Goal: Information Seeking & Learning: Learn about a topic

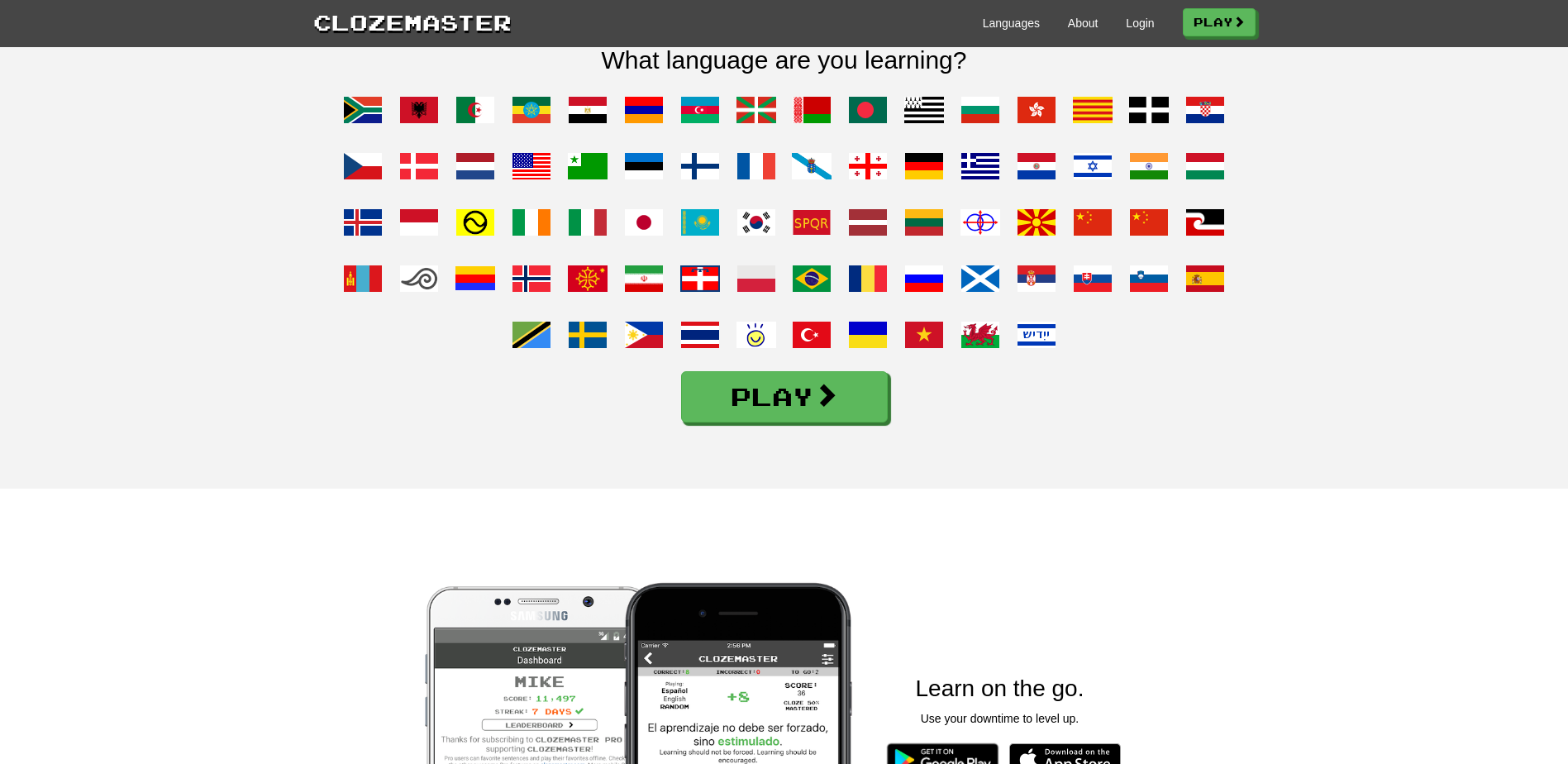
scroll to position [666, 0]
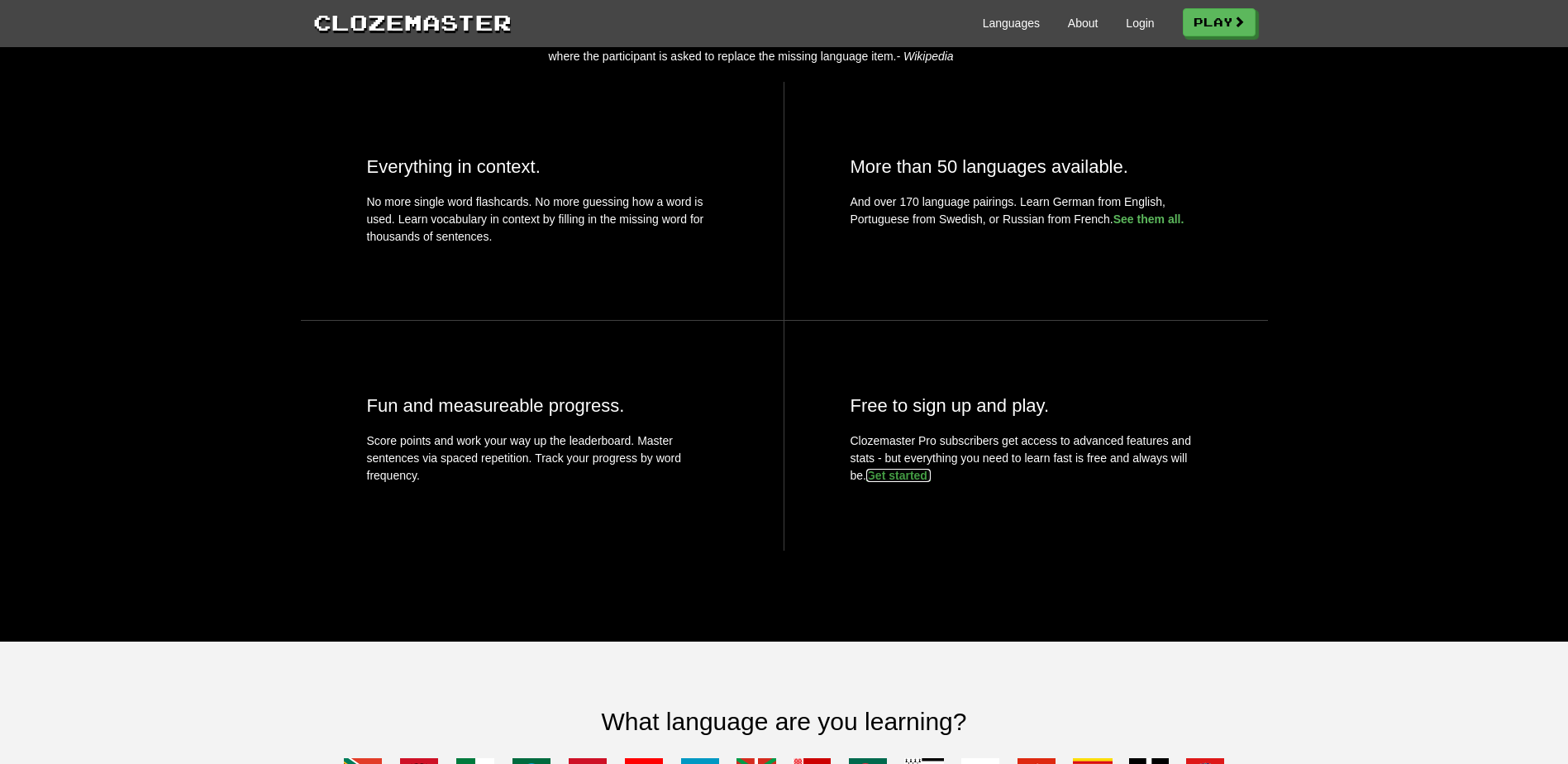
click at [899, 482] on link "Get started." at bounding box center [898, 475] width 65 height 14
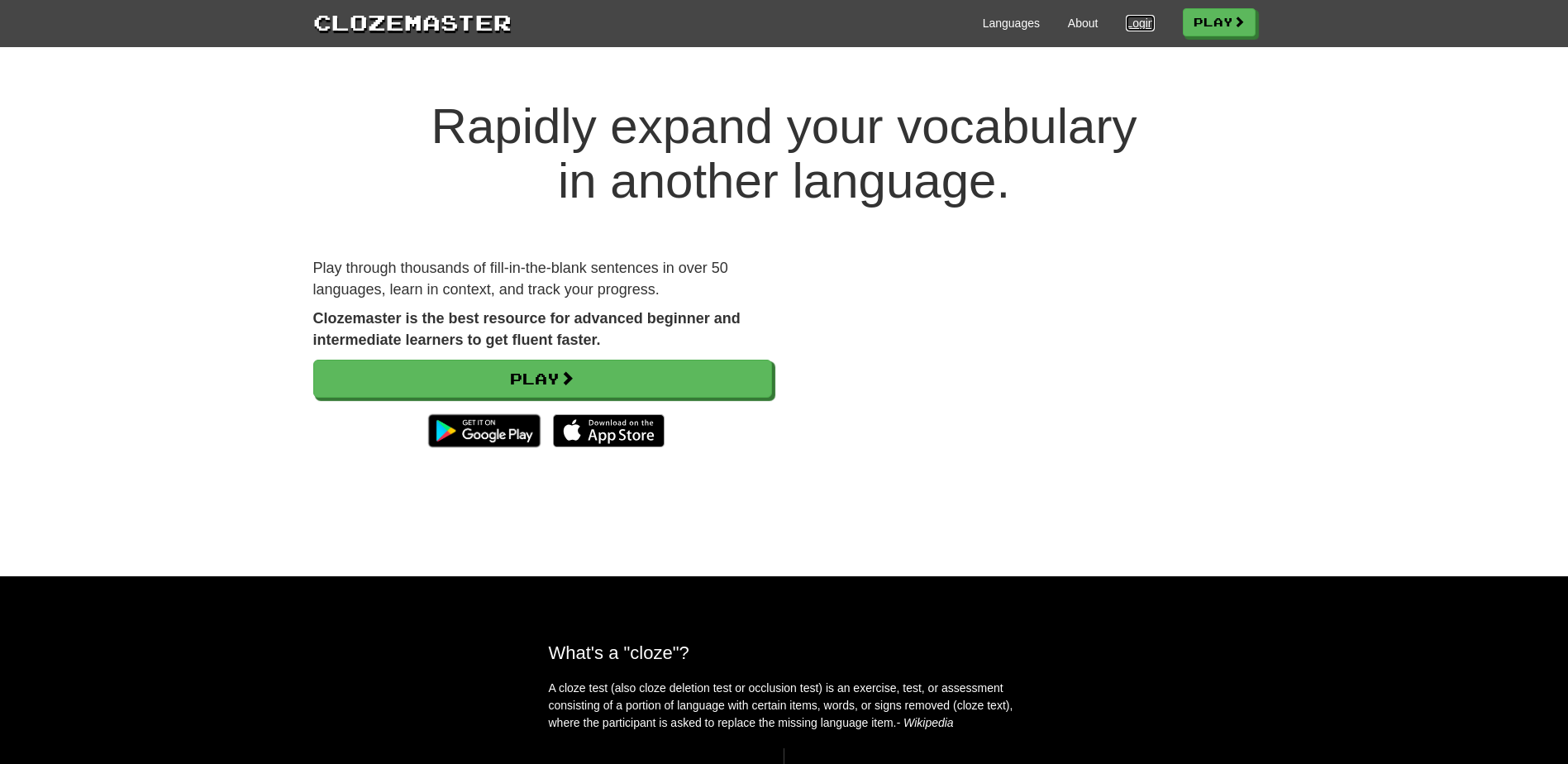
click at [1135, 20] on link "Login" at bounding box center [1139, 22] width 28 height 16
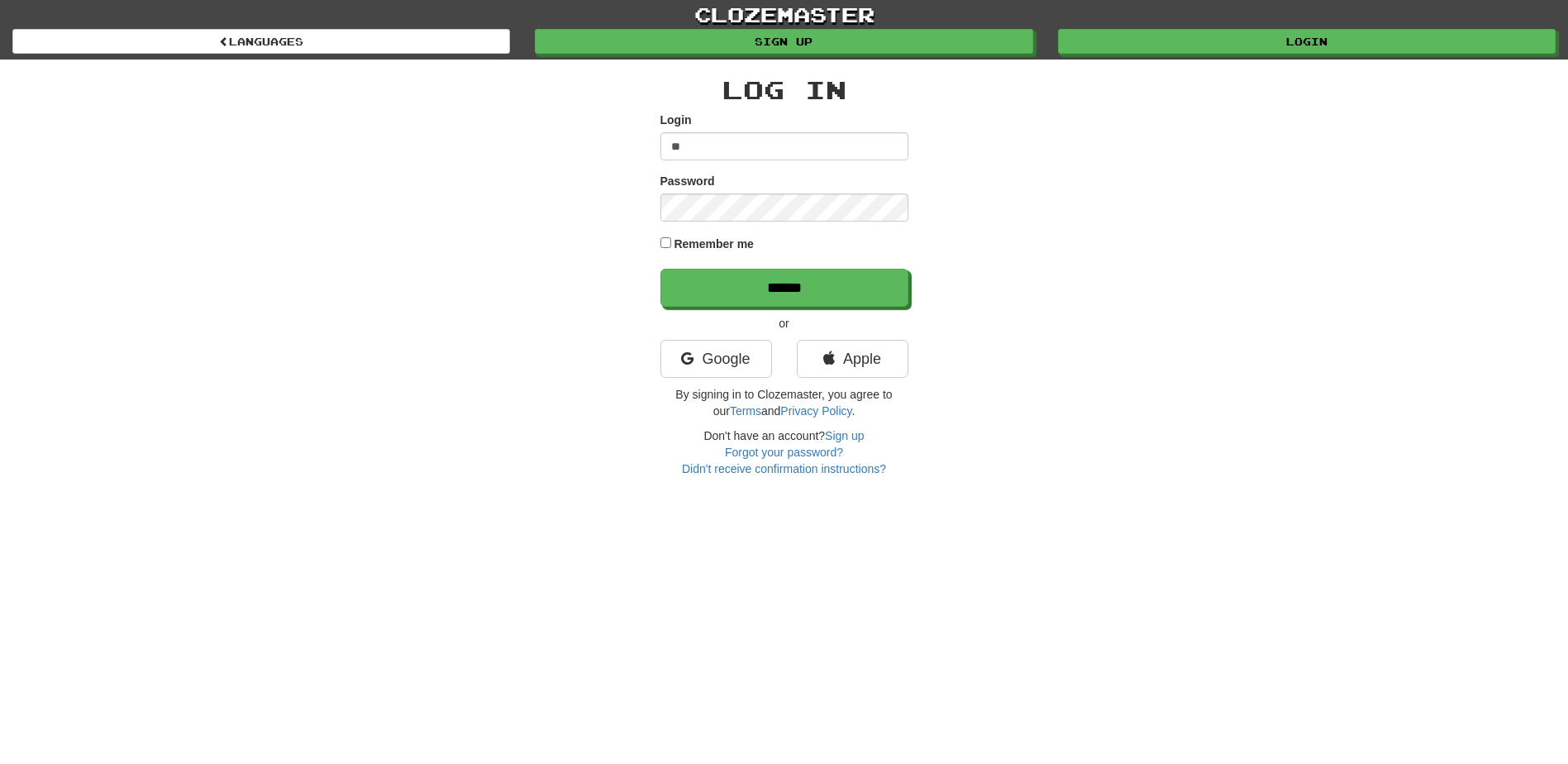
type input "*"
type input "**********"
click at [660, 269] on input "******" at bounding box center [784, 287] width 248 height 38
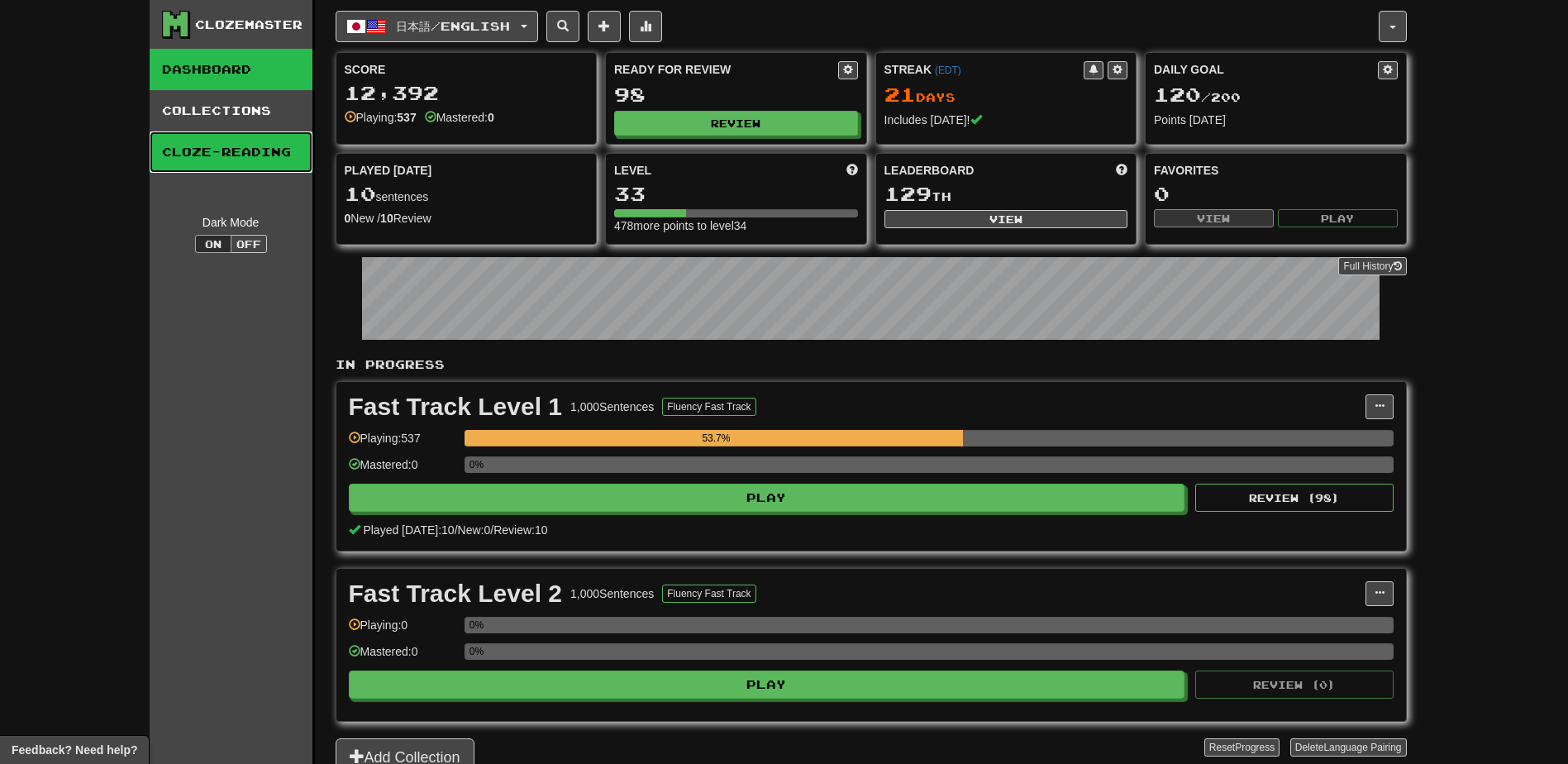
click at [235, 147] on link "Cloze-Reading" at bounding box center [231, 152] width 163 height 42
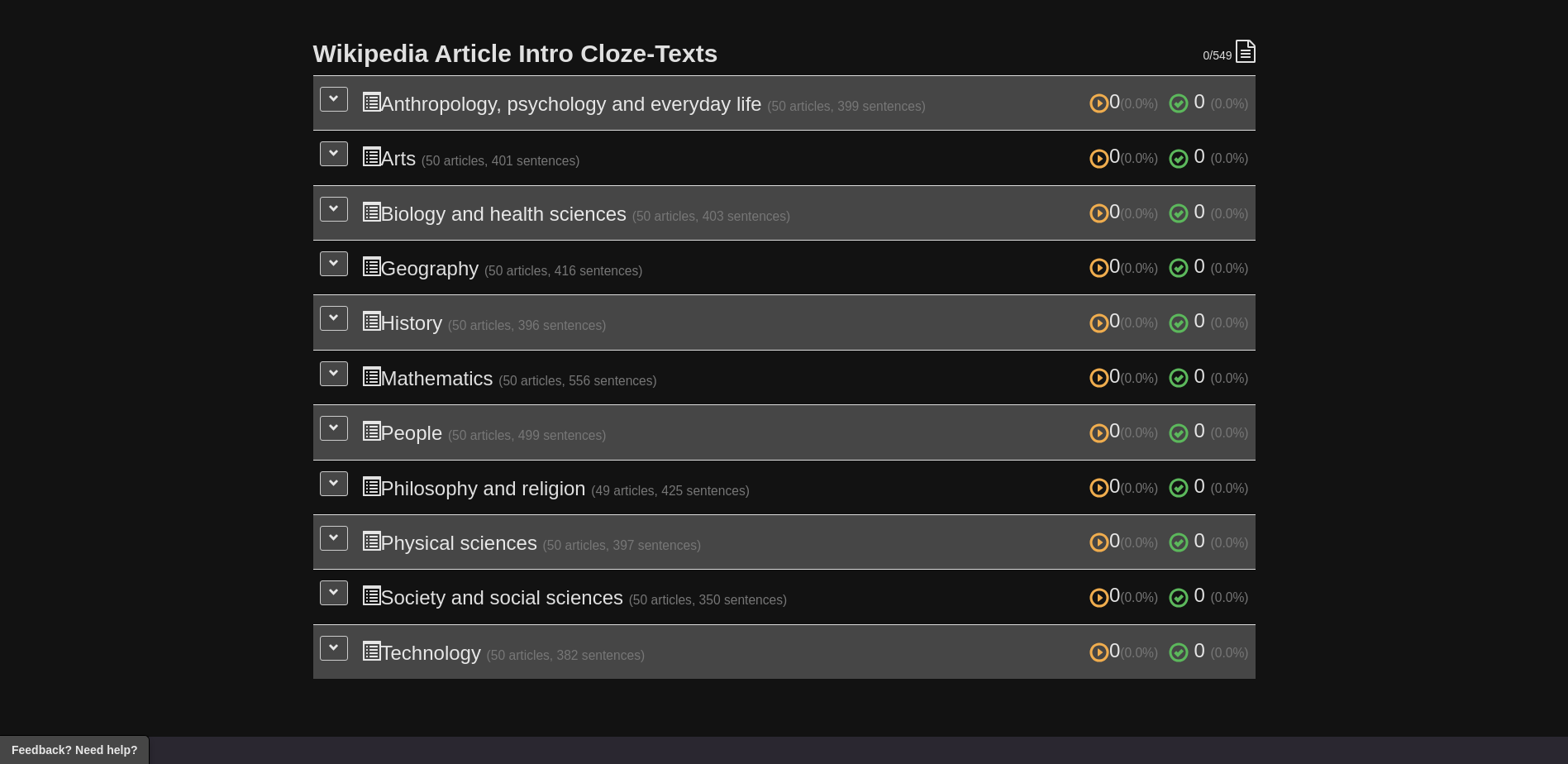
scroll to position [330, 0]
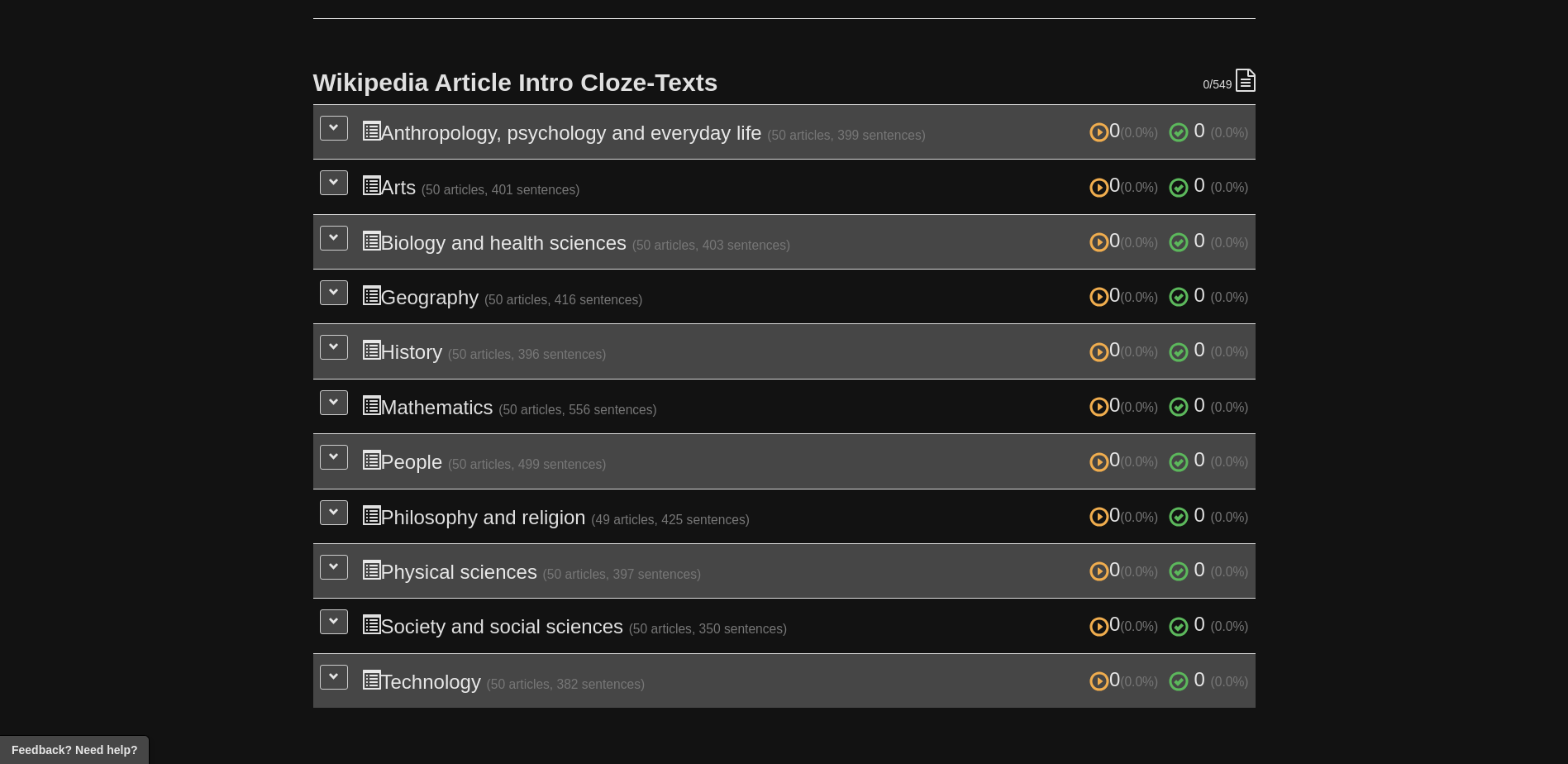
click at [311, 451] on div "Cloze-Reading Learning Japanese from English Improve your reading skills by fil…" at bounding box center [785, 217] width 967 height 1013
click at [325, 451] on button at bounding box center [333, 458] width 28 height 25
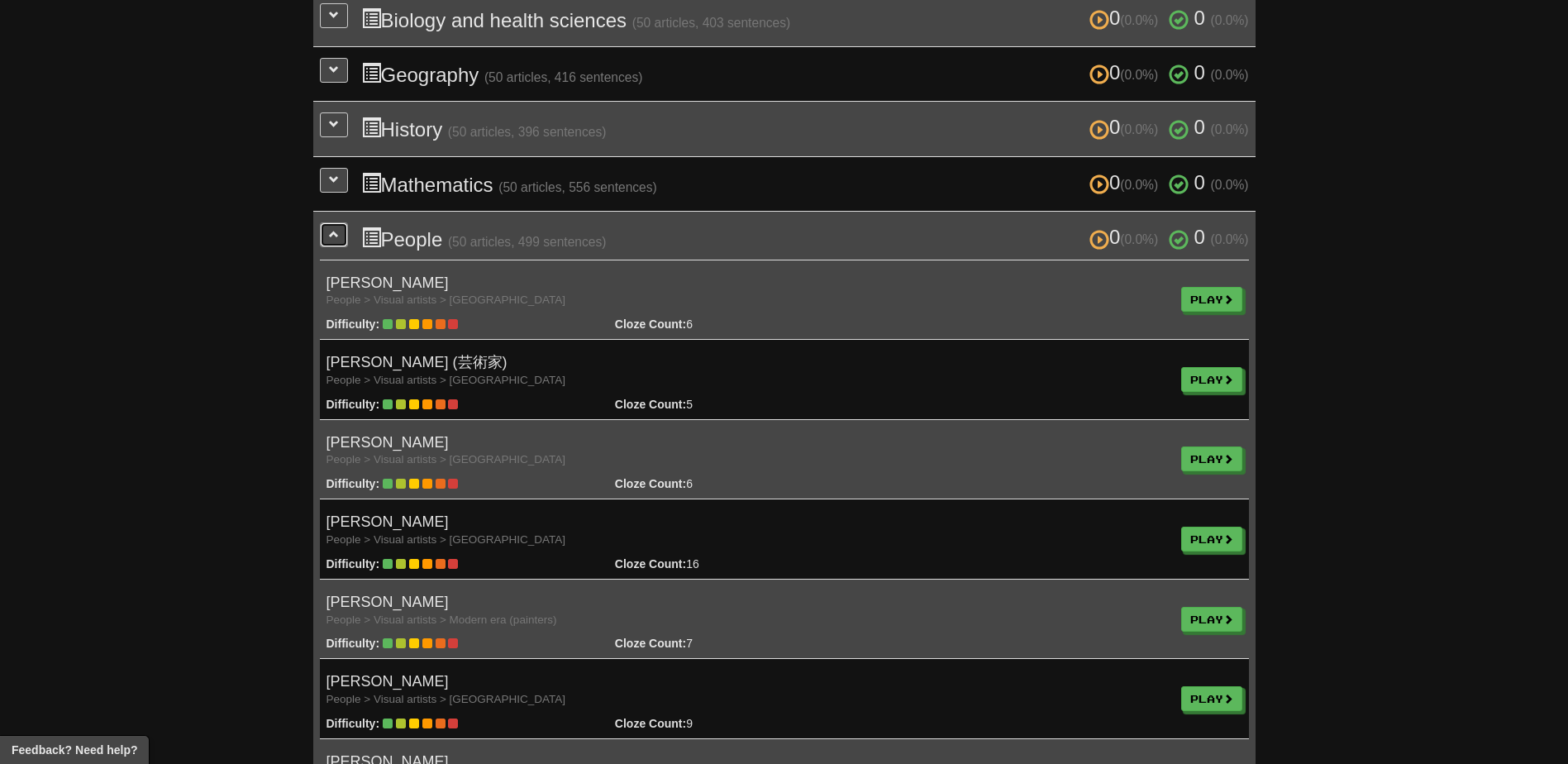
scroll to position [579, 0]
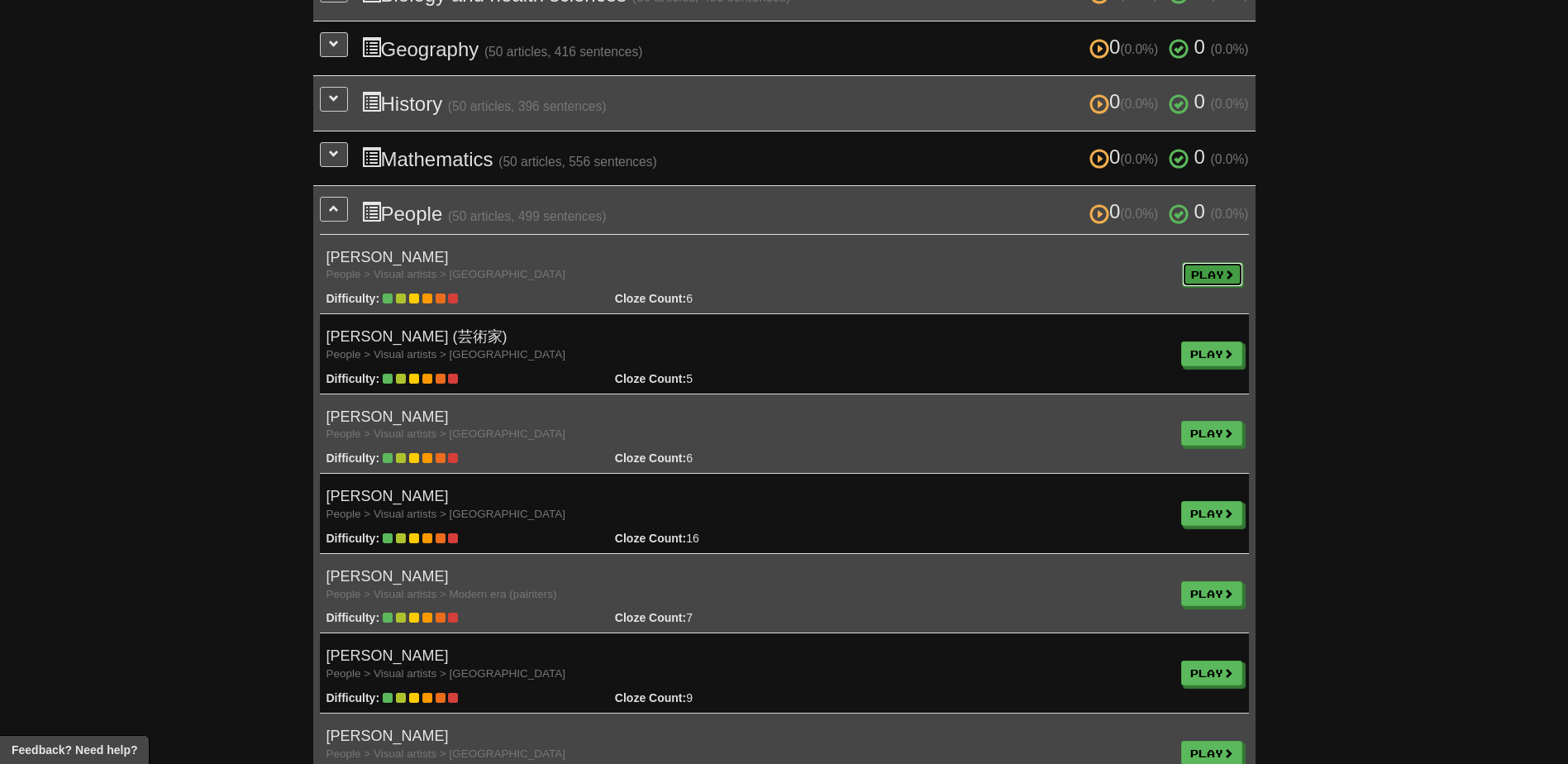
click at [1218, 279] on link "Play" at bounding box center [1212, 274] width 61 height 25
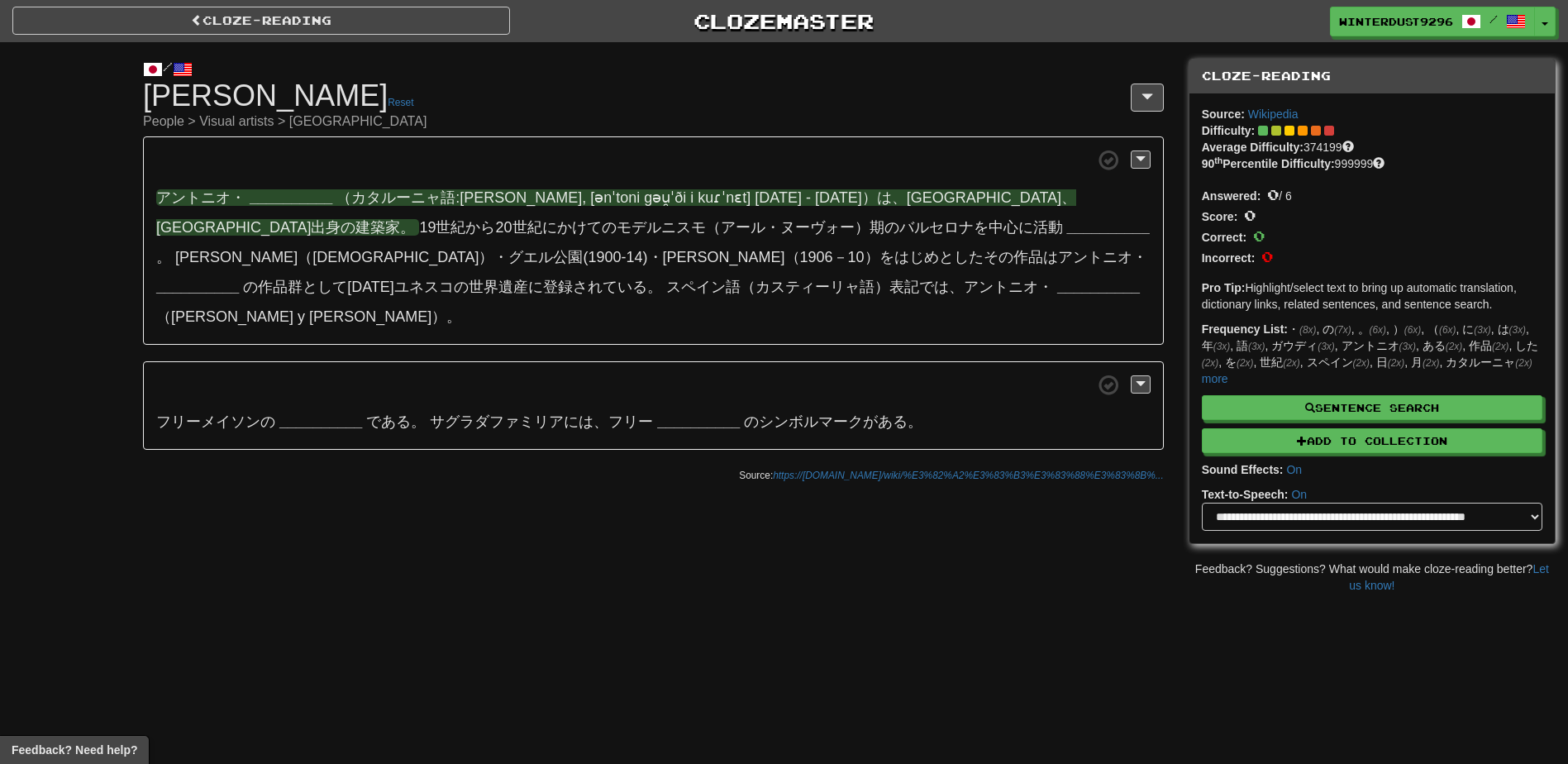
click at [364, 227] on span "（カタルーニャ語:Antoni Plàcid Guillem Gaudí i Cornet, [ənˈtoni gəu̯ˈði i kuɾˈnɛt] 1852…" at bounding box center [616, 212] width 920 height 46
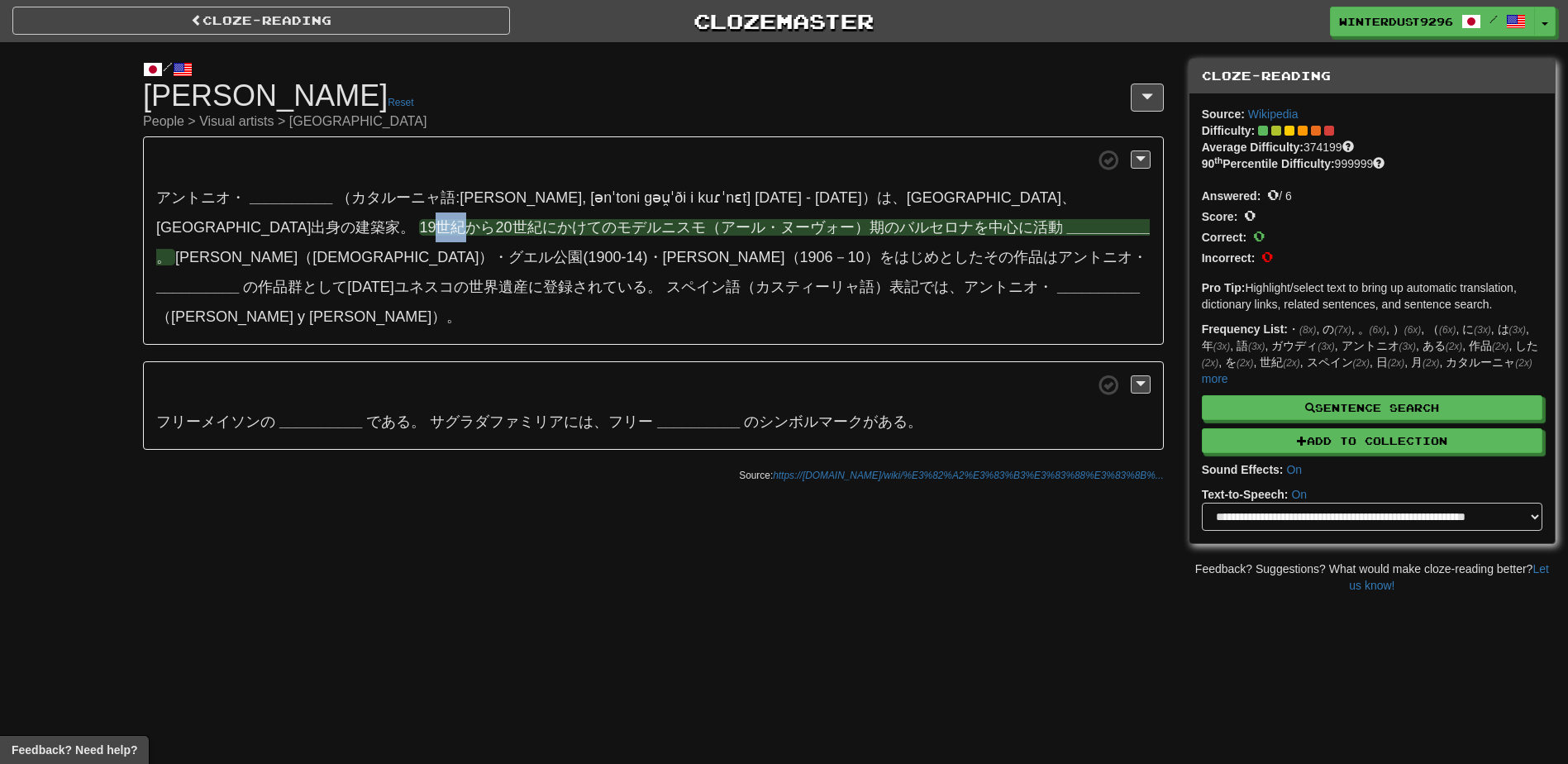
drag, startPoint x: 428, startPoint y: 226, endPoint x: 452, endPoint y: 227, distance: 24.0
click at [452, 227] on span "19世紀から20世紀にかけてのモデルニスモ（アール・ヌーヴォー）期のバルセロナを中心に活動" at bounding box center [741, 227] width 643 height 16
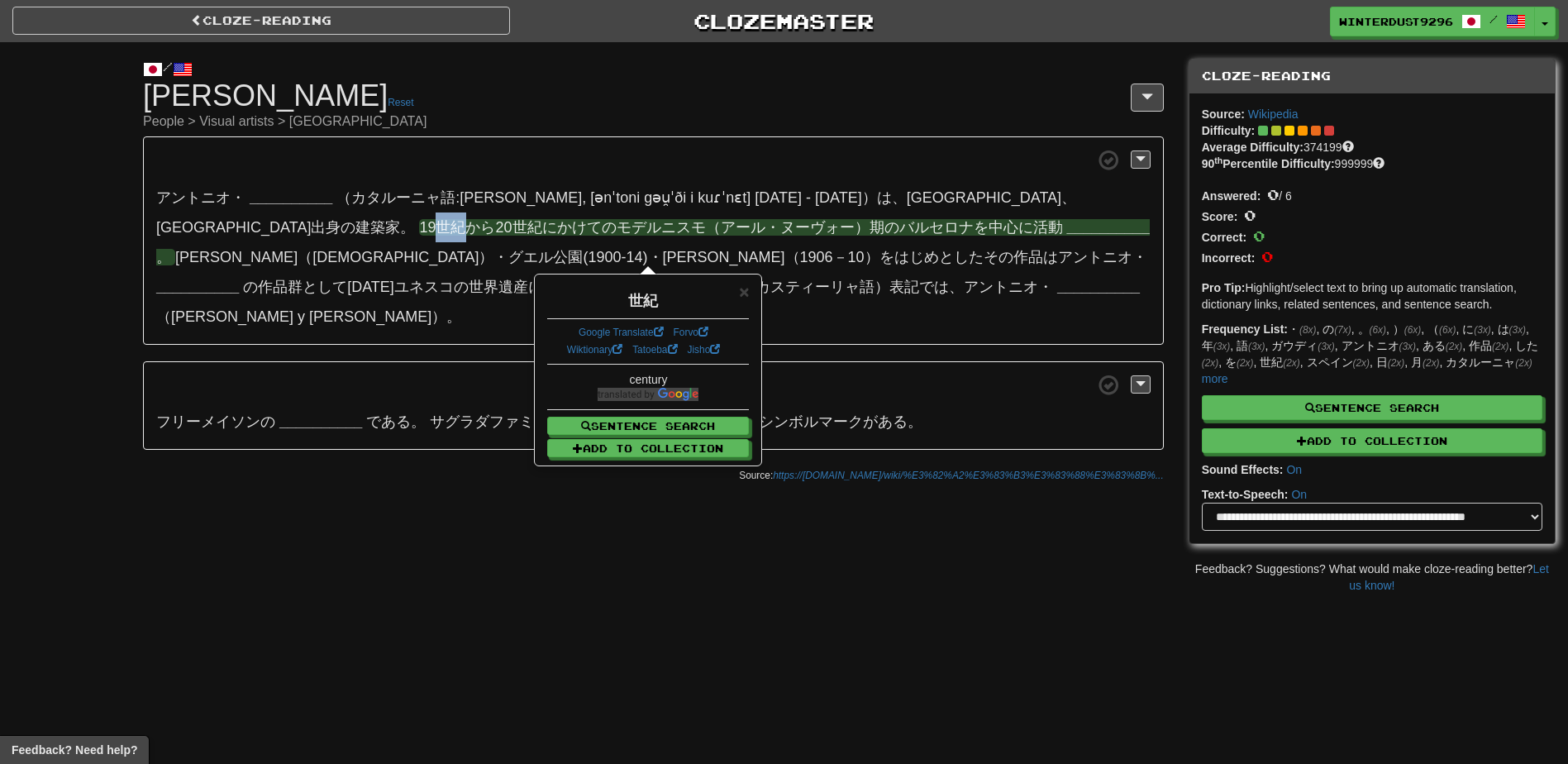
drag, startPoint x: 452, startPoint y: 227, endPoint x: 436, endPoint y: 236, distance: 18.4
click at [436, 236] on p "アントニオ・ __________ （カタルーニャ語:Antoni Plàcid Guillem Gaudí i Cornet, [ənˈtoni gəu̯ˈ…" at bounding box center [653, 241] width 1021 height 209
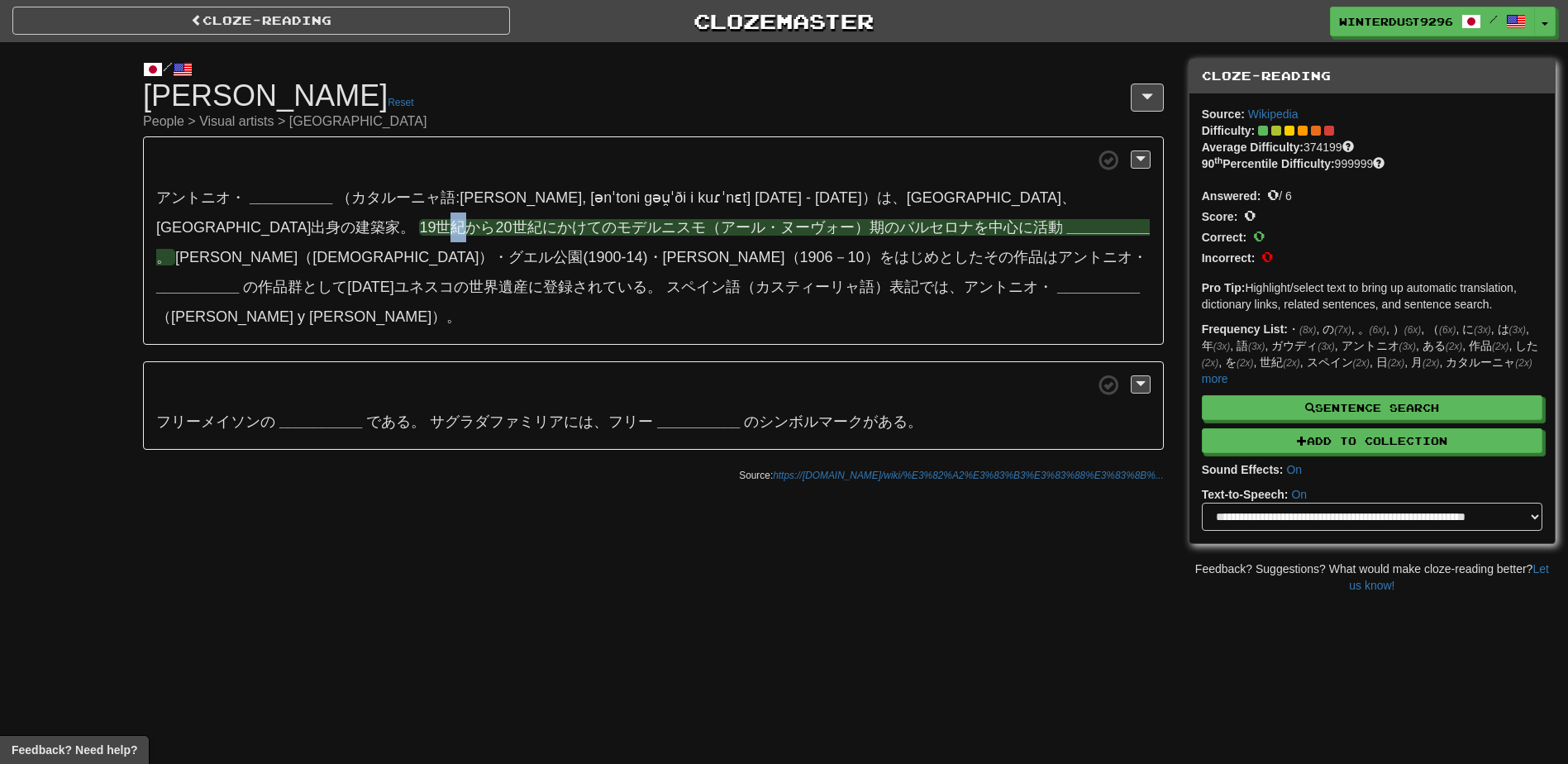
drag, startPoint x: 435, startPoint y: 229, endPoint x: 451, endPoint y: 228, distance: 16.0
click at [451, 228] on span "19世紀から20世紀にかけてのモデルニスモ（アール・ヌーヴォー）期のバルセロナを中心に活動" at bounding box center [741, 227] width 643 height 16
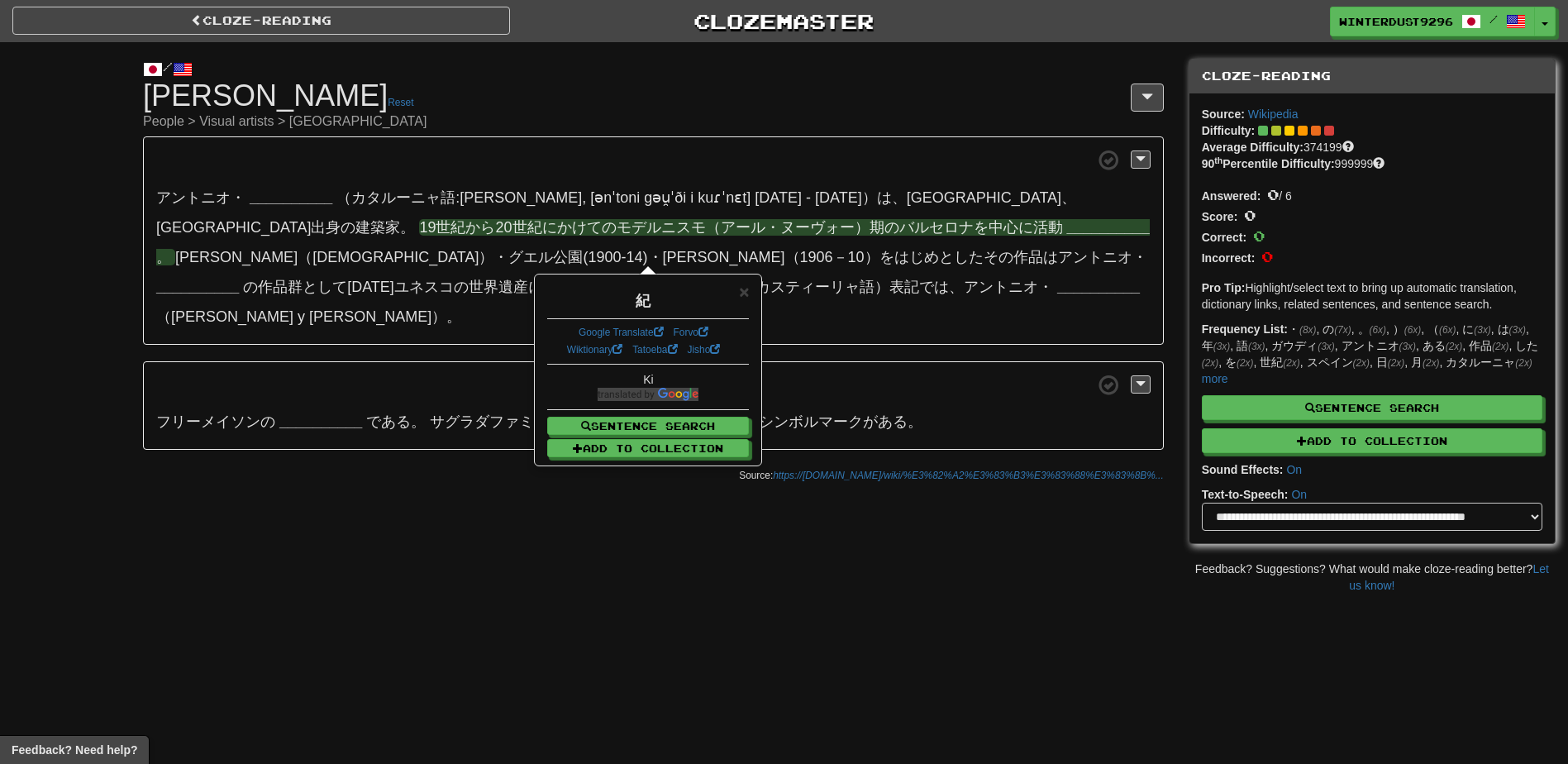
drag, startPoint x: 451, startPoint y: 228, endPoint x: 434, endPoint y: 233, distance: 17.7
click at [434, 233] on span "19世紀から20世紀にかけてのモデルニスモ（アール・ヌーヴォー）期のバルセロナを中心に活動" at bounding box center [741, 227] width 643 height 16
drag, startPoint x: 455, startPoint y: 223, endPoint x: 413, endPoint y: 227, distance: 42.2
click at [419, 227] on span "19世紀から20世紀にかけてのモデルニスモ（アール・ヌーヴォー）期のバルセロナを中心に活動" at bounding box center [741, 227] width 643 height 16
click at [488, 485] on div "/ Cloze-Reading アントニ・ガウディ Reset People > Visual artists > Europe アントニオ・ _______…" at bounding box center [653, 267] width 1046 height 449
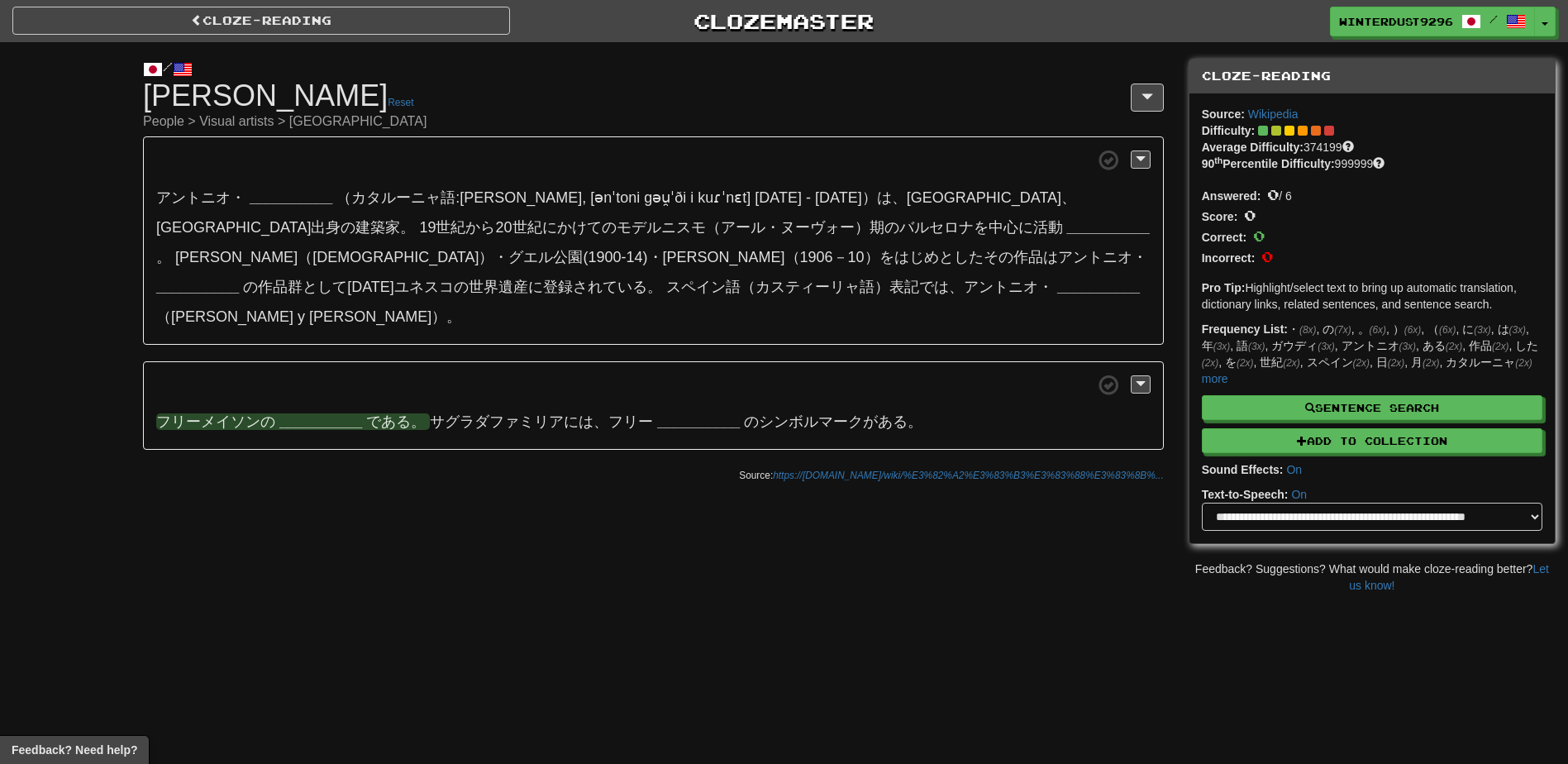
click at [314, 423] on strong "__________" at bounding box center [321, 421] width 83 height 16
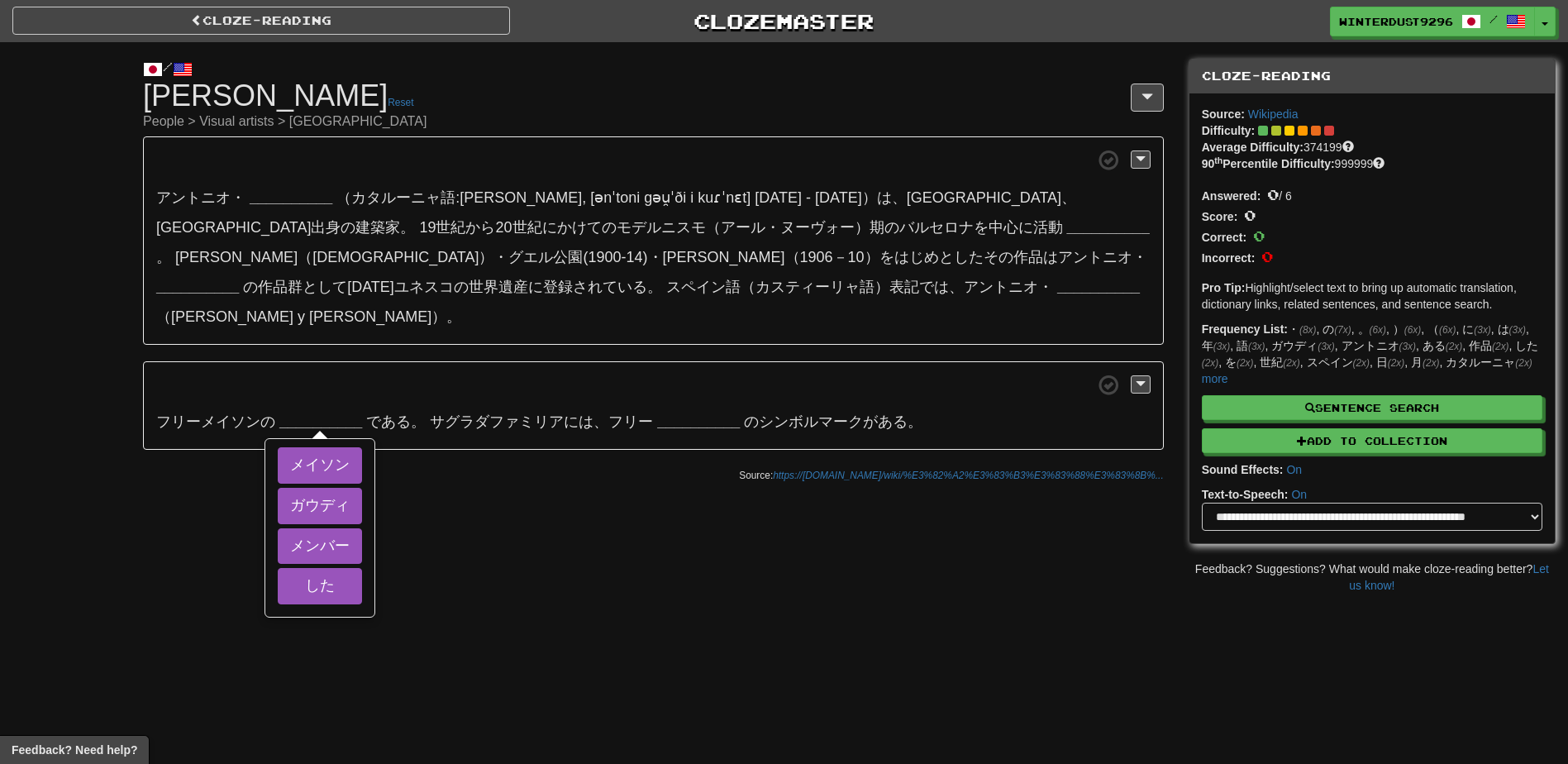
click at [289, 206] on p "アントニオ・ __________ （カタルーニャ語:Antoni Plàcid Guillem Gaudí i Cornet, [ənˈtoni gəu̯ˈ…" at bounding box center [653, 241] width 1021 height 209
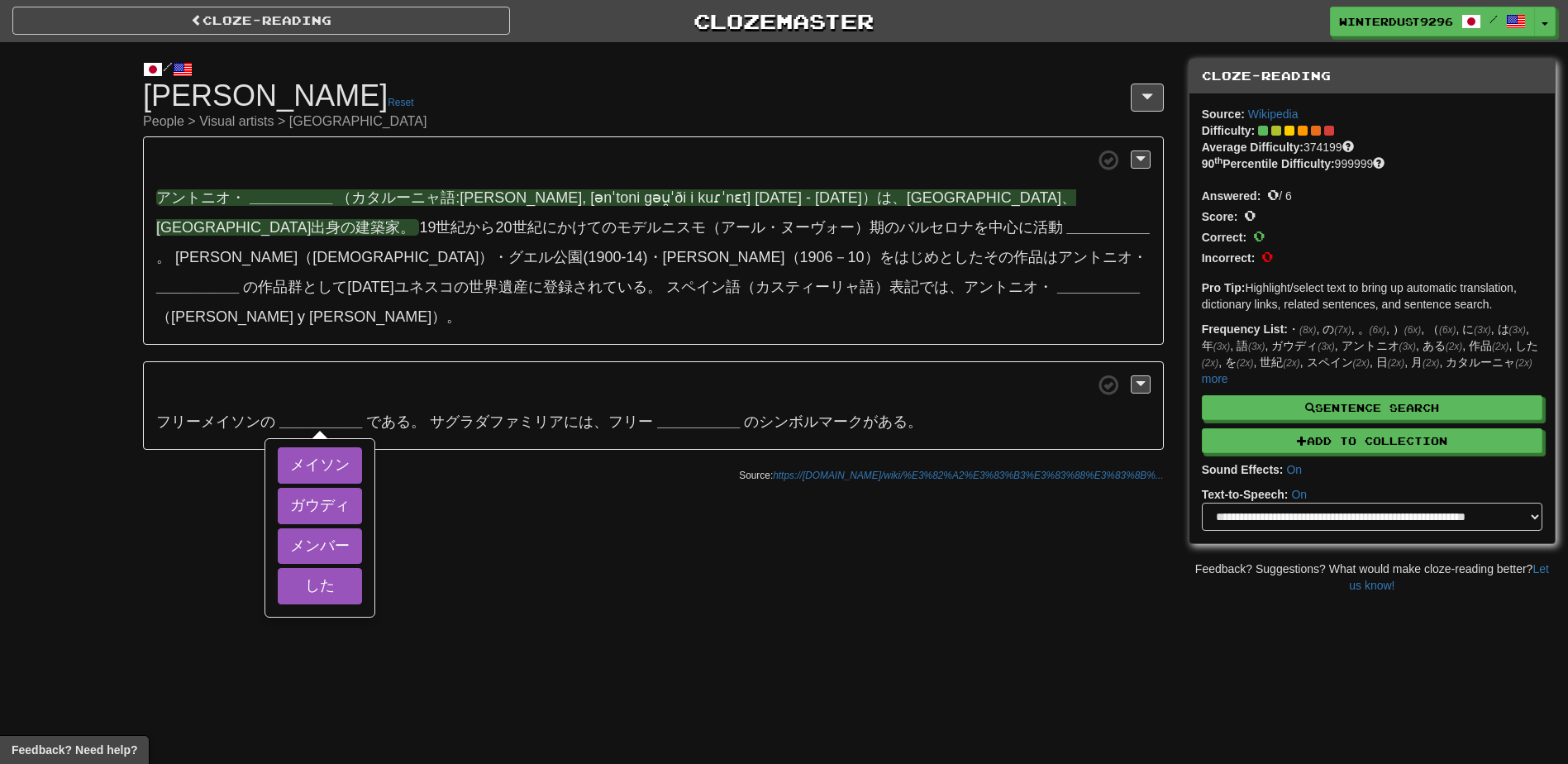
click at [289, 198] on strong "__________" at bounding box center [292, 197] width 83 height 16
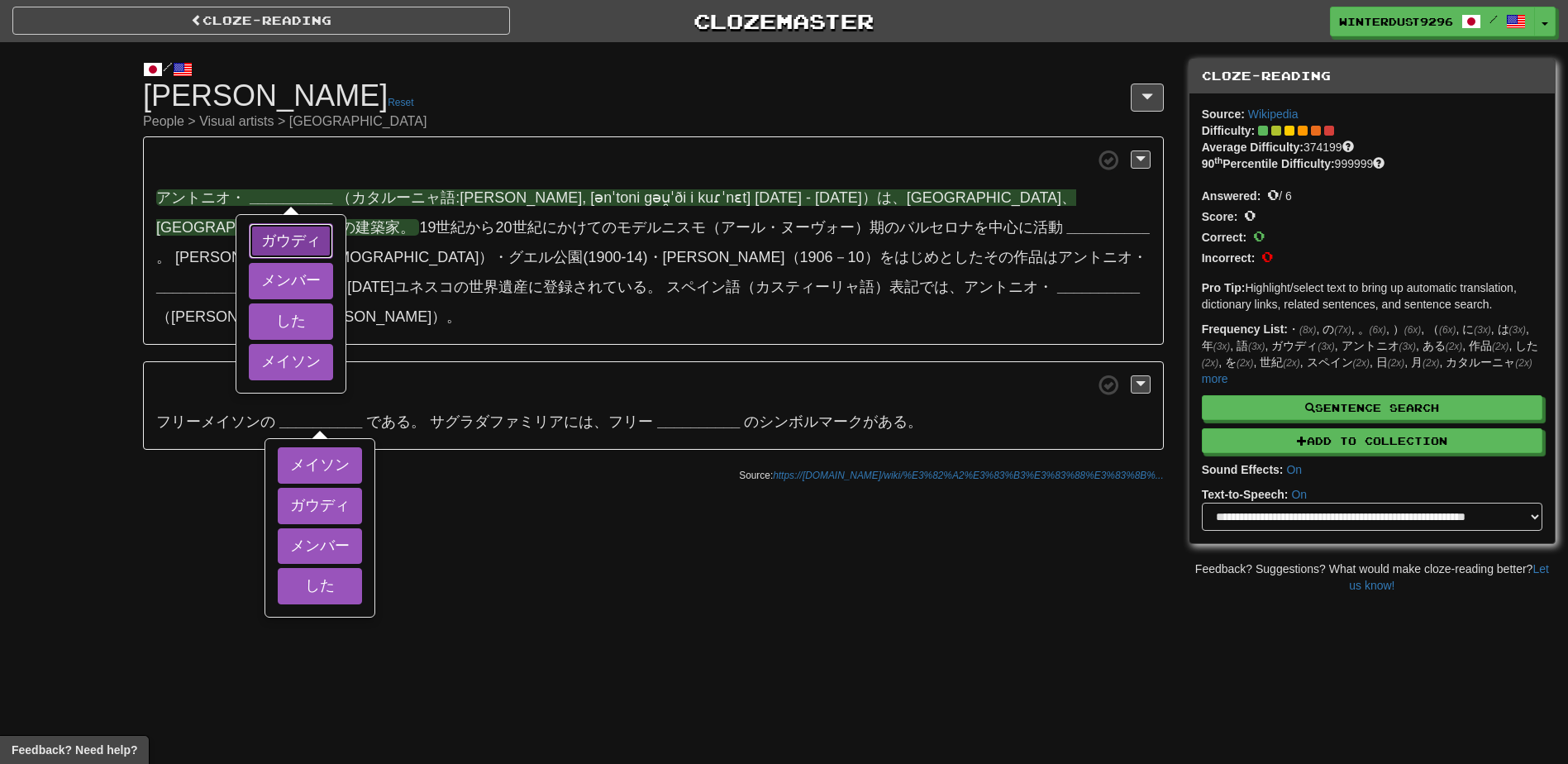
click at [309, 239] on button "ガウディ" at bounding box center [291, 241] width 84 height 37
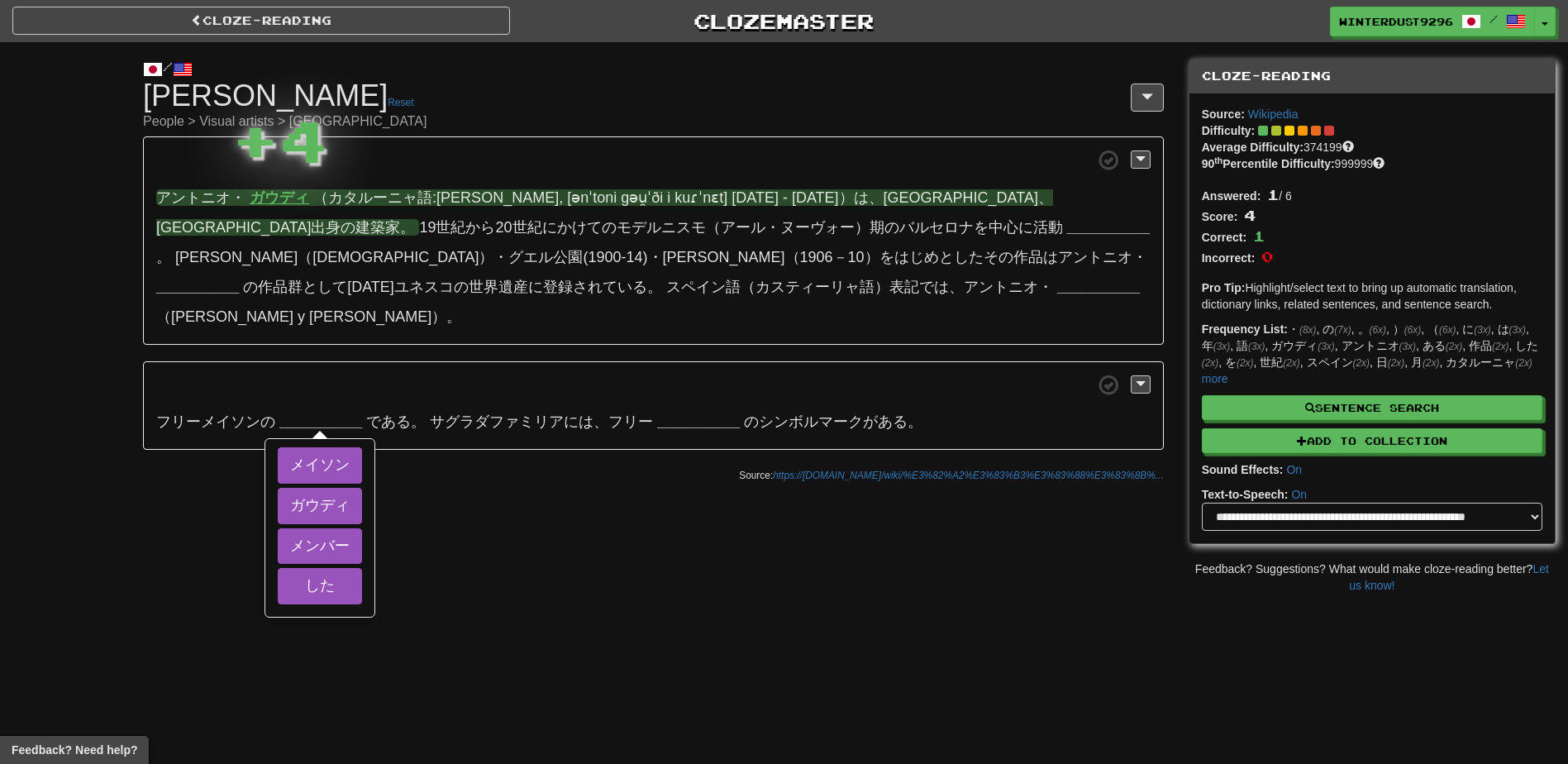
click at [445, 525] on div "/ Cloze-Reading アントニ・ガウディ Reset People > Visual artists > Europe アントニオ・ ガウディ （カ…" at bounding box center [784, 318] width 1568 height 552
click at [563, 665] on div "Cloze-Reading Clozemaster WinterDust9296 / Toggle Dropdown Dashboard Leaderboar…" at bounding box center [784, 382] width 1568 height 764
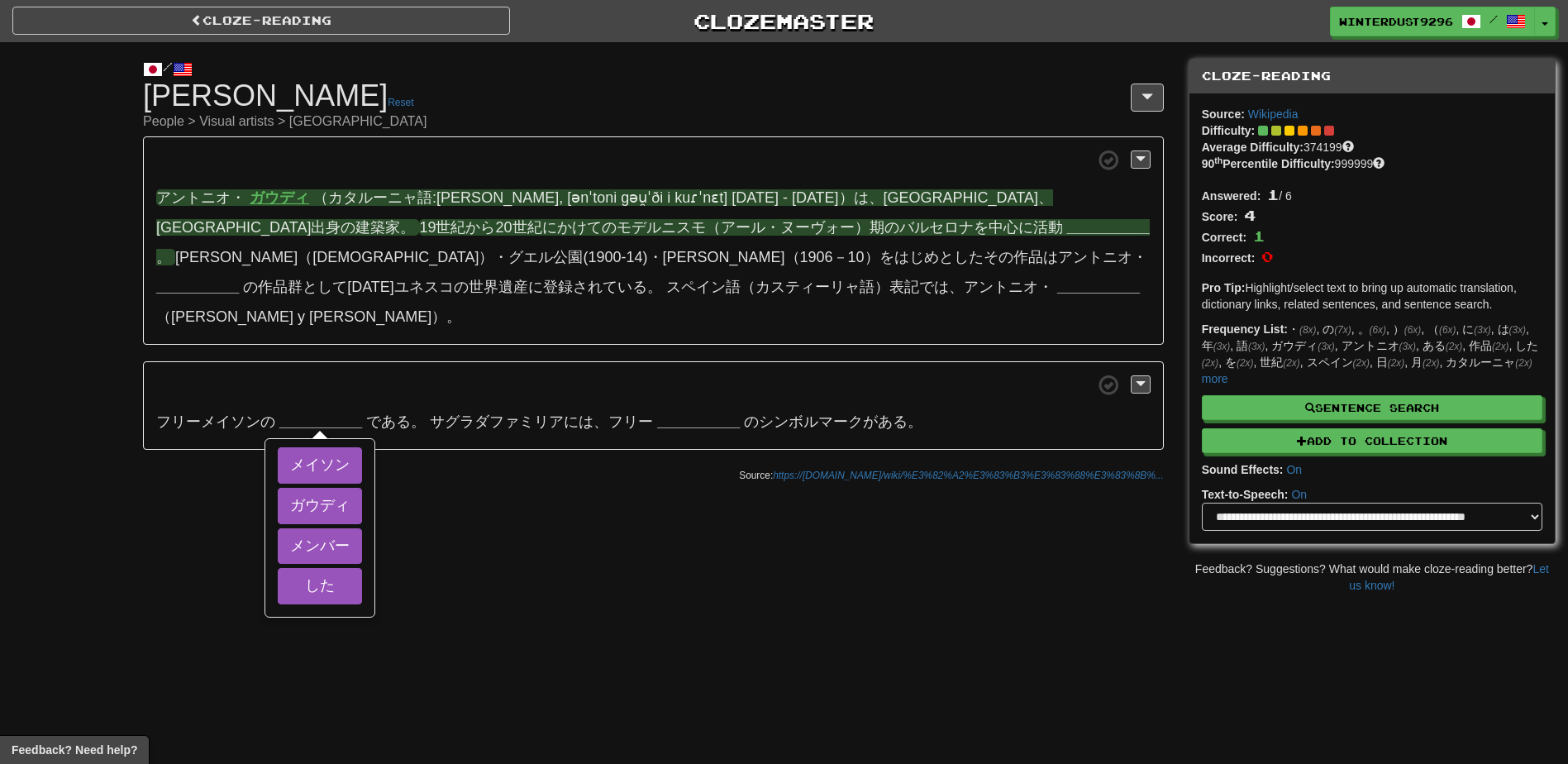
click at [508, 225] on span "19世紀から20世紀にかけてのモデルニスモ（アール・ヌーヴォー）期のバルセロナを中心に活動" at bounding box center [741, 227] width 643 height 16
click at [1074, 224] on strong "__________" at bounding box center [1108, 227] width 83 height 16
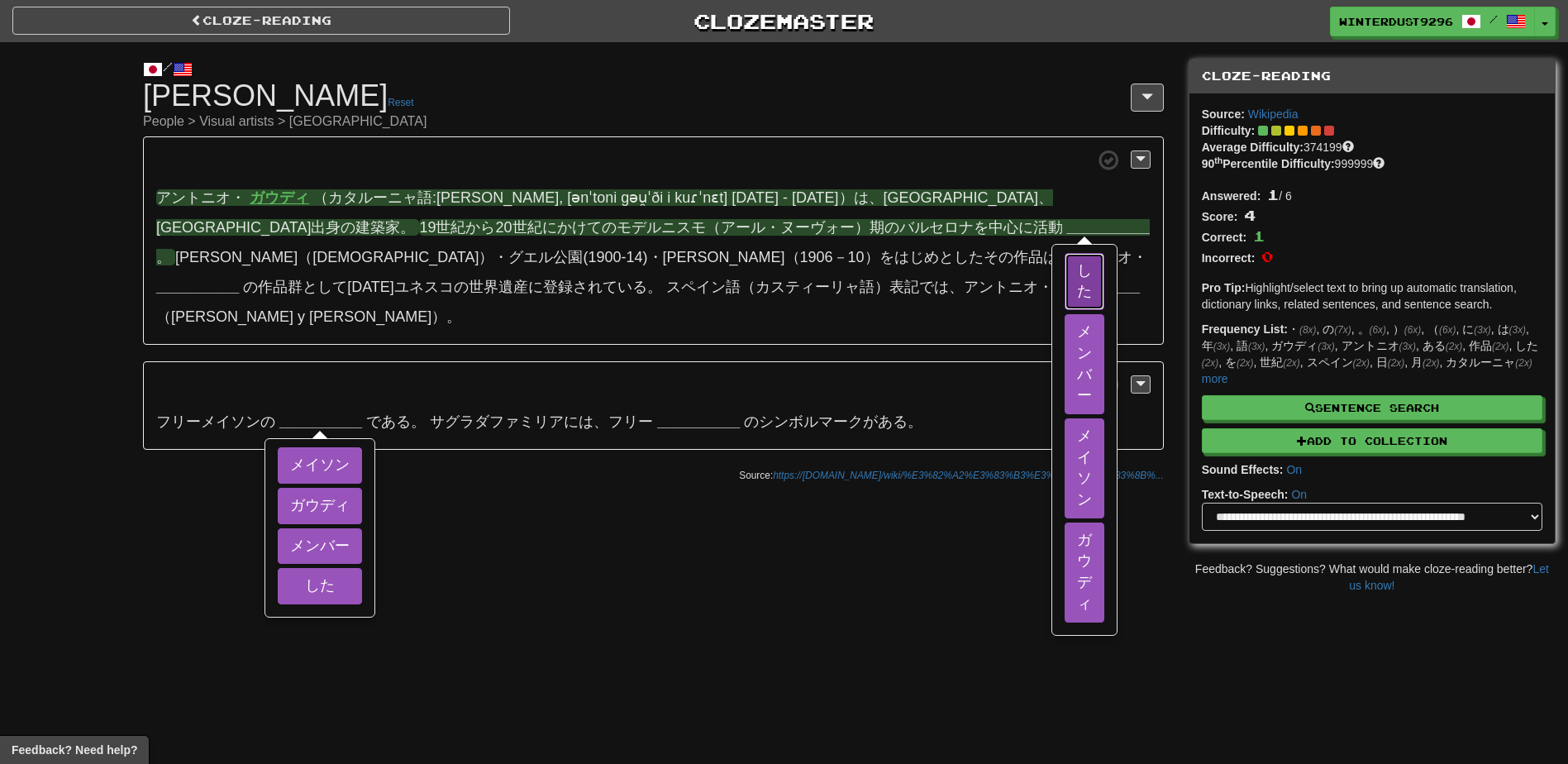
click at [1105, 254] on button "した" at bounding box center [1084, 281] width 40 height 57
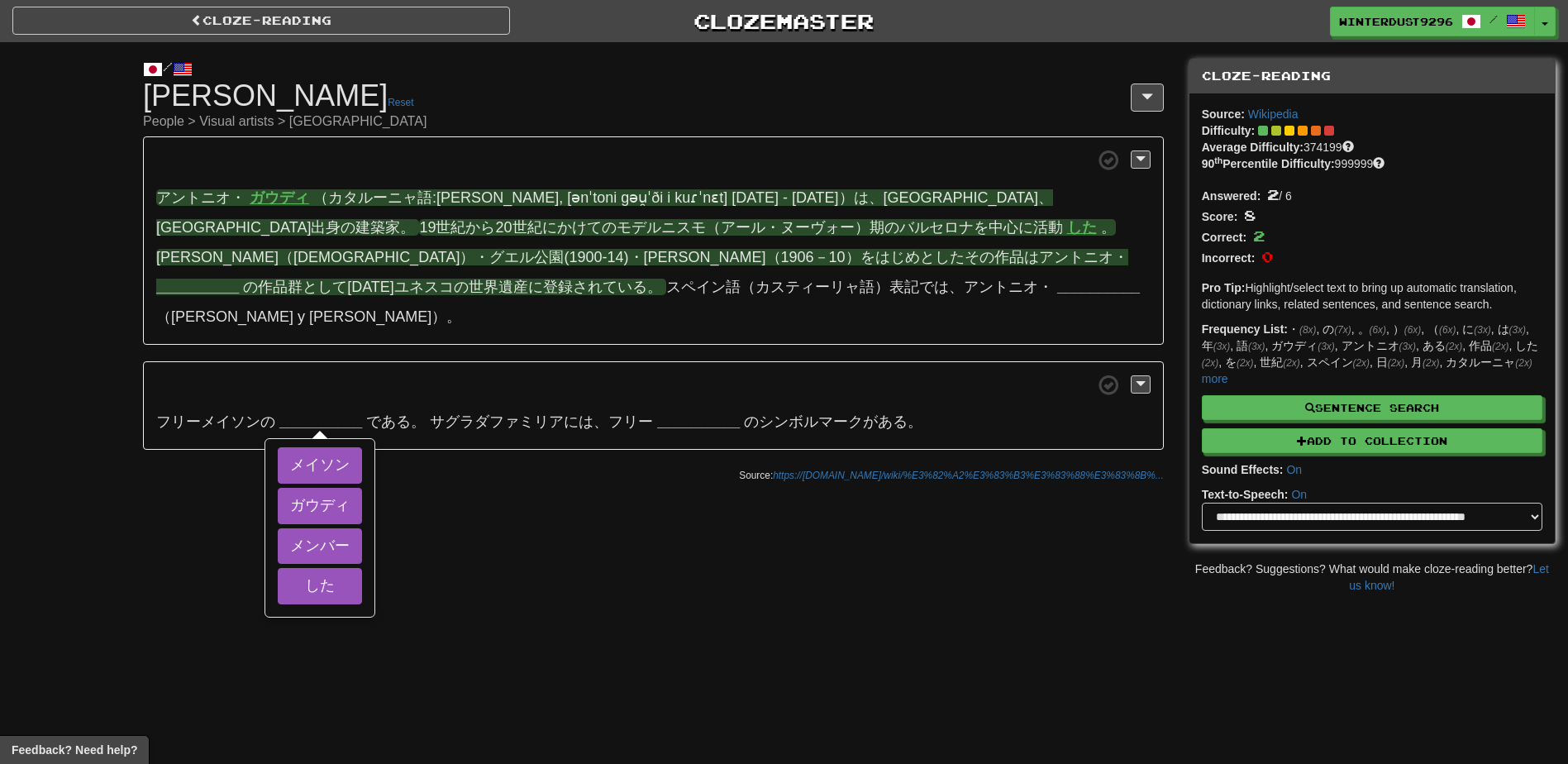
click at [238, 278] on strong "__________" at bounding box center [198, 286] width 83 height 16
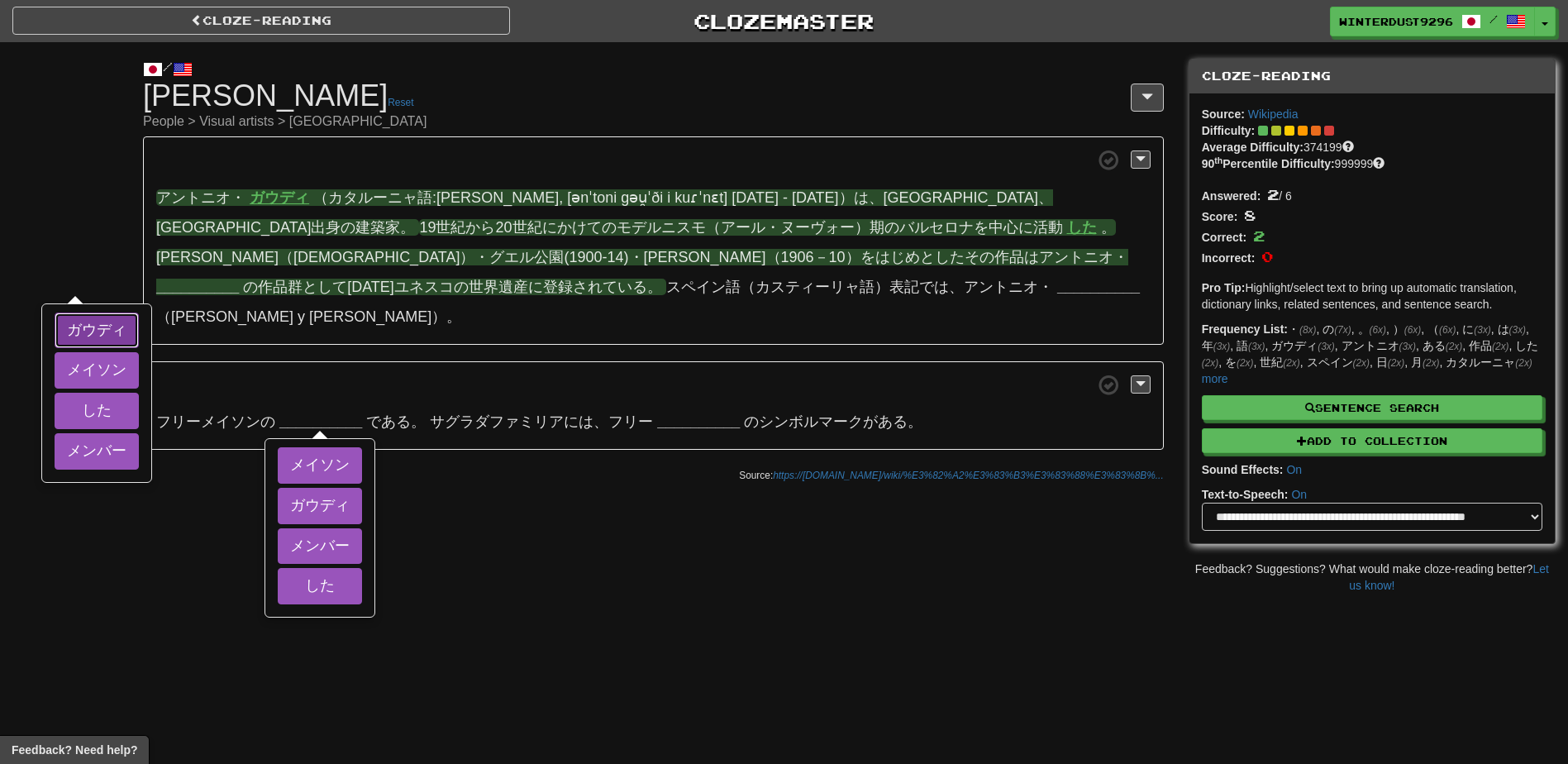
click at [139, 313] on button "ガウディ" at bounding box center [96, 331] width 84 height 37
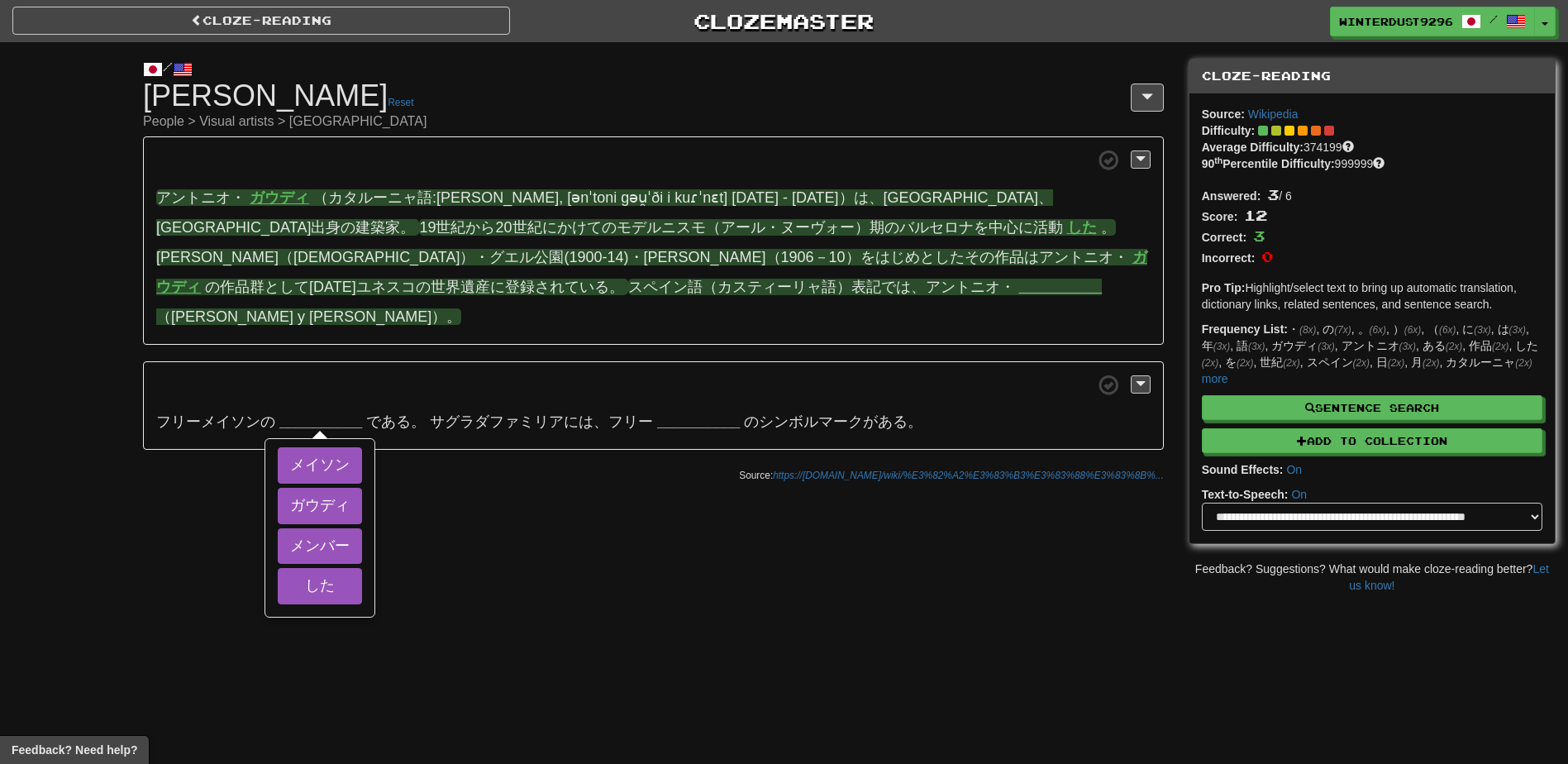
click at [1019, 284] on strong "__________" at bounding box center [1060, 286] width 83 height 16
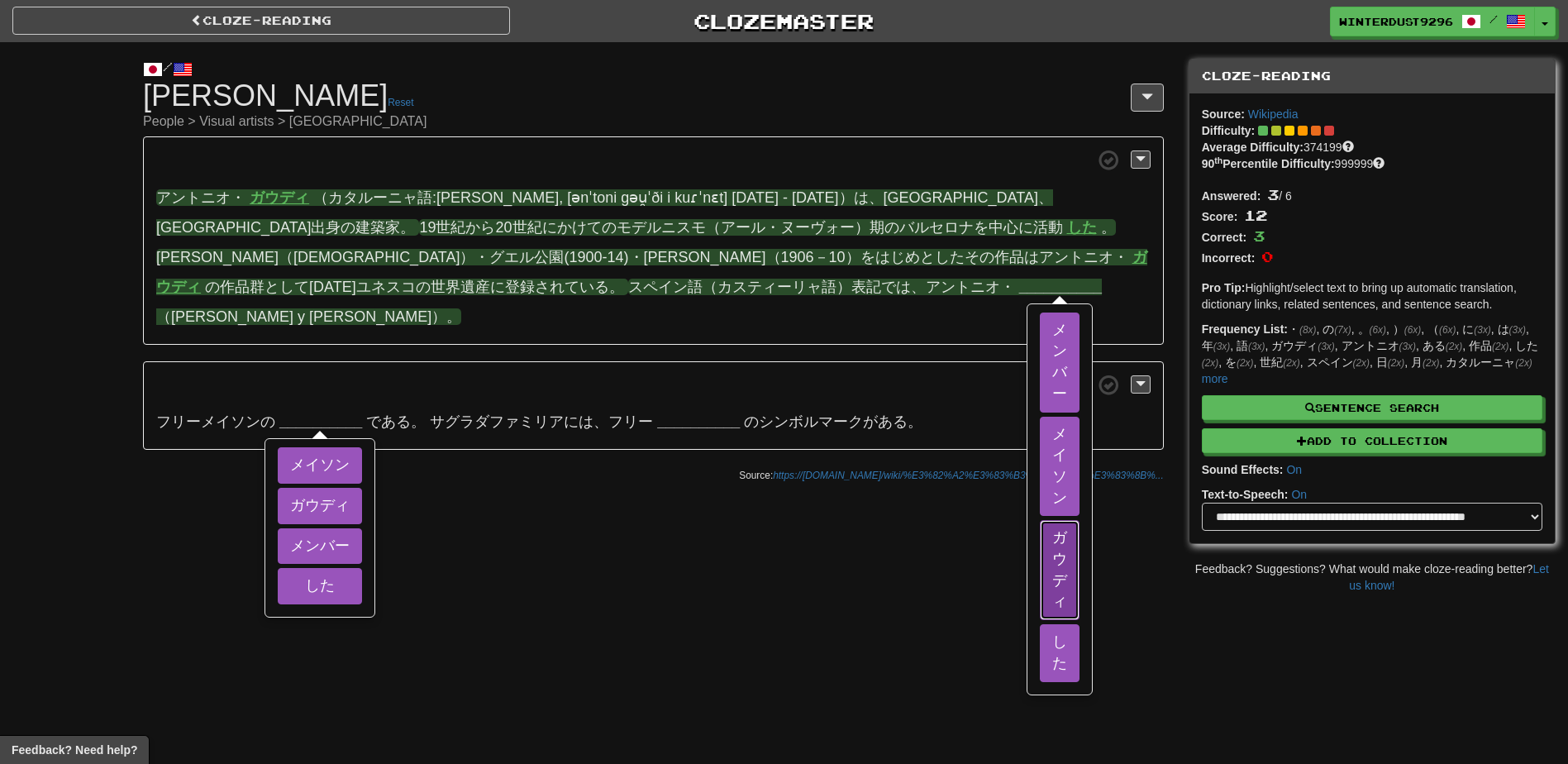
click at [1040, 565] on button "ガウディ" at bounding box center [1059, 570] width 40 height 100
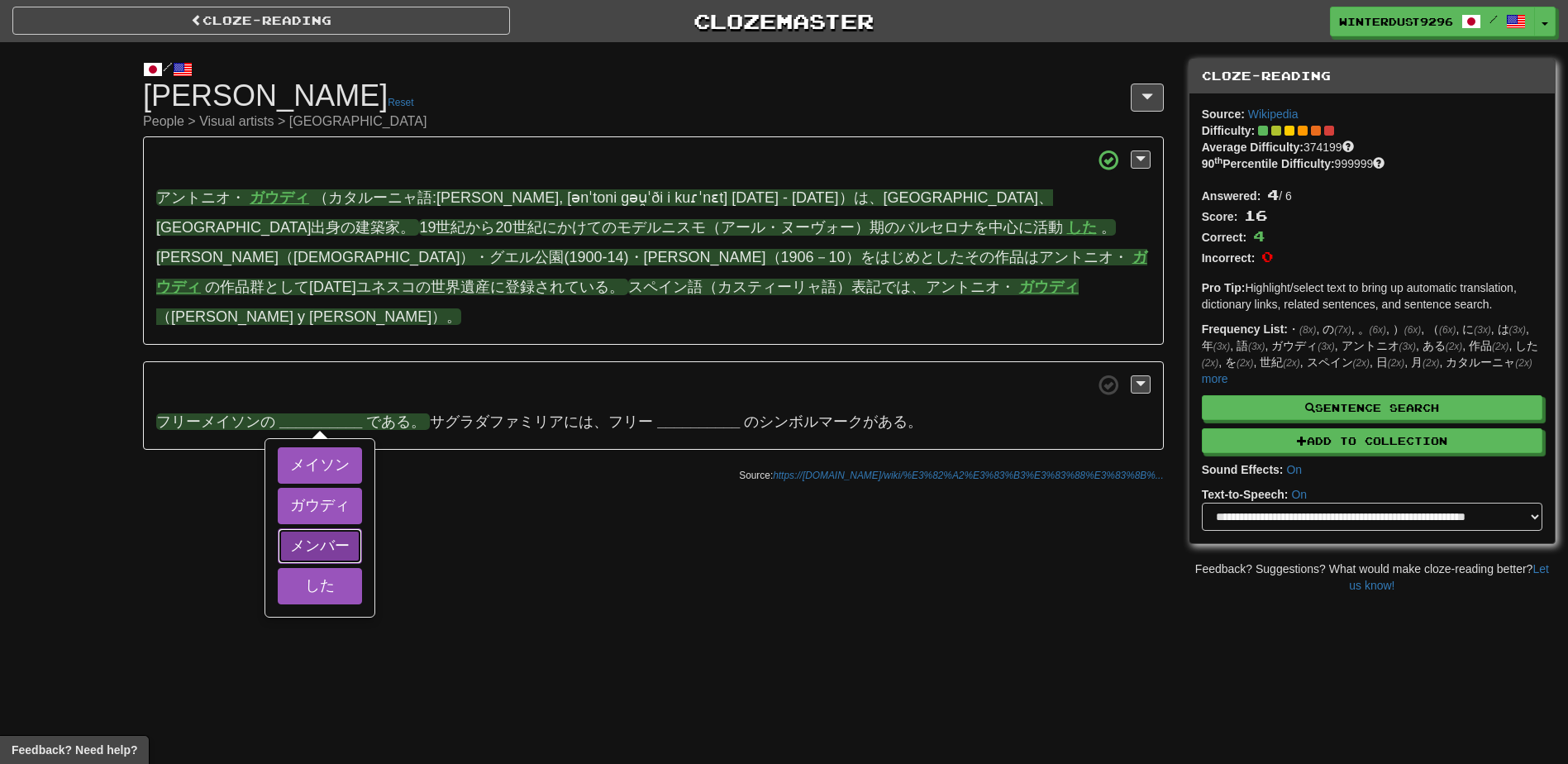
click at [343, 552] on button "メンバー" at bounding box center [320, 547] width 84 height 37
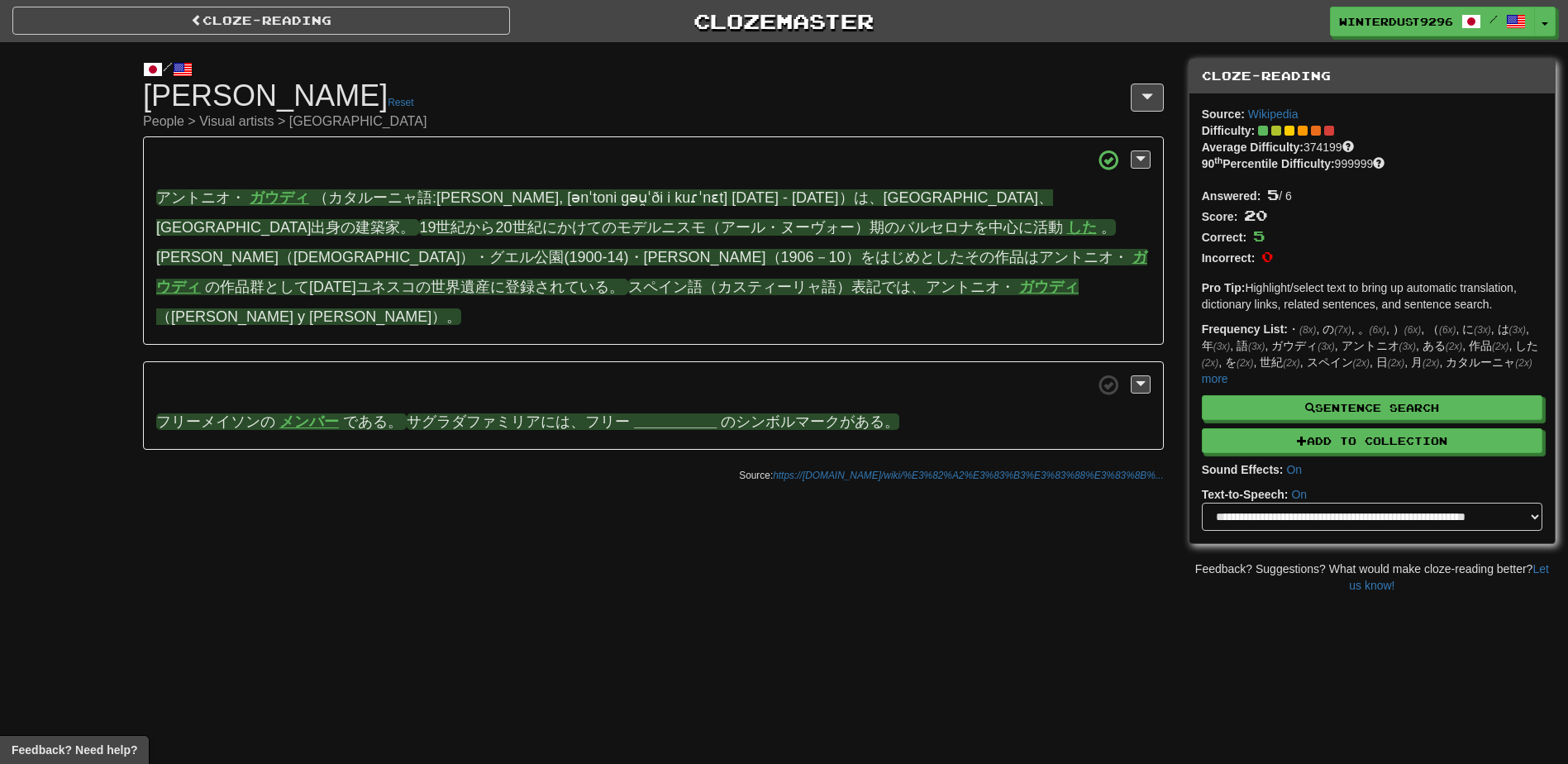
click at [675, 419] on strong "__________" at bounding box center [676, 421] width 83 height 16
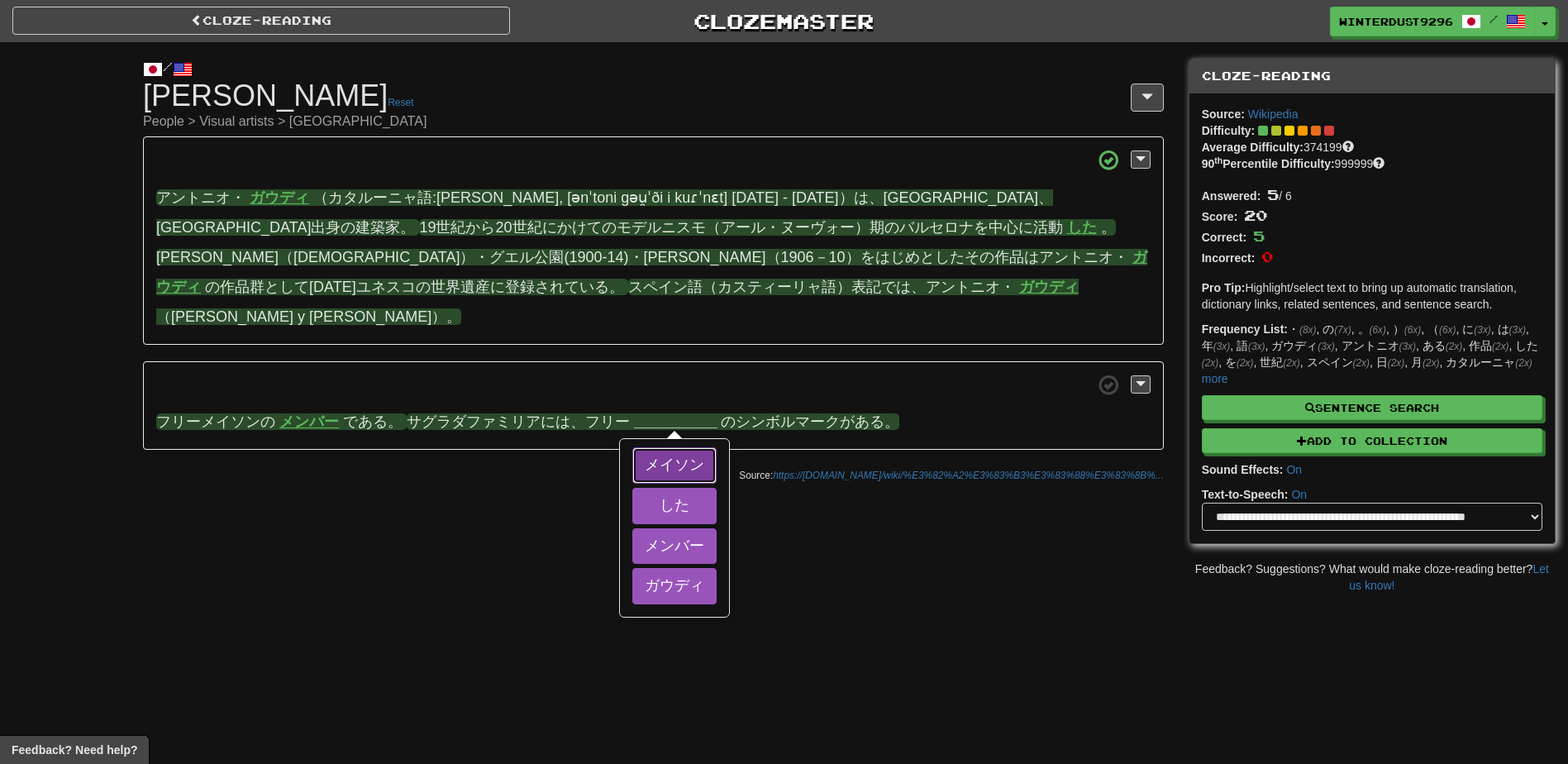
click at [692, 465] on button "メイソン" at bounding box center [674, 466] width 84 height 37
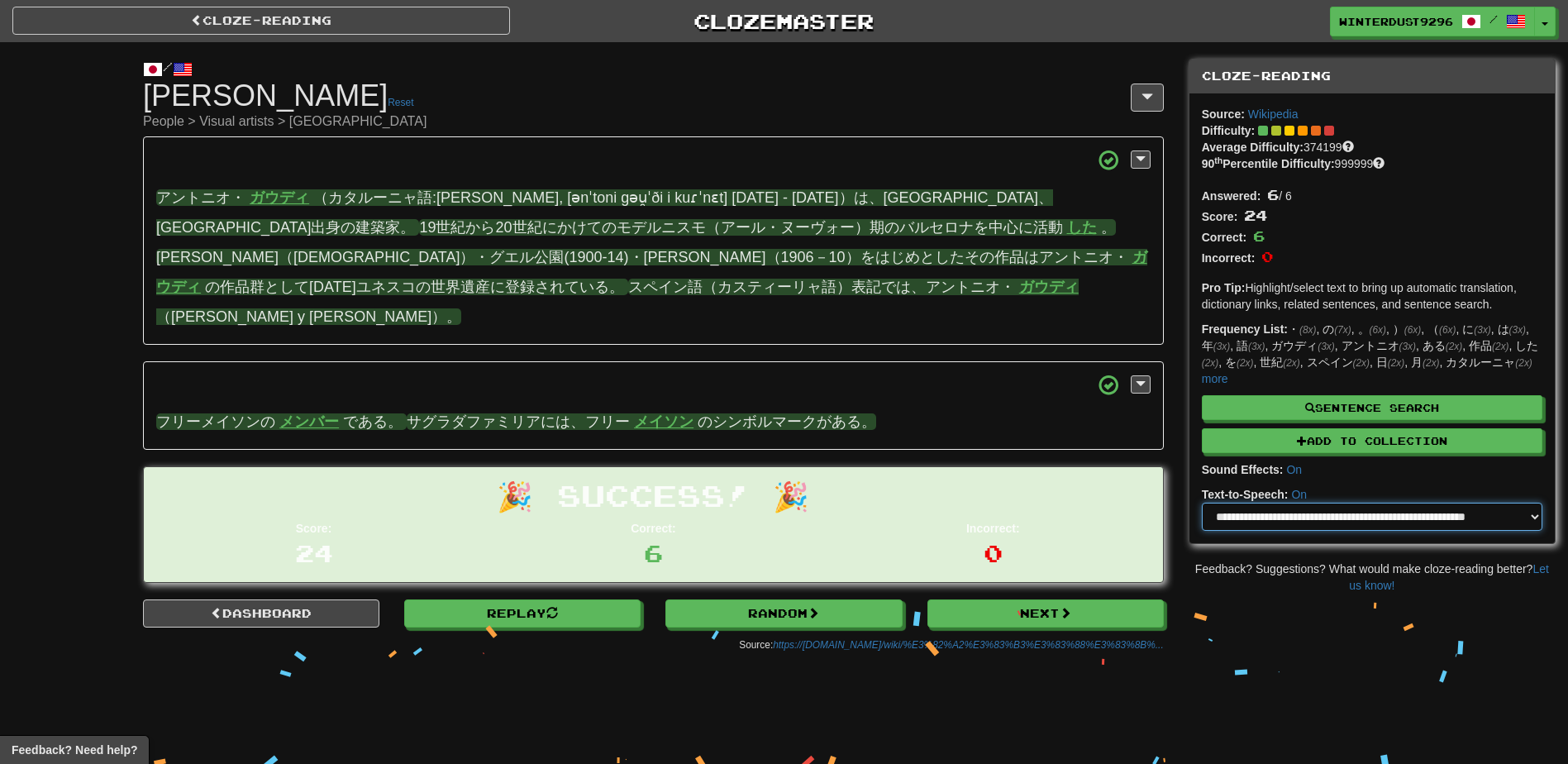
click at [1427, 517] on select "**********" at bounding box center [1372, 516] width 341 height 28
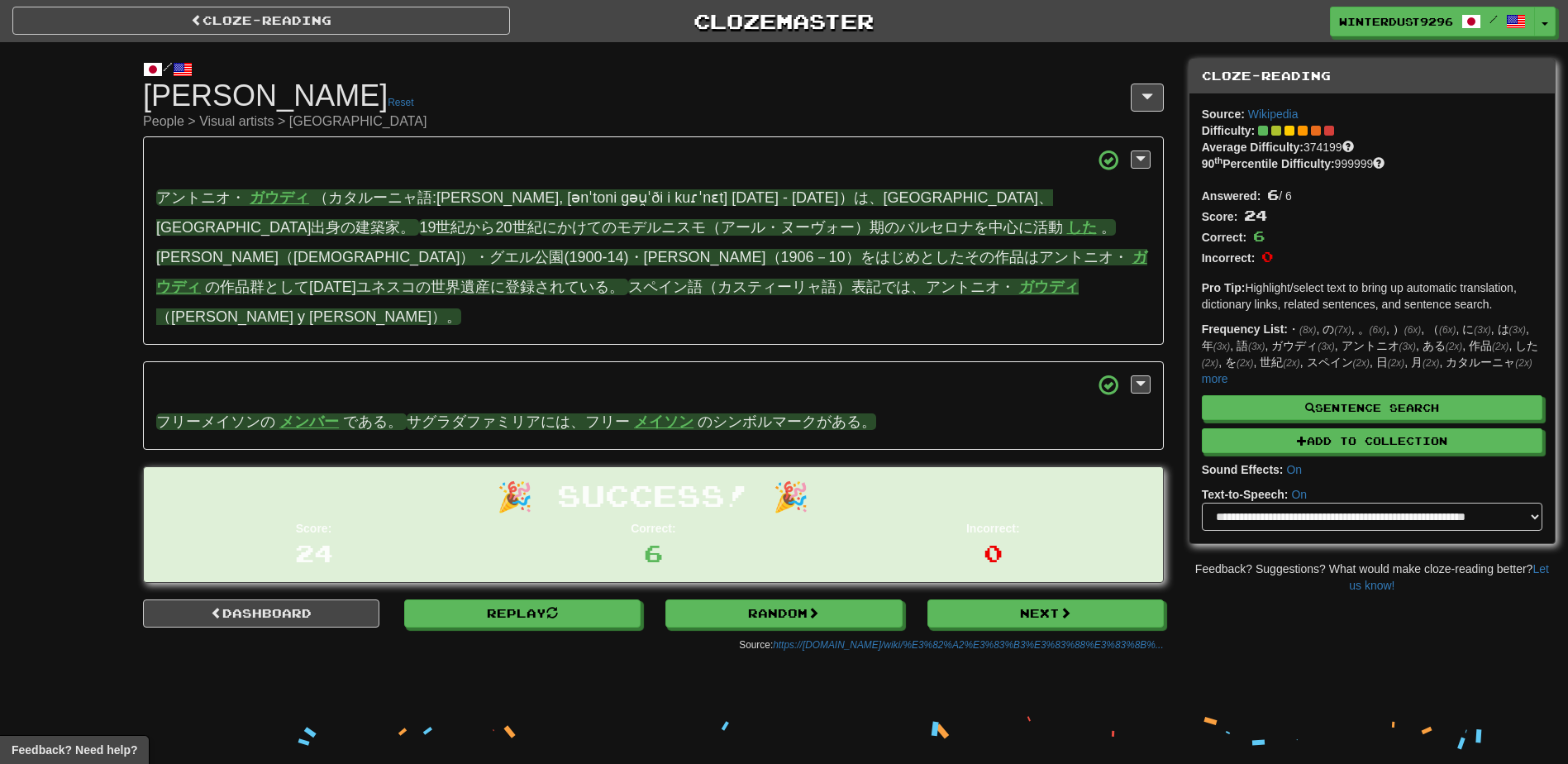
click at [1311, 621] on div "/ Cloze-Reading アントニ・ガウディ Reset People > Visual artists > Europe アントニオ・ ガウディ （カ…" at bounding box center [784, 352] width 1568 height 618
click at [519, 695] on div "Cloze-Reading Clozemaster WinterDust9296 / Toggle Dropdown Dashboard Leaderboar…" at bounding box center [784, 382] width 1568 height 764
click at [842, 629] on div "Replay Dashboard Random" at bounding box center [783, 618] width 262 height 37
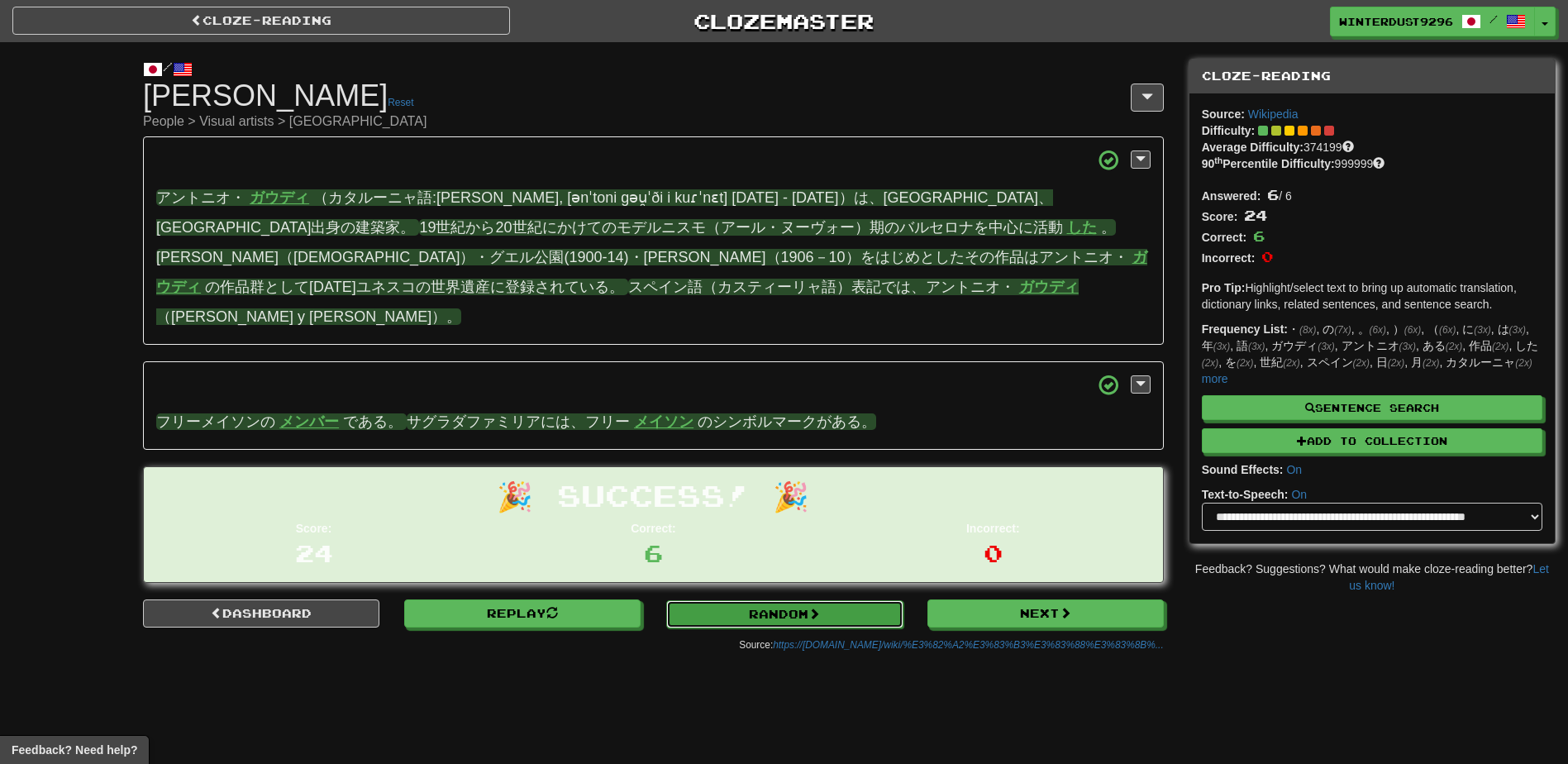
click at [845, 620] on link "Random" at bounding box center [784, 613] width 237 height 28
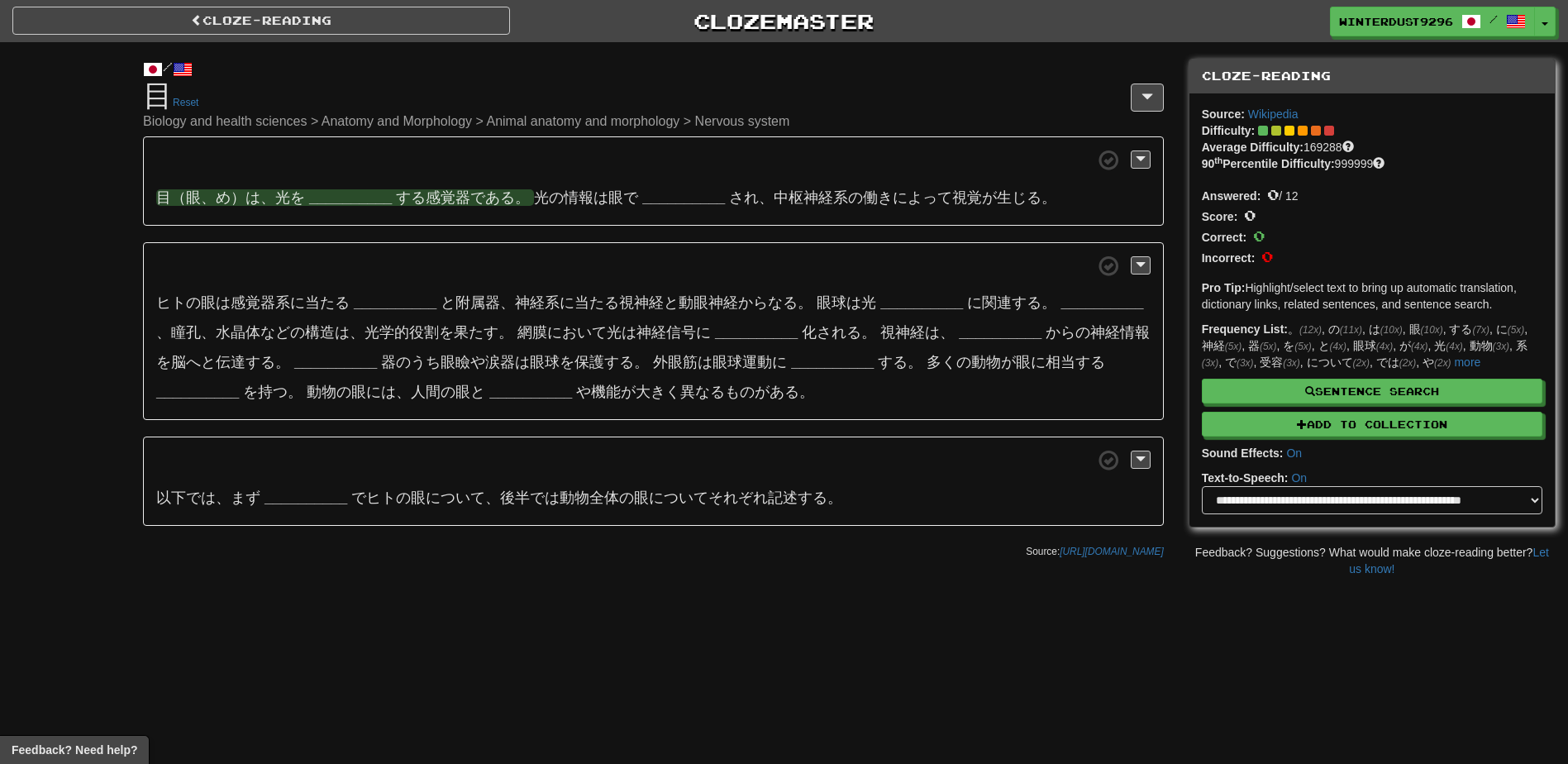
click at [332, 198] on strong "__________" at bounding box center [350, 197] width 83 height 16
click at [370, 237] on button "受容" at bounding box center [350, 241] width 54 height 37
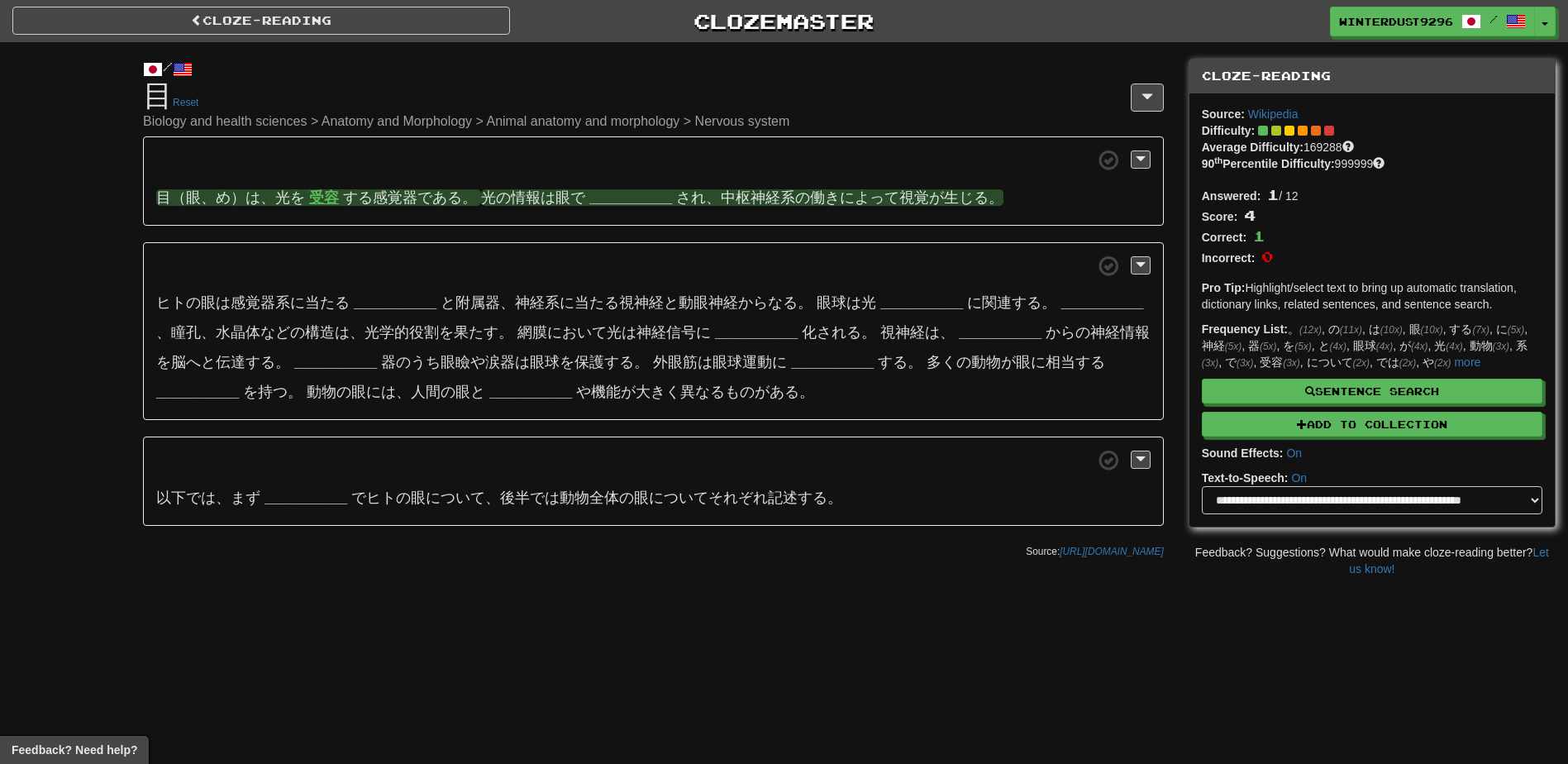
click at [662, 195] on strong "__________" at bounding box center [630, 197] width 83 height 16
click at [644, 249] on button "網膜" at bounding box center [630, 241] width 54 height 37
click at [650, 325] on button "付属" at bounding box center [630, 322] width 54 height 37
click at [644, 276] on button "受容" at bounding box center [630, 281] width 54 height 37
click at [602, 198] on strong "受容" at bounding box center [603, 197] width 30 height 16
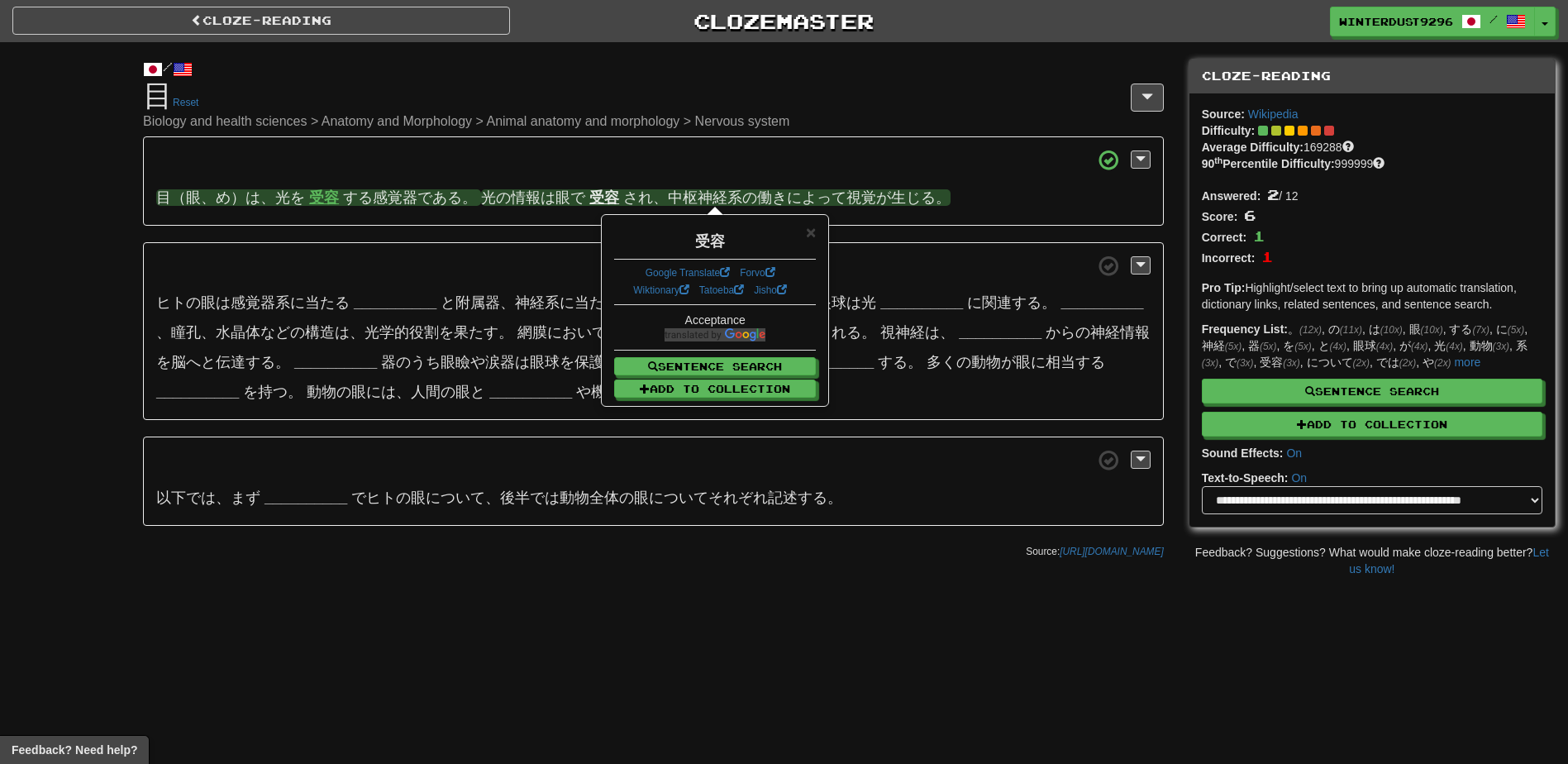
click at [825, 110] on h1 "Cloze-Reading 目 Reset Biology and health sciences > Anatomy and Morphology > An…" at bounding box center [653, 103] width 1021 height 49
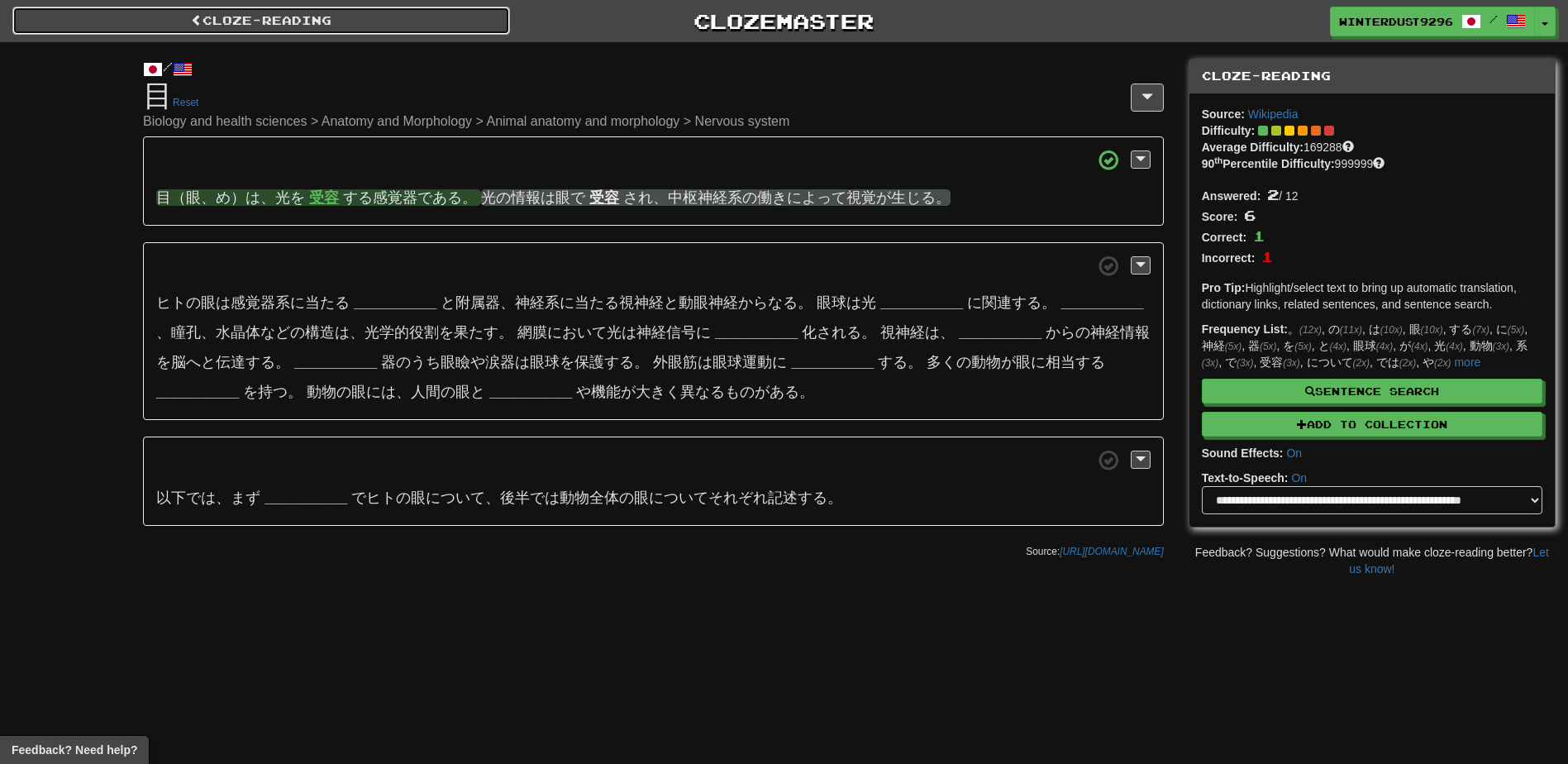
click at [348, 20] on link "Cloze-Reading" at bounding box center [261, 20] width 497 height 28
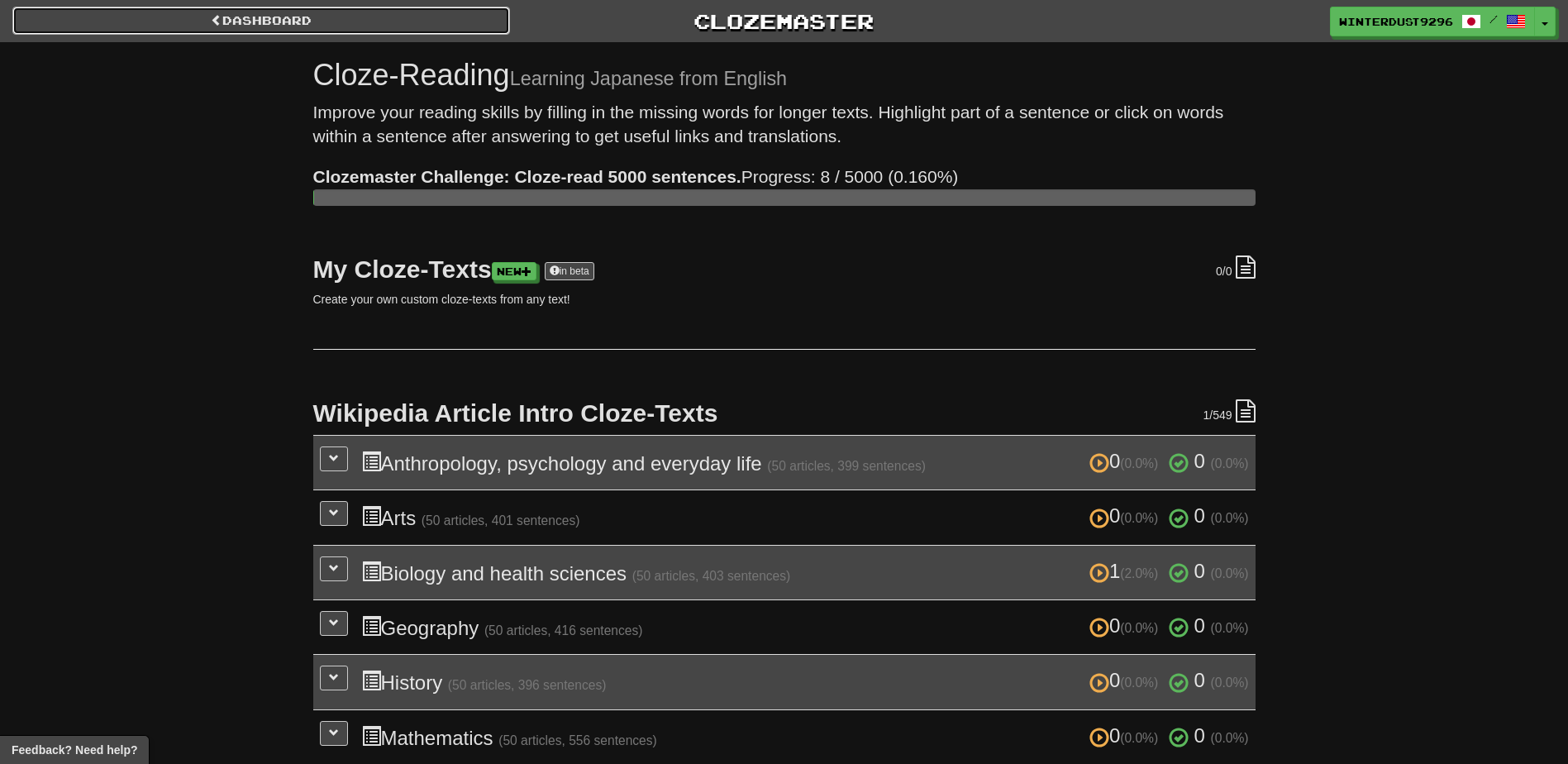
click at [360, 31] on link "Dashboard" at bounding box center [261, 20] width 497 height 28
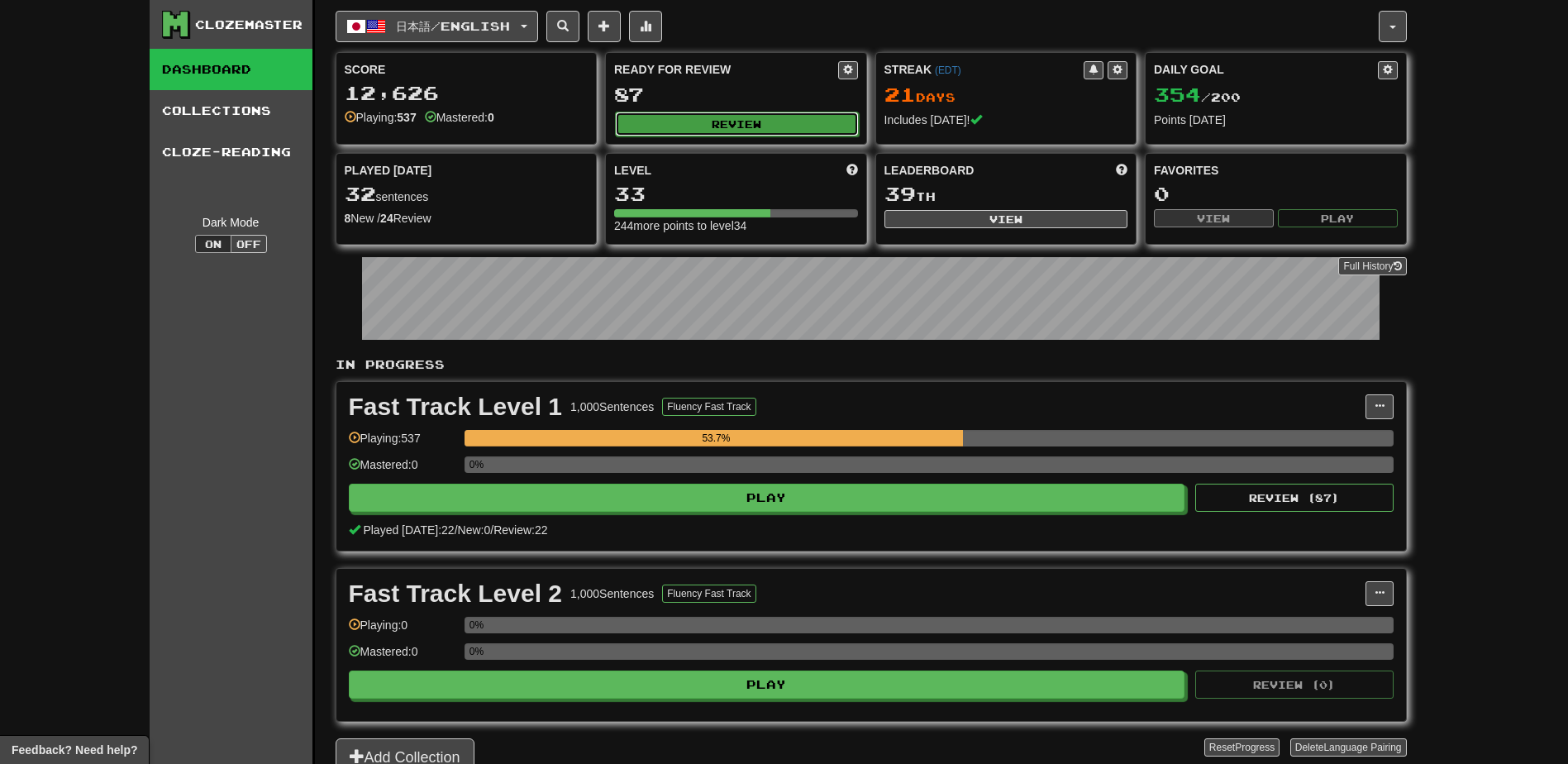
click at [745, 130] on button "Review" at bounding box center [737, 125] width 244 height 25
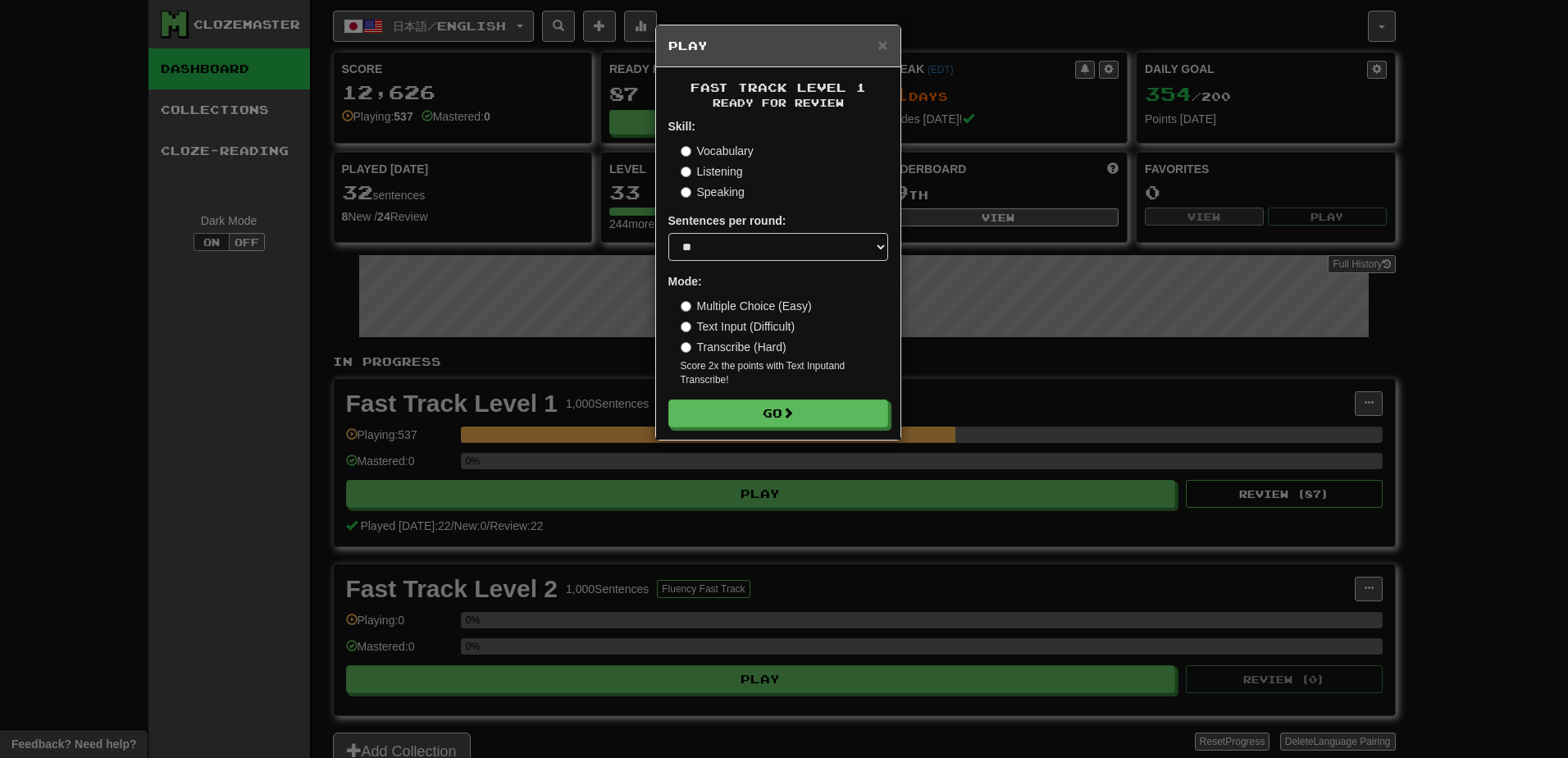
click at [722, 153] on label "Vocabulary" at bounding box center [716, 150] width 73 height 16
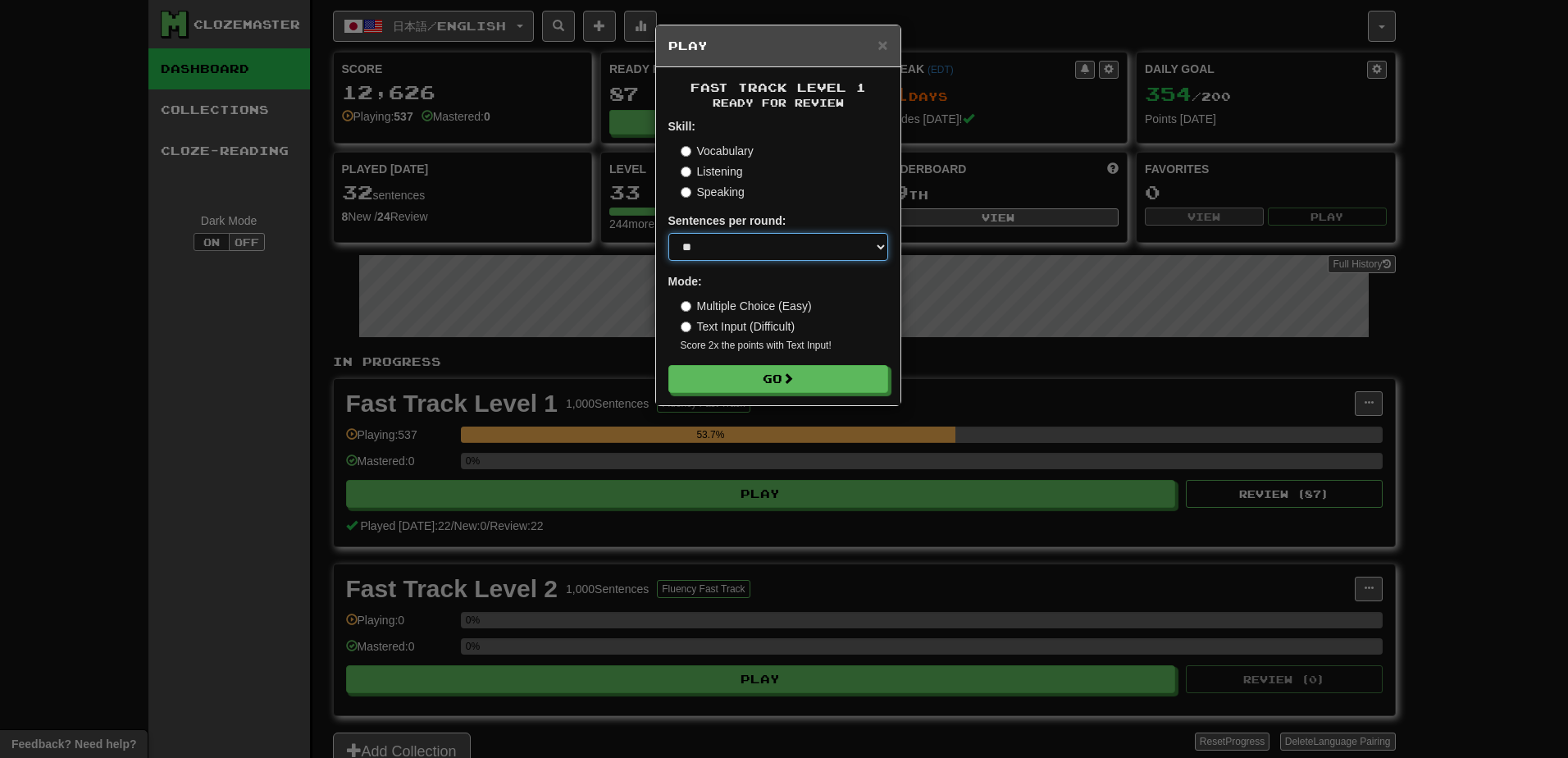
click at [766, 241] on select "* ** ** ** ** ** *** ********" at bounding box center [778, 246] width 219 height 28
select select "********"
click at [669, 233] on select "* ** ** ** ** ** *** ********" at bounding box center [778, 246] width 219 height 28
click at [748, 376] on button "Go" at bounding box center [779, 379] width 219 height 28
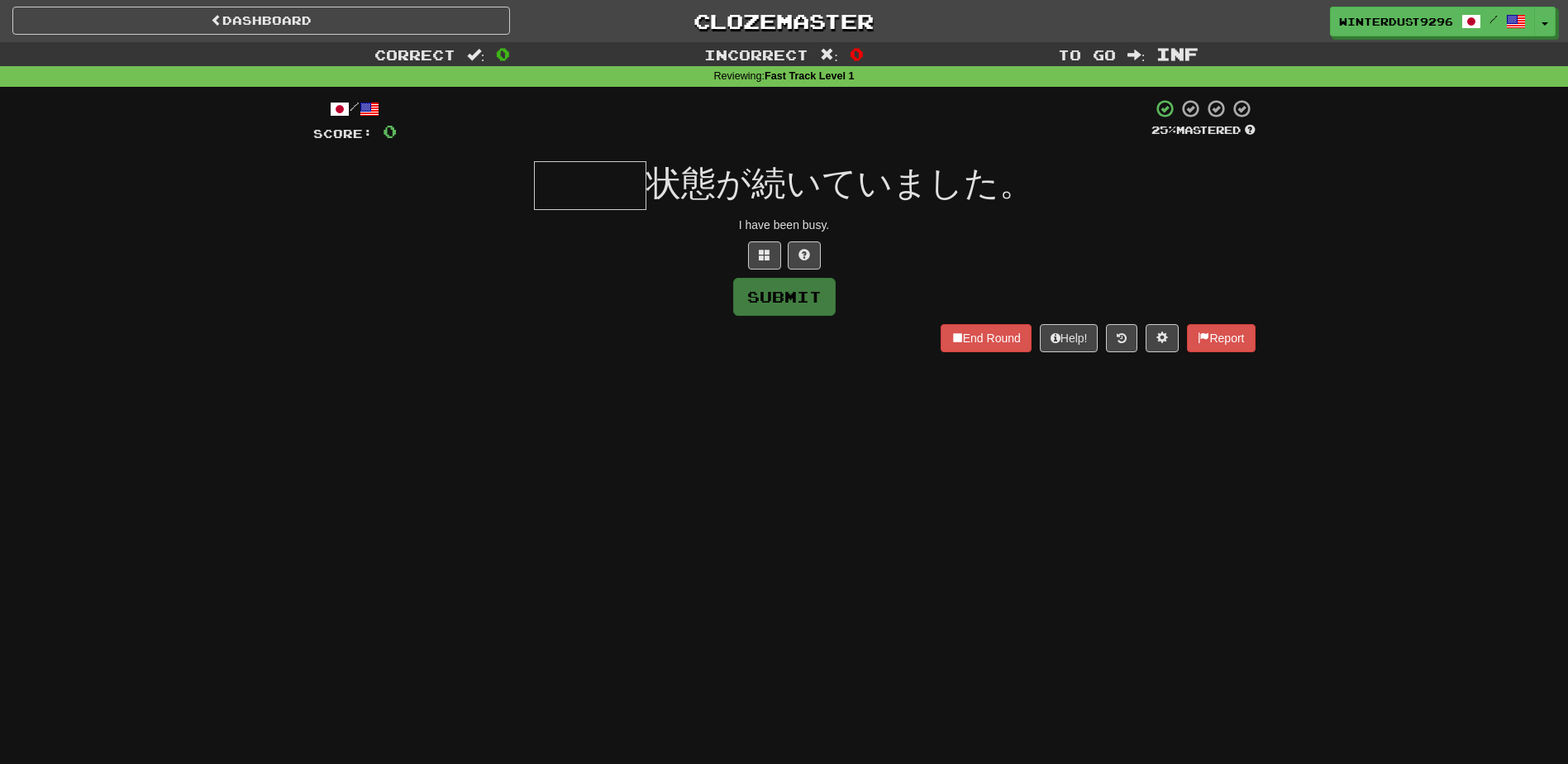
click at [582, 193] on input "text" at bounding box center [590, 185] width 112 height 49
click at [755, 254] on button at bounding box center [765, 255] width 33 height 28
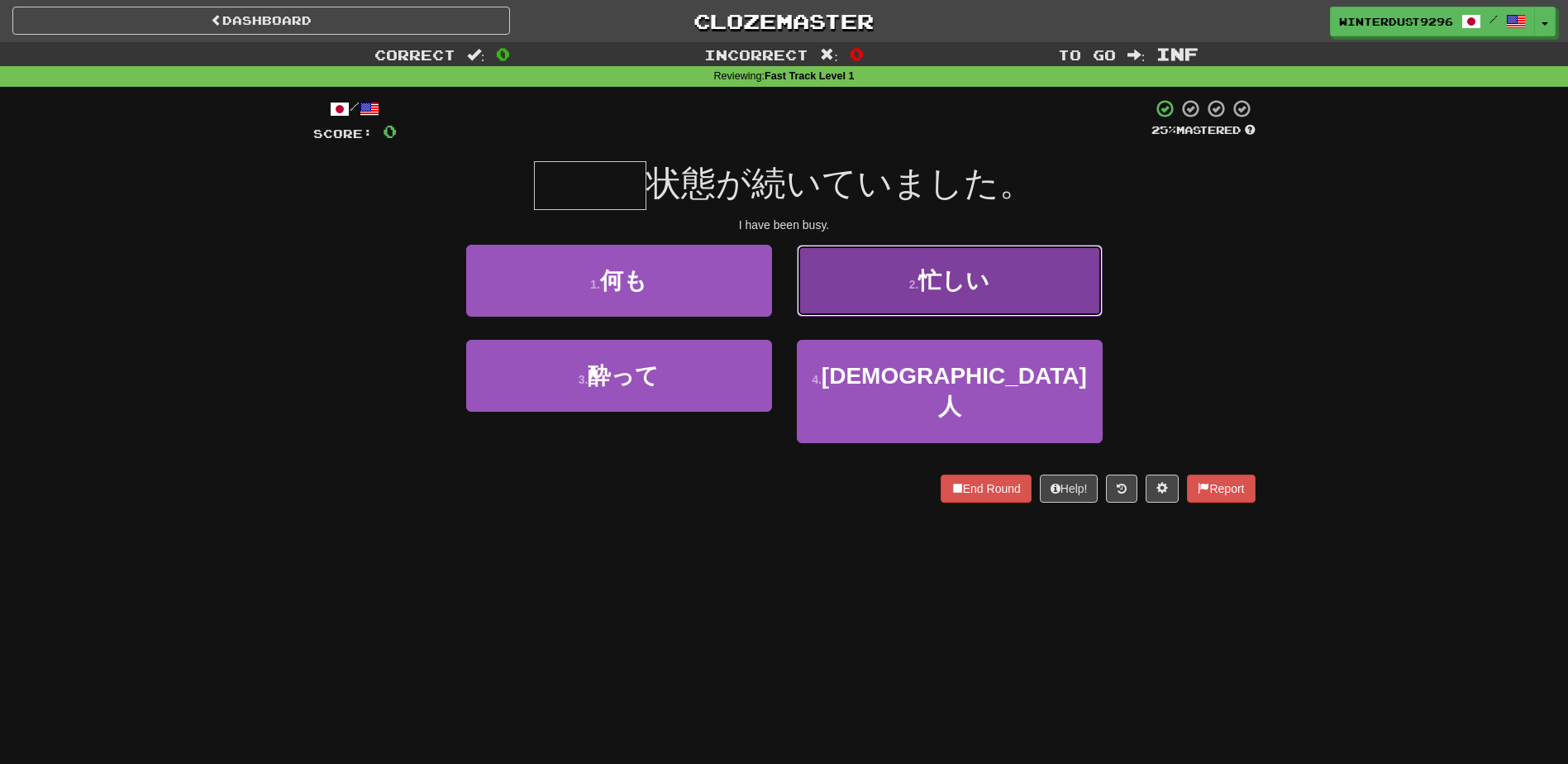
click at [1002, 290] on button "2 . 忙しい" at bounding box center [949, 280] width 306 height 71
type input "***"
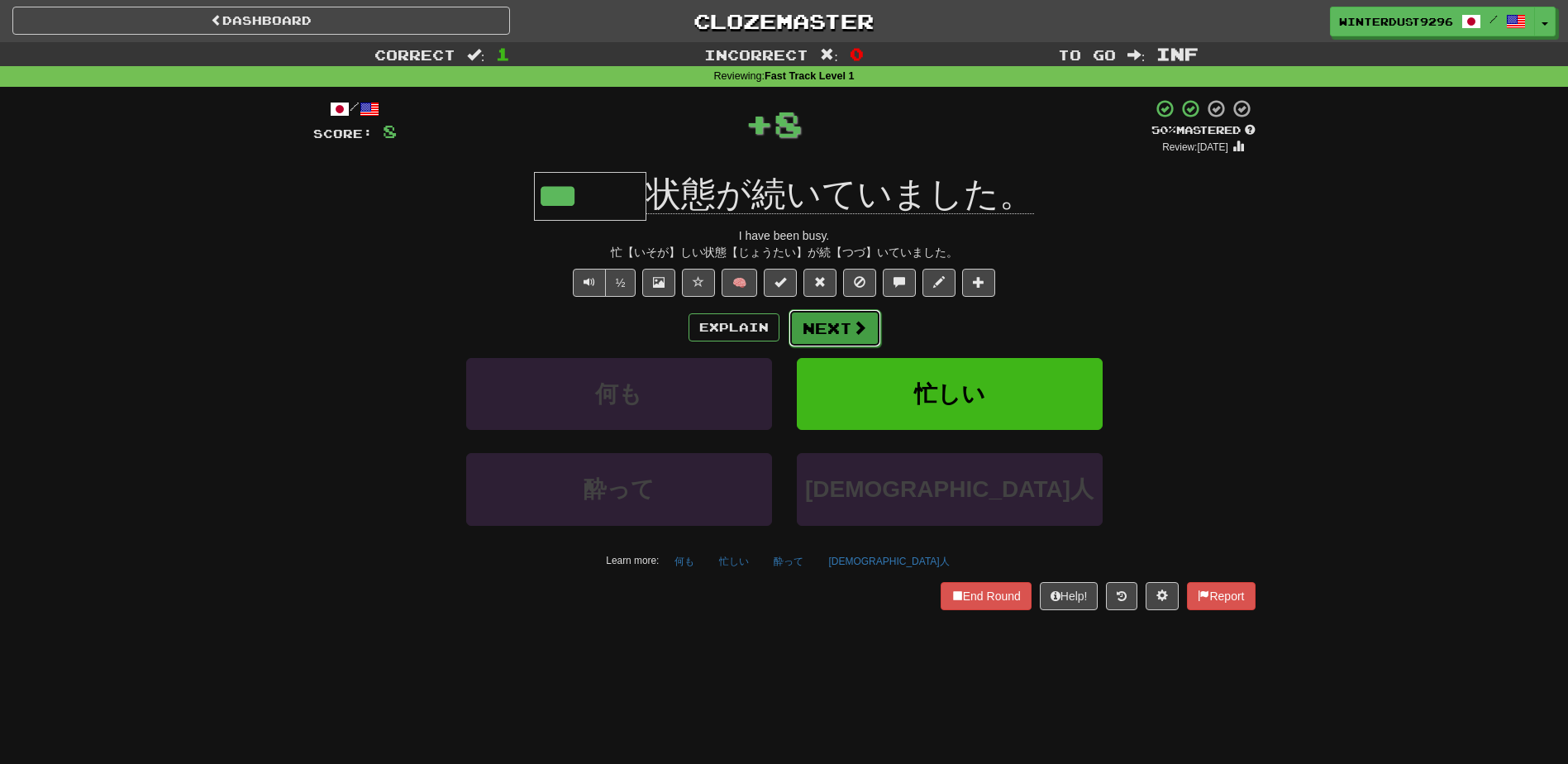
click at [867, 323] on button "Next" at bounding box center [835, 327] width 93 height 38
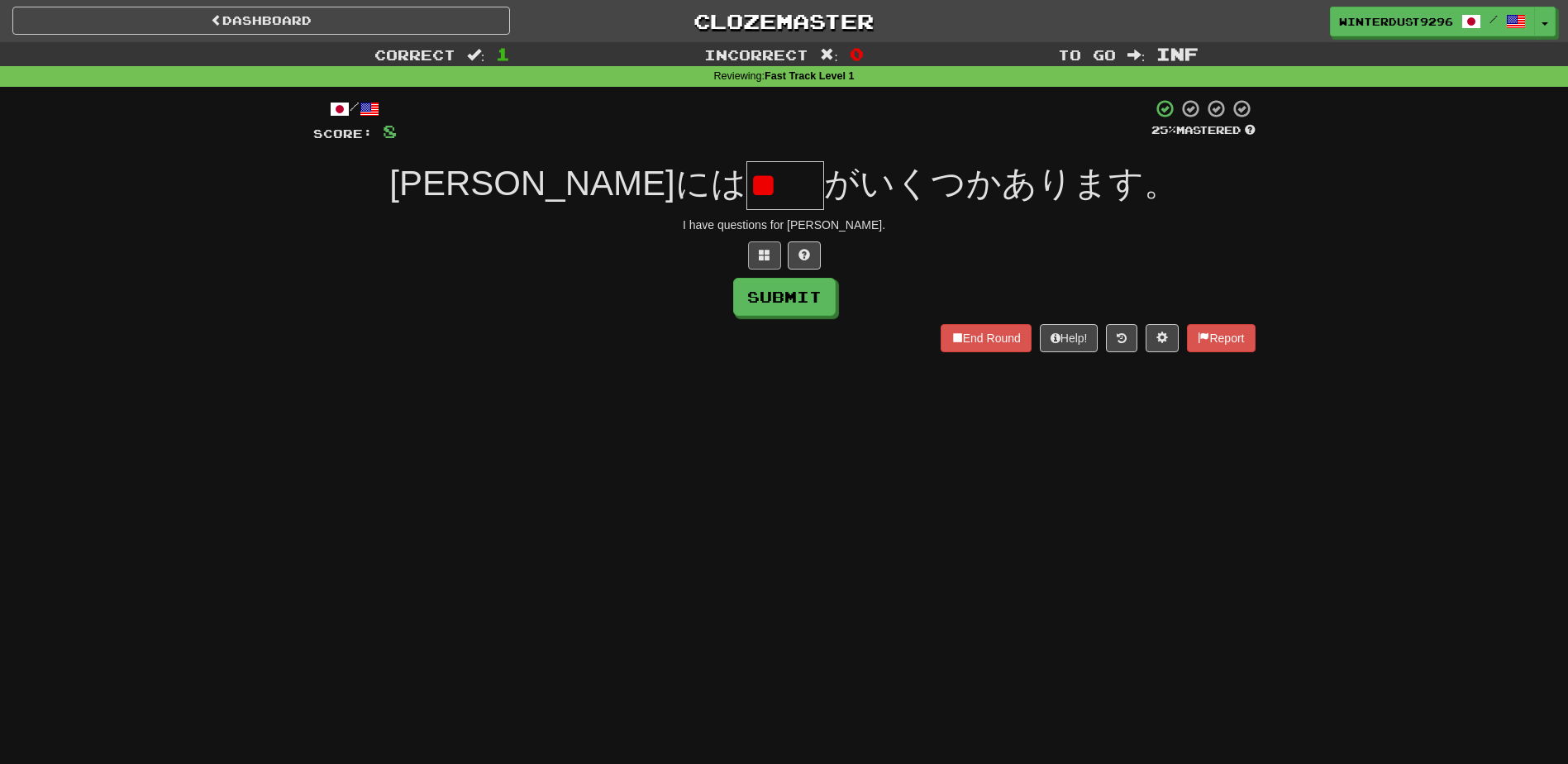
type input "*"
click at [748, 250] on button at bounding box center [765, 255] width 33 height 28
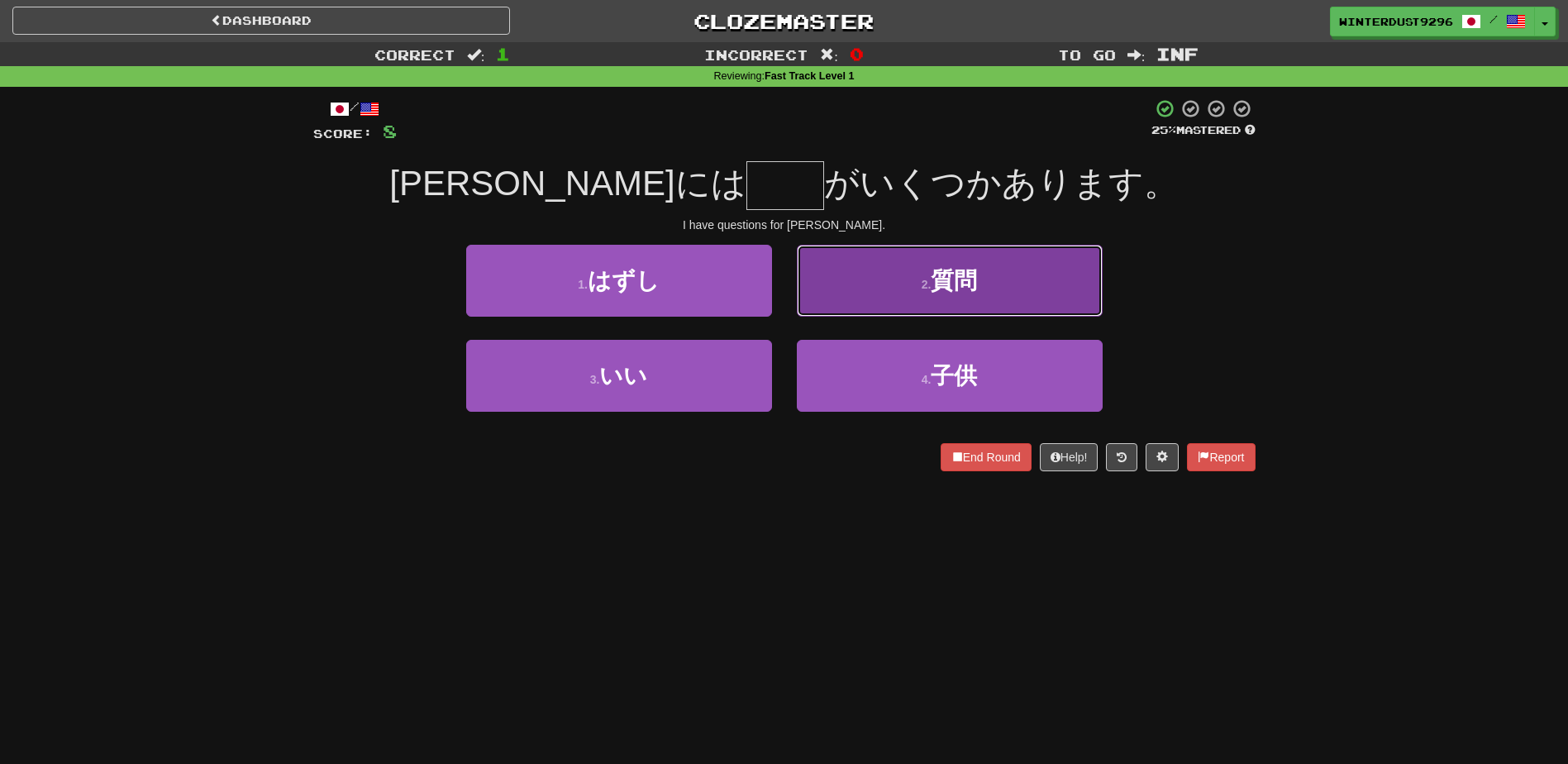
click at [962, 302] on button "2 . 質問" at bounding box center [949, 280] width 306 height 71
type input "**"
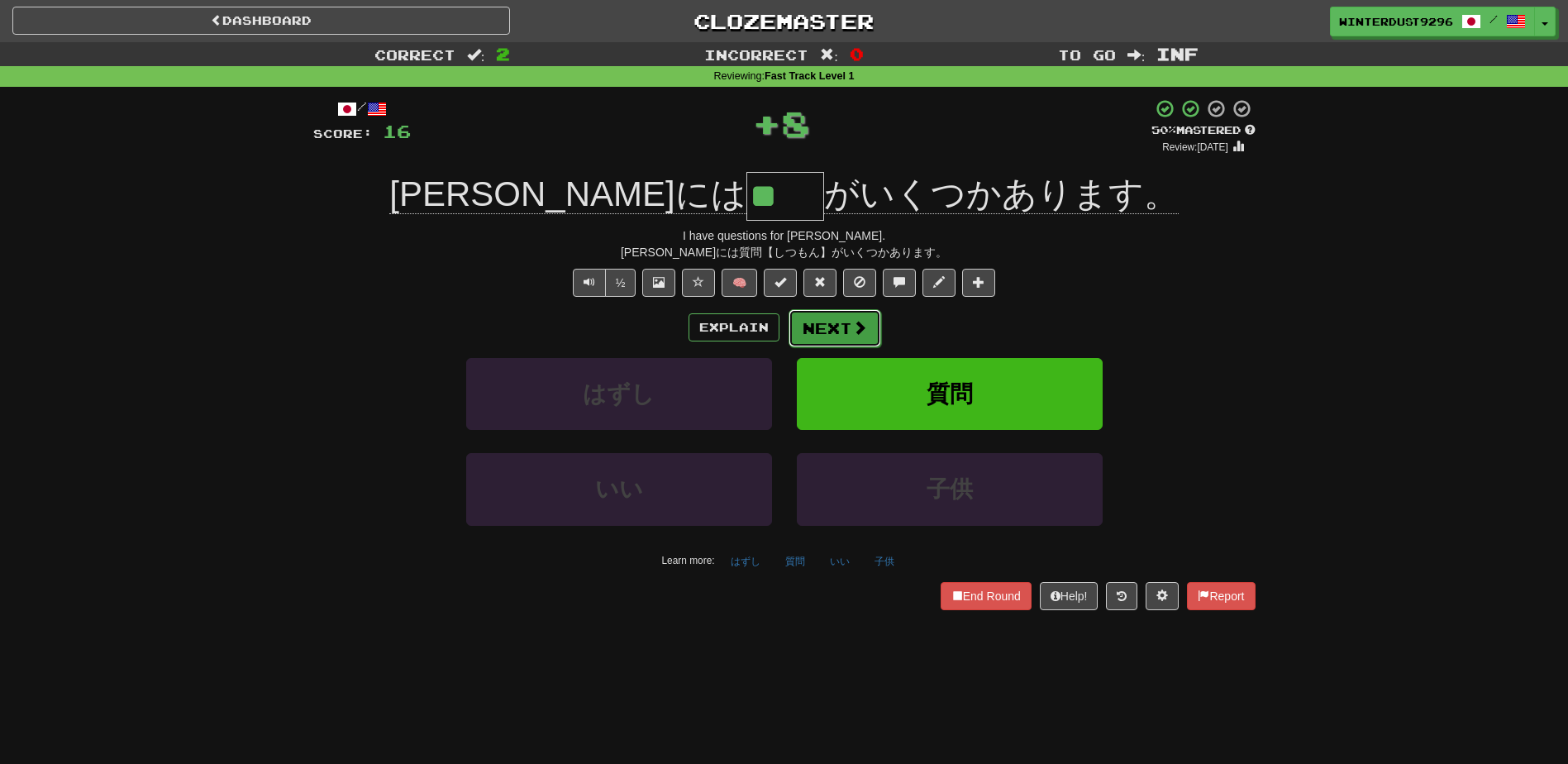
click at [822, 331] on button "Next" at bounding box center [835, 327] width 93 height 38
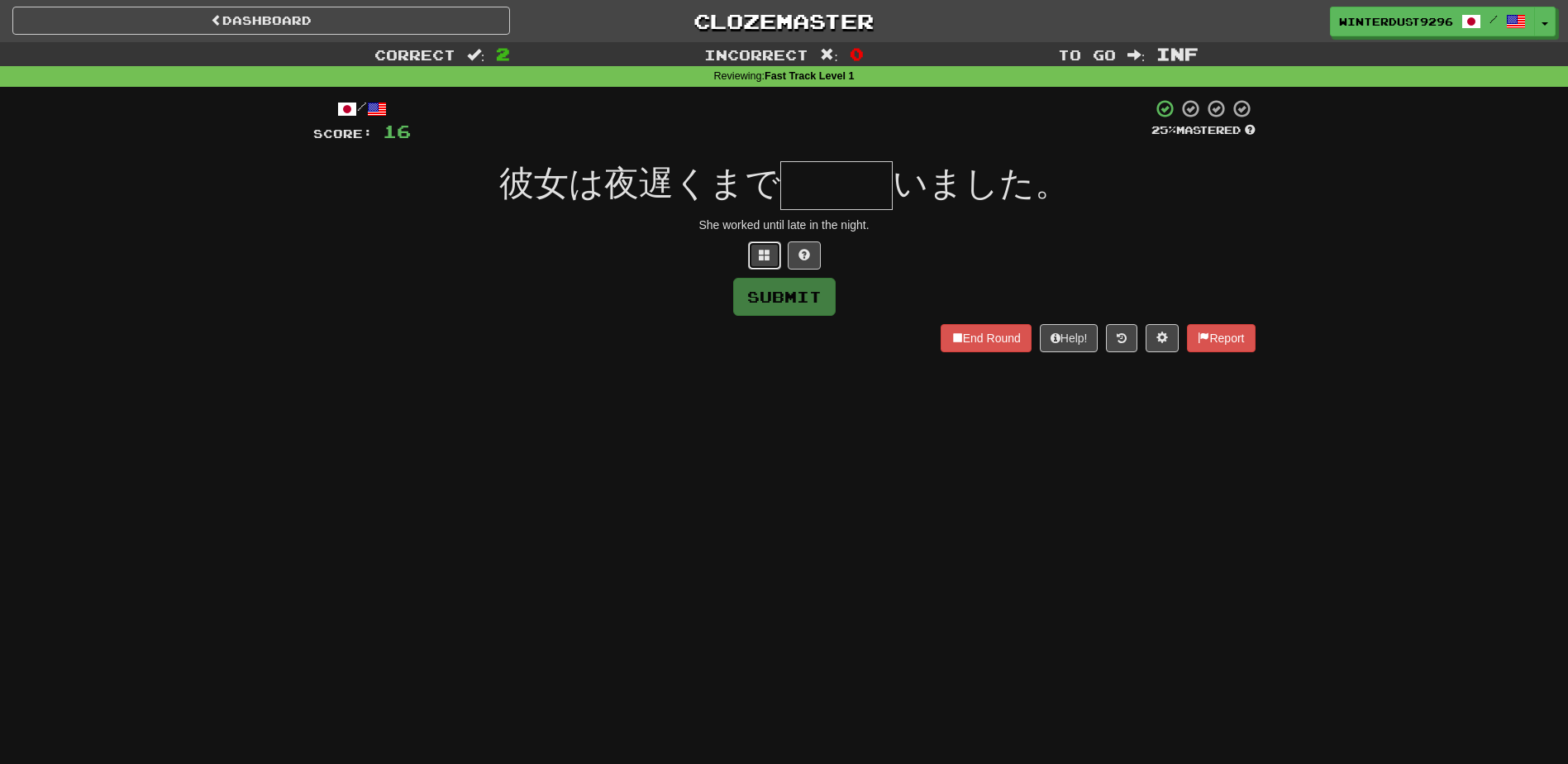
click at [770, 251] on span at bounding box center [765, 255] width 12 height 12
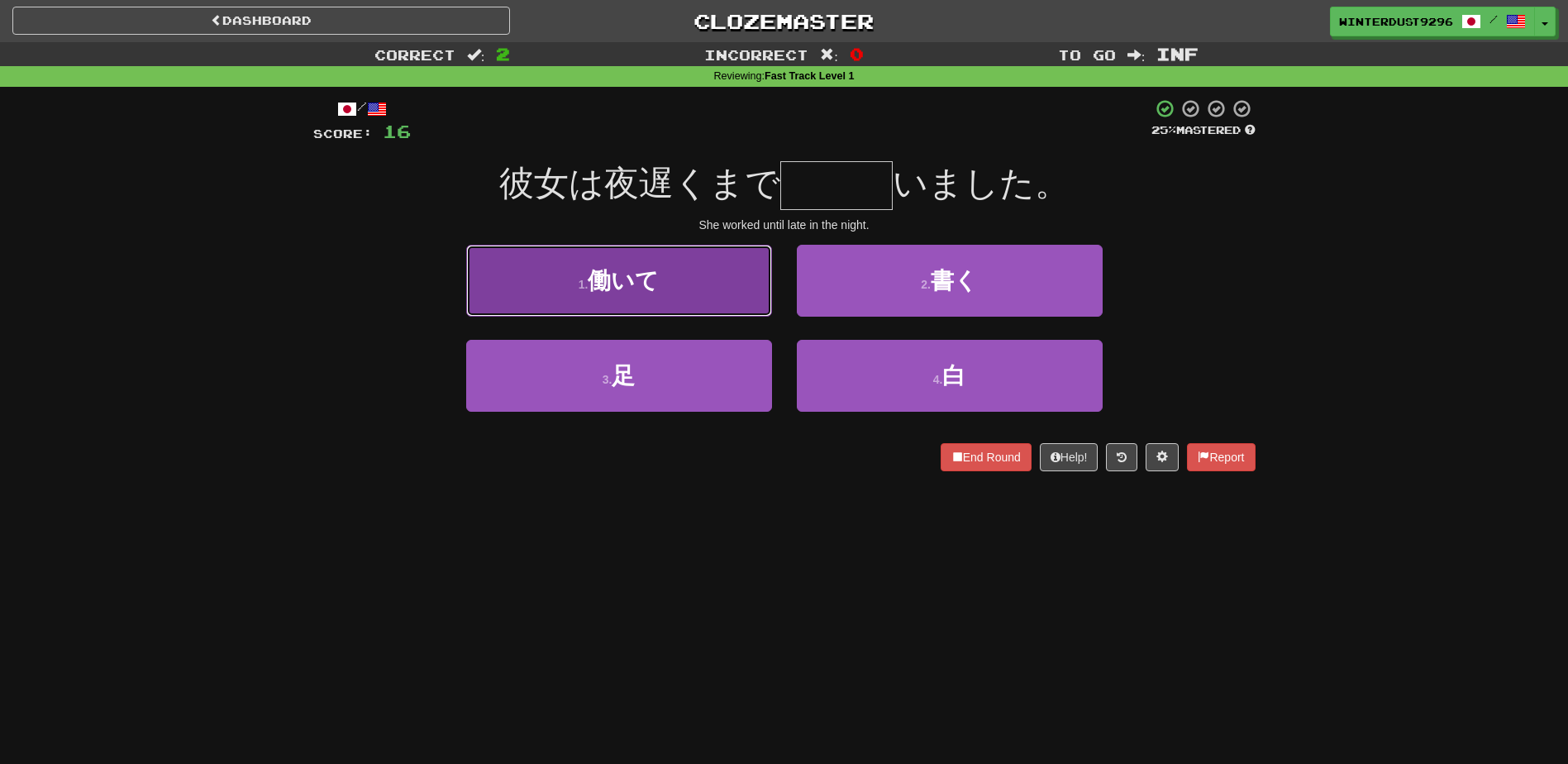
click at [710, 304] on button "1 . 働いて" at bounding box center [619, 280] width 306 height 71
type input "***"
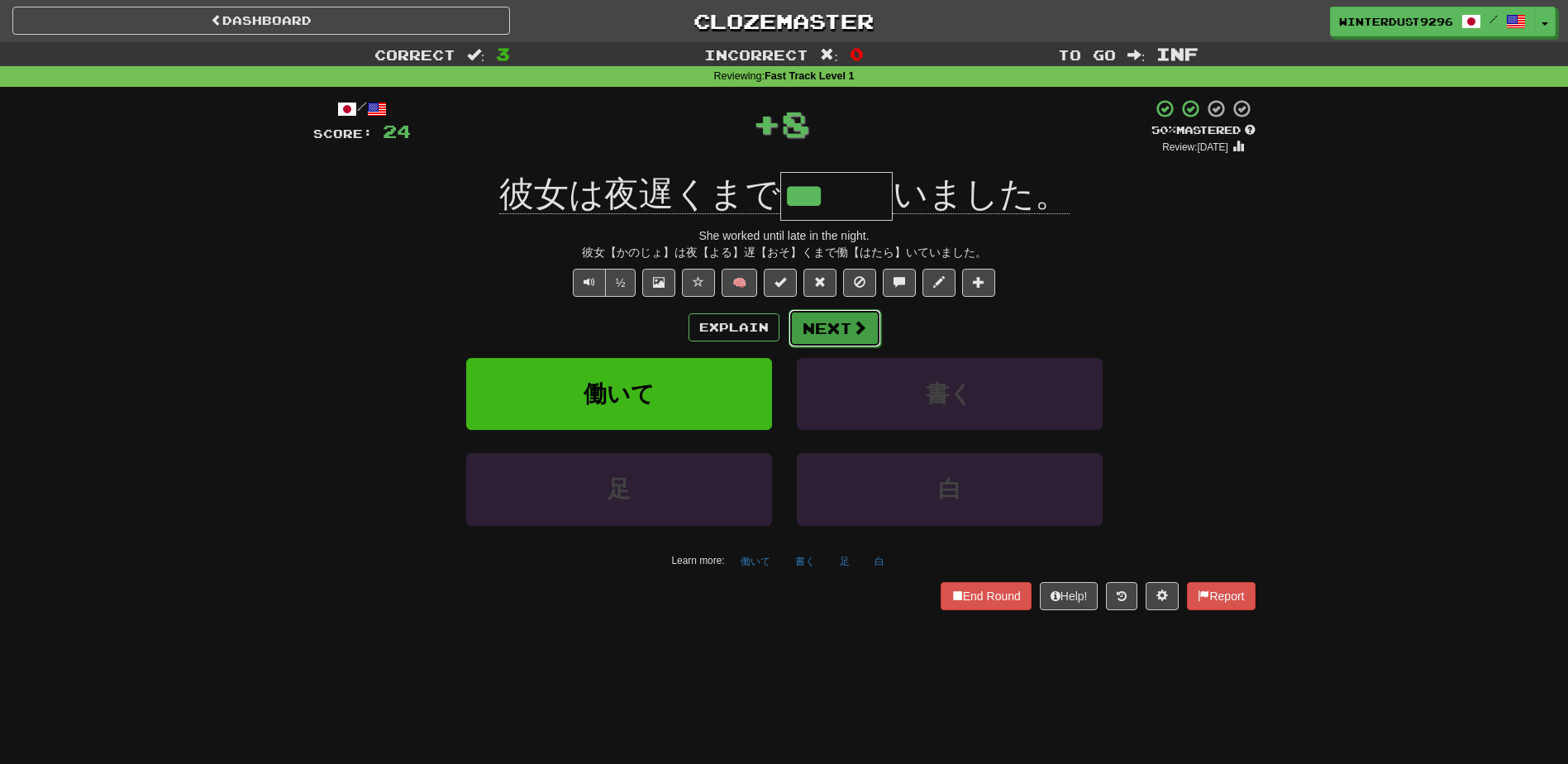
click at [823, 332] on button "Next" at bounding box center [835, 327] width 93 height 38
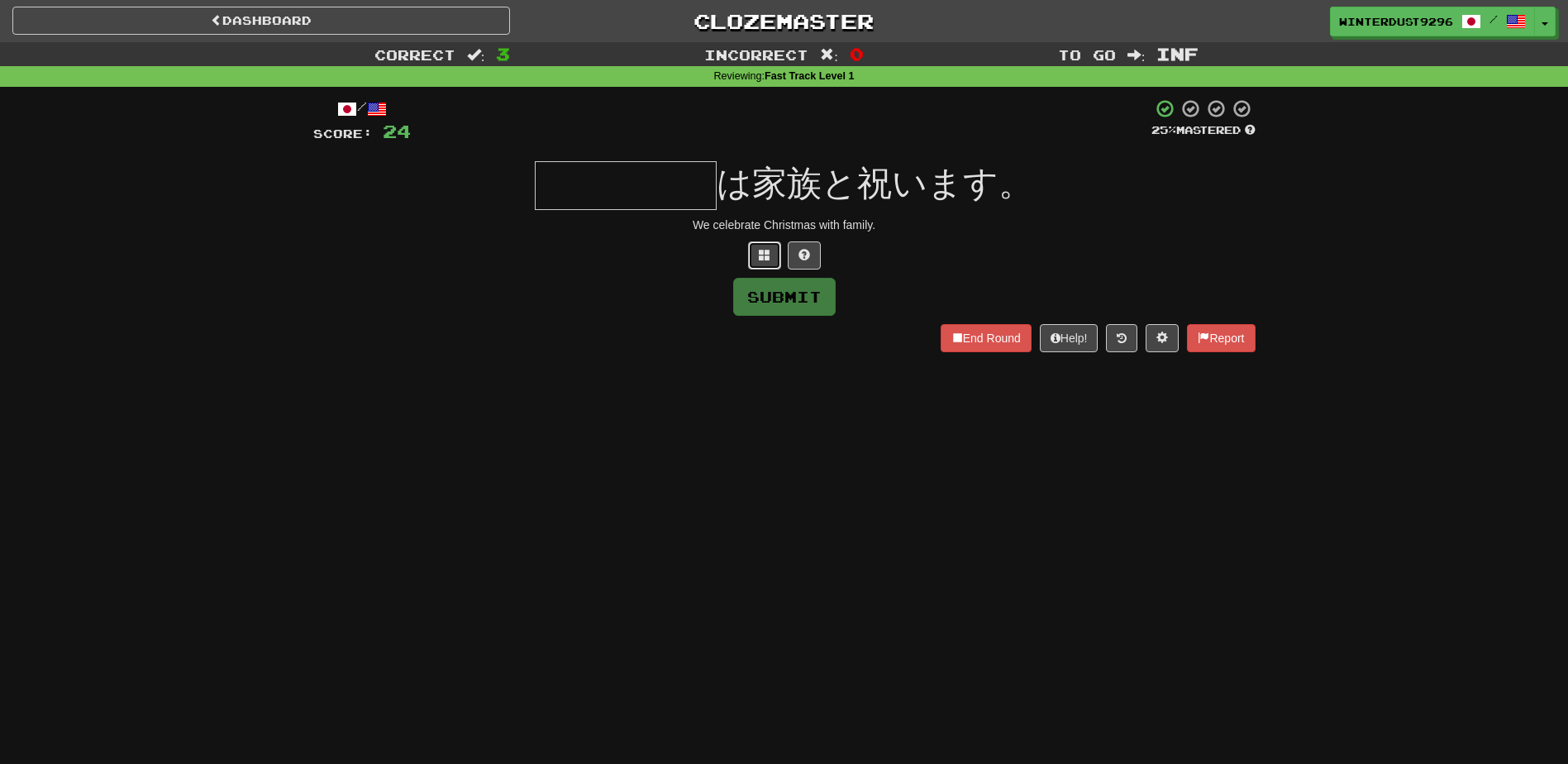
click at [756, 265] on button at bounding box center [765, 255] width 33 height 28
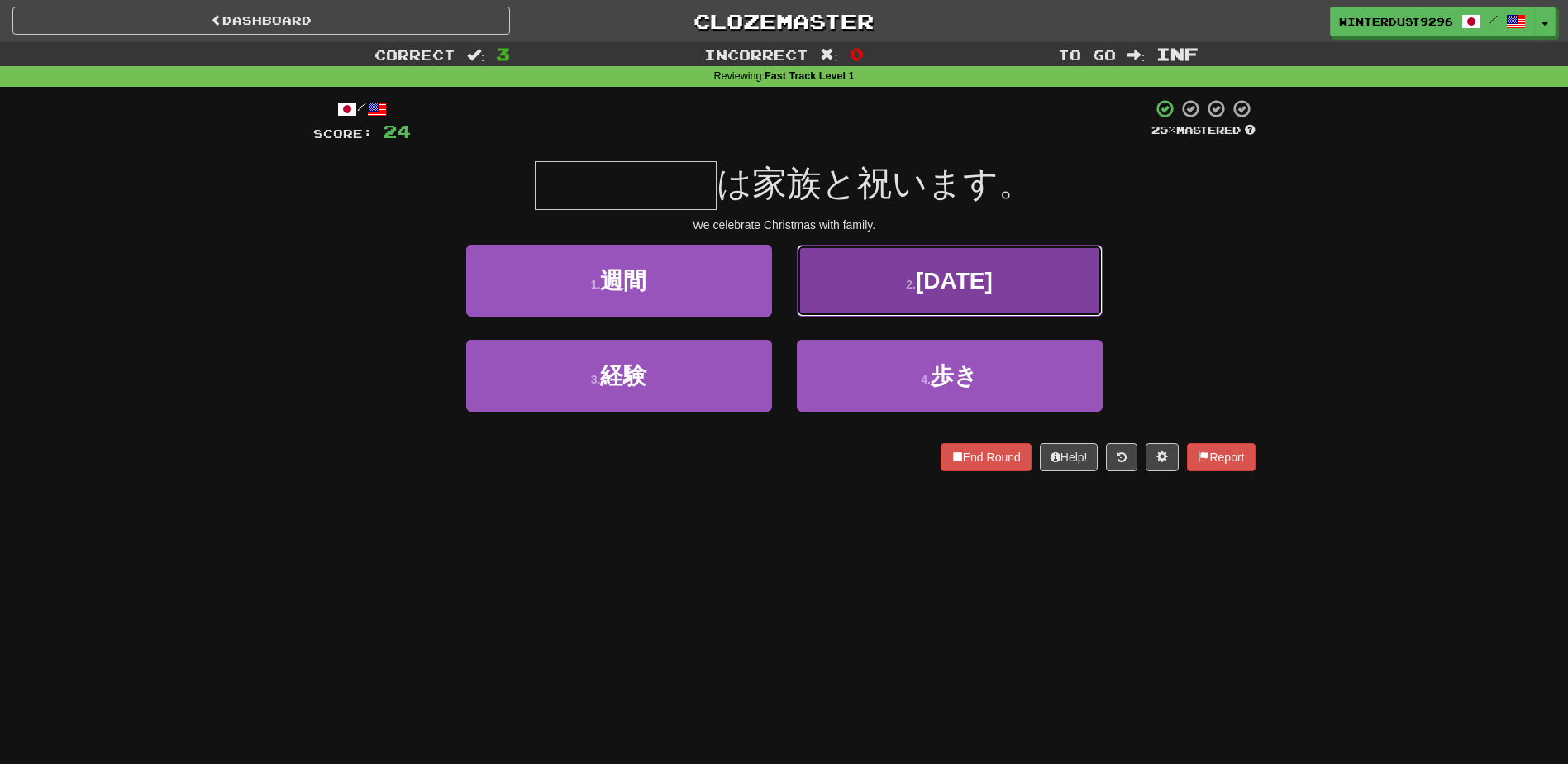
click at [910, 266] on button "2 . [DATE]" at bounding box center [949, 280] width 306 height 71
type input "*****"
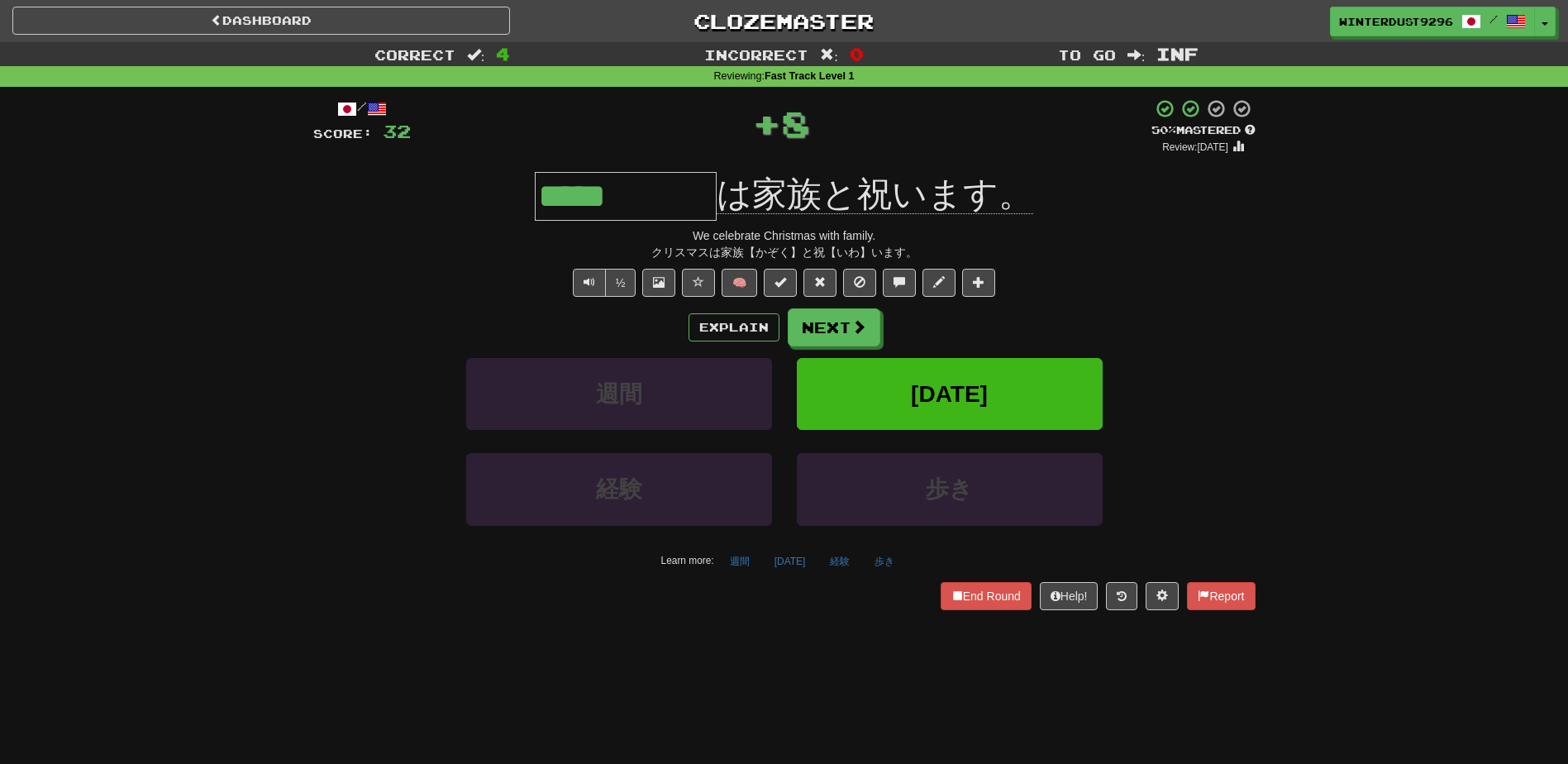
click at [833, 301] on div "/ Score: 32 + 8 50 % Mastered Review: [DATE] ***** は家族と祝います。 We celebrate Chris…" at bounding box center [784, 354] width 942 height 511
click at [838, 317] on button "Next" at bounding box center [835, 327] width 93 height 38
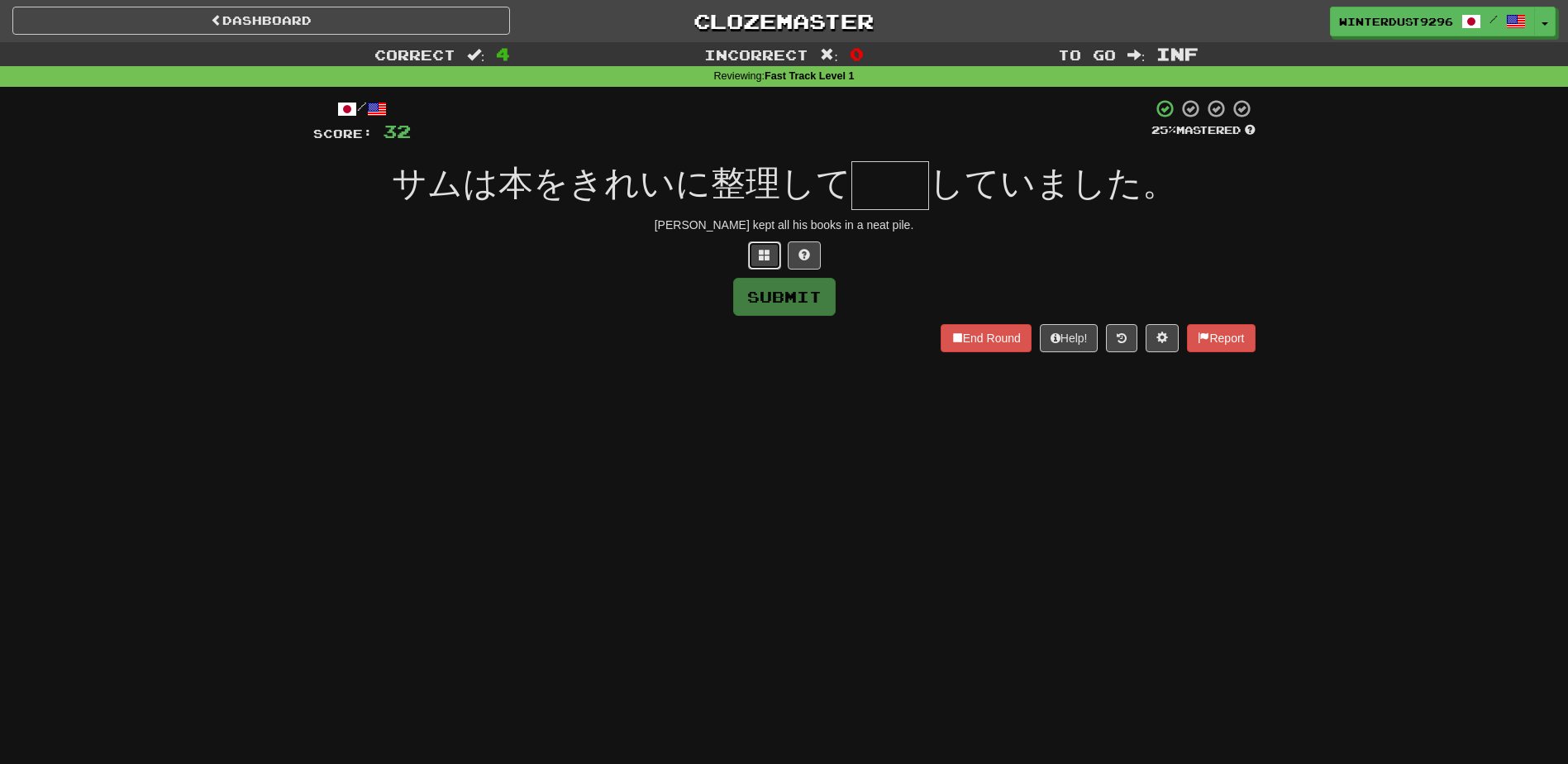
click at [769, 254] on span at bounding box center [765, 255] width 12 height 12
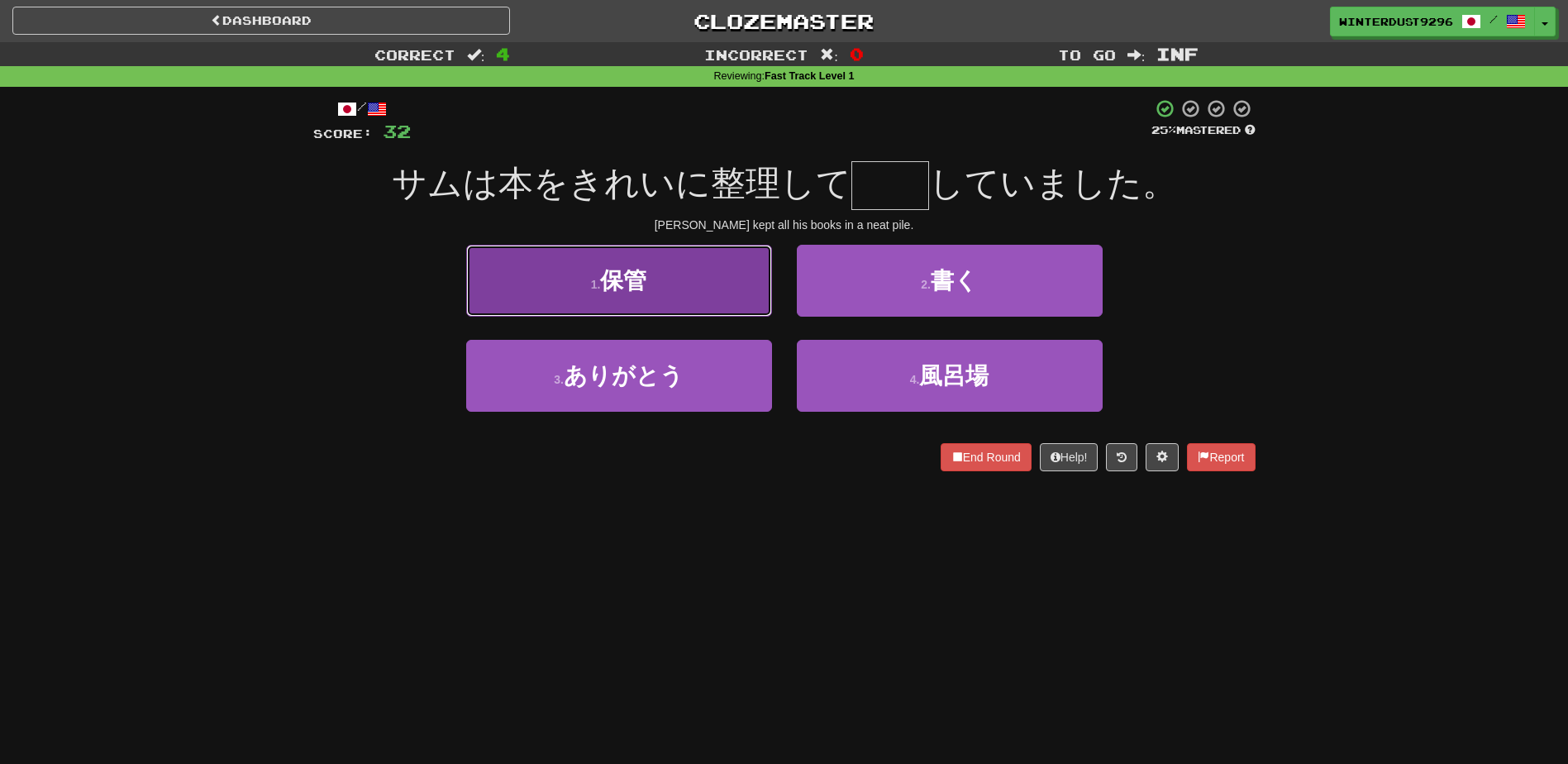
click at [720, 300] on button "1 . 保管" at bounding box center [619, 280] width 306 height 71
type input "**"
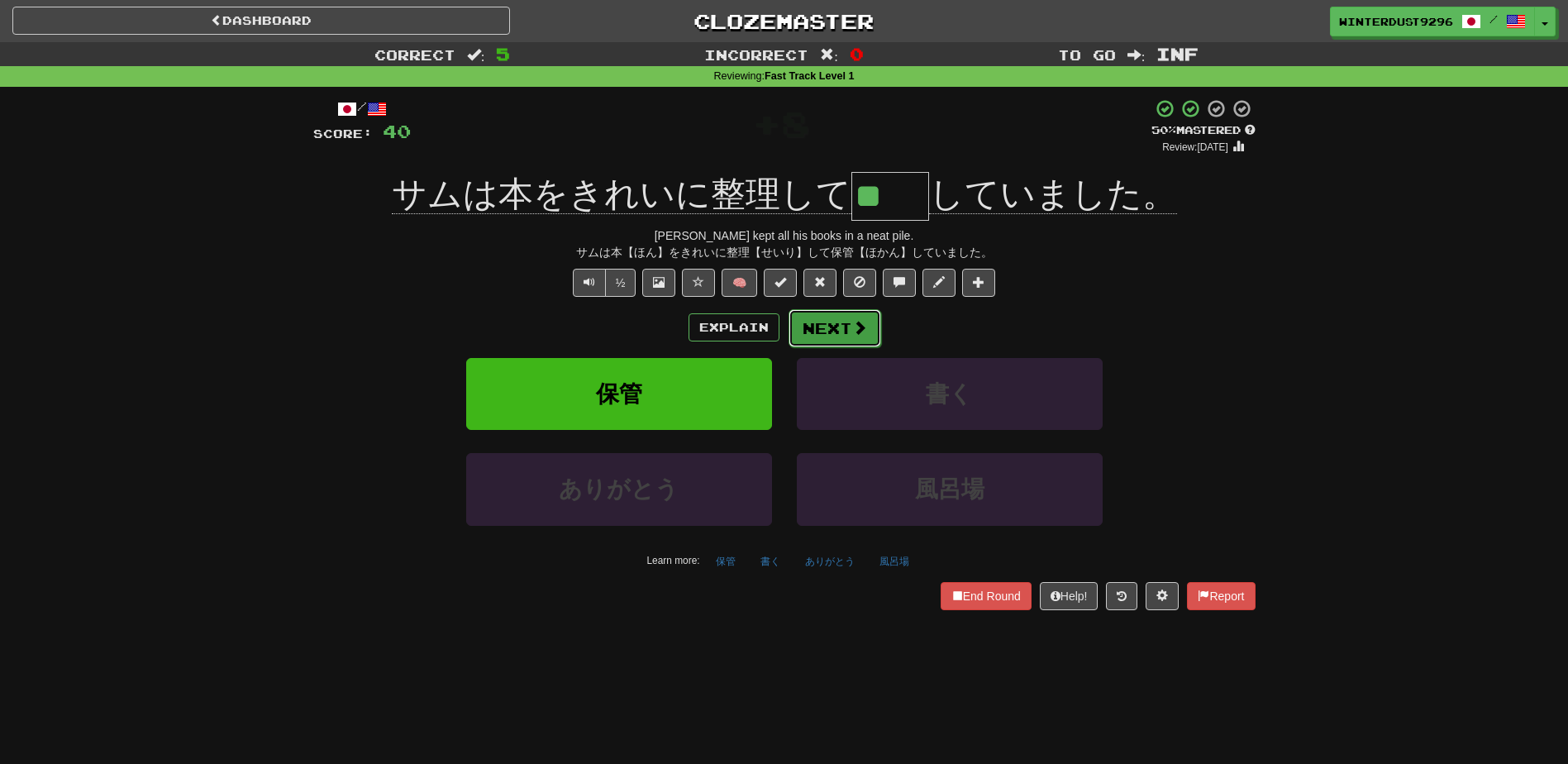
click at [797, 330] on button "Next" at bounding box center [835, 327] width 93 height 38
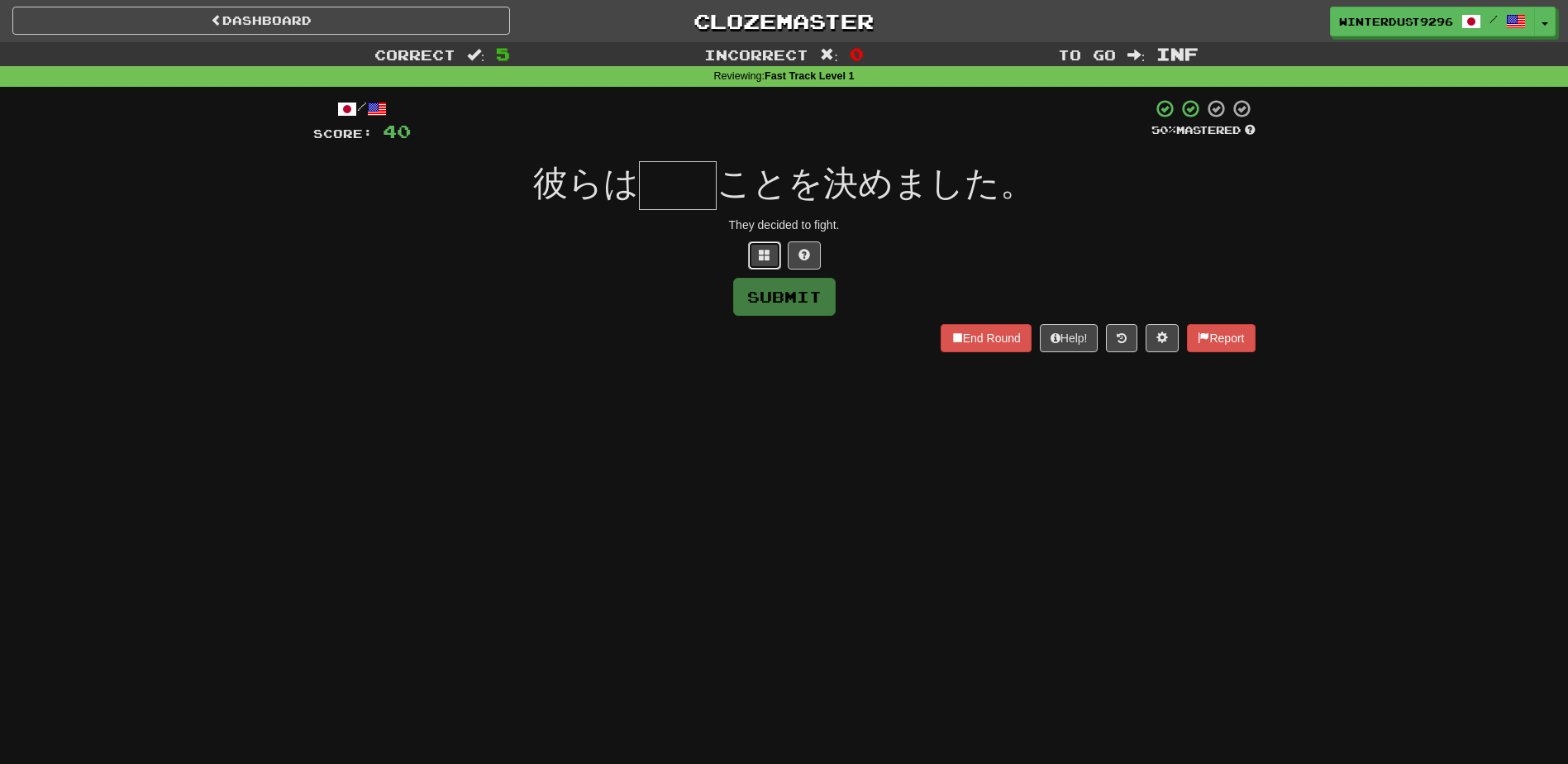
click at [756, 261] on button at bounding box center [765, 255] width 33 height 28
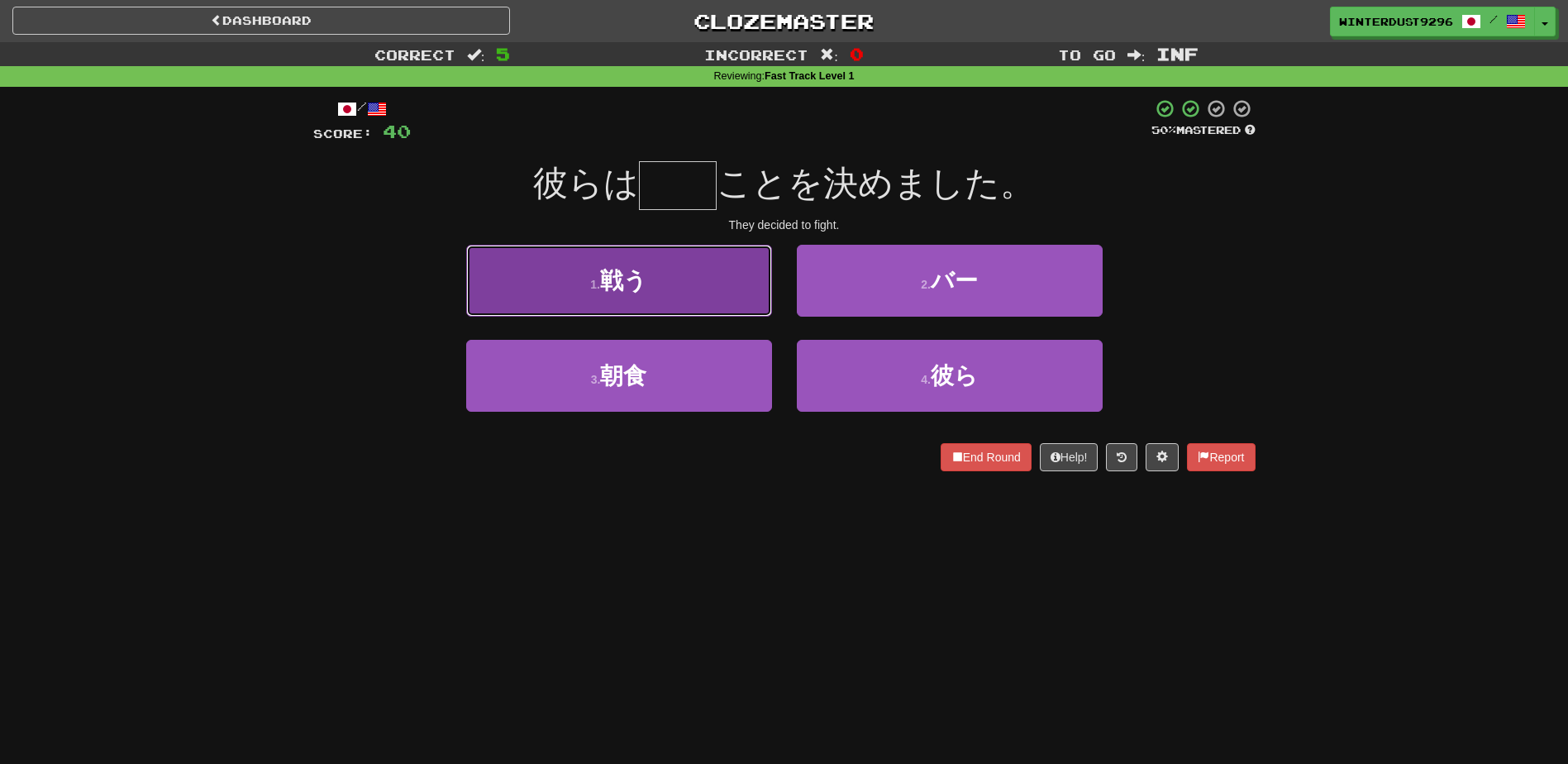
click at [737, 285] on button "1 . 戦う" at bounding box center [619, 280] width 306 height 71
type input "**"
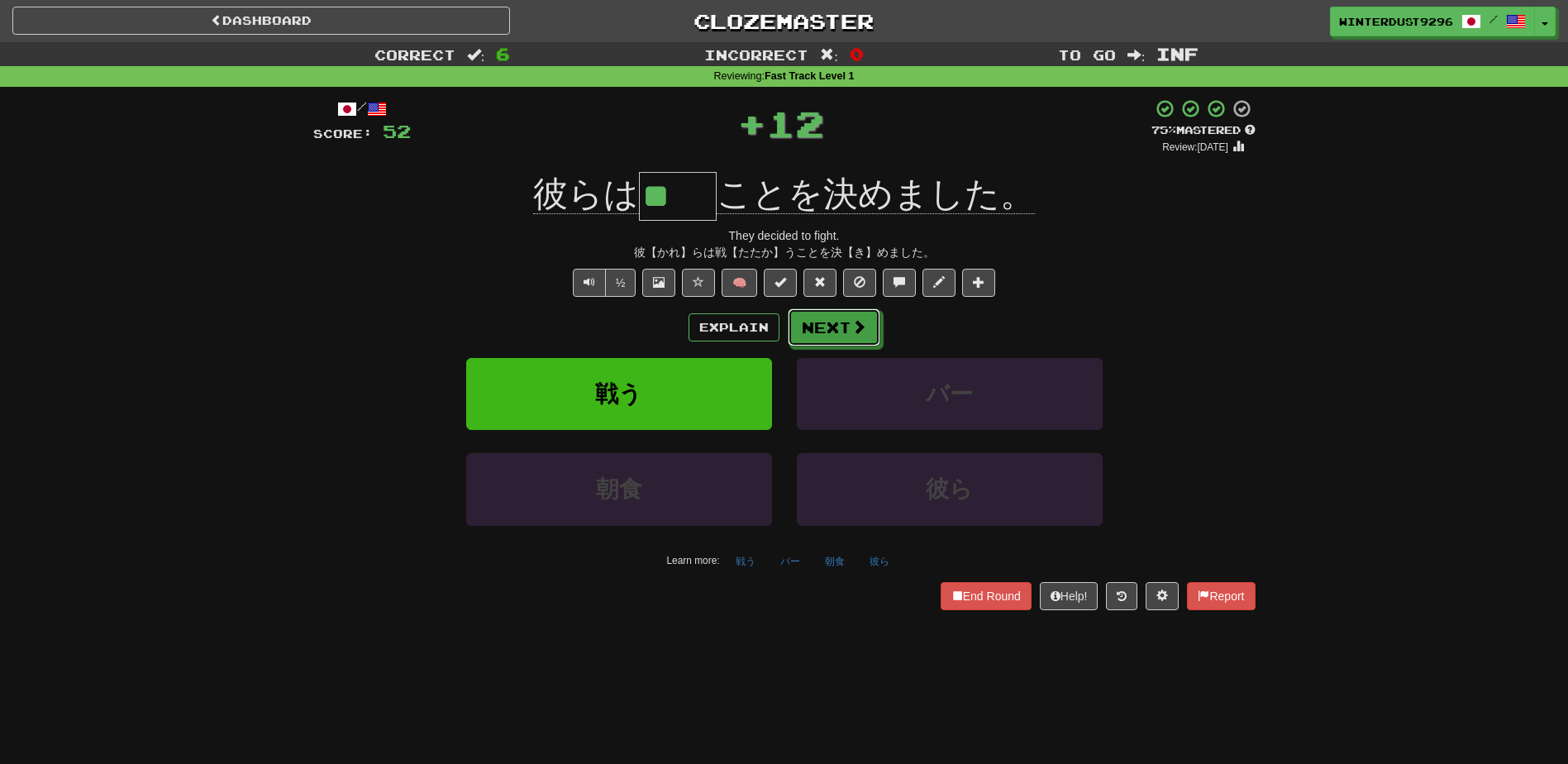
click at [830, 330] on button "Next" at bounding box center [834, 326] width 93 height 38
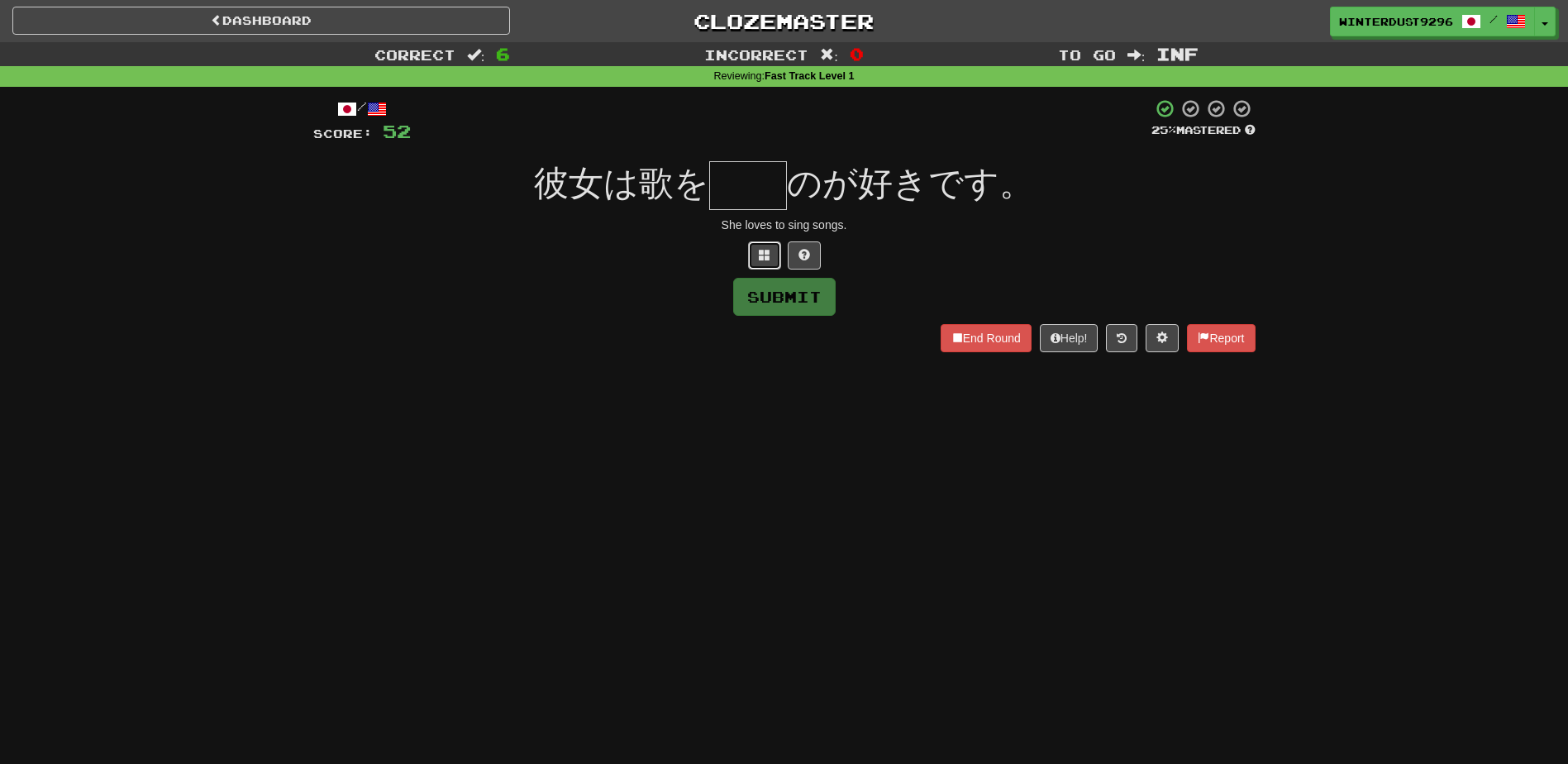
click at [767, 255] on span at bounding box center [765, 255] width 12 height 12
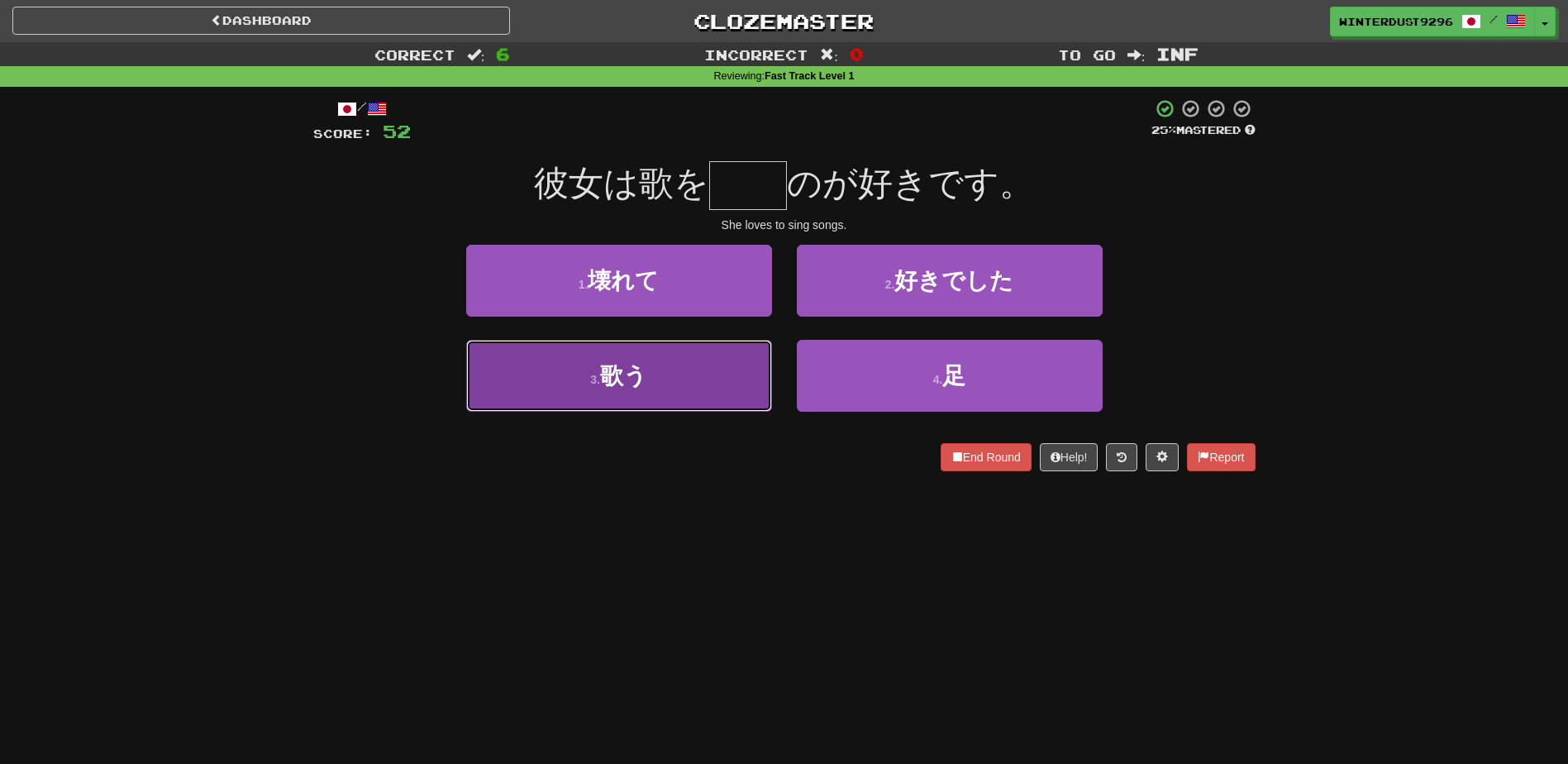
click at [654, 382] on button "3 . 歌う" at bounding box center [619, 376] width 306 height 71
type input "**"
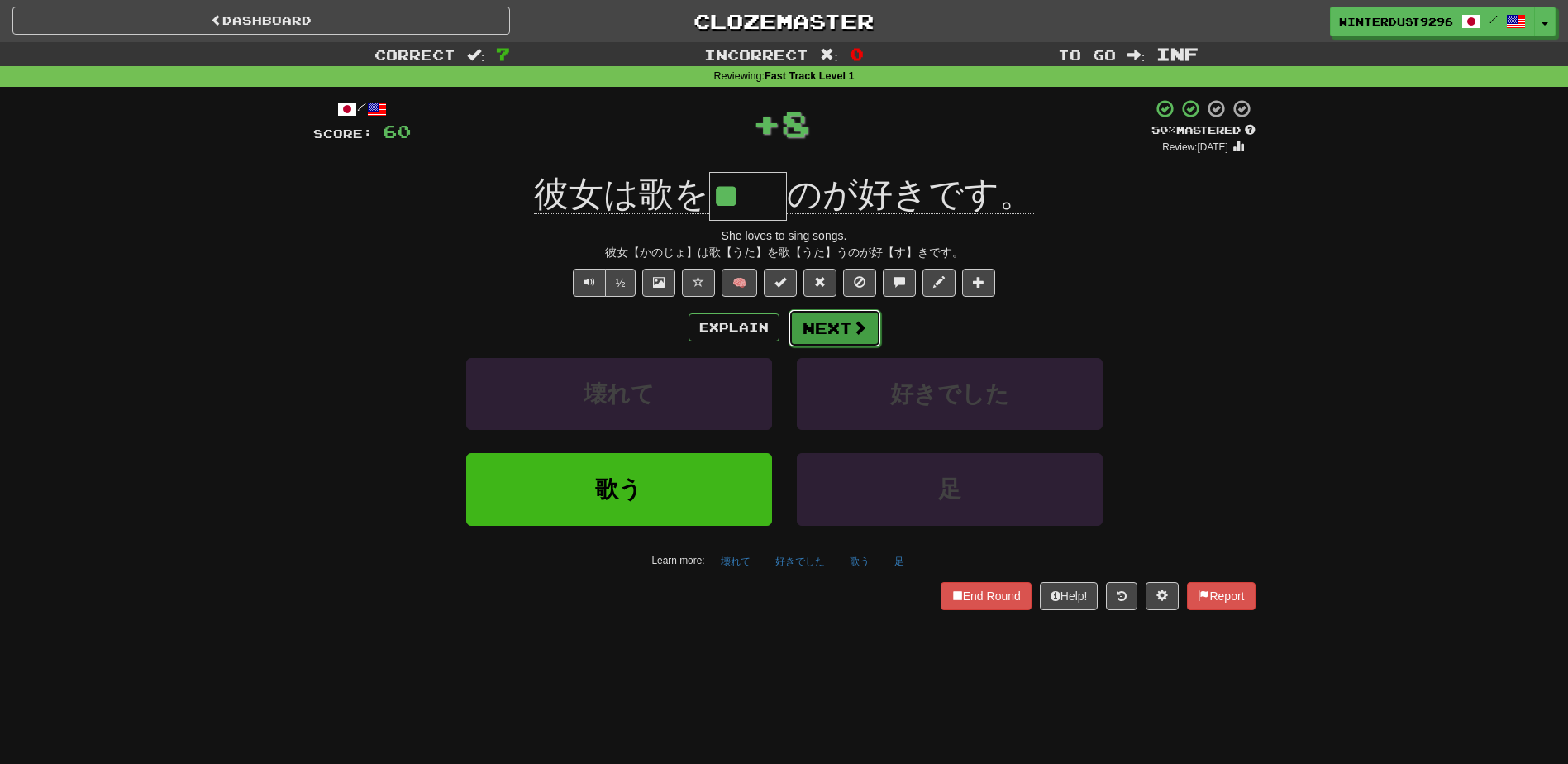
click at [812, 343] on button "Next" at bounding box center [835, 327] width 93 height 38
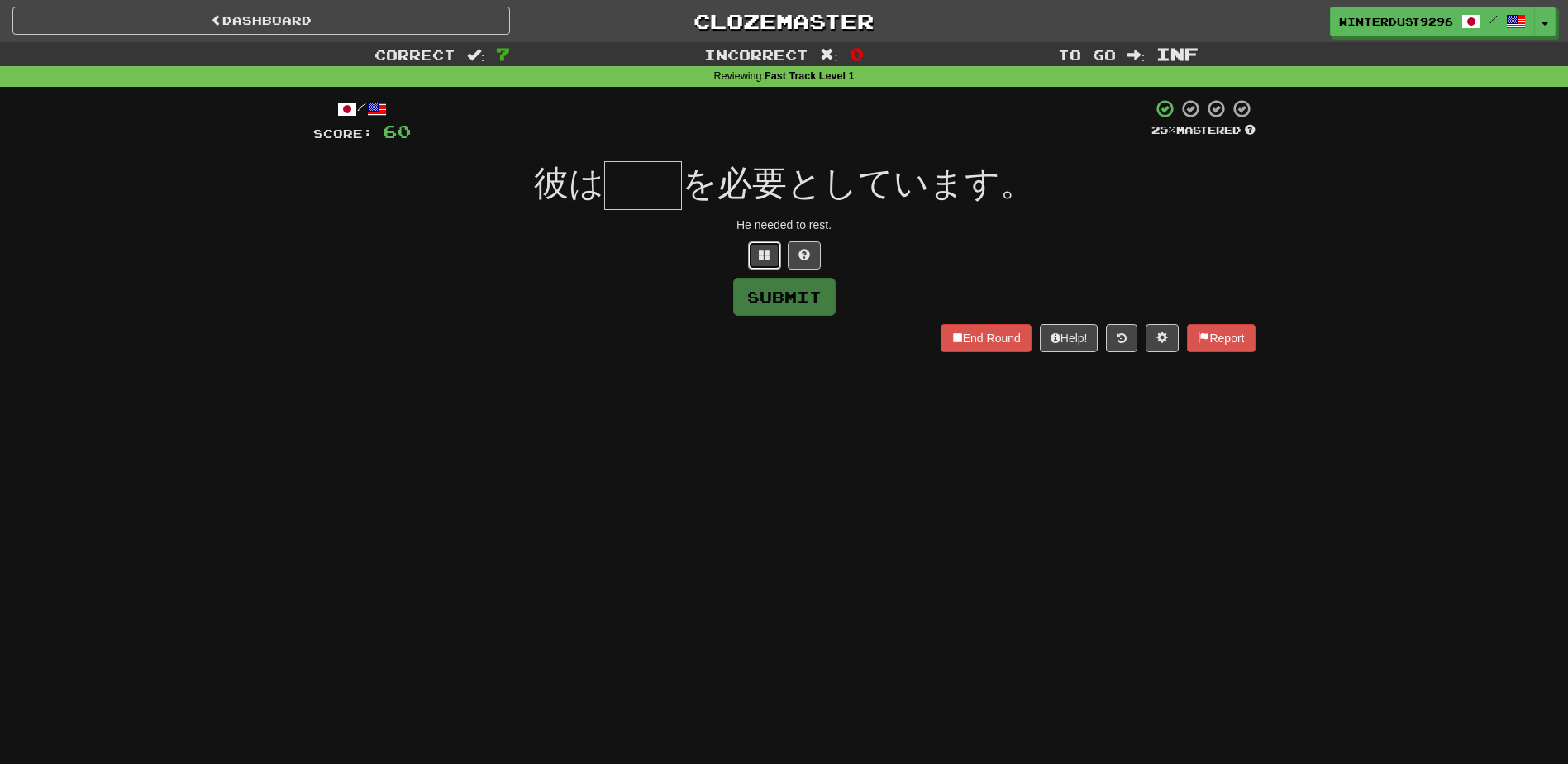
click at [767, 253] on span at bounding box center [765, 255] width 12 height 12
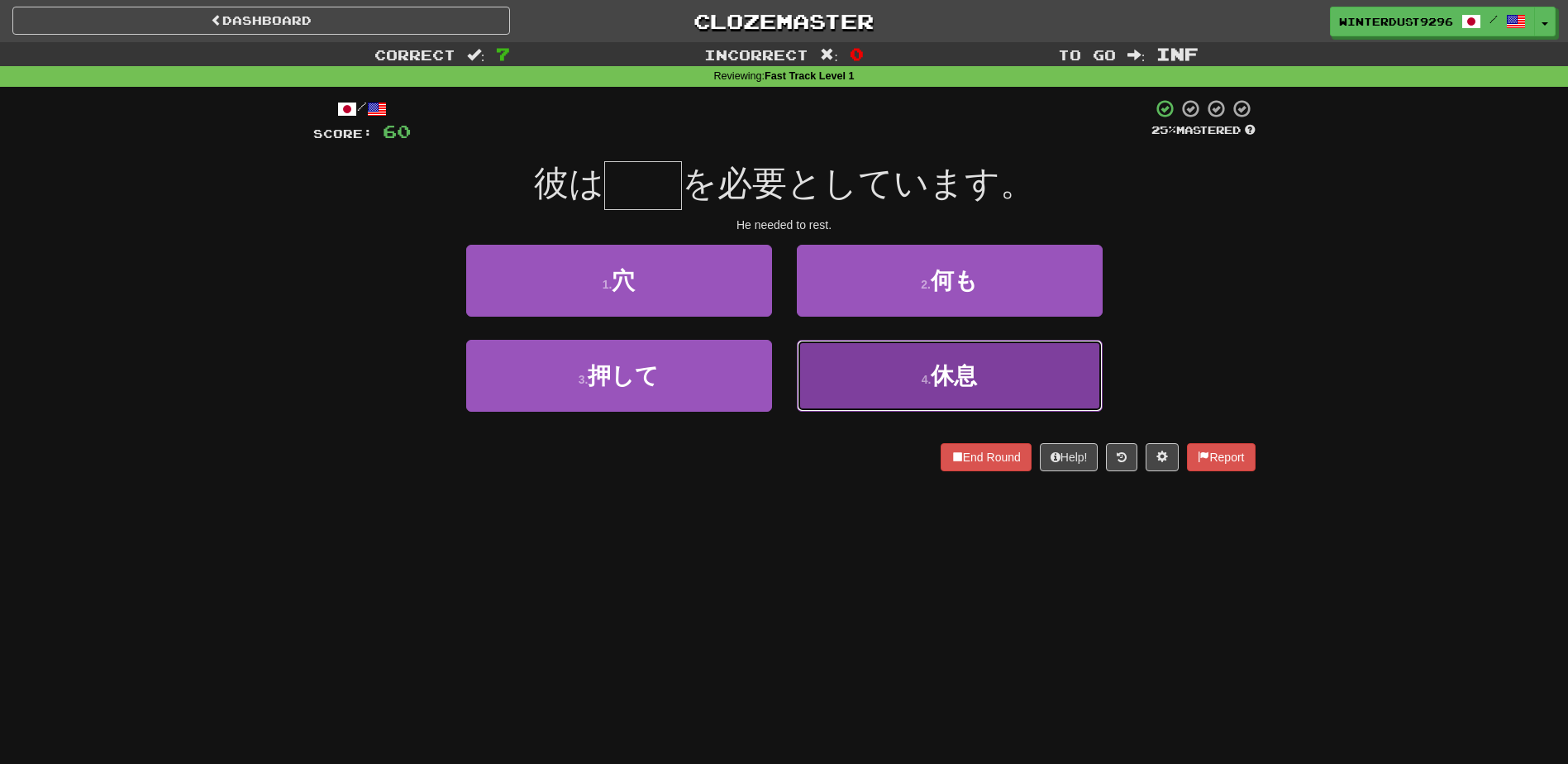
click at [861, 393] on button "4 . 休息" at bounding box center [949, 376] width 306 height 71
type input "**"
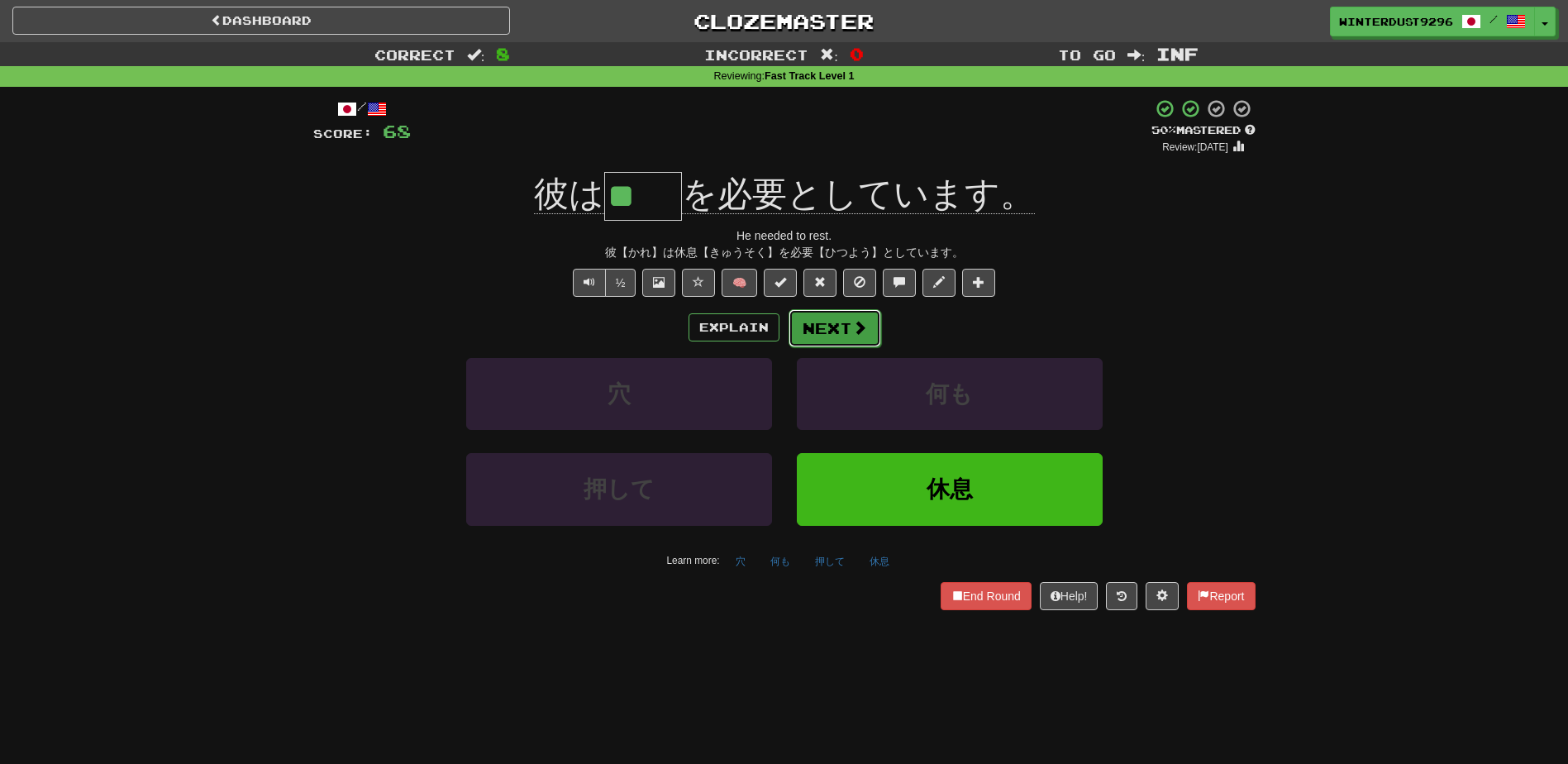
click at [854, 339] on button "Next" at bounding box center [835, 327] width 93 height 38
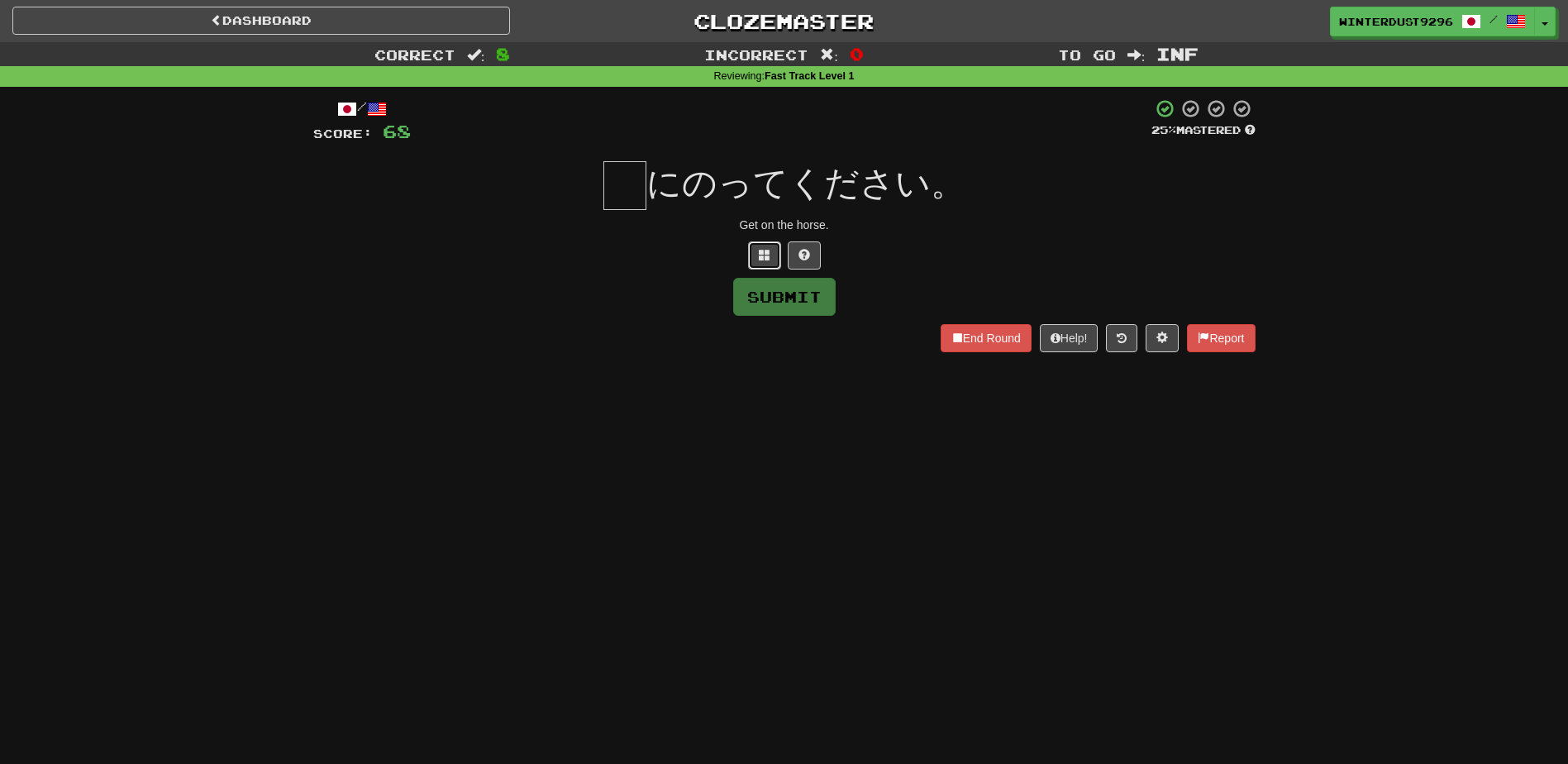
click at [768, 256] on span at bounding box center [765, 255] width 12 height 12
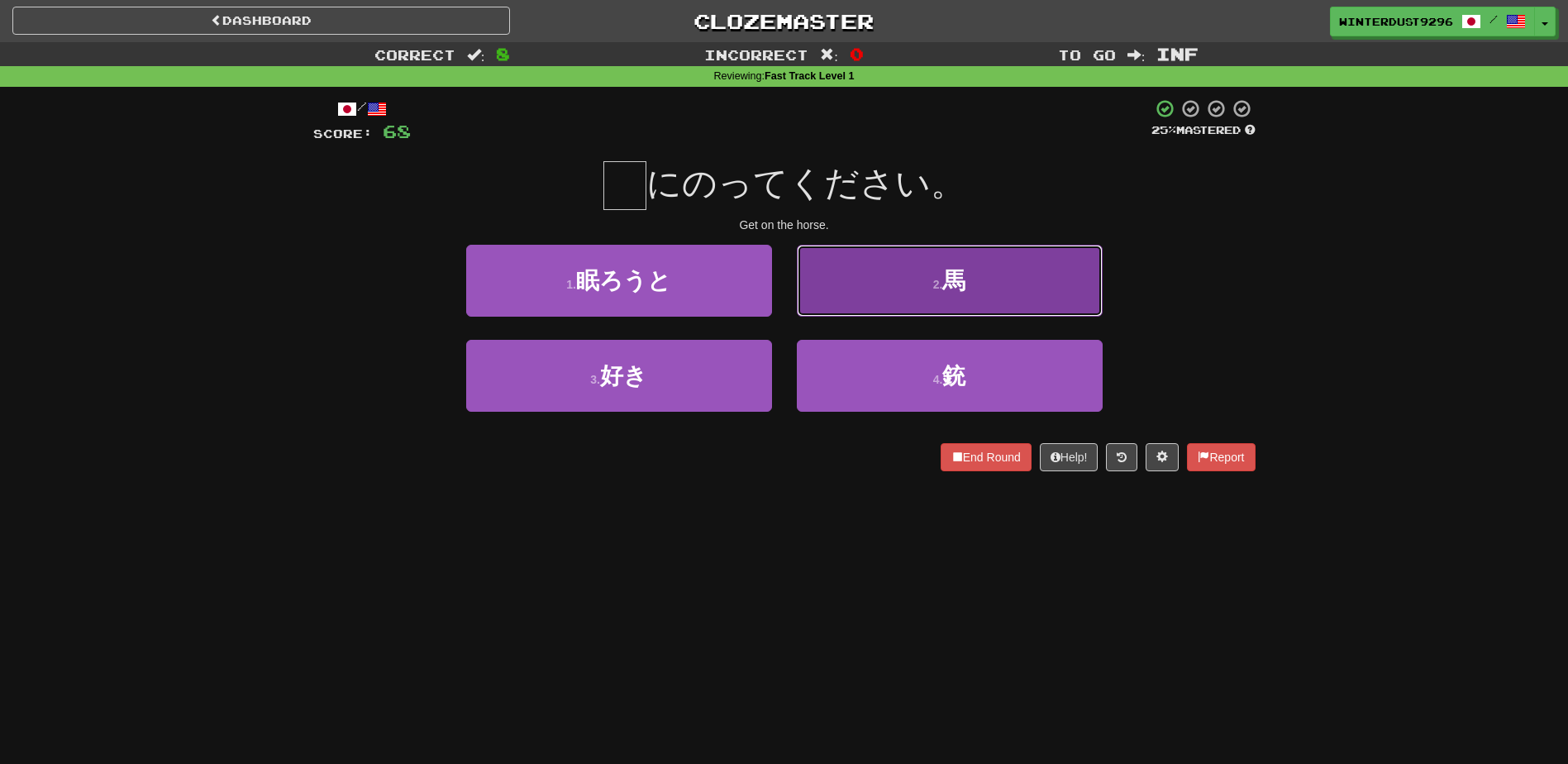
click at [880, 289] on button "2 . 馬" at bounding box center [949, 280] width 306 height 71
type input "*"
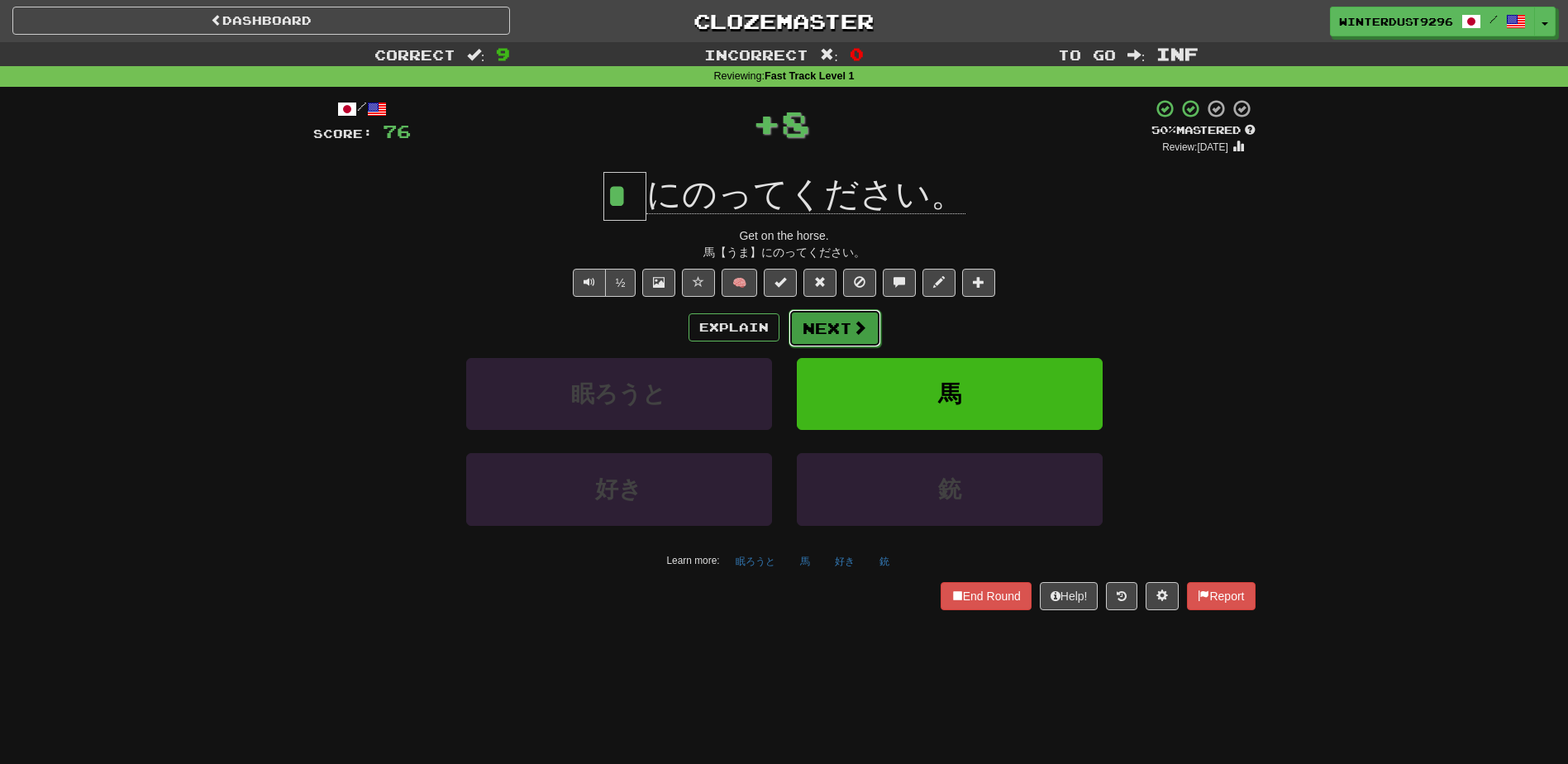
click at [844, 330] on button "Next" at bounding box center [835, 327] width 93 height 38
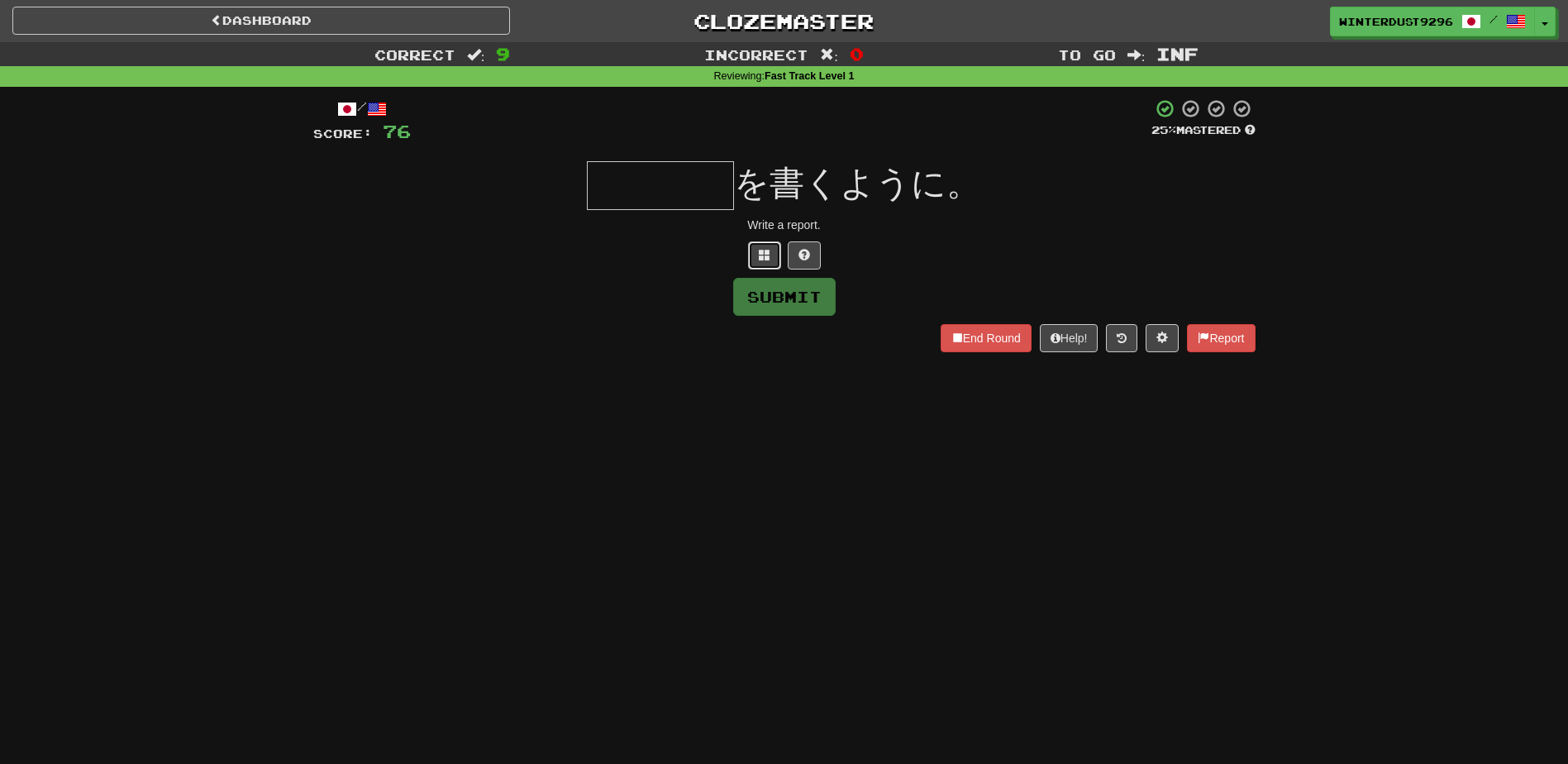
click at [768, 260] on span at bounding box center [765, 255] width 12 height 12
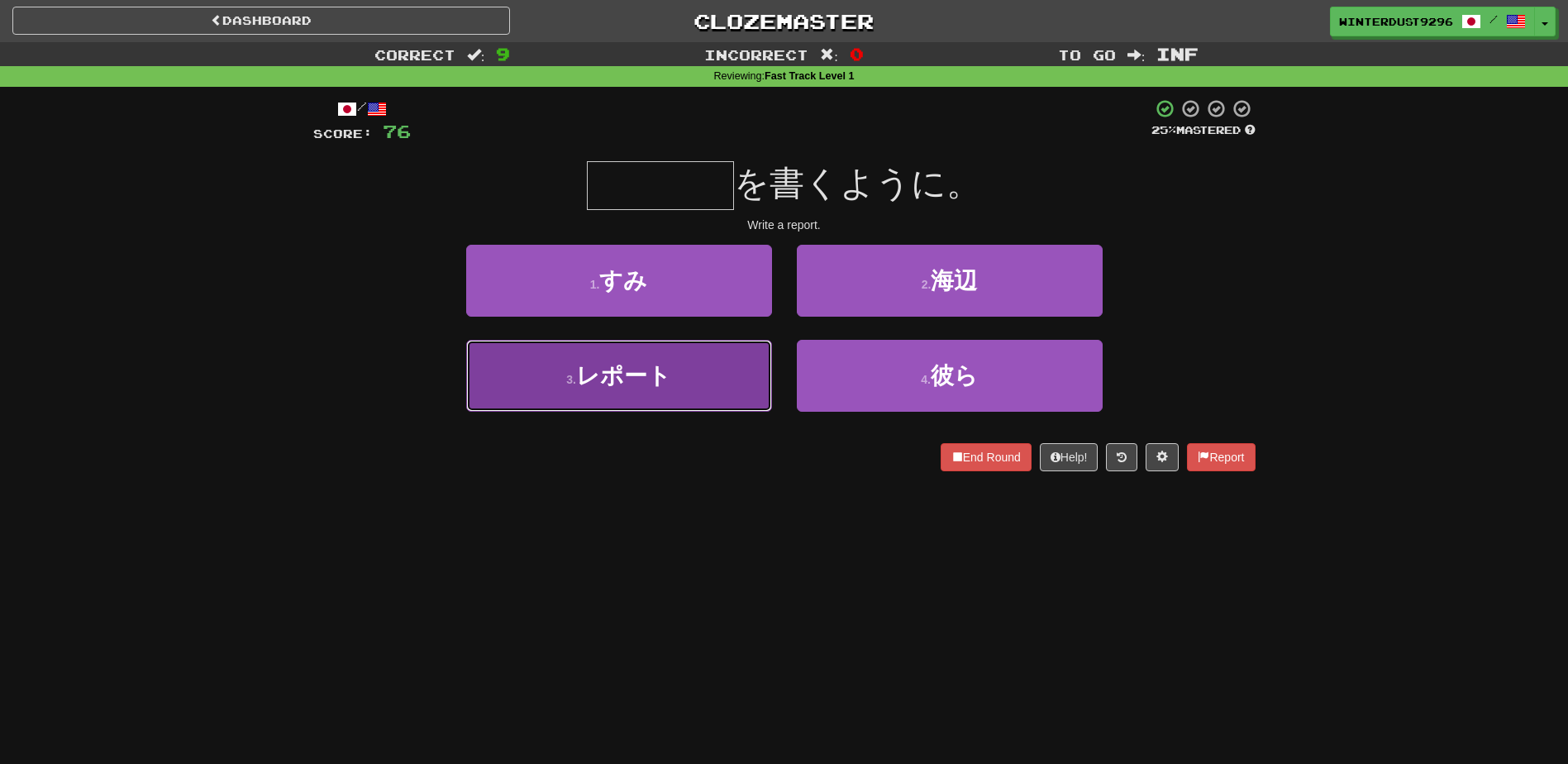
click at [709, 367] on button "3 . レポート" at bounding box center [619, 376] width 306 height 71
type input "****"
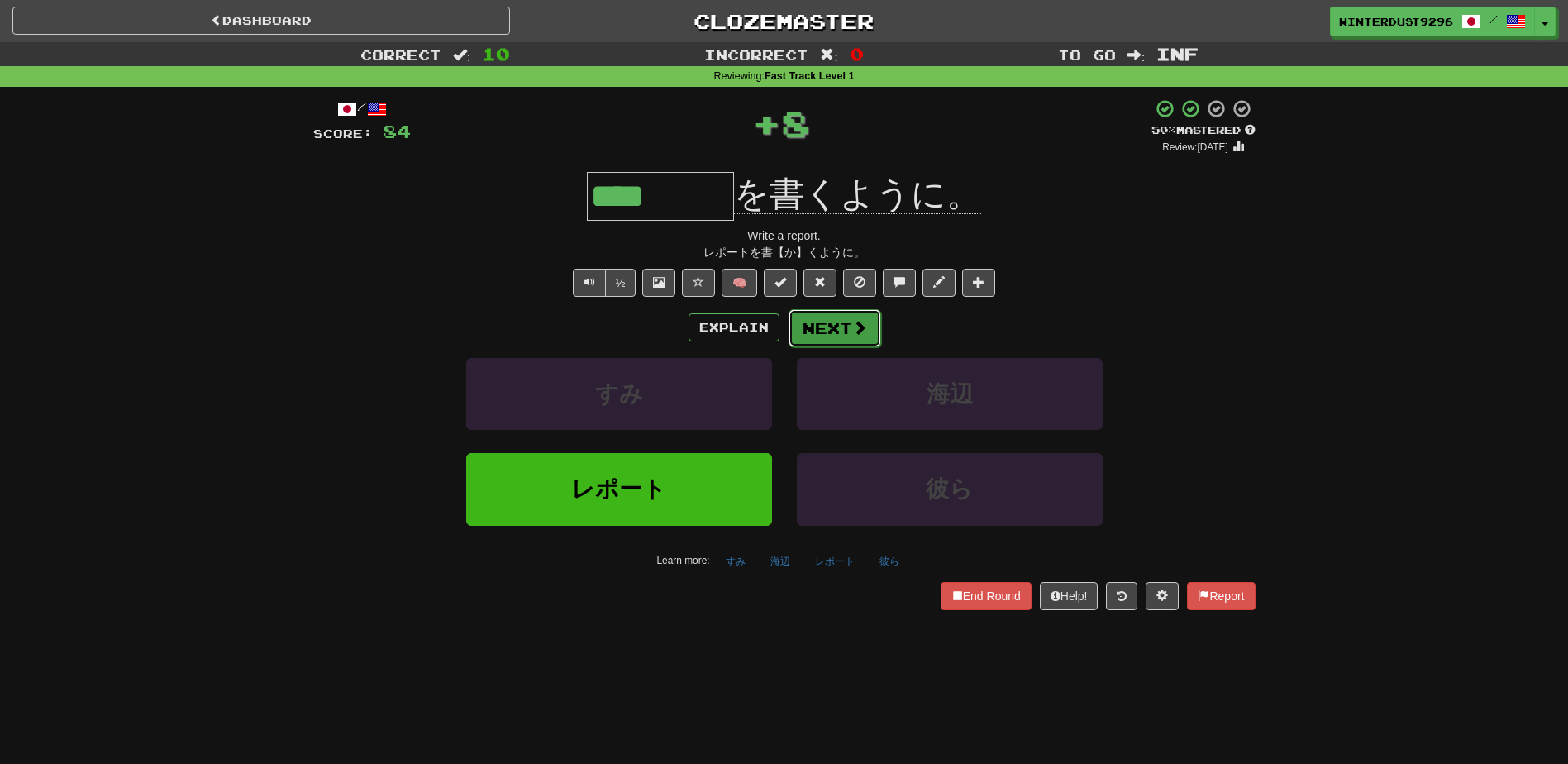
click at [837, 326] on button "Next" at bounding box center [835, 327] width 93 height 38
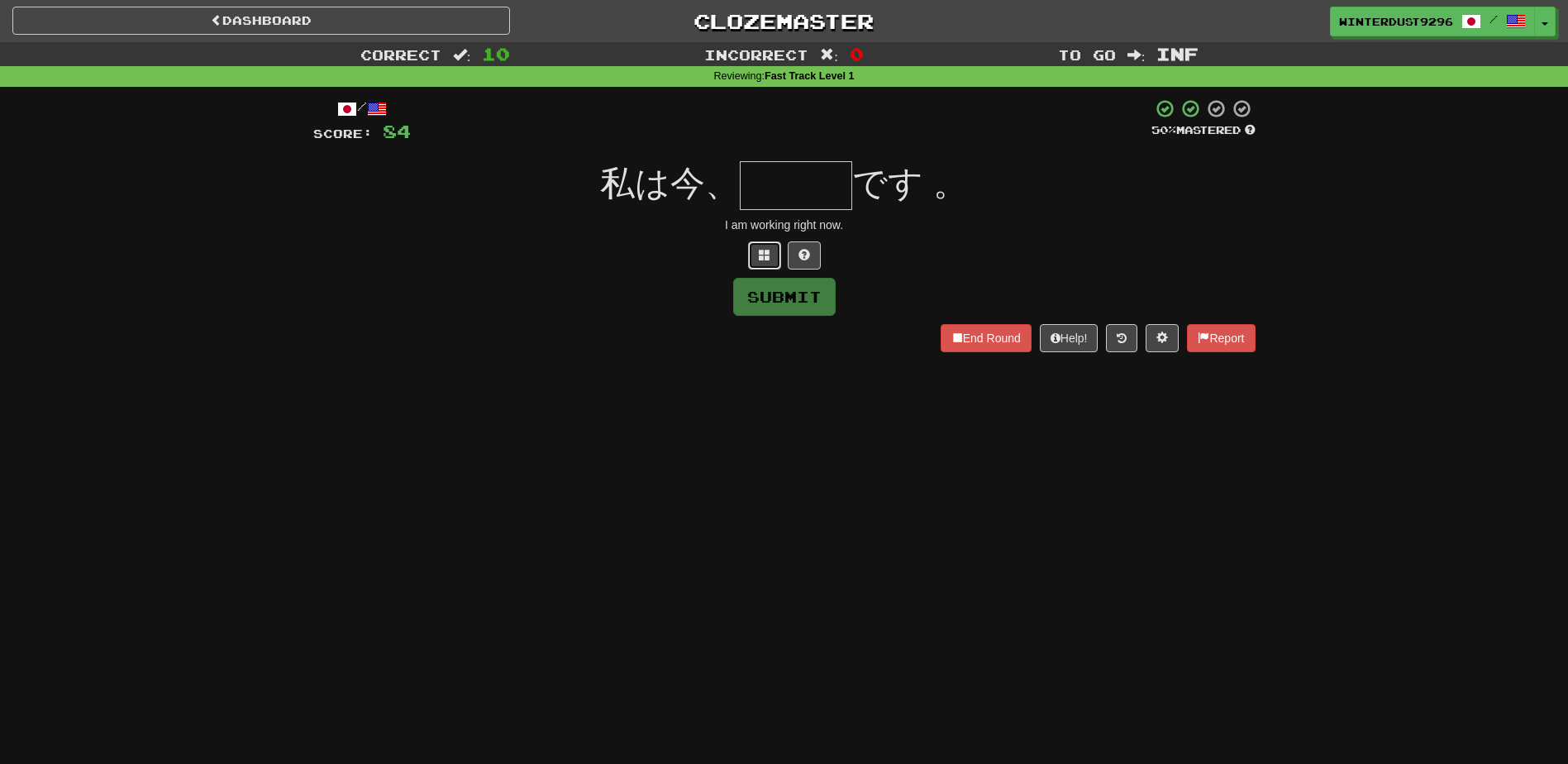
click at [758, 265] on button at bounding box center [765, 255] width 33 height 28
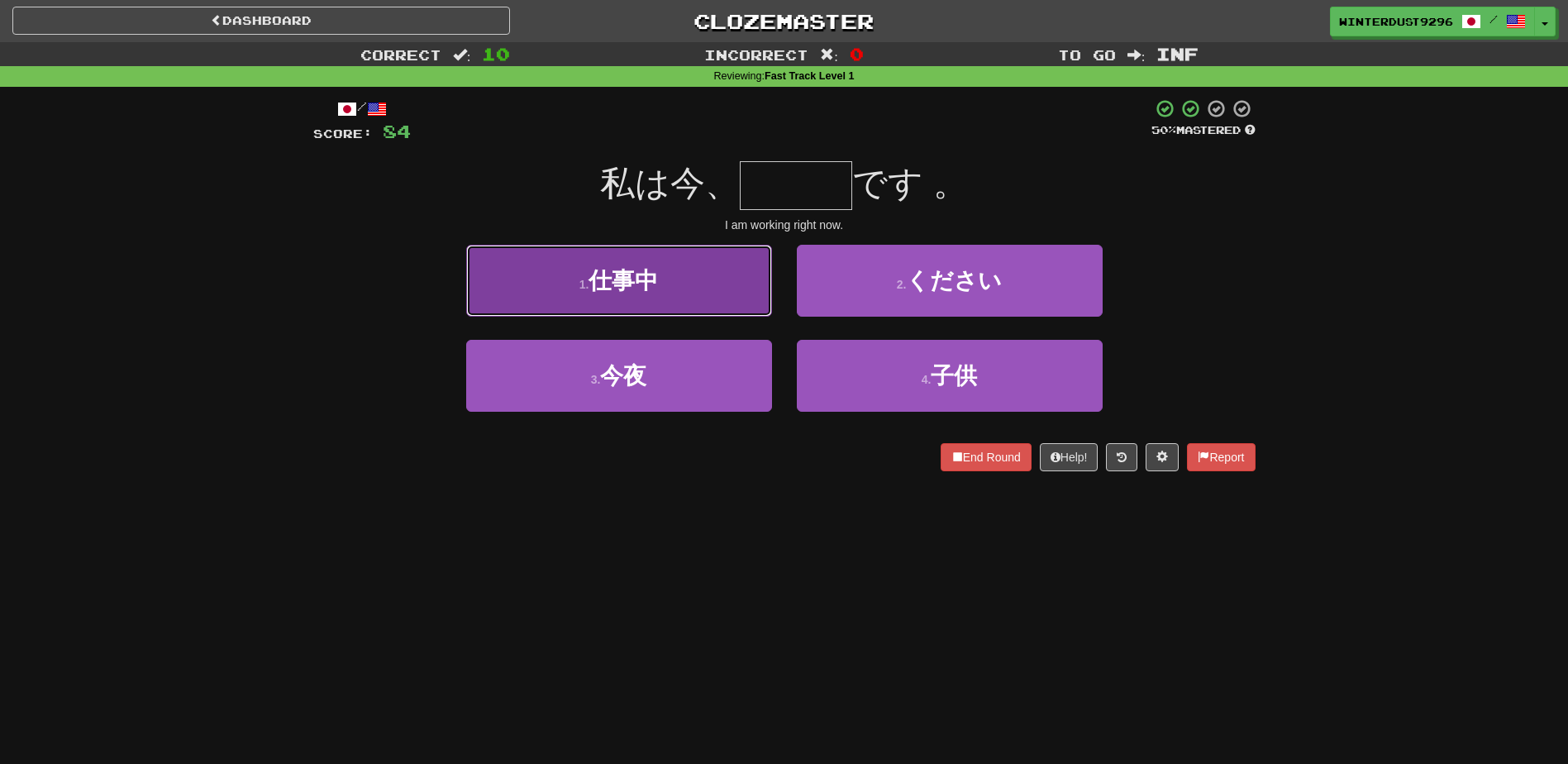
click at [755, 295] on button "1 . 仕事中" at bounding box center [619, 280] width 306 height 71
type input "***"
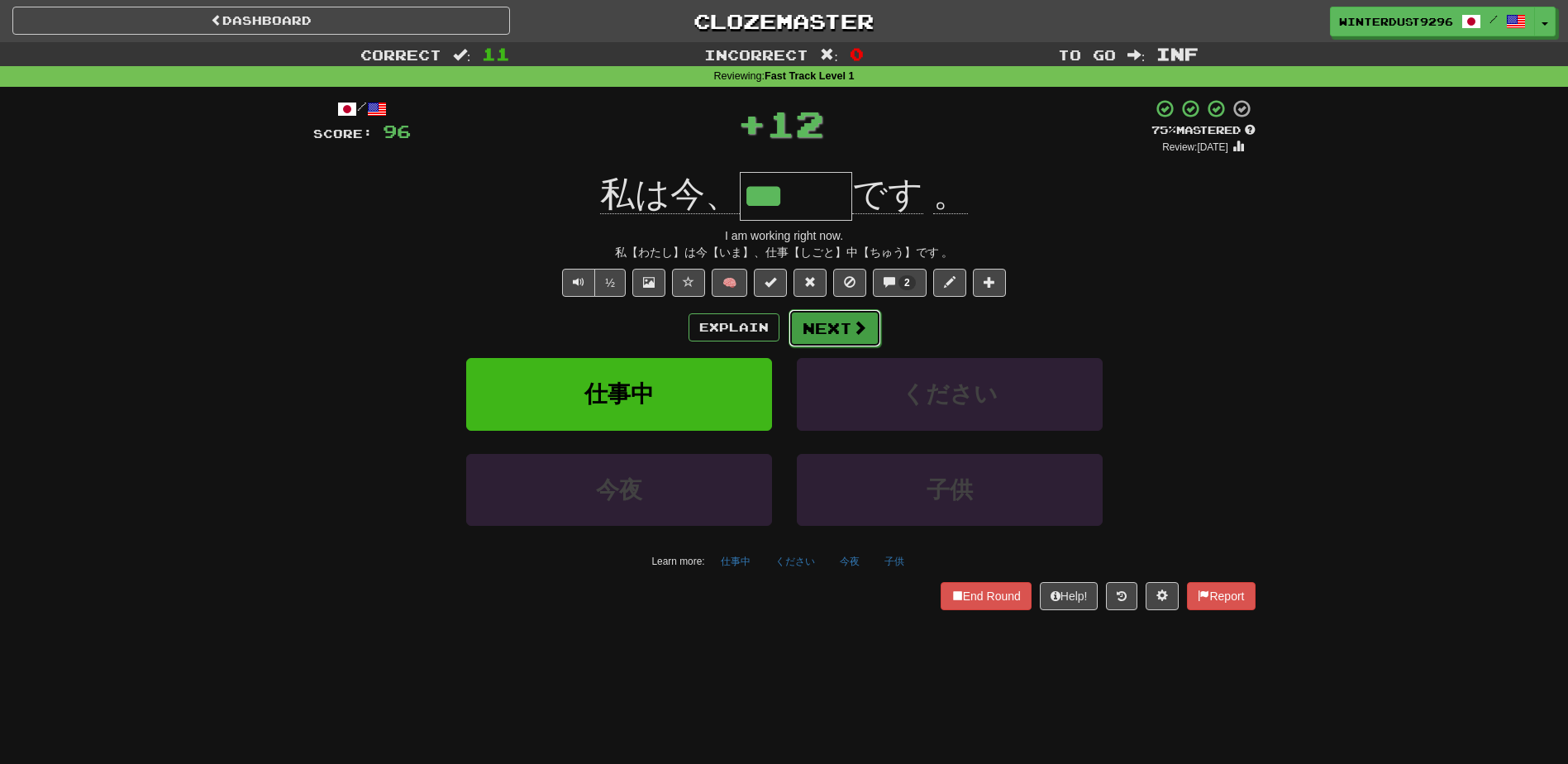
click at [818, 319] on button "Next" at bounding box center [835, 327] width 93 height 38
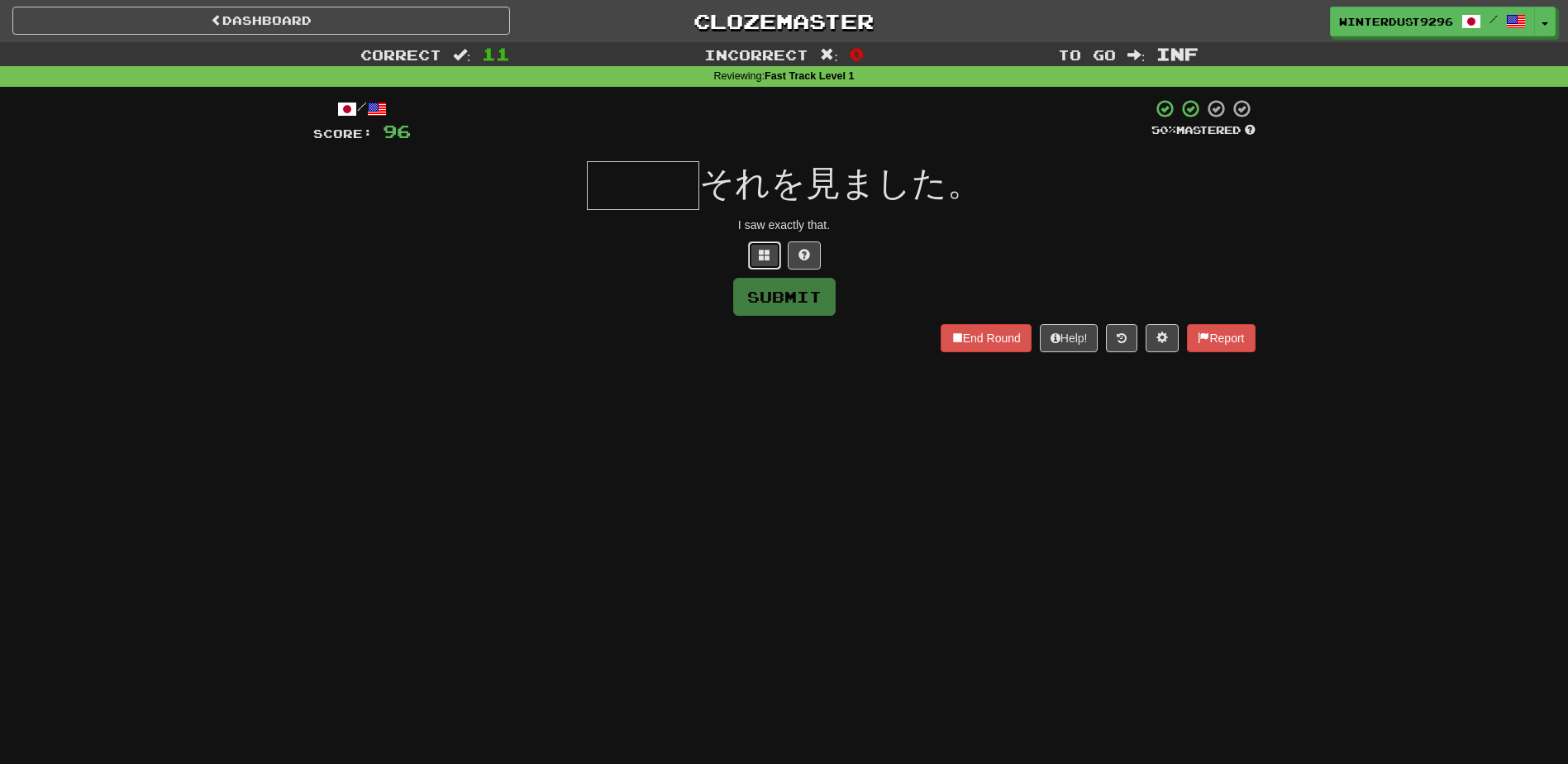
click at [754, 261] on button at bounding box center [765, 255] width 33 height 28
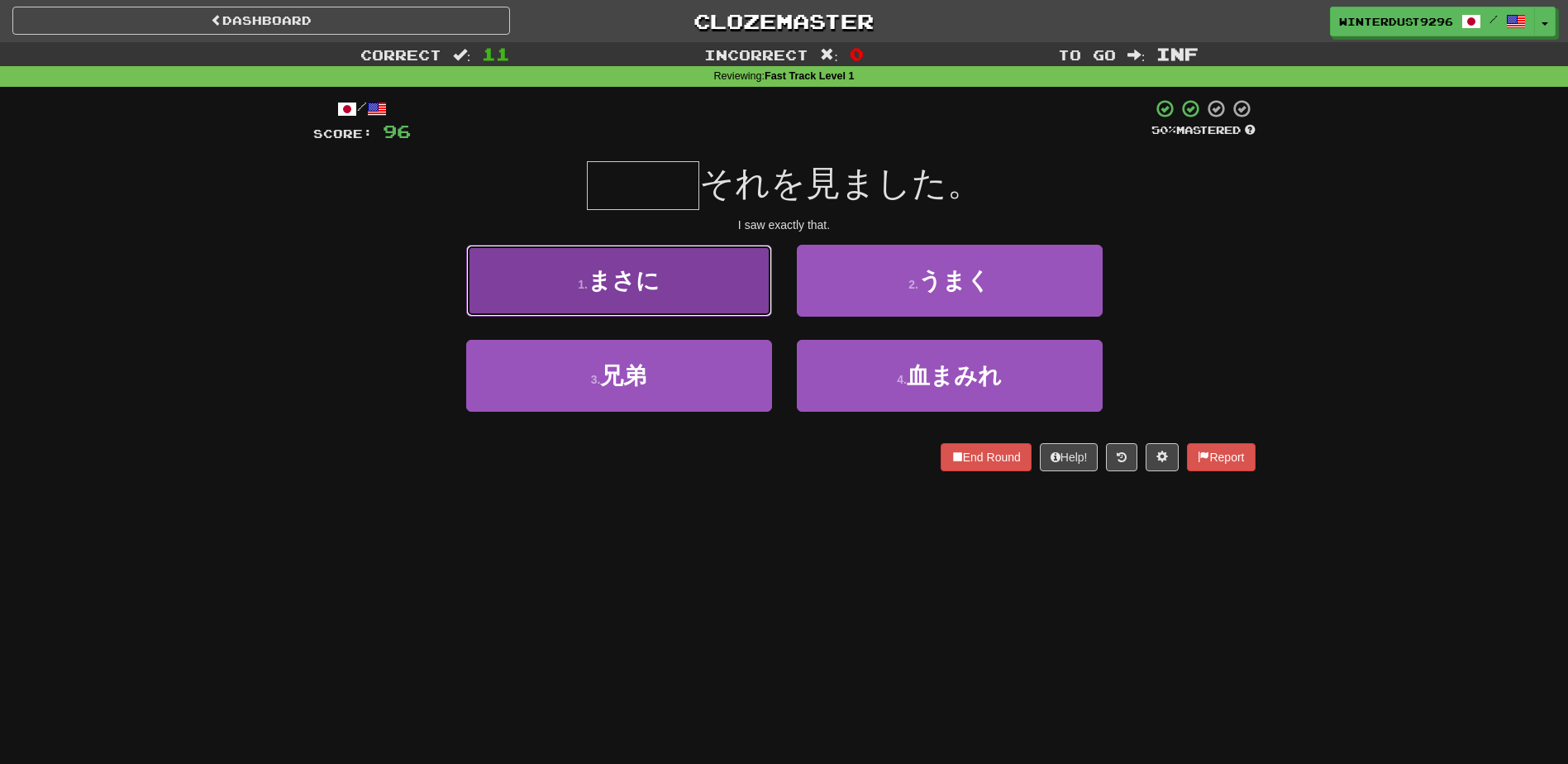
click at [747, 272] on button "1 . まさに" at bounding box center [619, 280] width 306 height 71
type input "***"
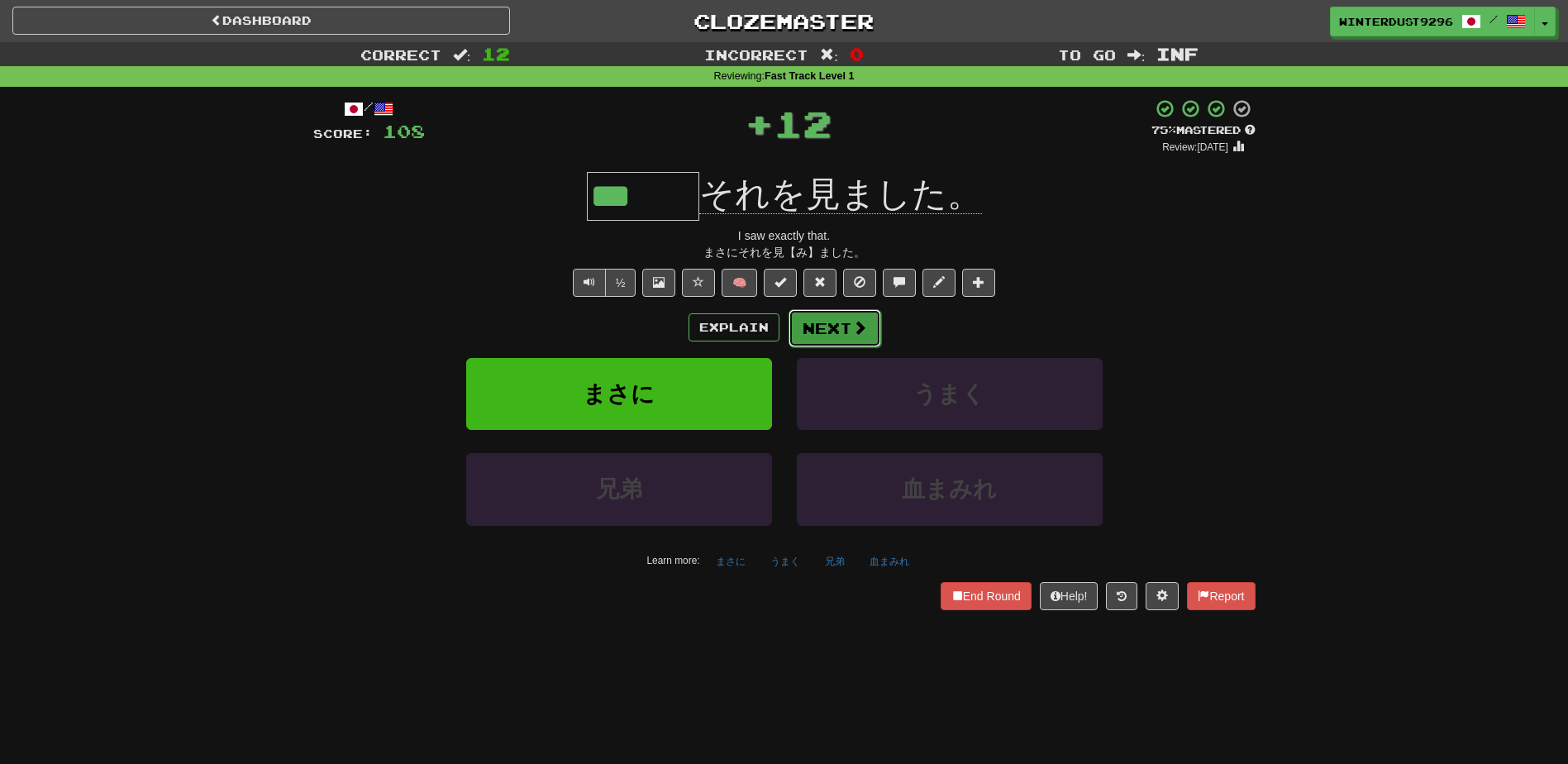
click at [841, 330] on button "Next" at bounding box center [835, 327] width 93 height 38
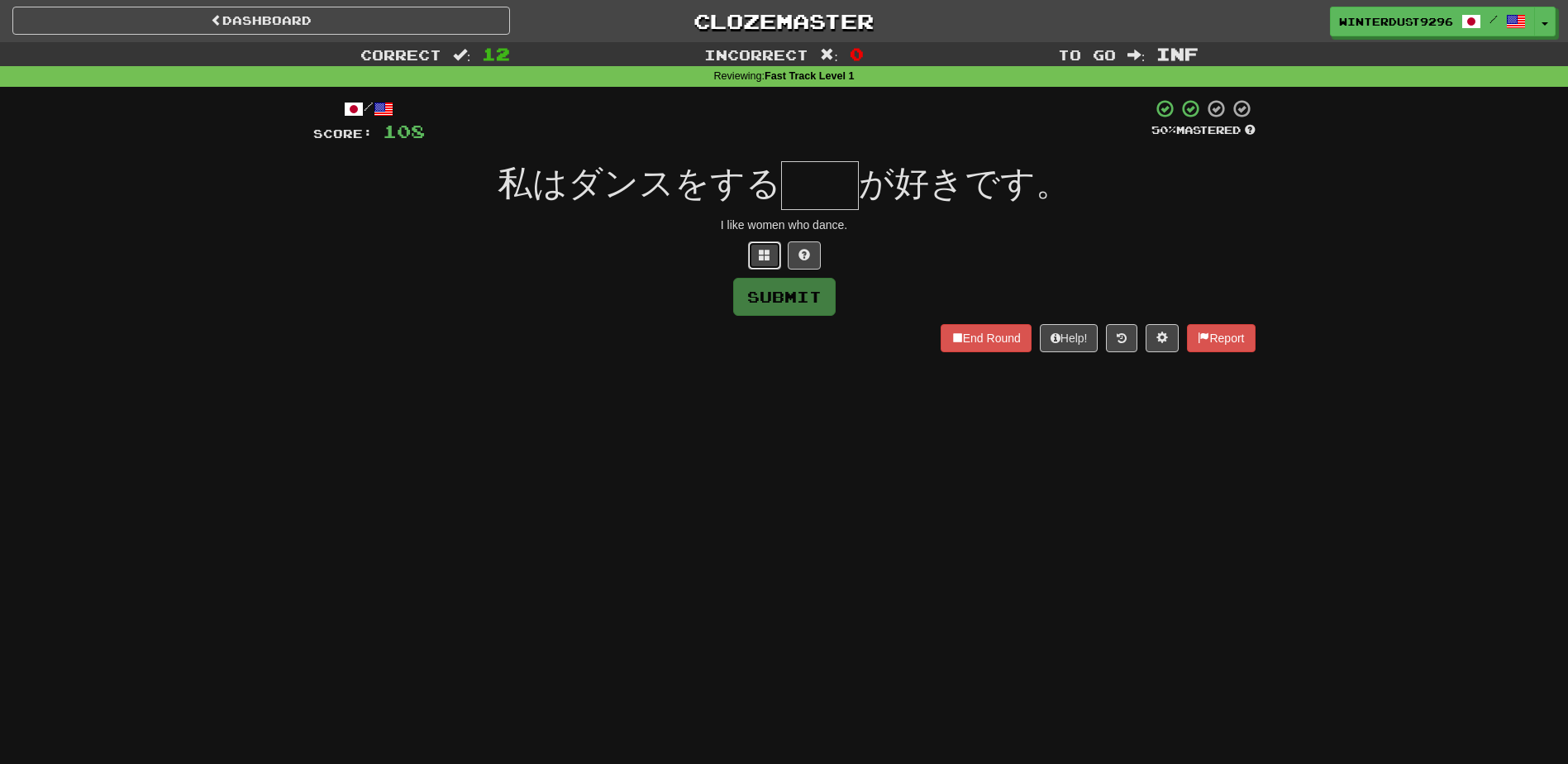
click at [772, 253] on button at bounding box center [765, 255] width 33 height 28
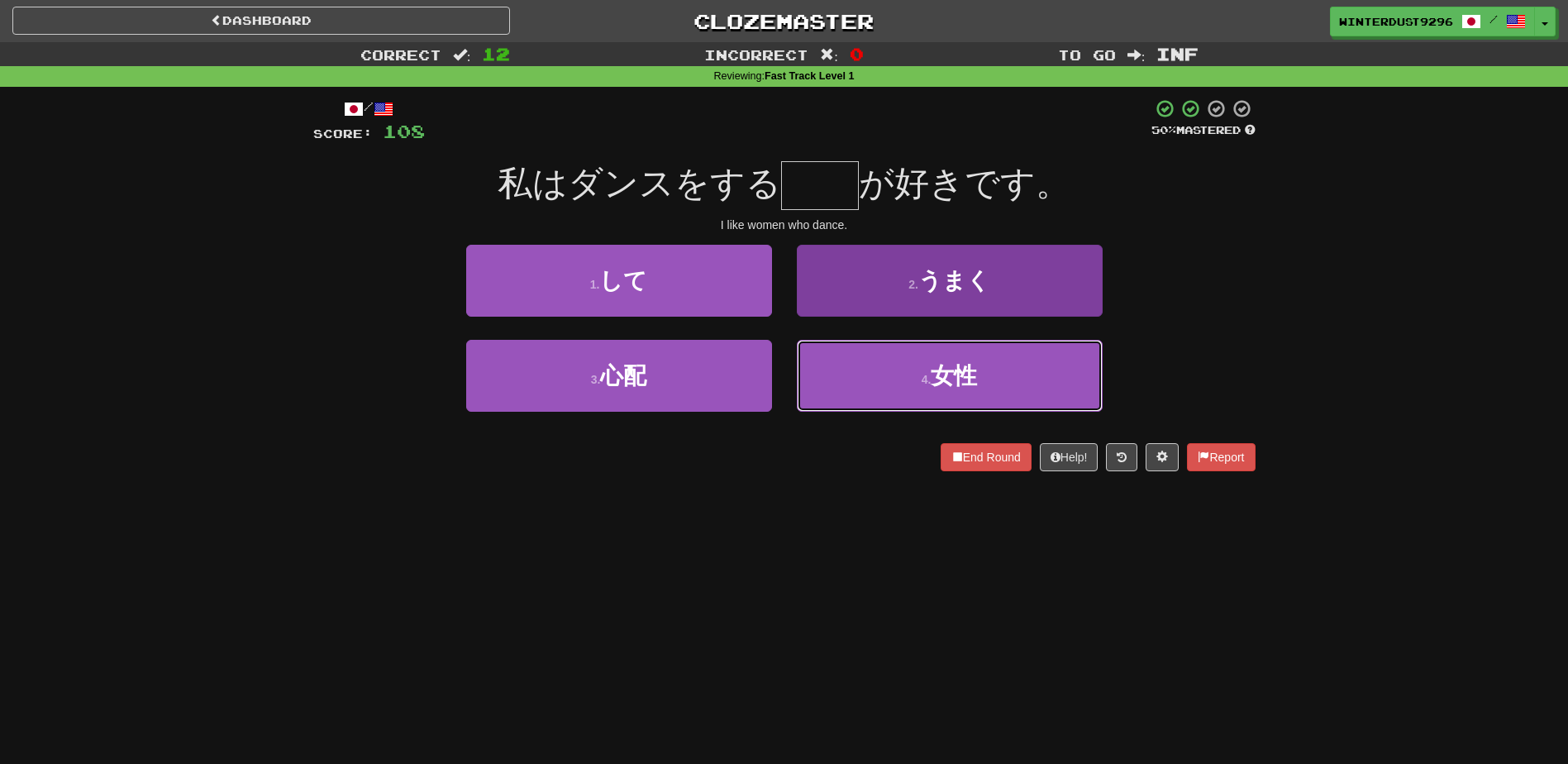
click at [950, 383] on span "女性" at bounding box center [954, 376] width 46 height 26
type input "**"
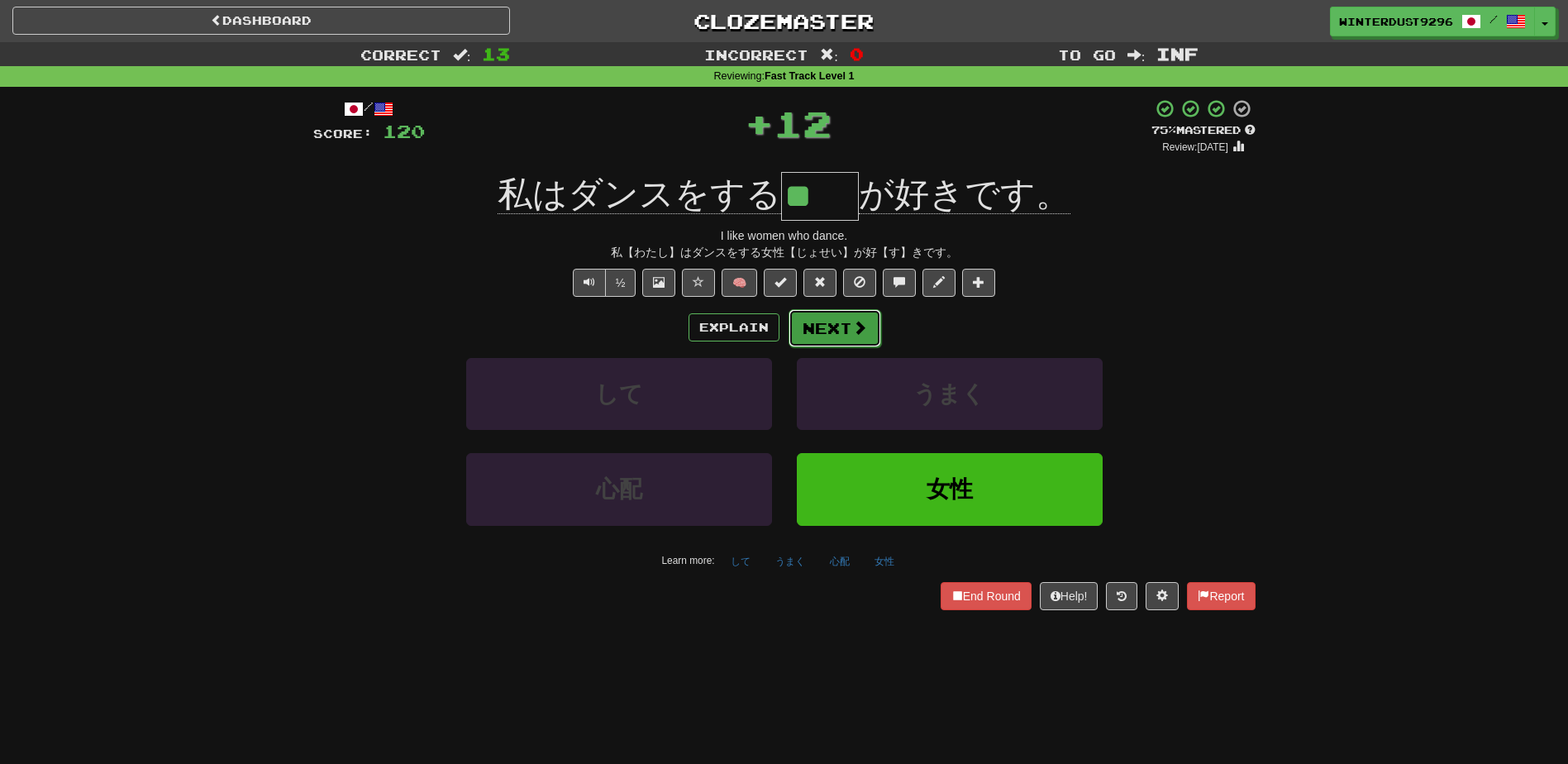
click at [855, 326] on span at bounding box center [859, 326] width 14 height 14
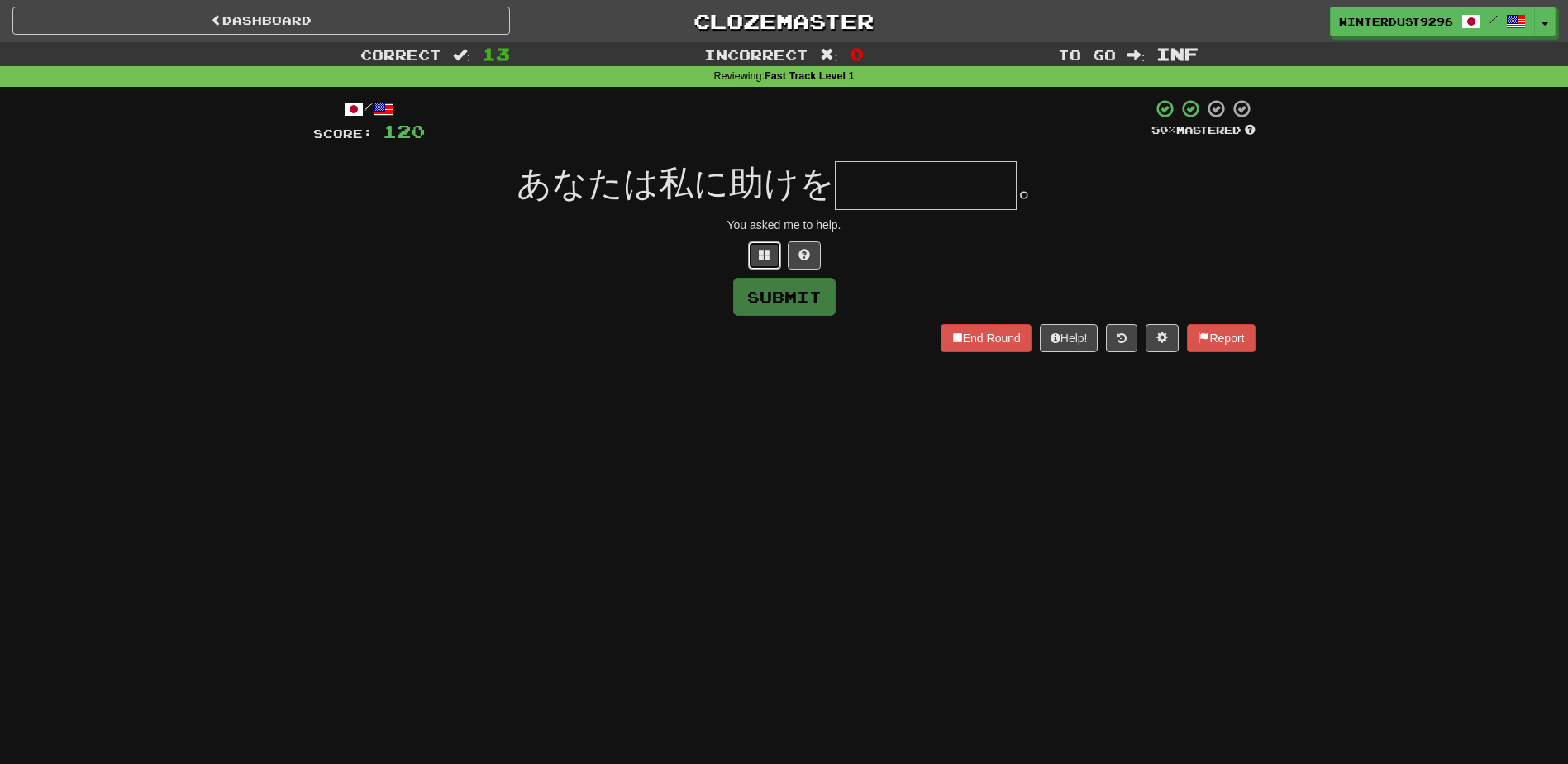
click at [764, 267] on button at bounding box center [765, 255] width 33 height 28
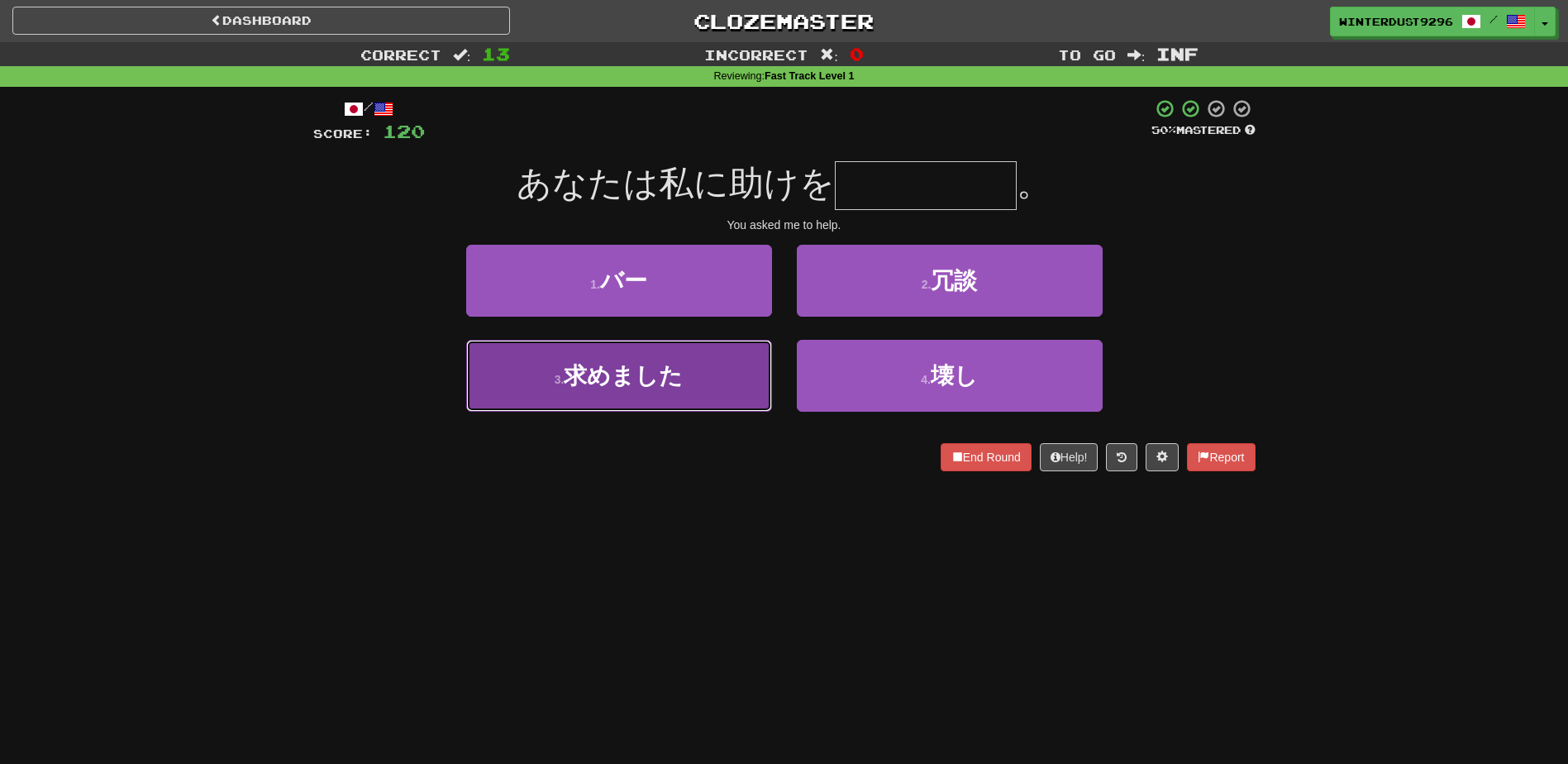
click at [737, 380] on button "3 . 求めました" at bounding box center [619, 376] width 306 height 71
type input "*****"
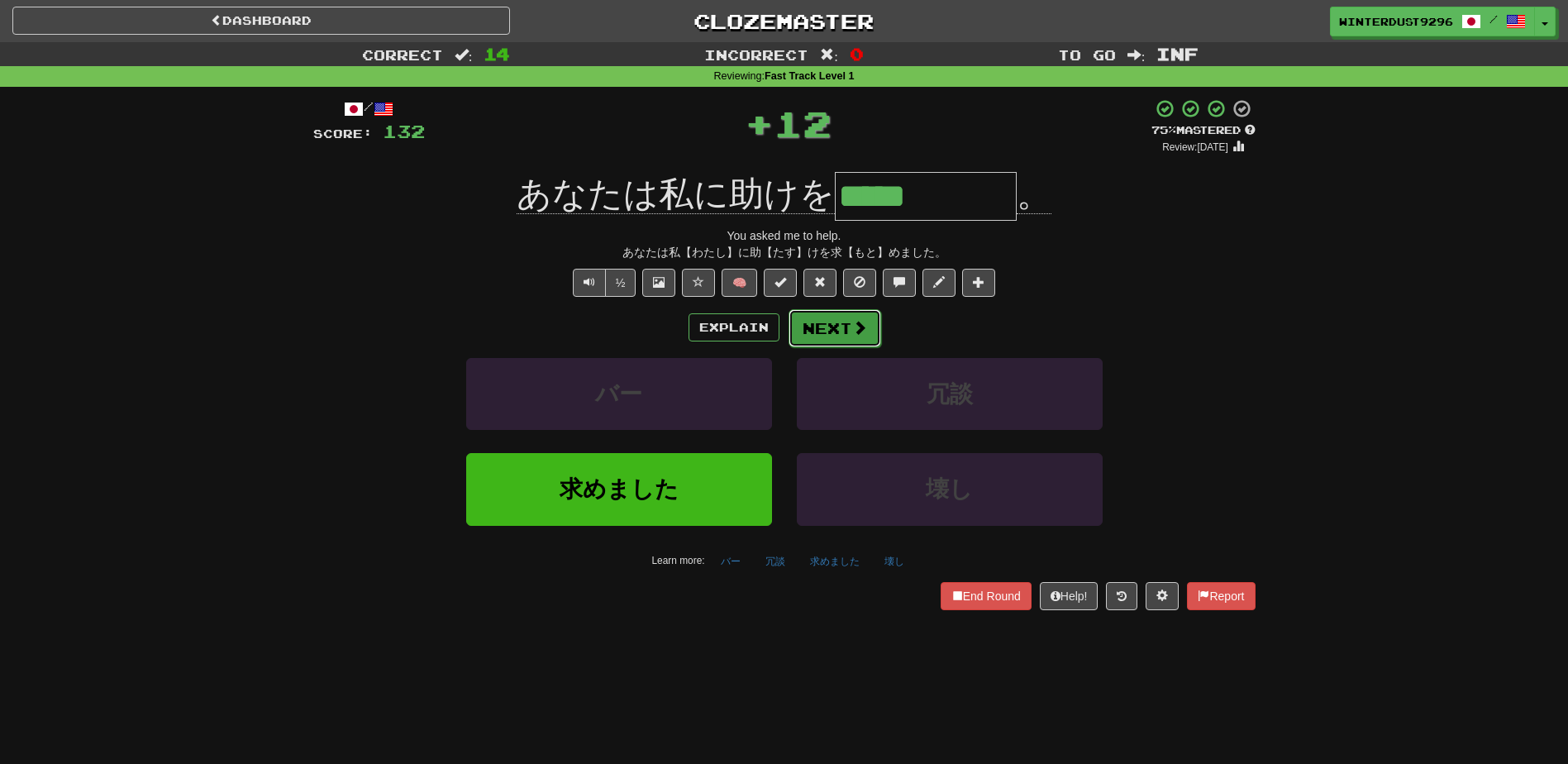
click at [833, 334] on button "Next" at bounding box center [835, 327] width 93 height 38
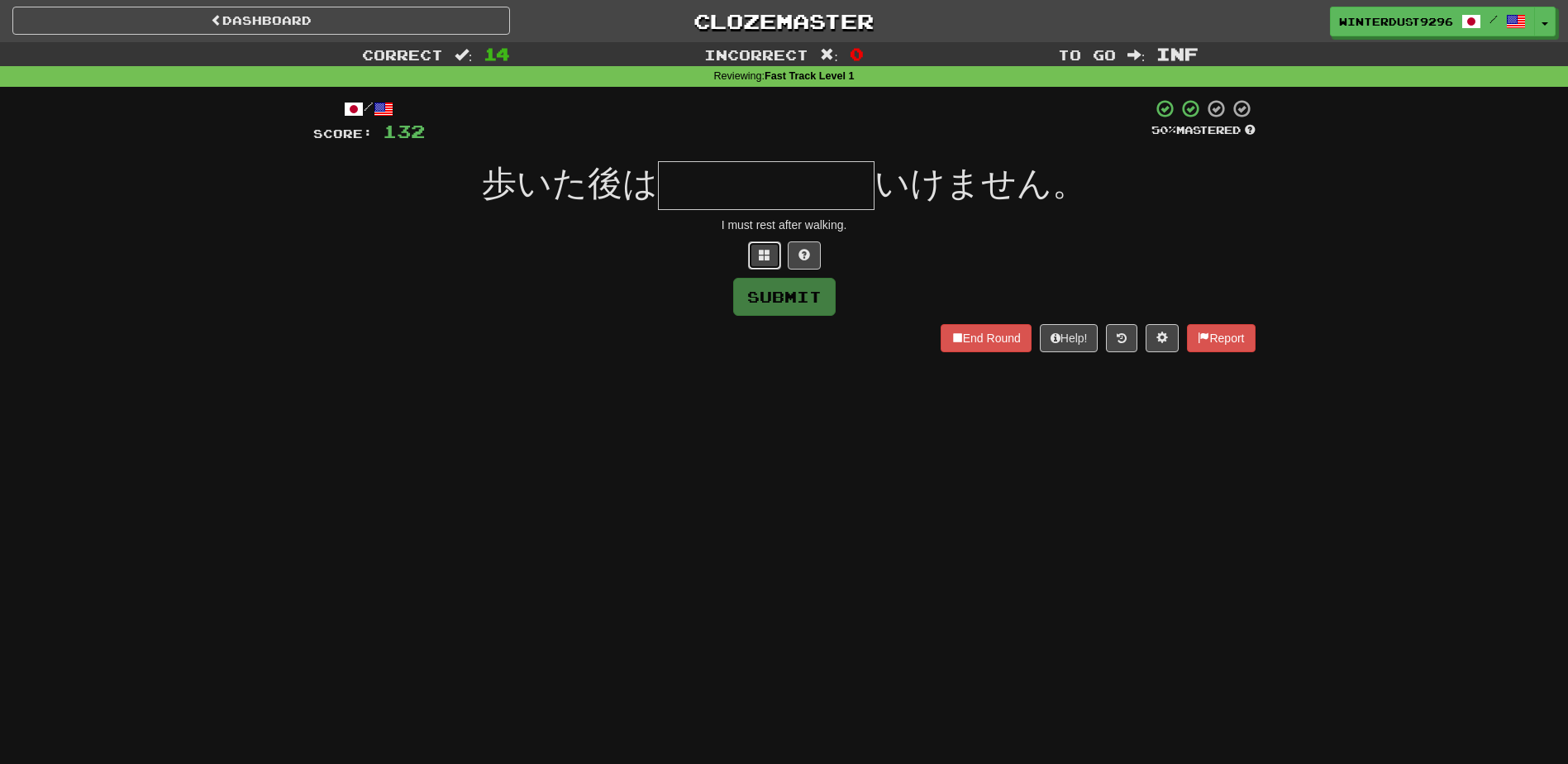
click at [752, 265] on button at bounding box center [765, 255] width 33 height 28
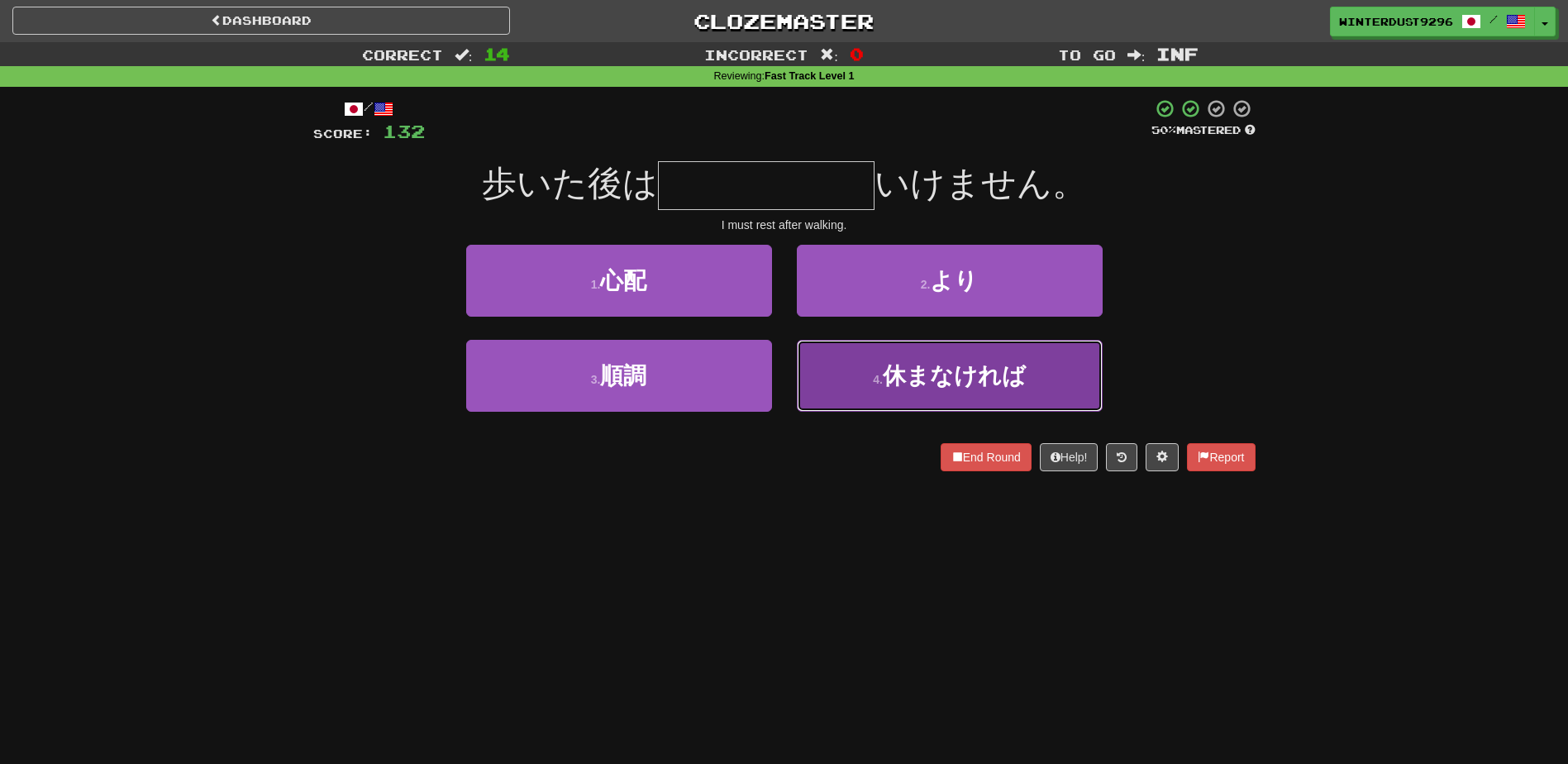
click at [837, 378] on button "4 . 休まなければ" at bounding box center [949, 376] width 306 height 71
type input "******"
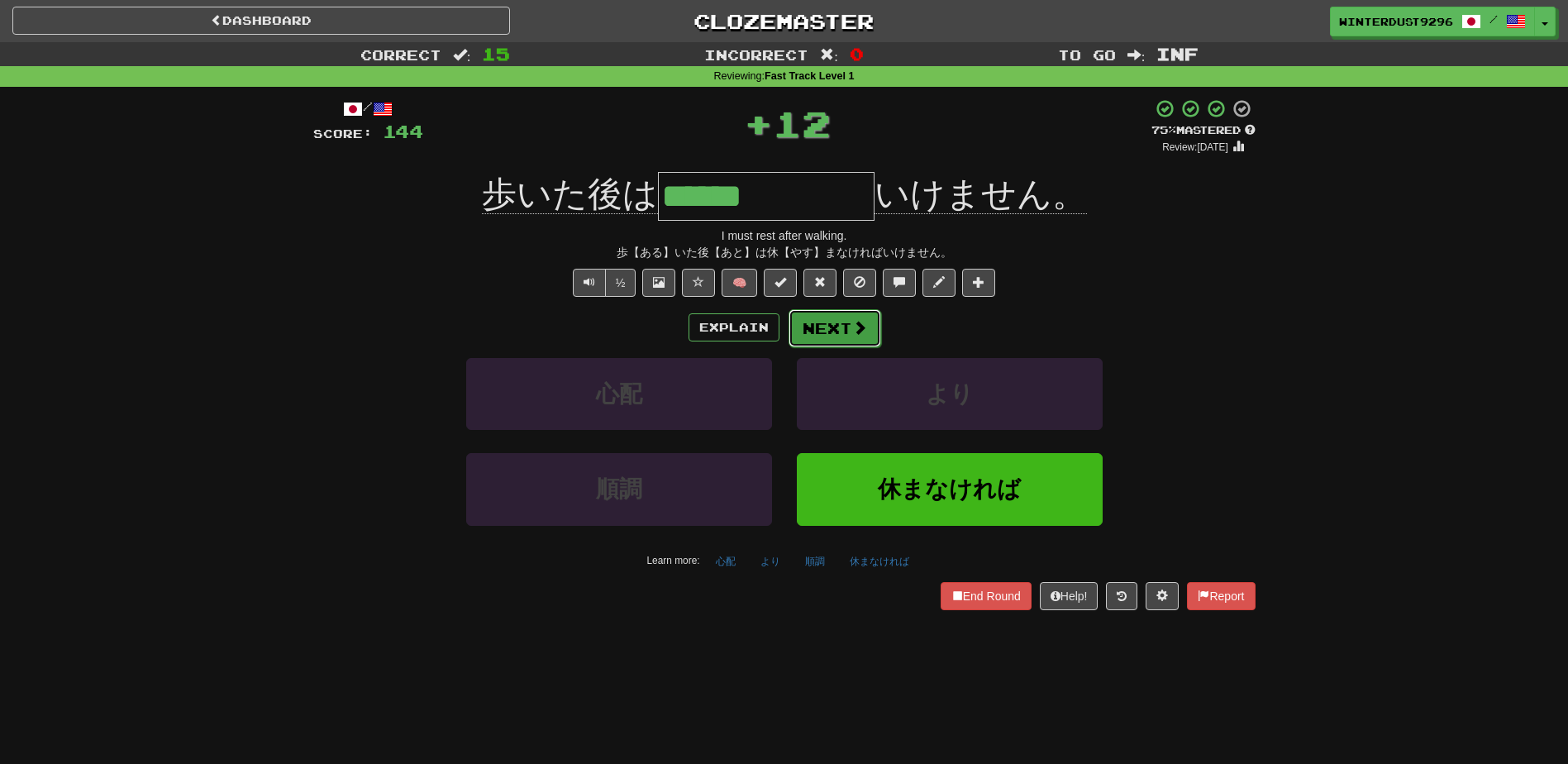
click at [822, 342] on button "Next" at bounding box center [835, 327] width 93 height 38
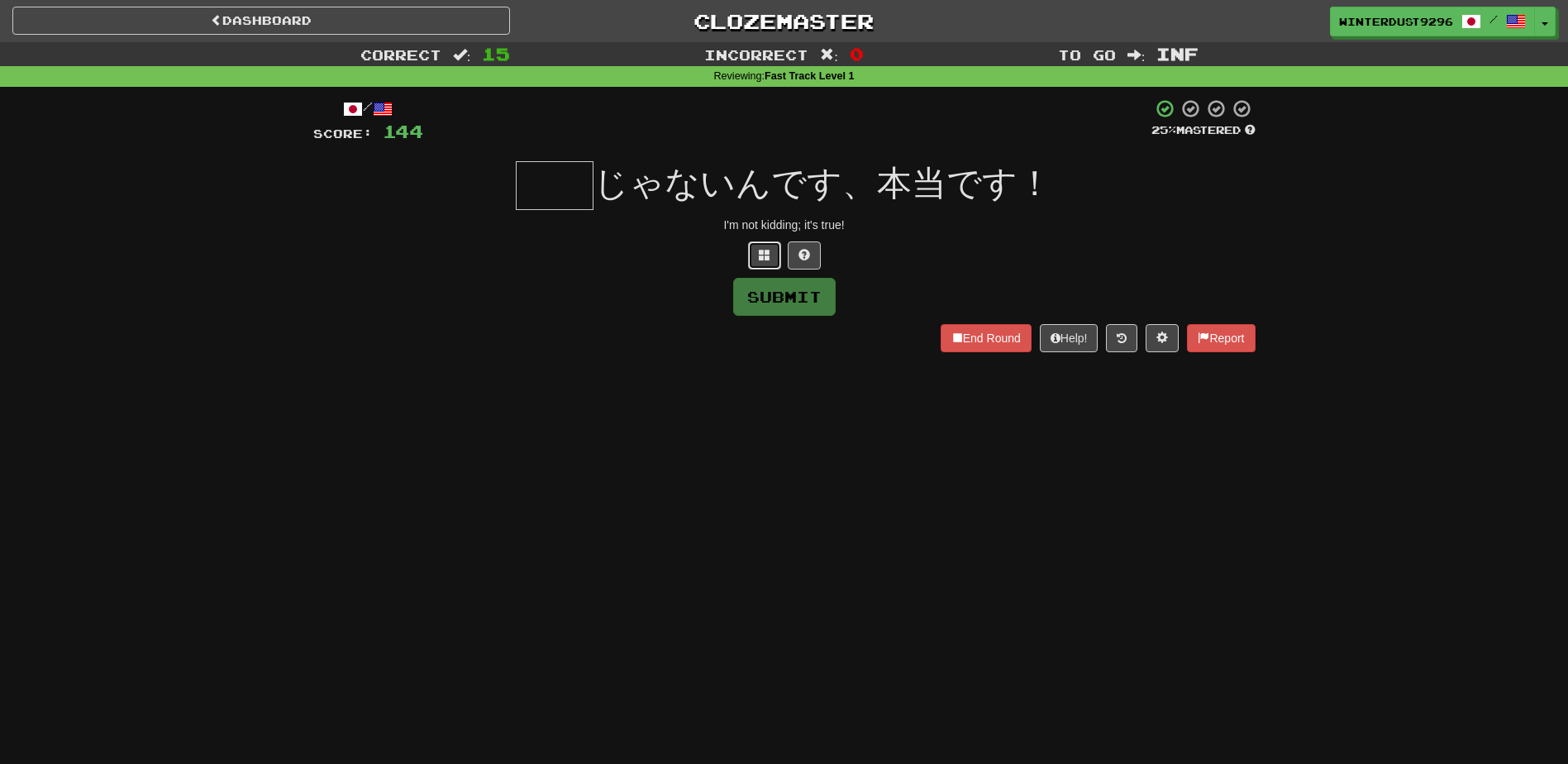
click at [755, 252] on button at bounding box center [765, 255] width 33 height 28
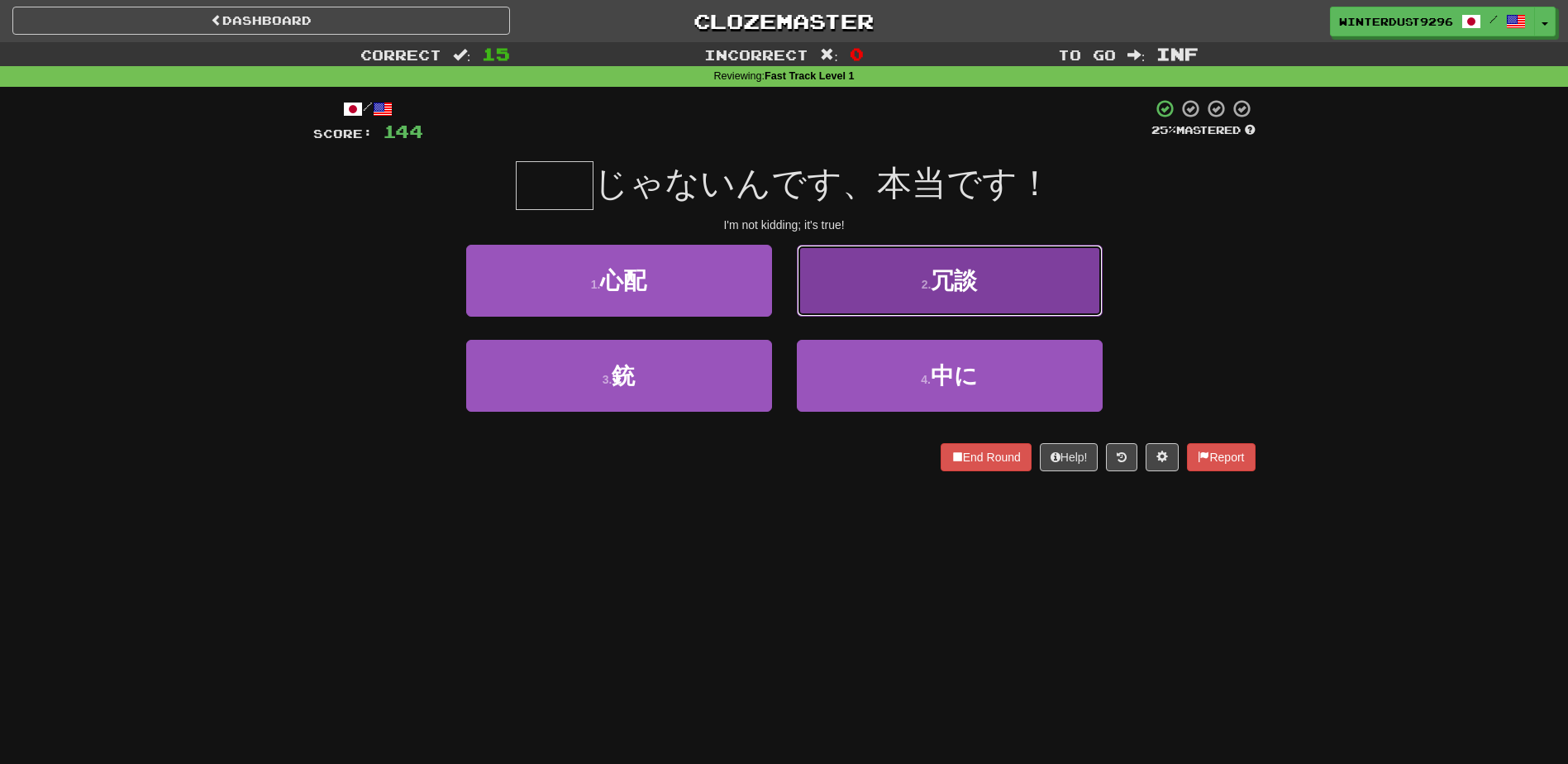
click at [870, 296] on button "2 . 冗談" at bounding box center [949, 280] width 306 height 71
type input "**"
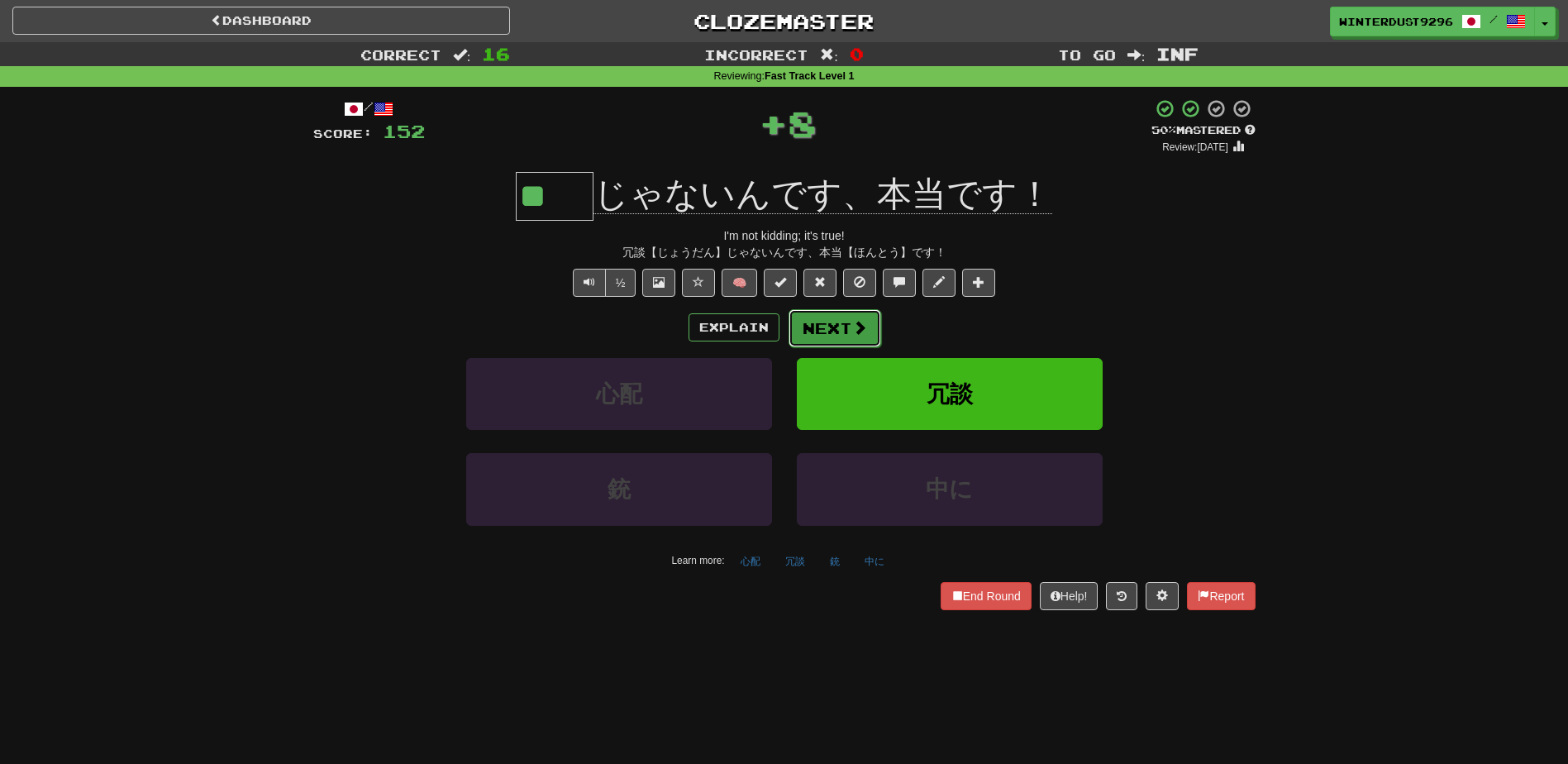
click at [854, 334] on span at bounding box center [859, 326] width 14 height 14
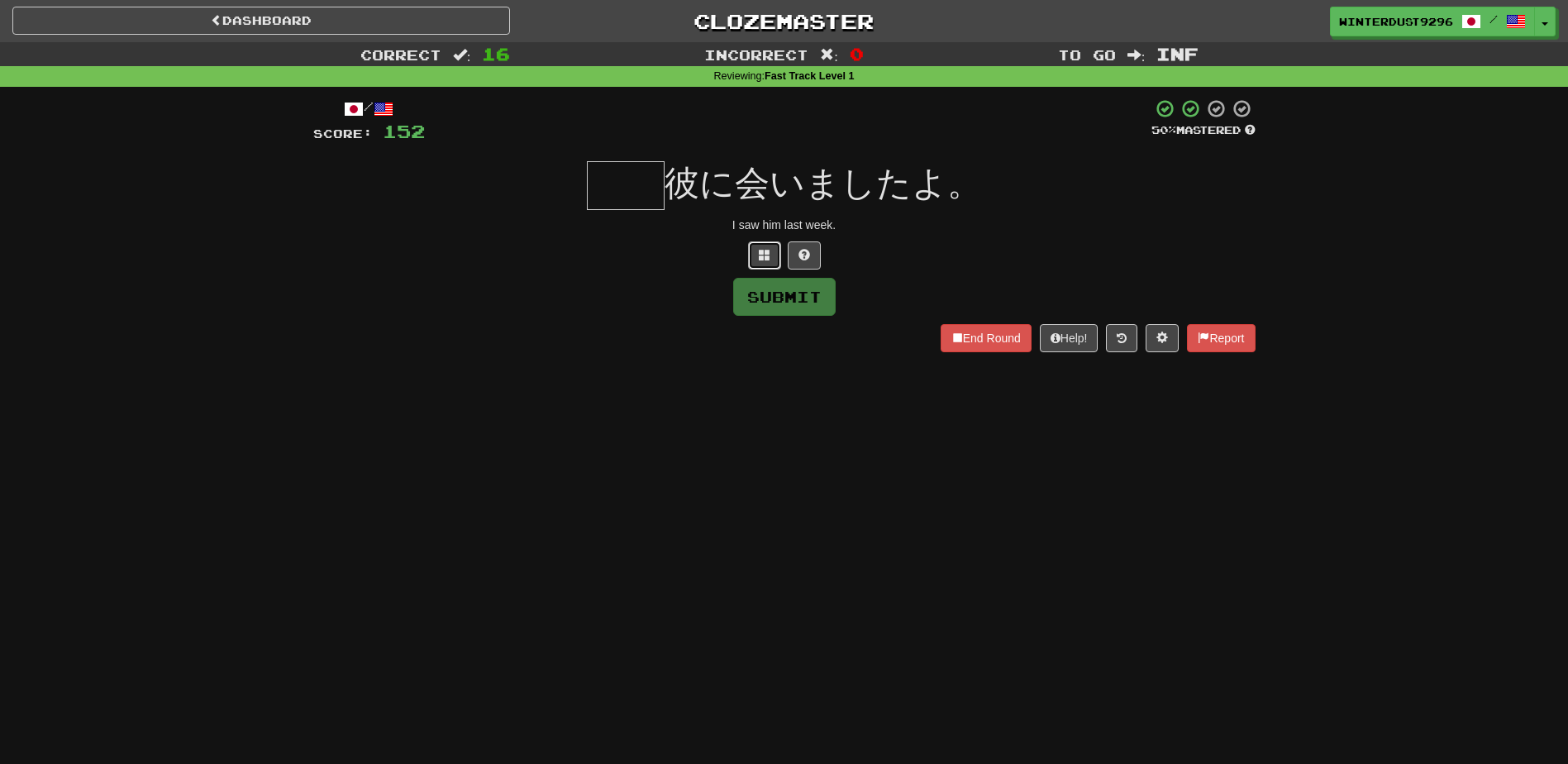
click at [763, 251] on span at bounding box center [765, 255] width 12 height 12
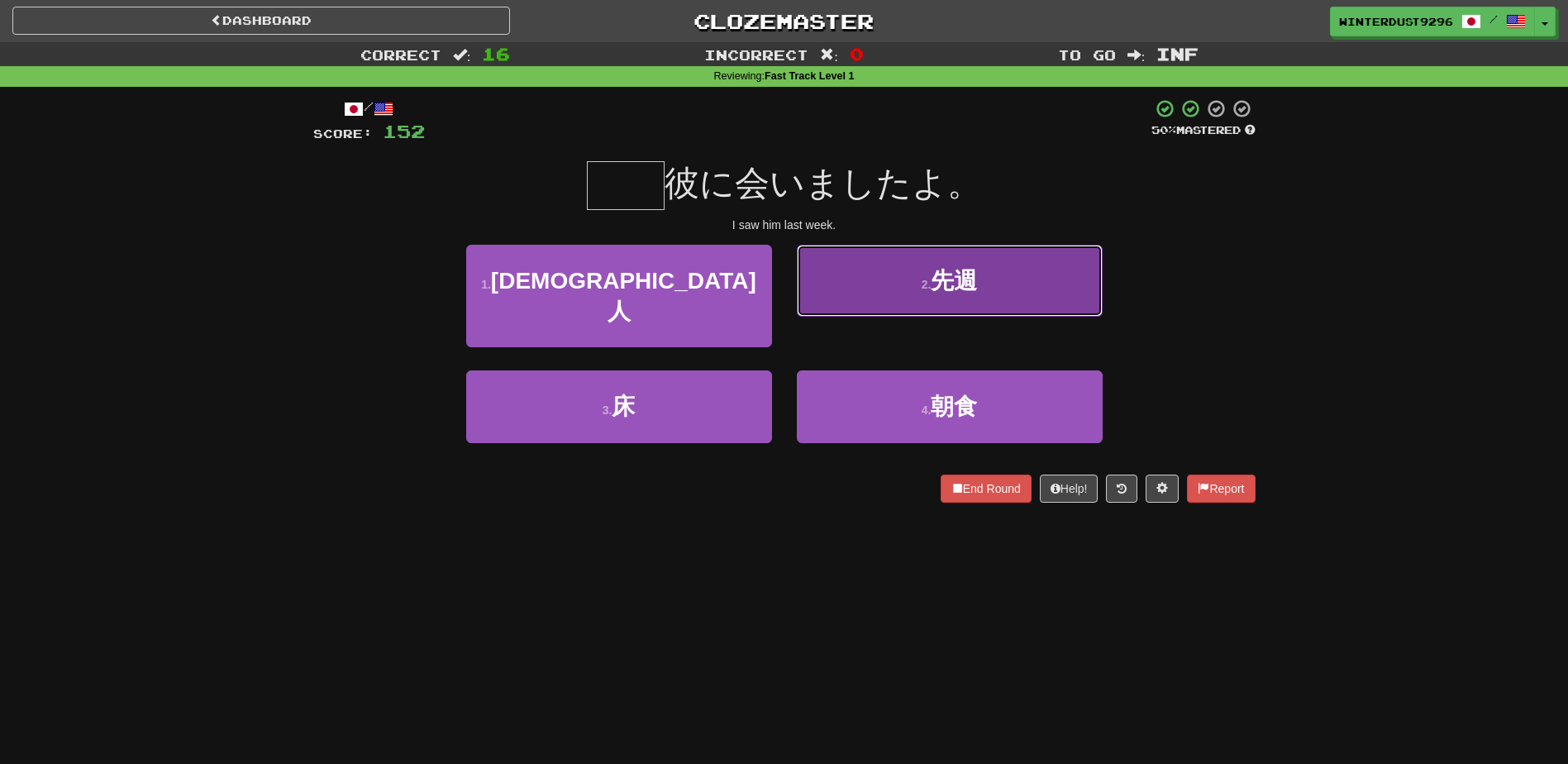
click at [870, 273] on button "2 . 先週" at bounding box center [949, 280] width 306 height 71
type input "**"
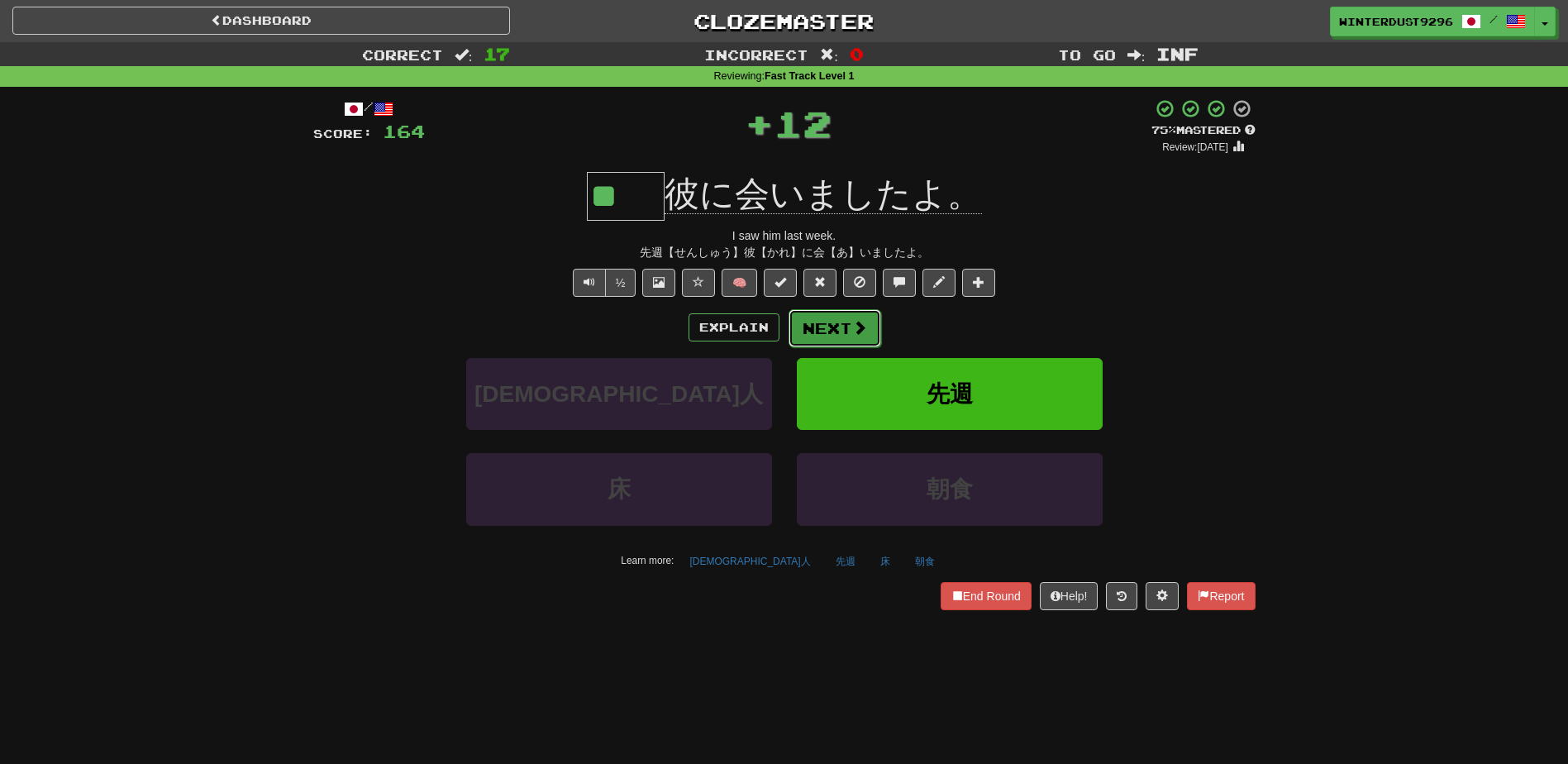
click at [860, 332] on span at bounding box center [859, 326] width 14 height 14
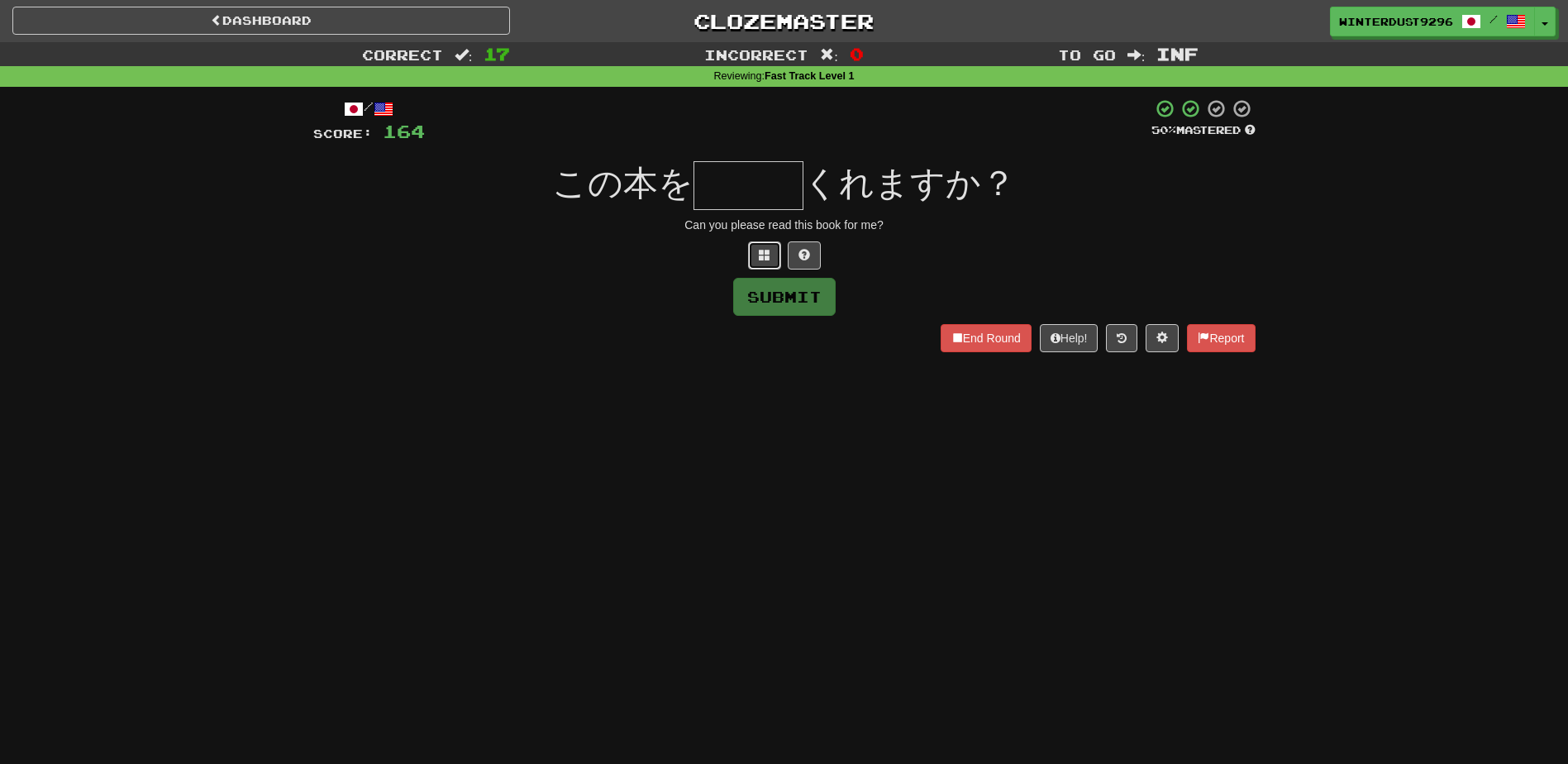
click at [769, 265] on button at bounding box center [765, 255] width 33 height 28
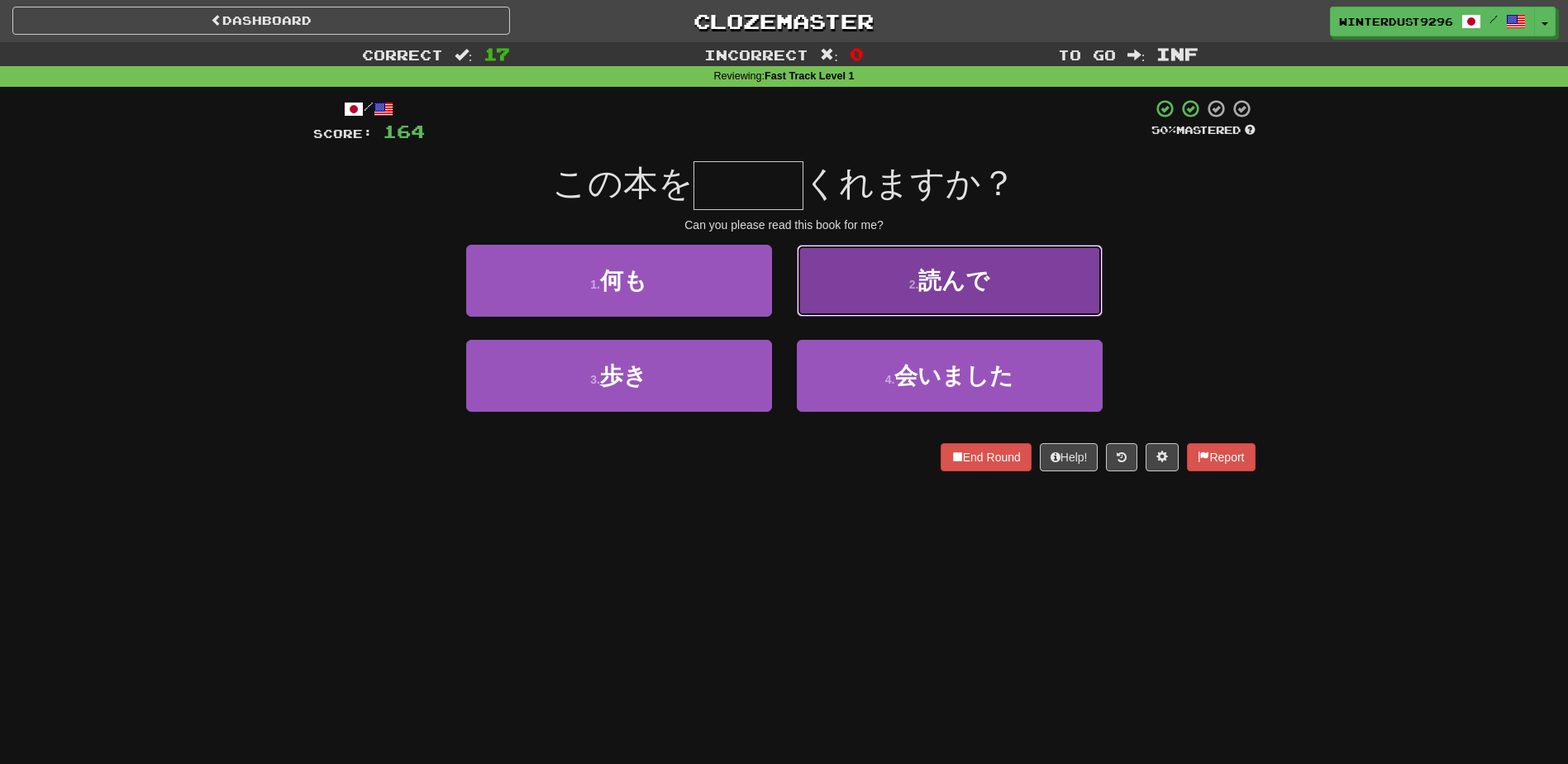
click at [944, 290] on span "読んで" at bounding box center [954, 280] width 71 height 26
type input "***"
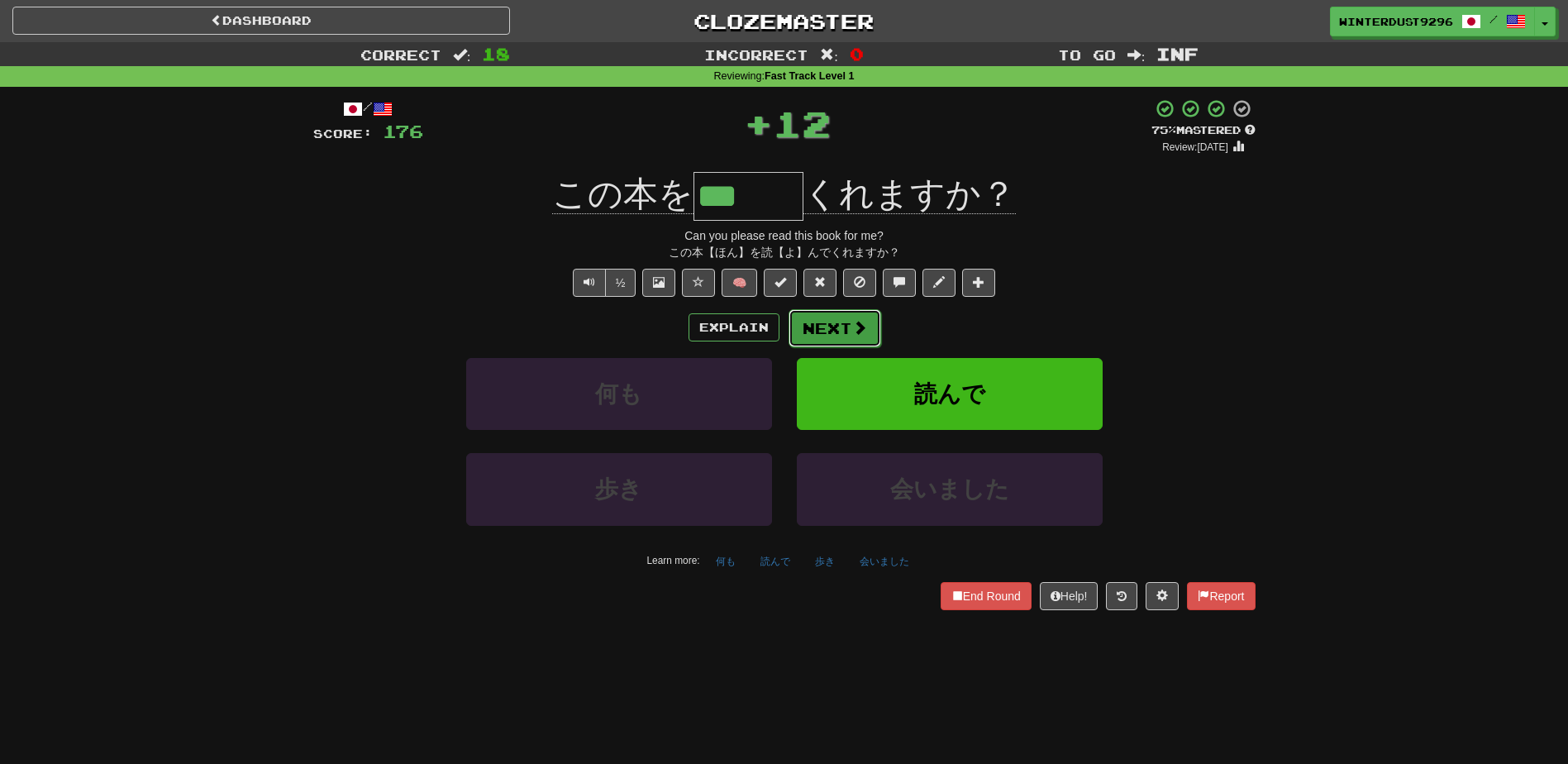
click at [862, 326] on span at bounding box center [859, 326] width 14 height 14
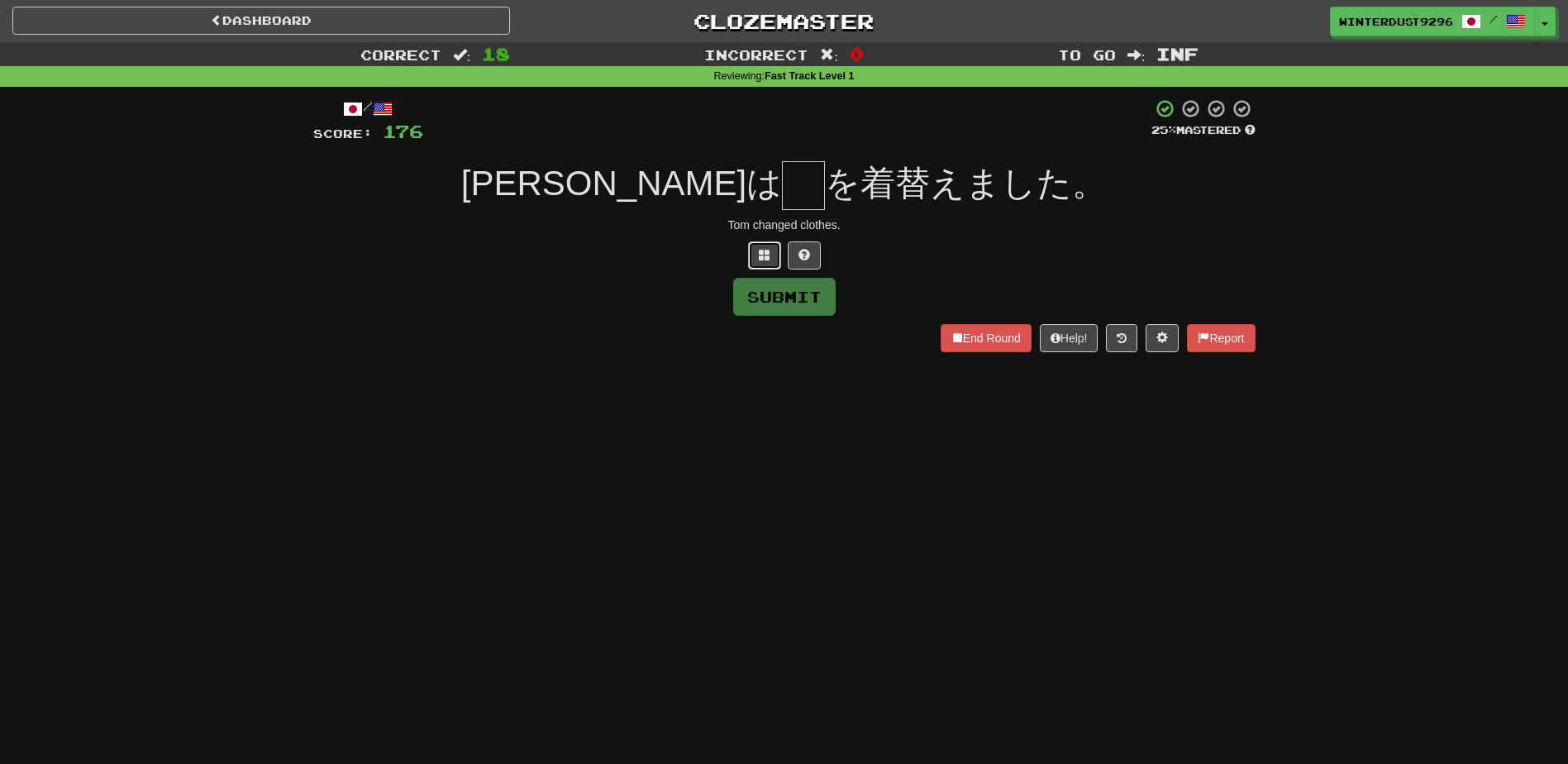
click at [766, 253] on span at bounding box center [765, 255] width 12 height 12
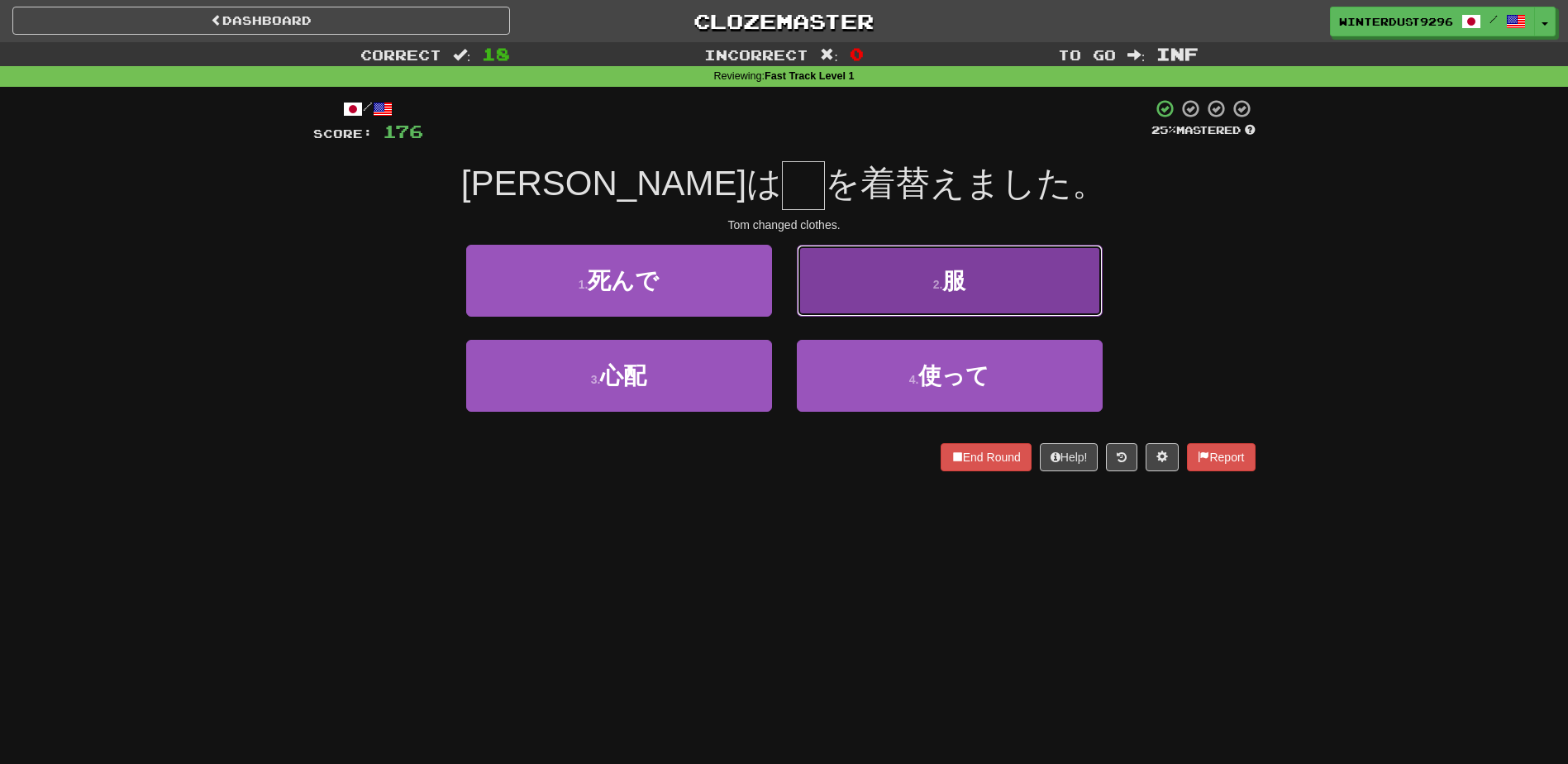
click at [919, 296] on button "2 . 服" at bounding box center [949, 280] width 306 height 71
type input "*"
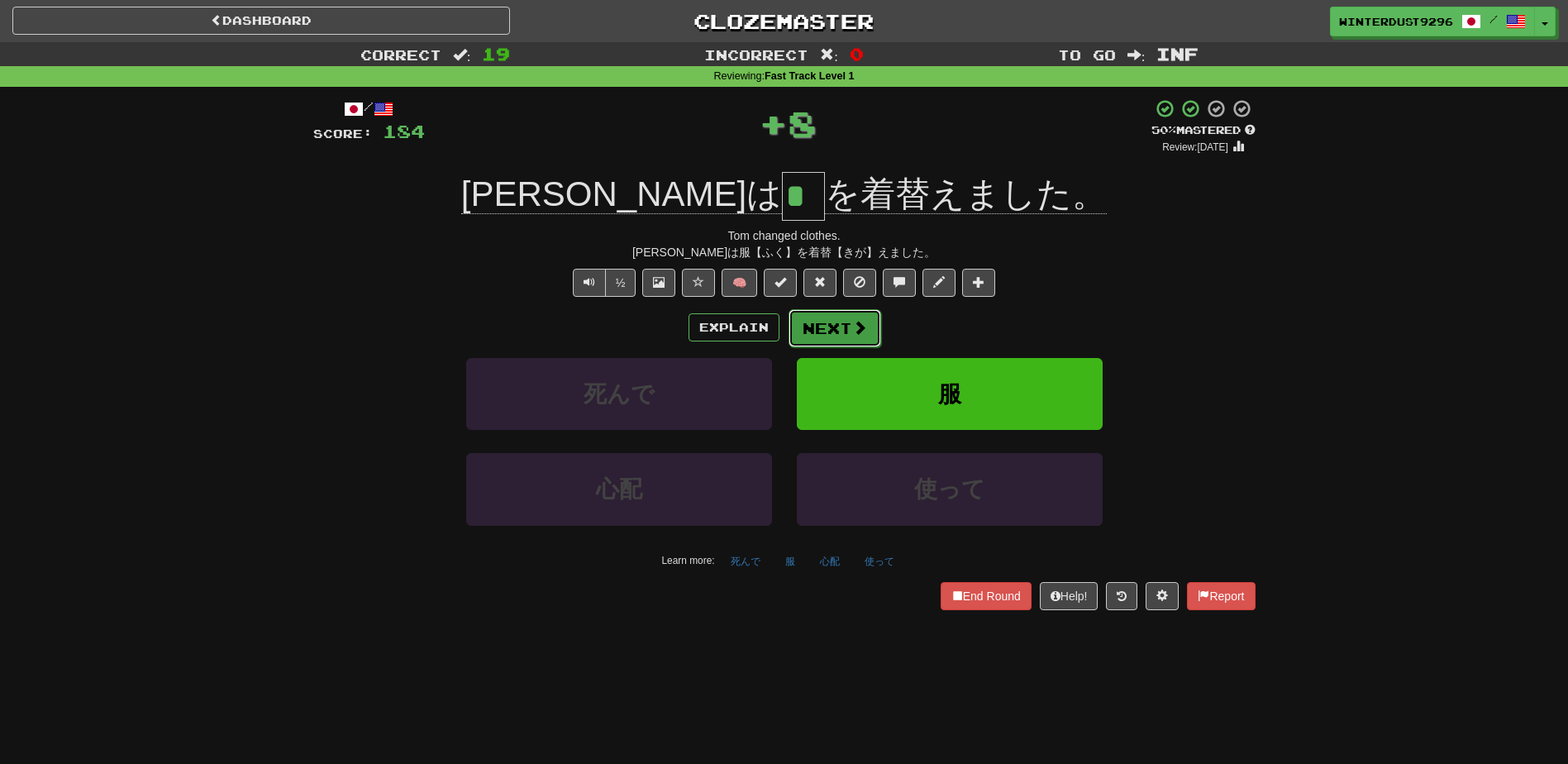
click at [841, 334] on button "Next" at bounding box center [835, 327] width 93 height 38
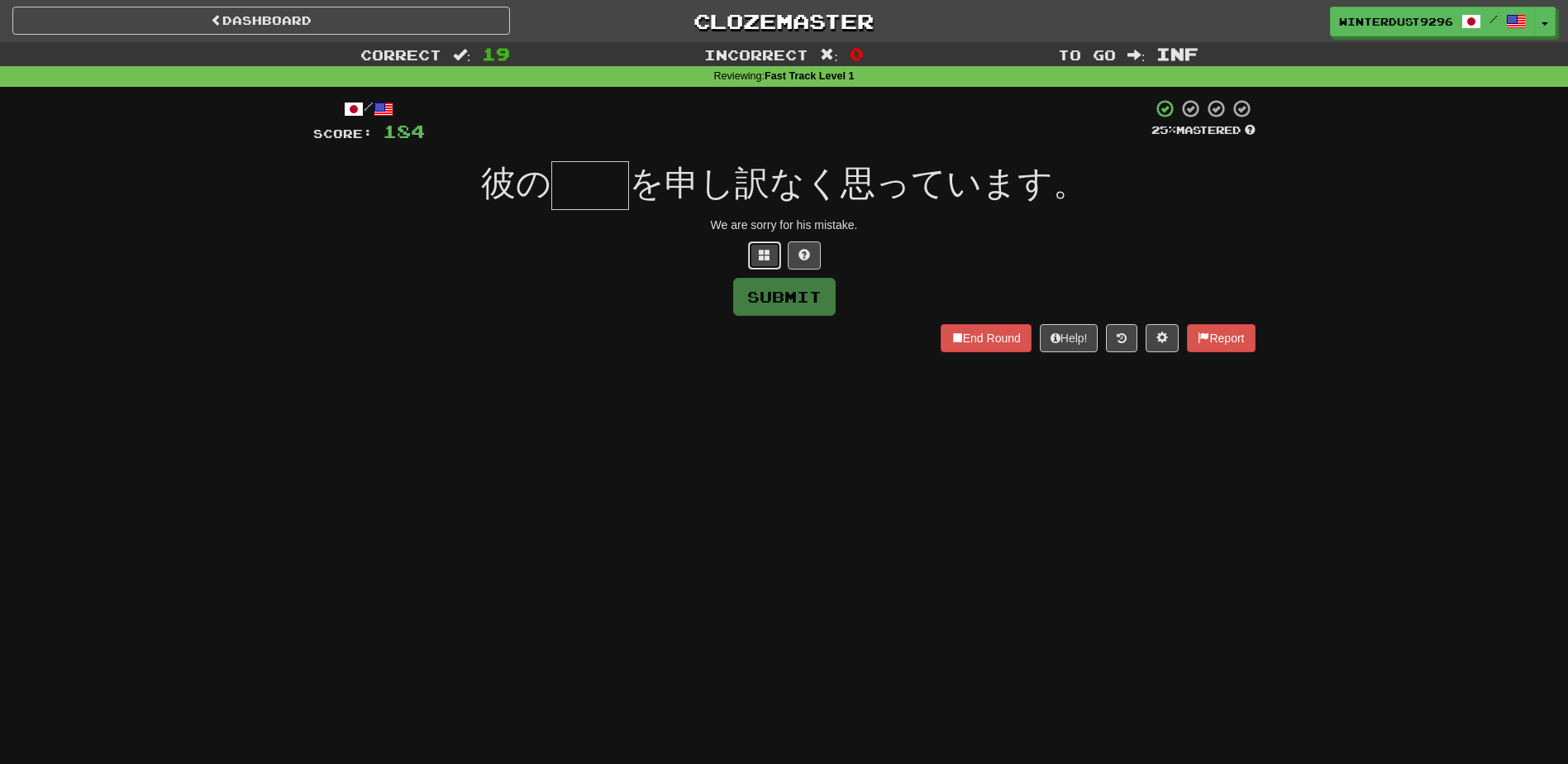
click at [764, 266] on button at bounding box center [765, 255] width 33 height 28
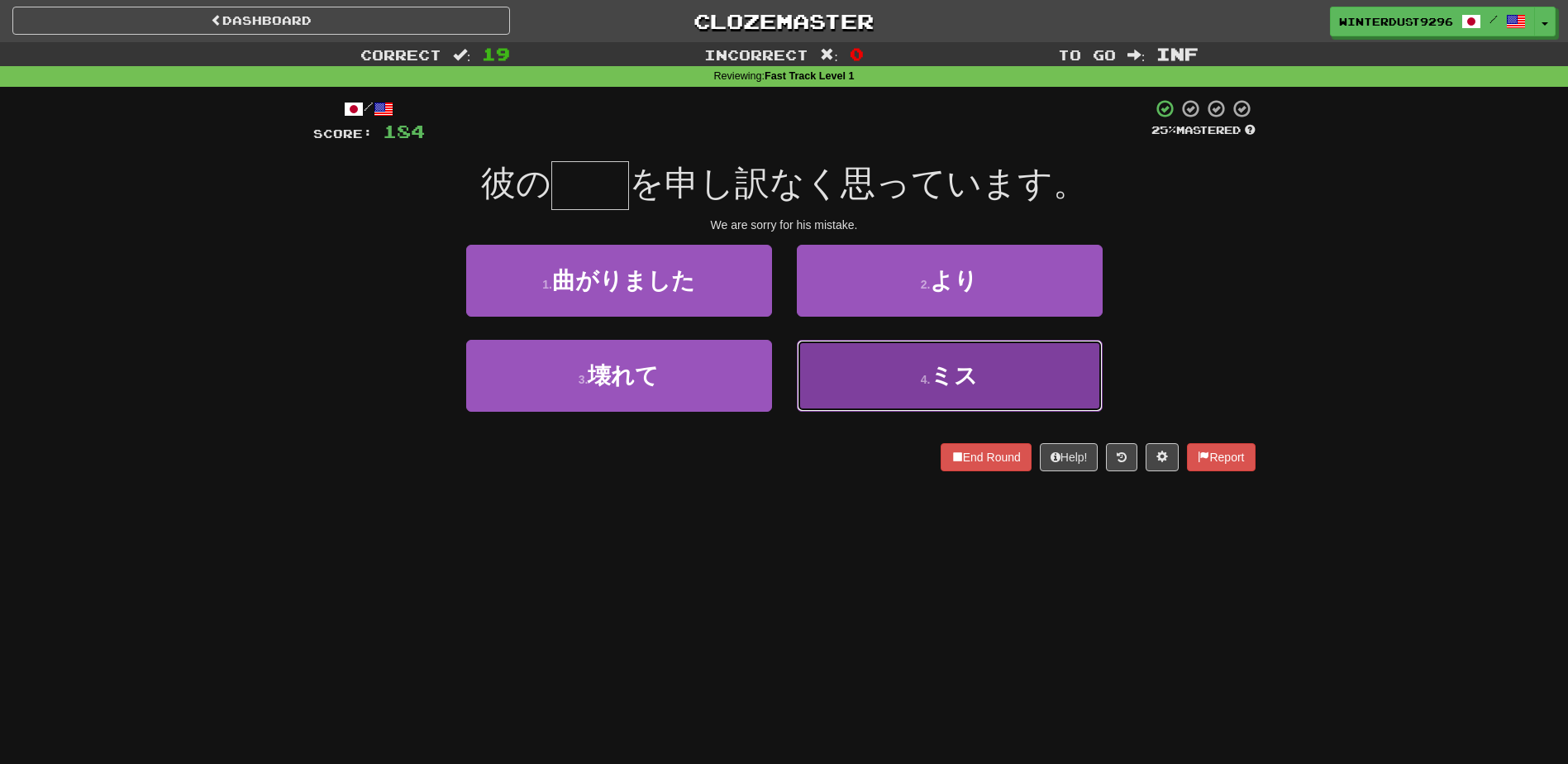
click at [894, 384] on button "4 . ミス" at bounding box center [949, 376] width 306 height 71
type input "**"
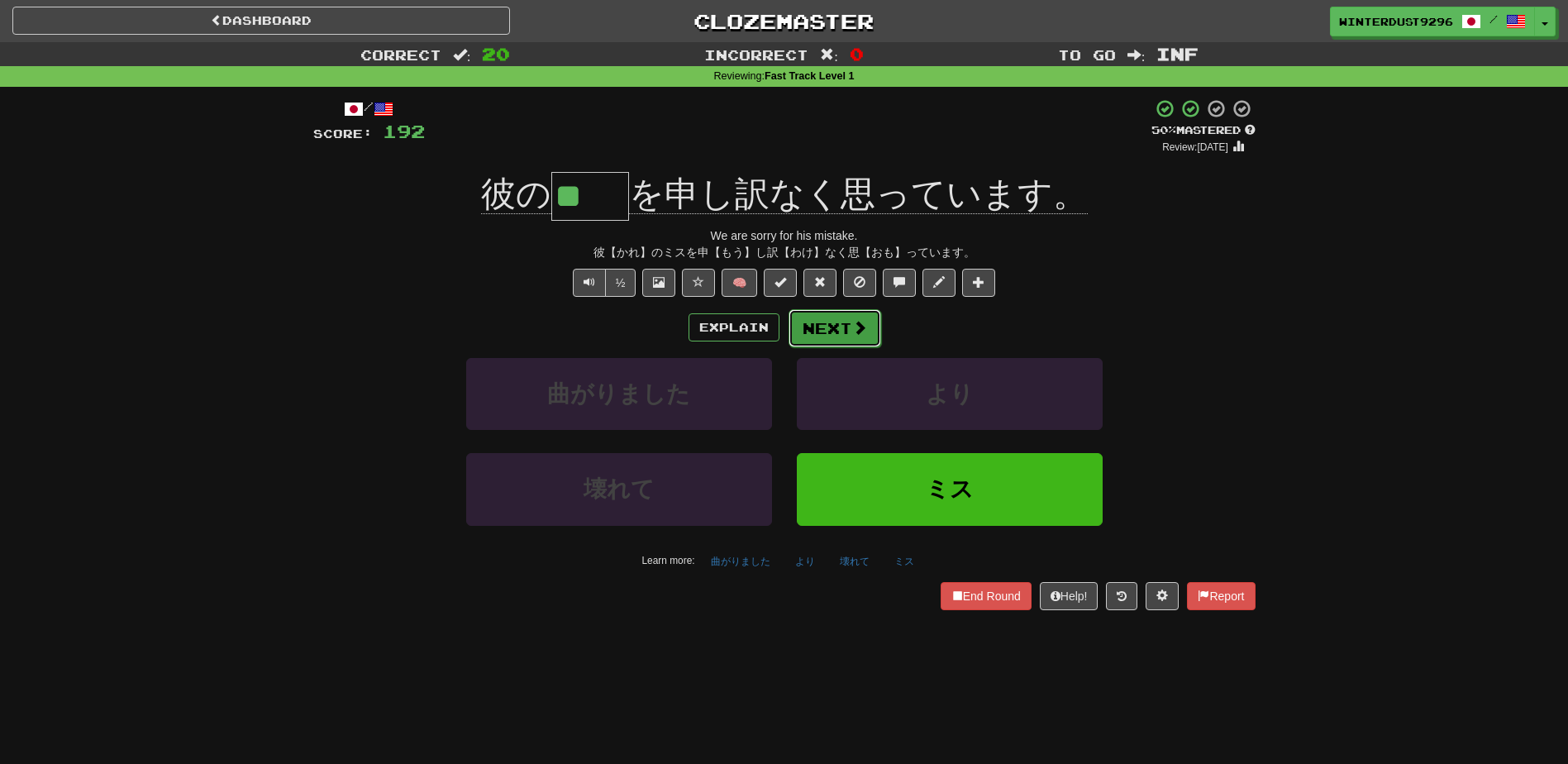
click at [847, 332] on button "Next" at bounding box center [835, 327] width 93 height 38
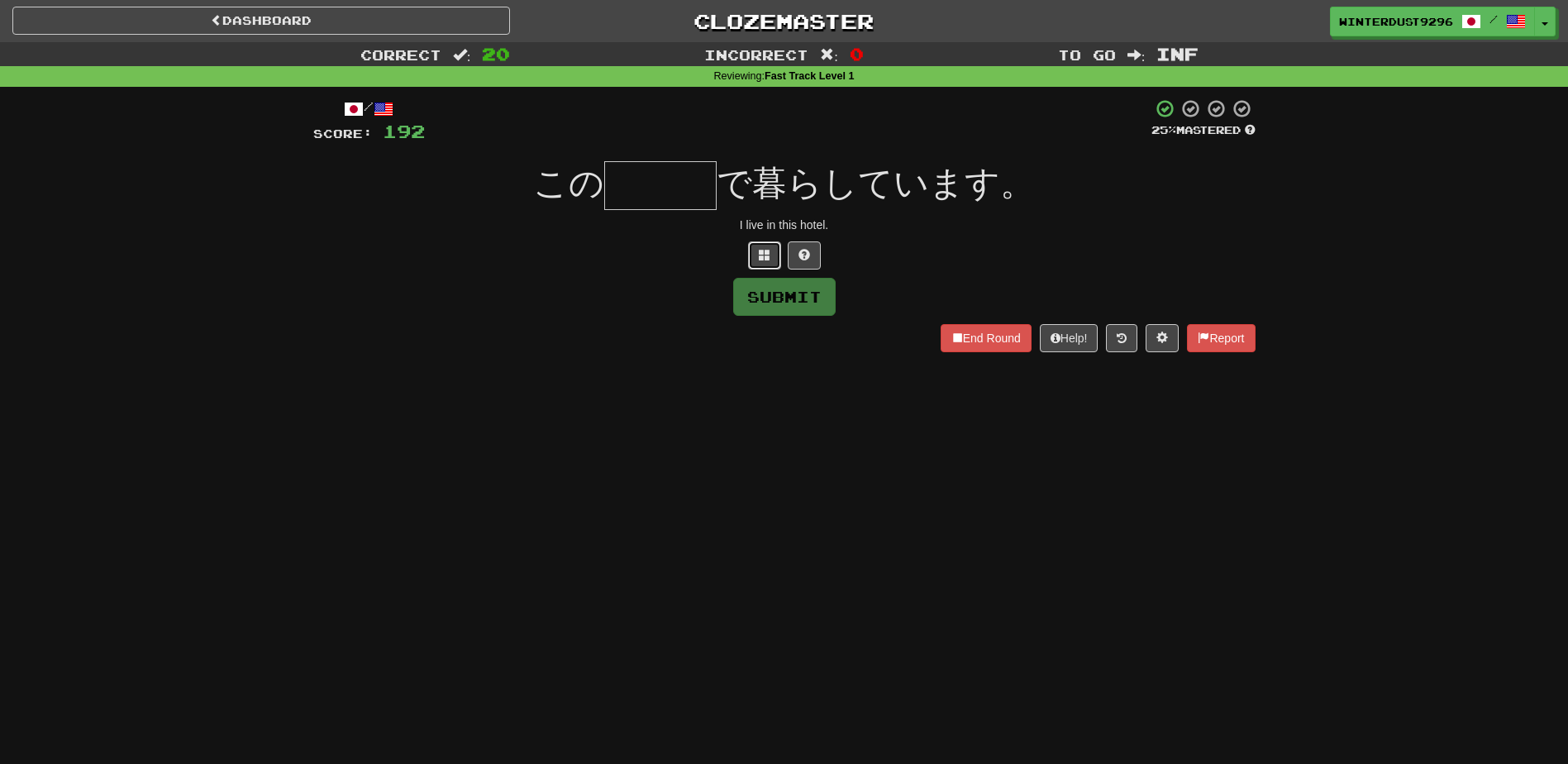
click at [759, 256] on span at bounding box center [765, 255] width 12 height 12
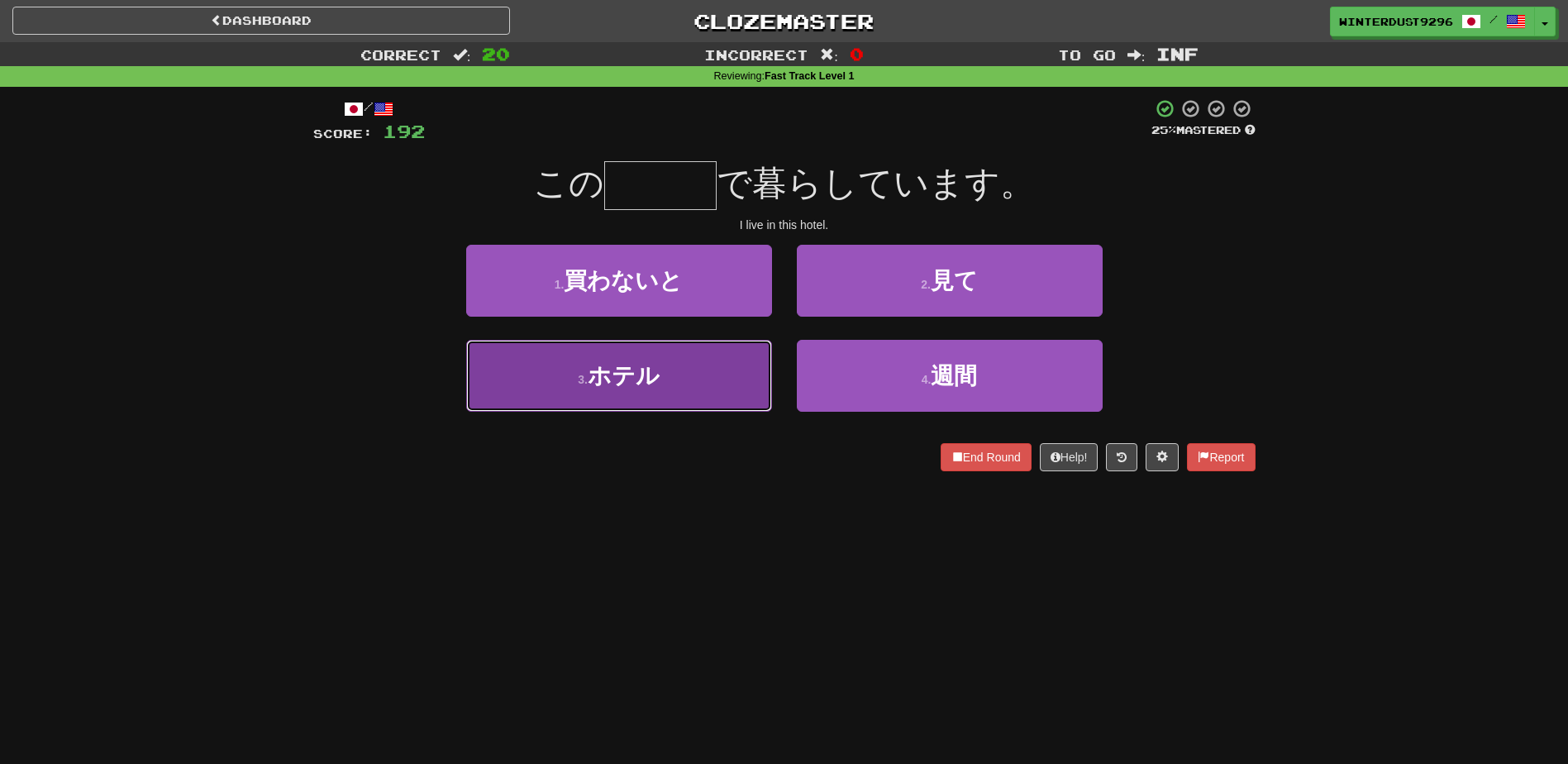
click at [646, 370] on span "ホテル" at bounding box center [624, 376] width 71 height 26
type input "***"
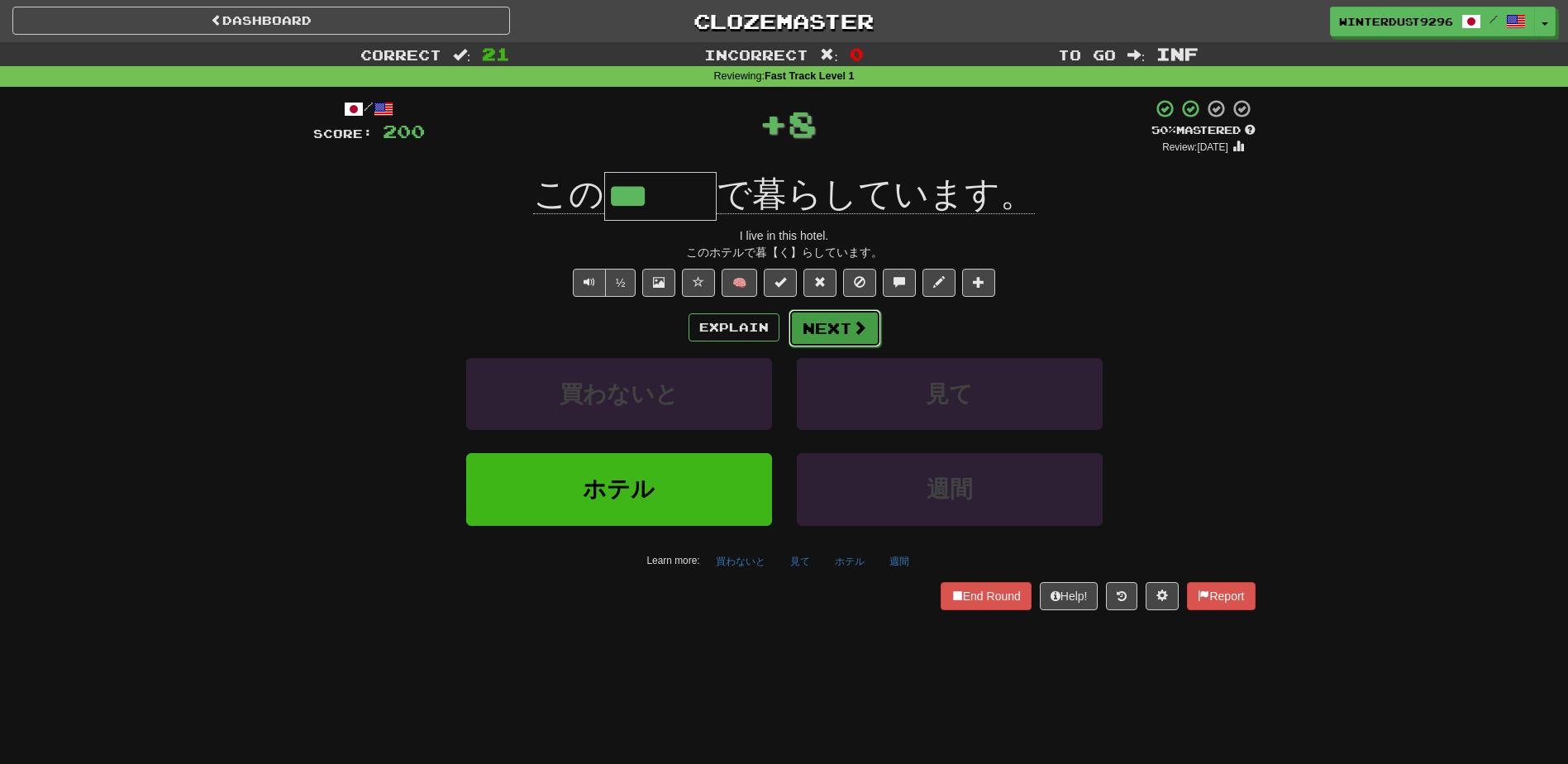
click at [858, 330] on span at bounding box center [859, 326] width 14 height 14
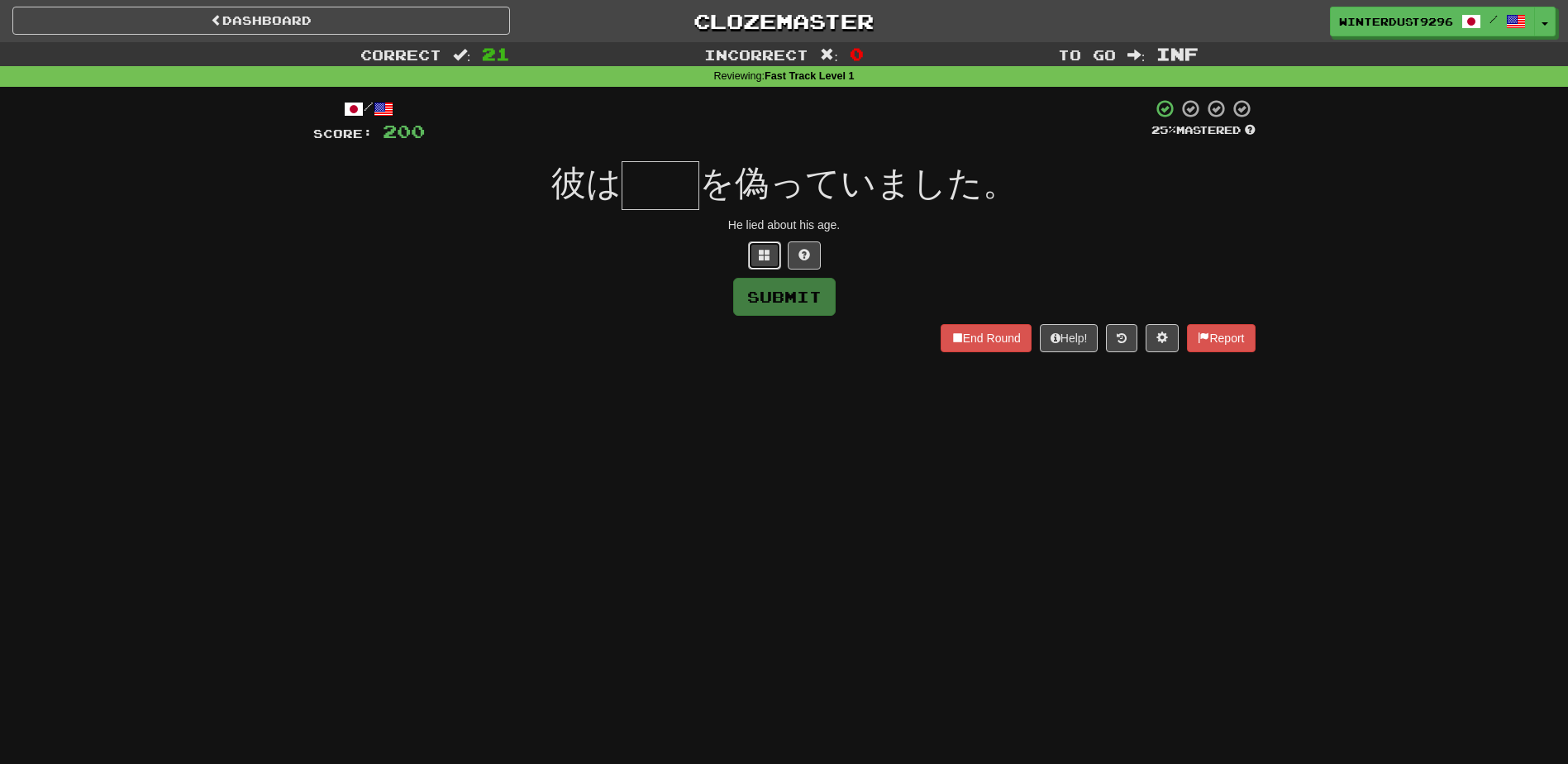
click at [773, 261] on button at bounding box center [765, 255] width 33 height 28
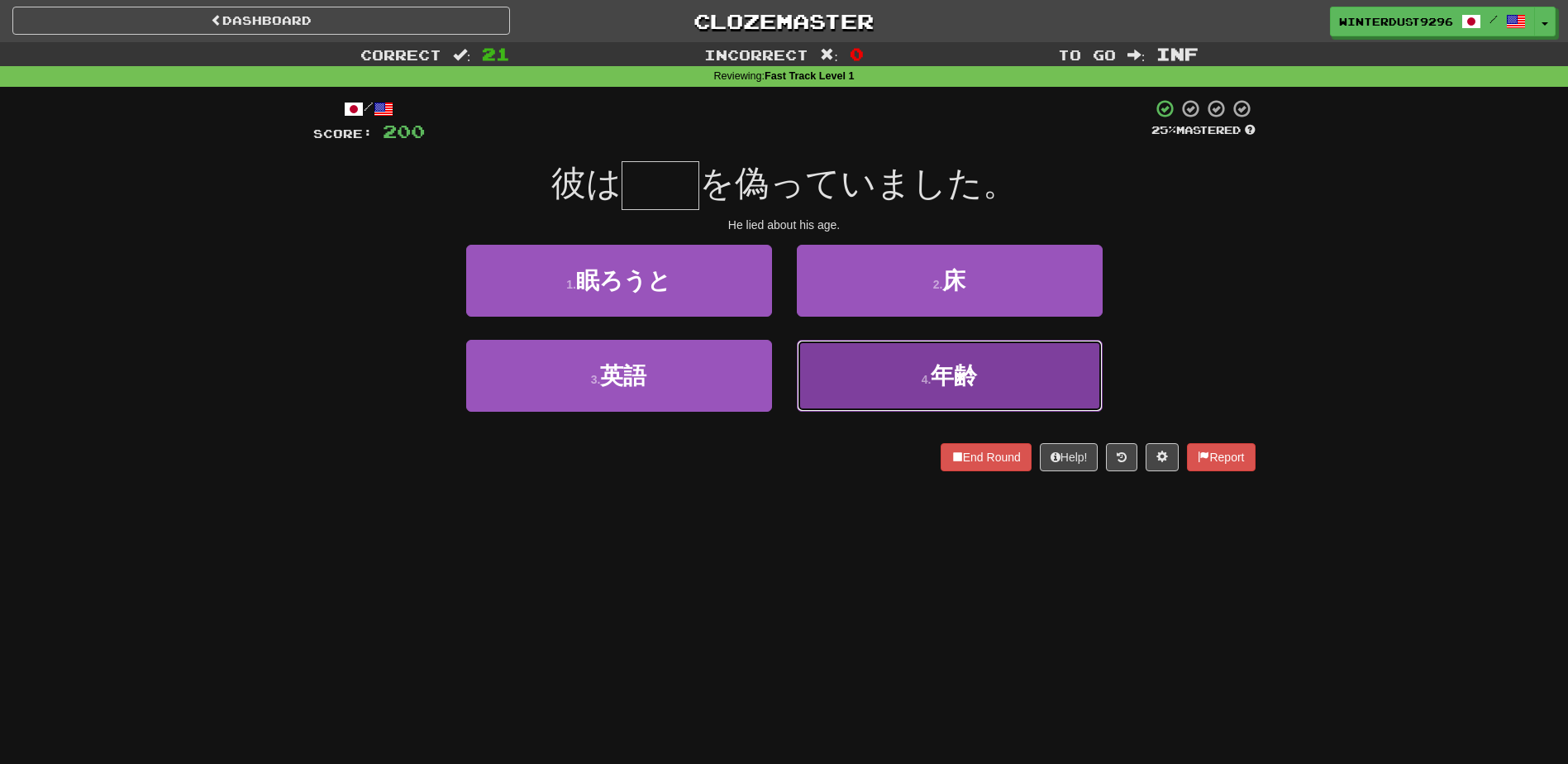
click at [885, 370] on button "4 . 年齢" at bounding box center [949, 376] width 306 height 71
type input "**"
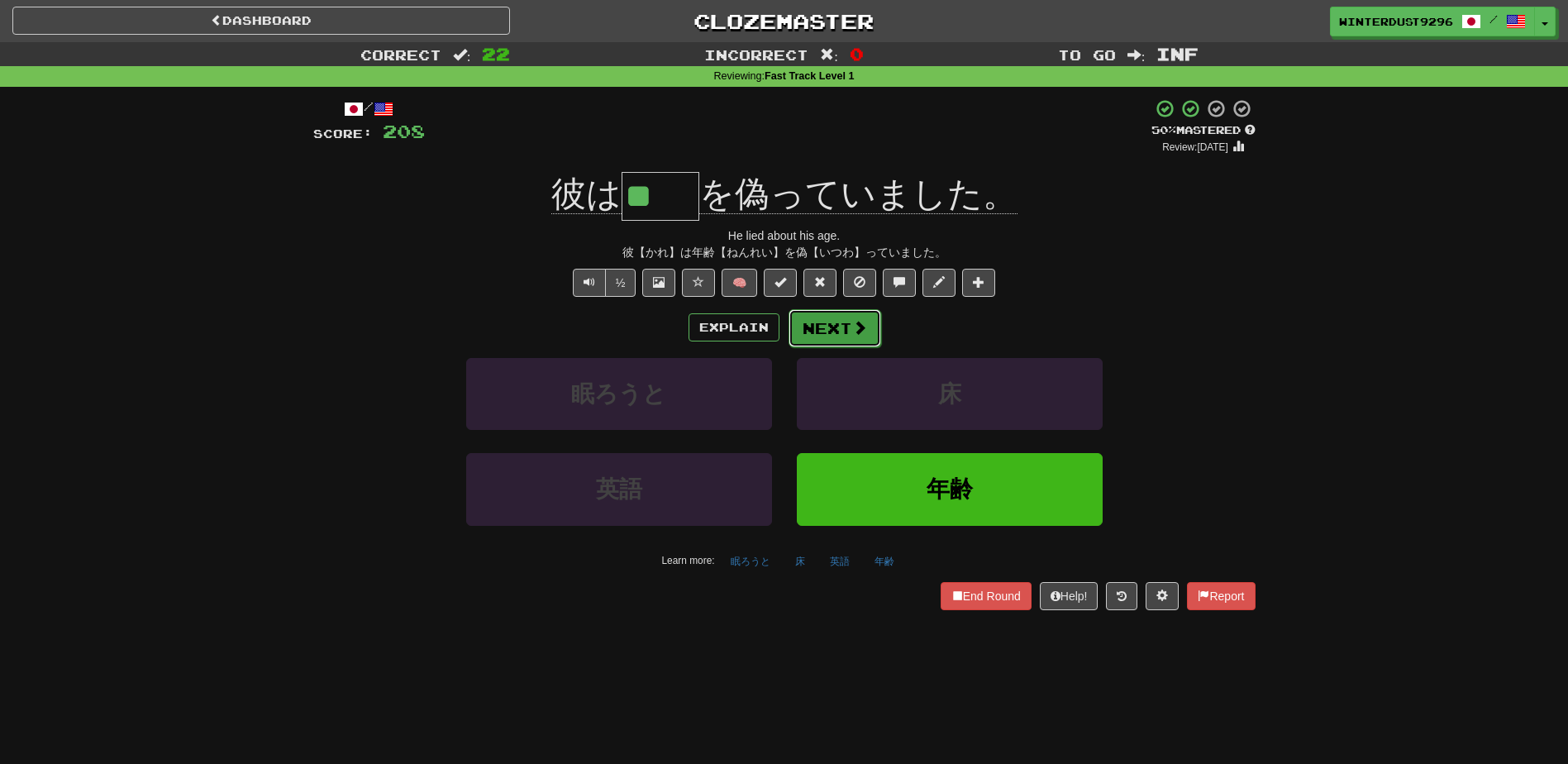
click at [861, 333] on span at bounding box center [859, 326] width 14 height 14
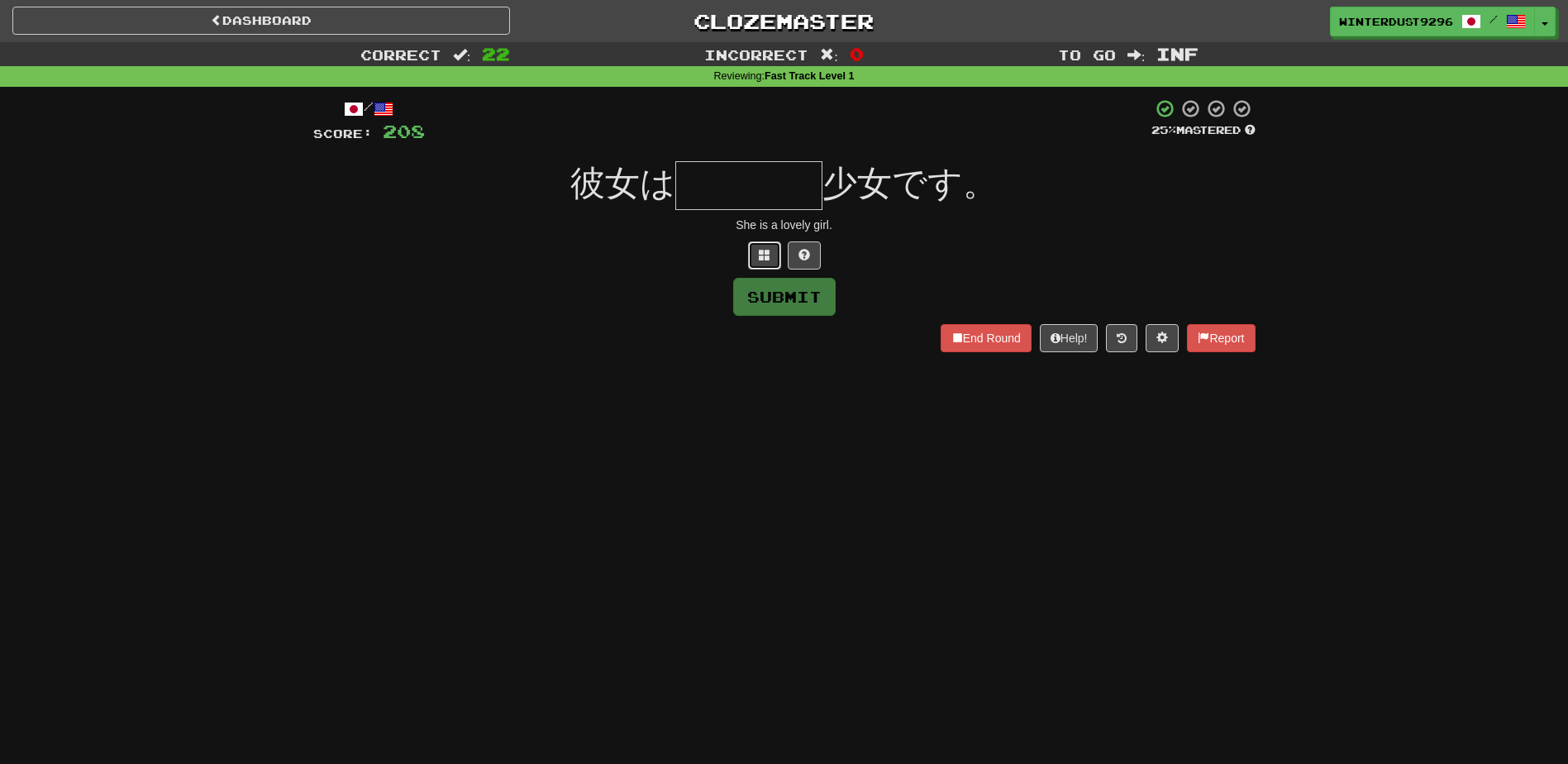
click at [752, 256] on button at bounding box center [765, 255] width 33 height 28
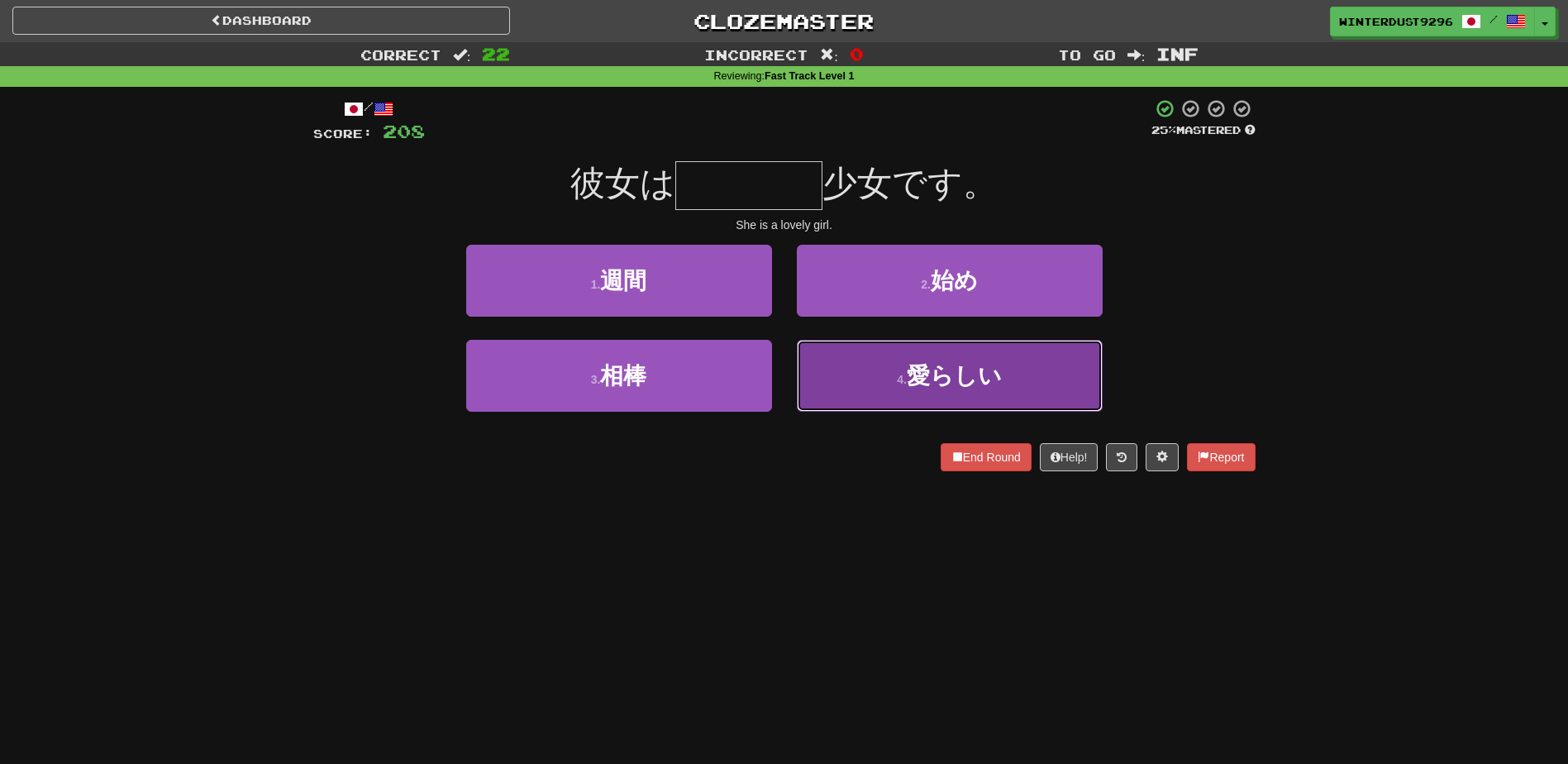
click at [862, 388] on button "4 . 愛らしい" at bounding box center [949, 376] width 306 height 71
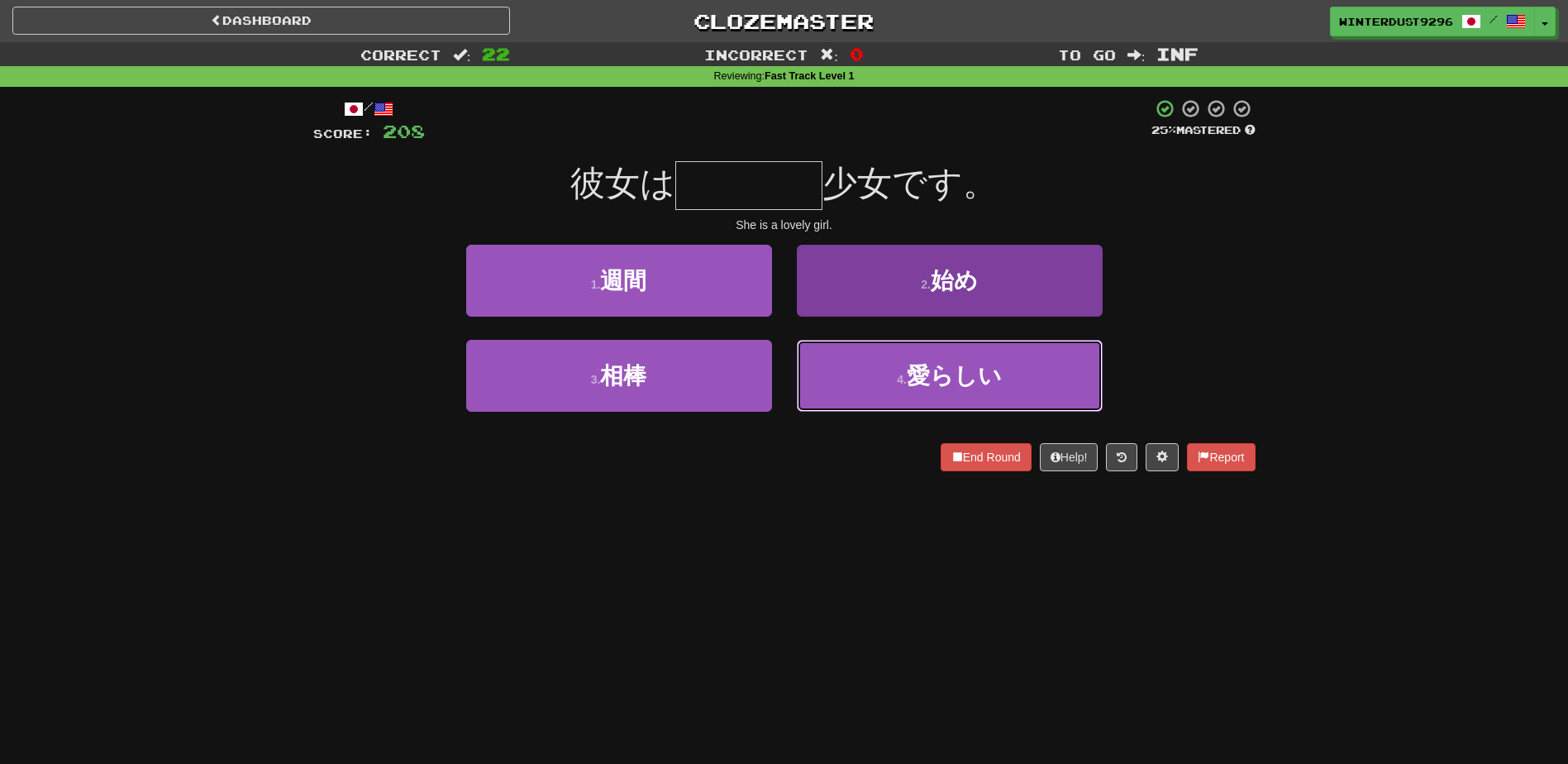
type input "****"
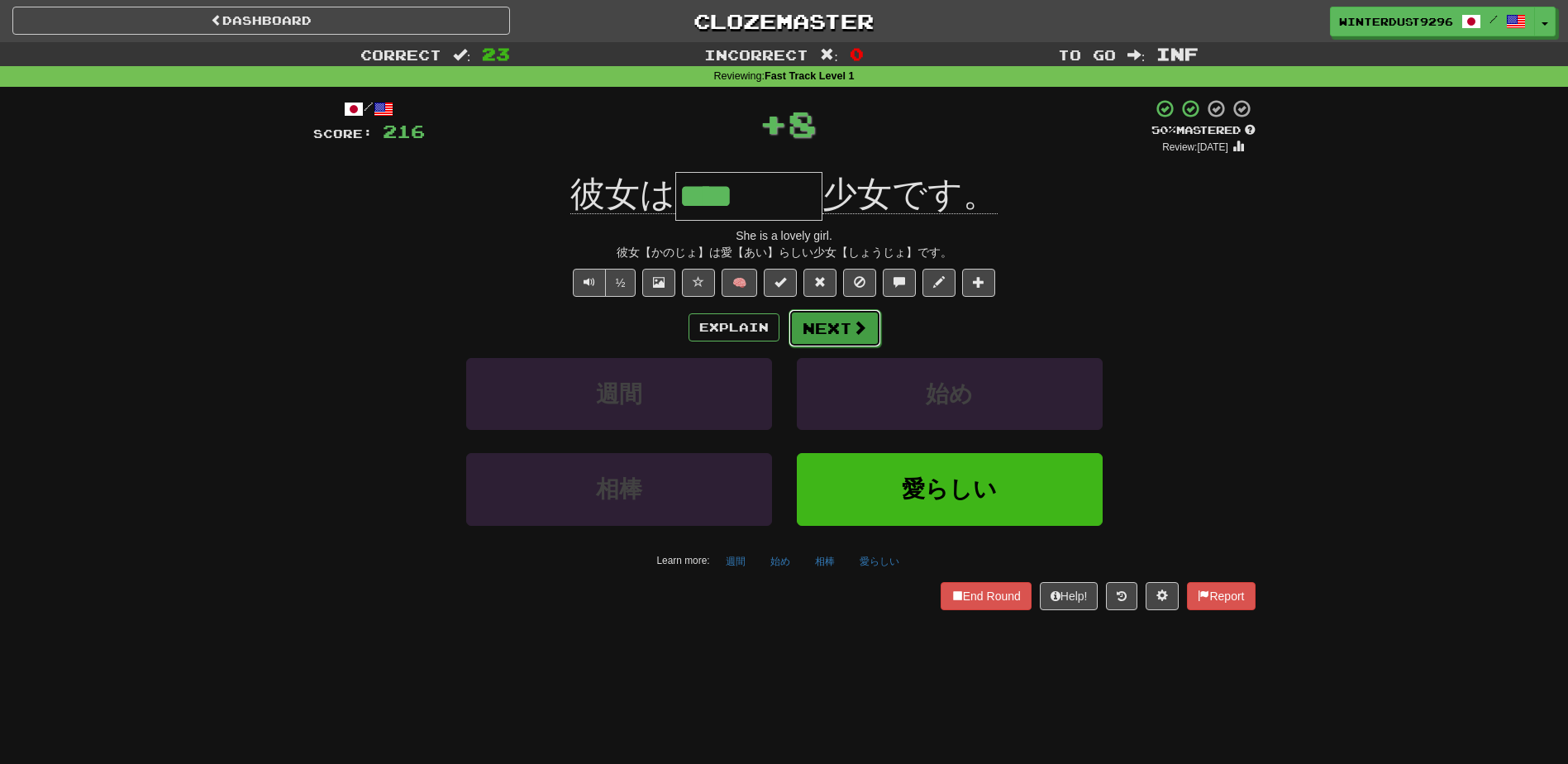
click at [847, 331] on button "Next" at bounding box center [835, 327] width 93 height 38
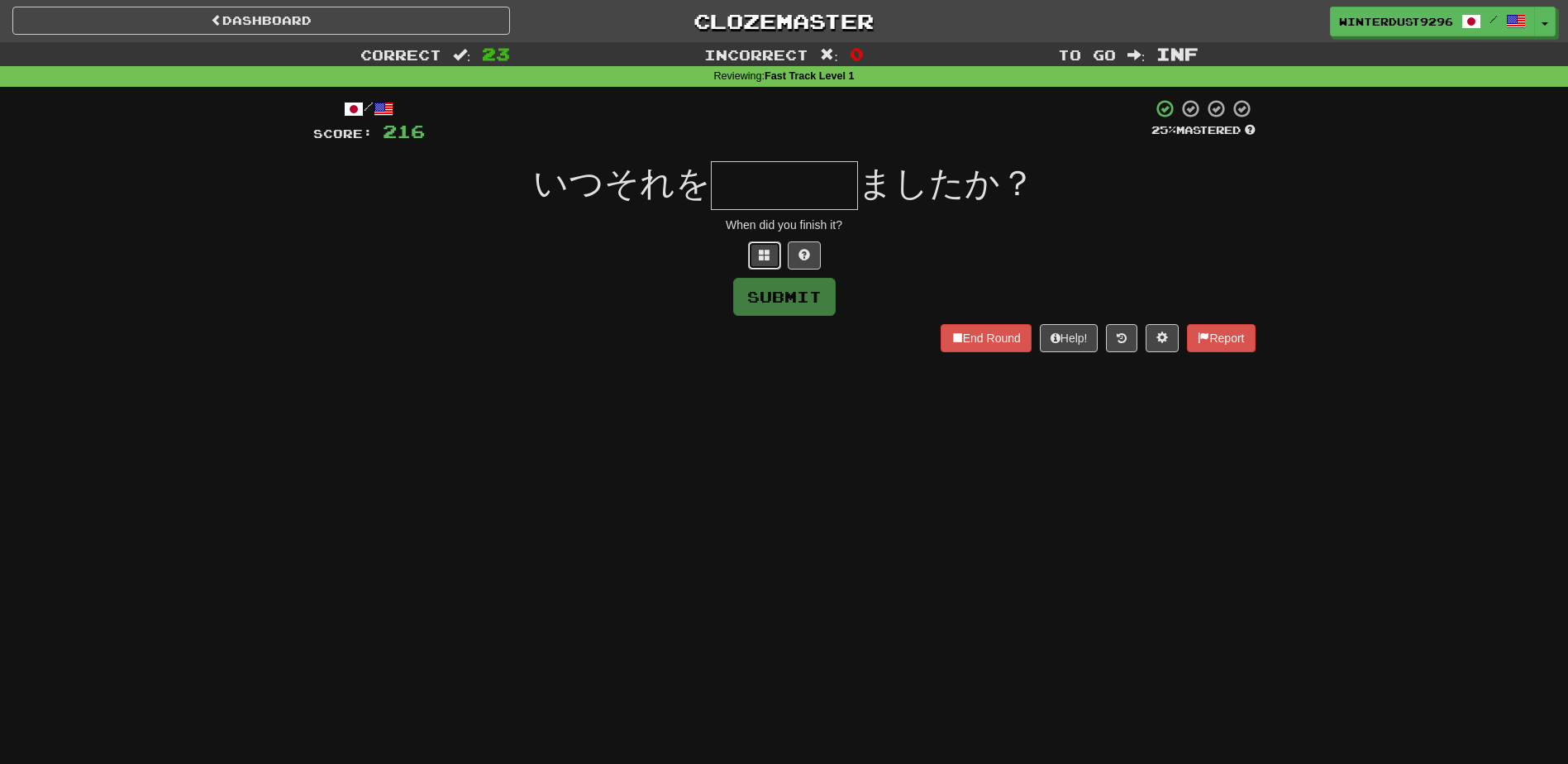
click at [759, 254] on span at bounding box center [765, 255] width 12 height 12
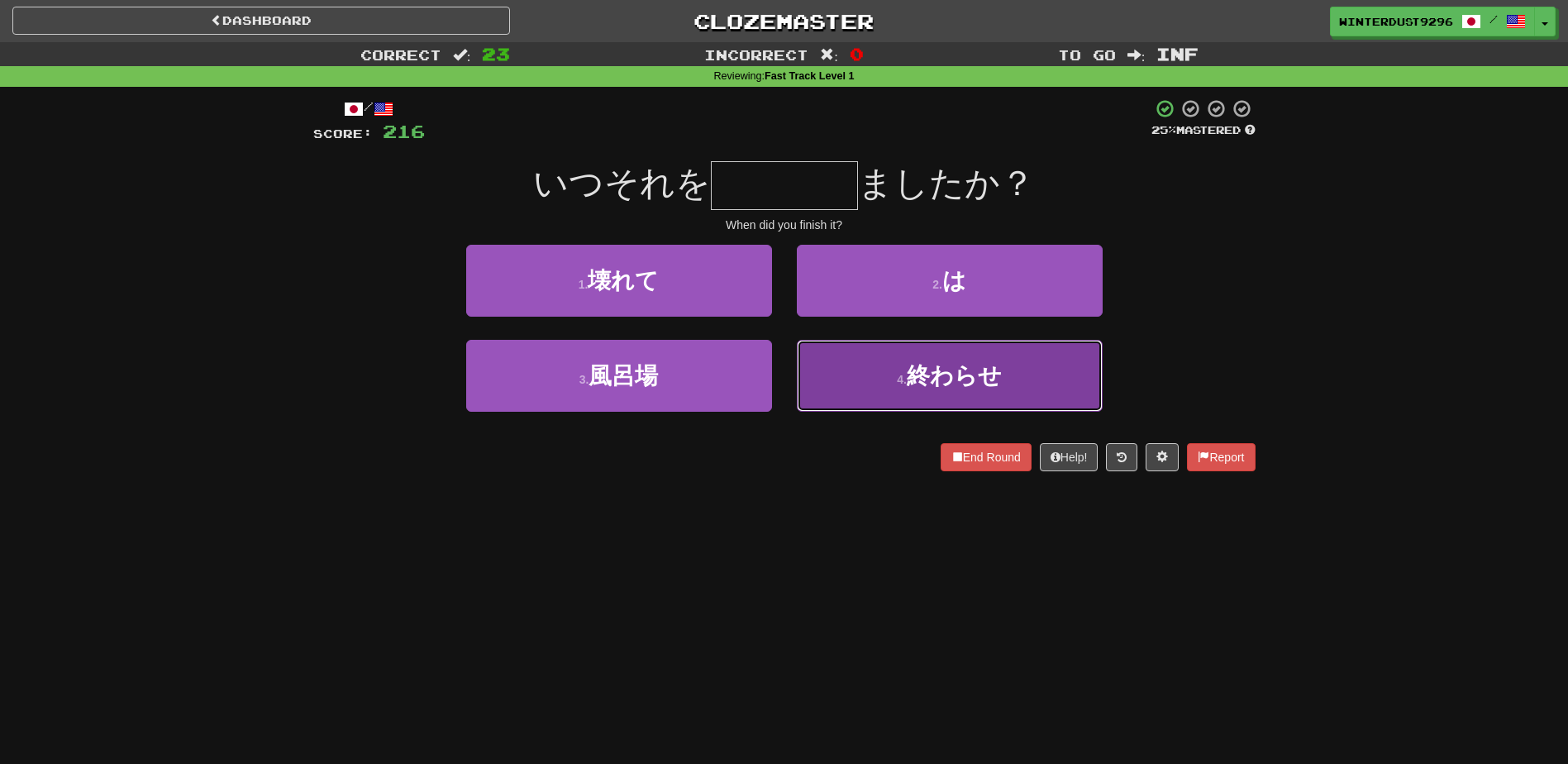
click at [887, 373] on button "4 . 終わらせ" at bounding box center [949, 376] width 306 height 71
type input "****"
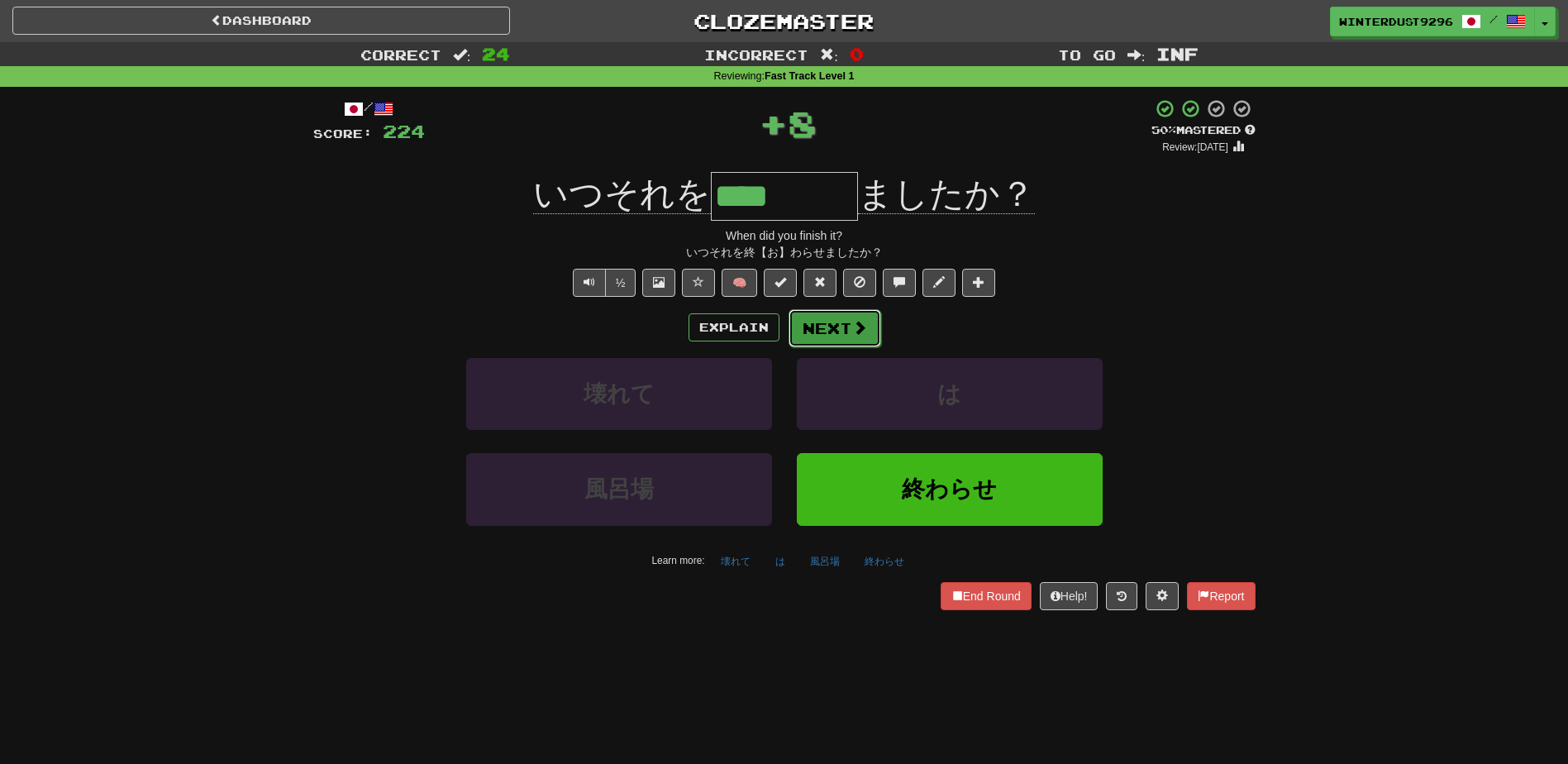
click at [853, 324] on span at bounding box center [859, 326] width 14 height 14
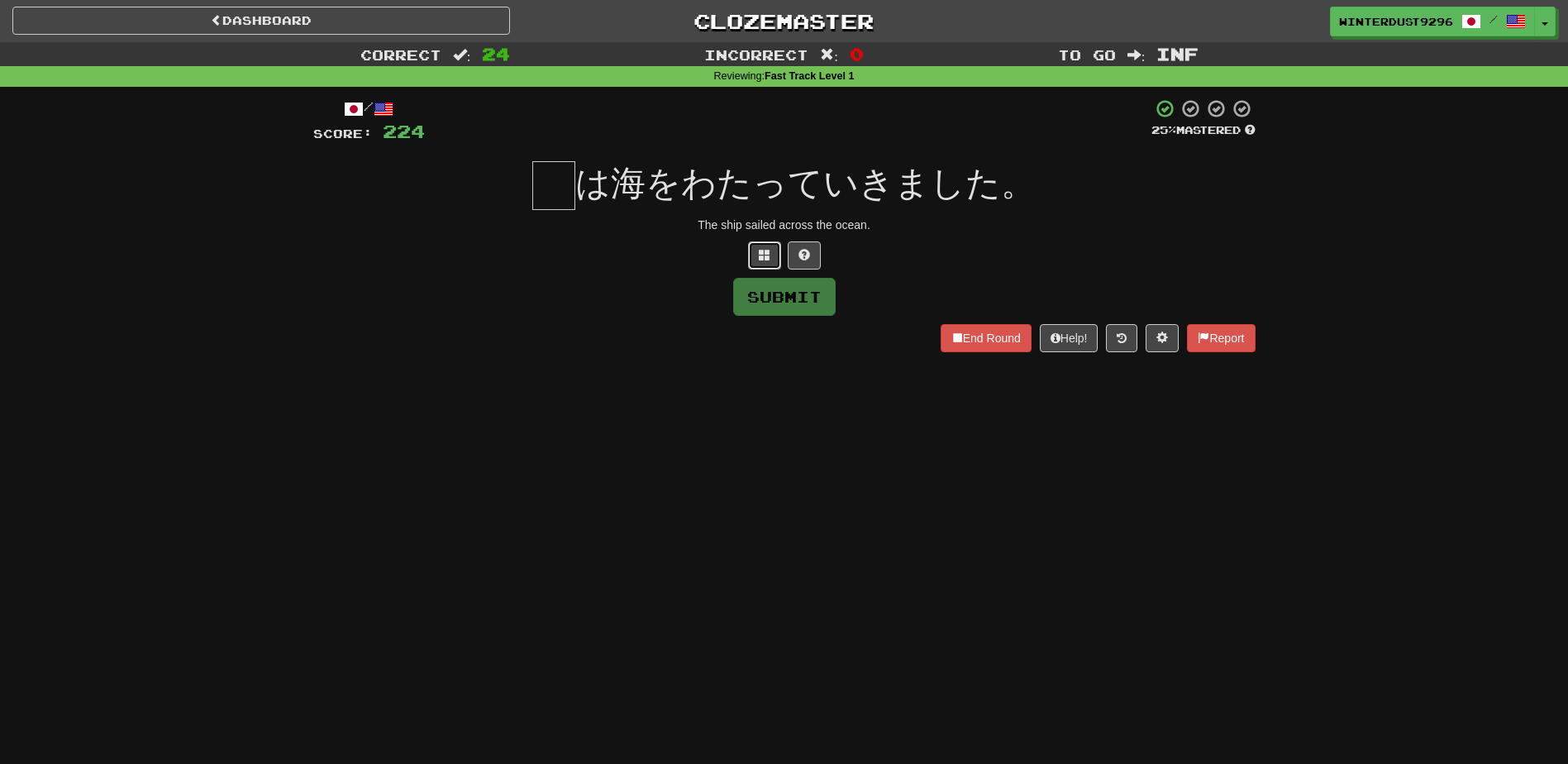
click at [762, 257] on span at bounding box center [765, 255] width 12 height 12
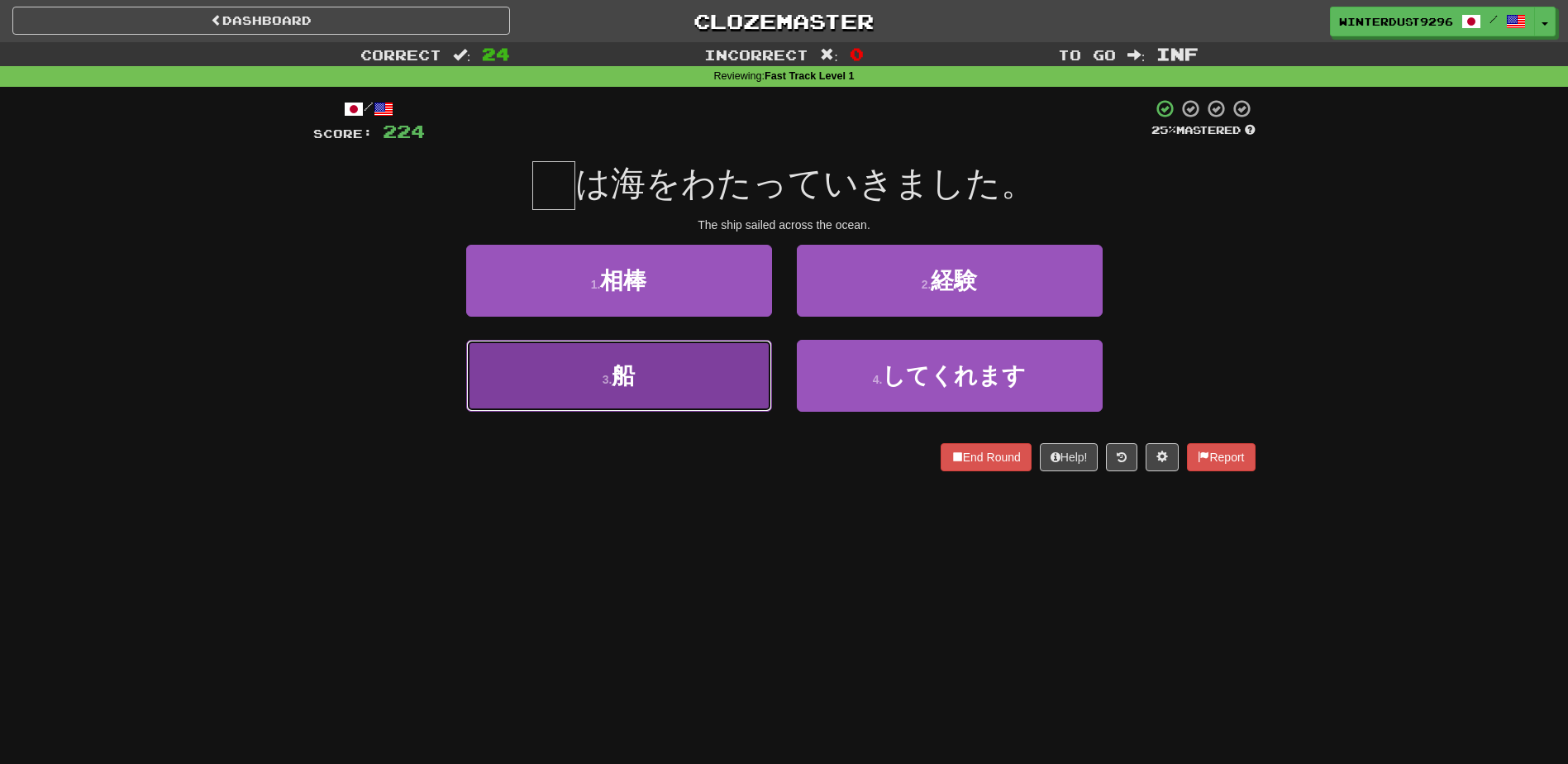
click at [689, 390] on button "3 . 船" at bounding box center [619, 376] width 306 height 71
type input "*"
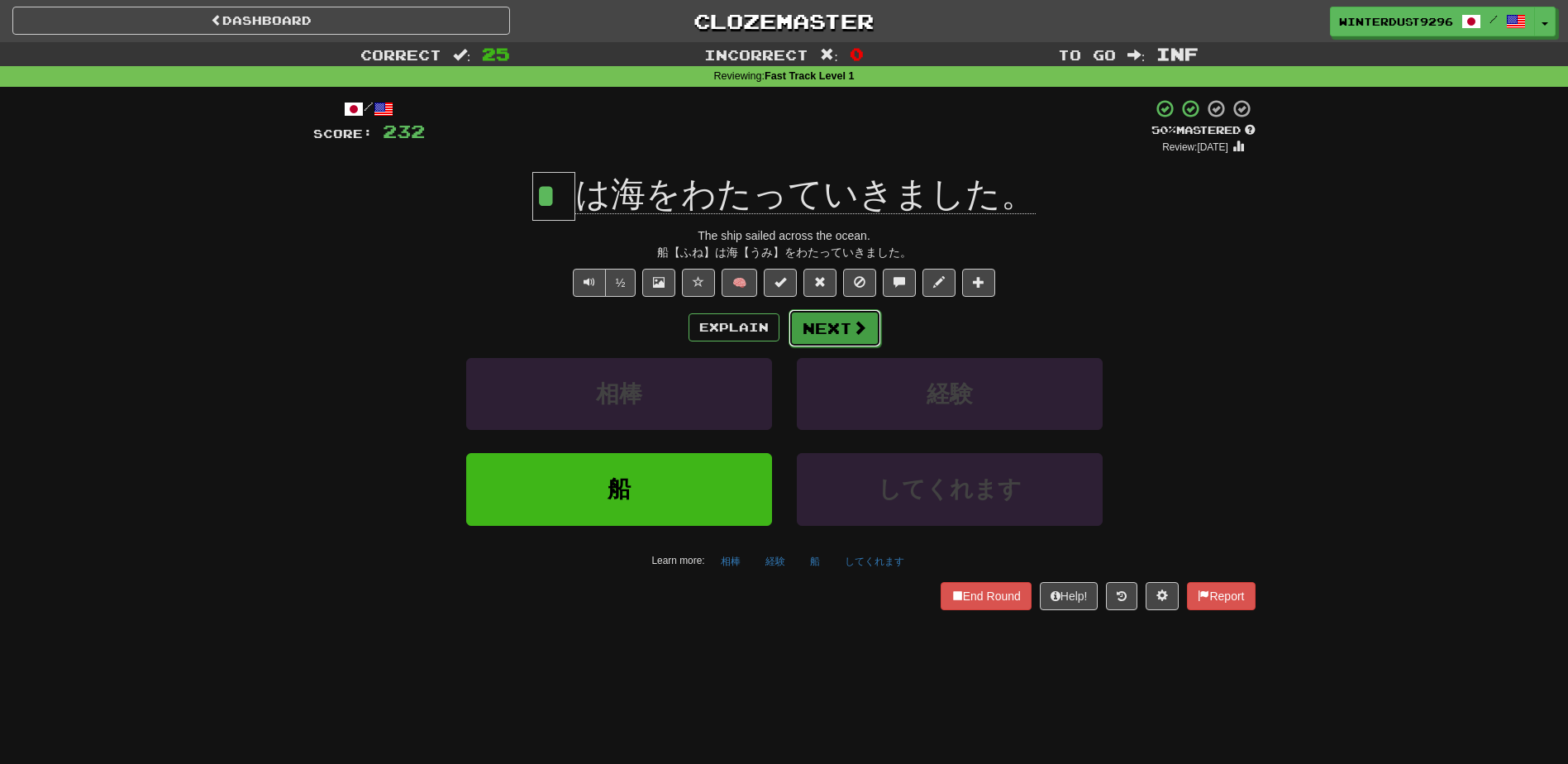
click at [853, 327] on span at bounding box center [859, 326] width 14 height 14
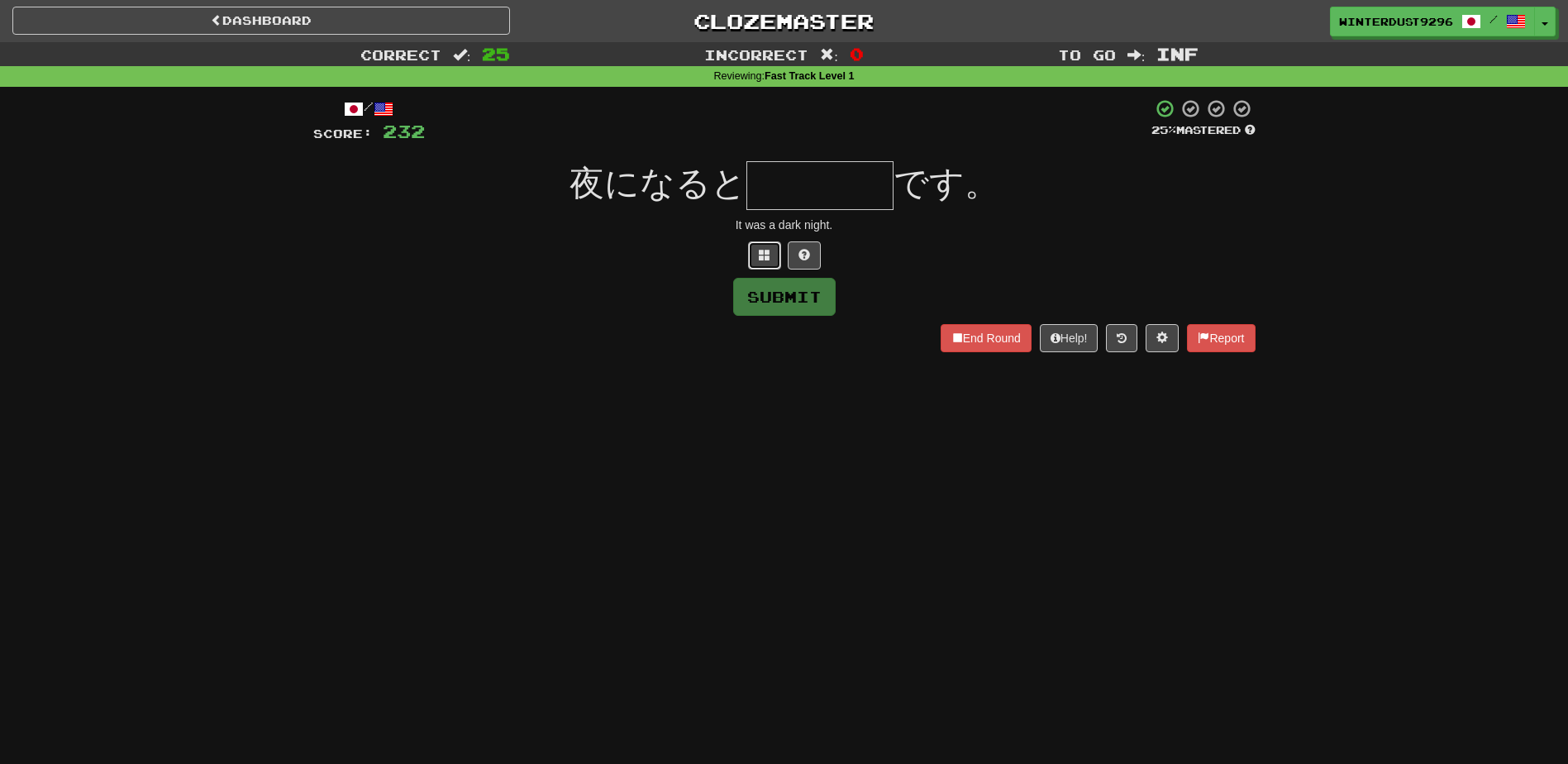
click at [762, 251] on span at bounding box center [765, 255] width 12 height 12
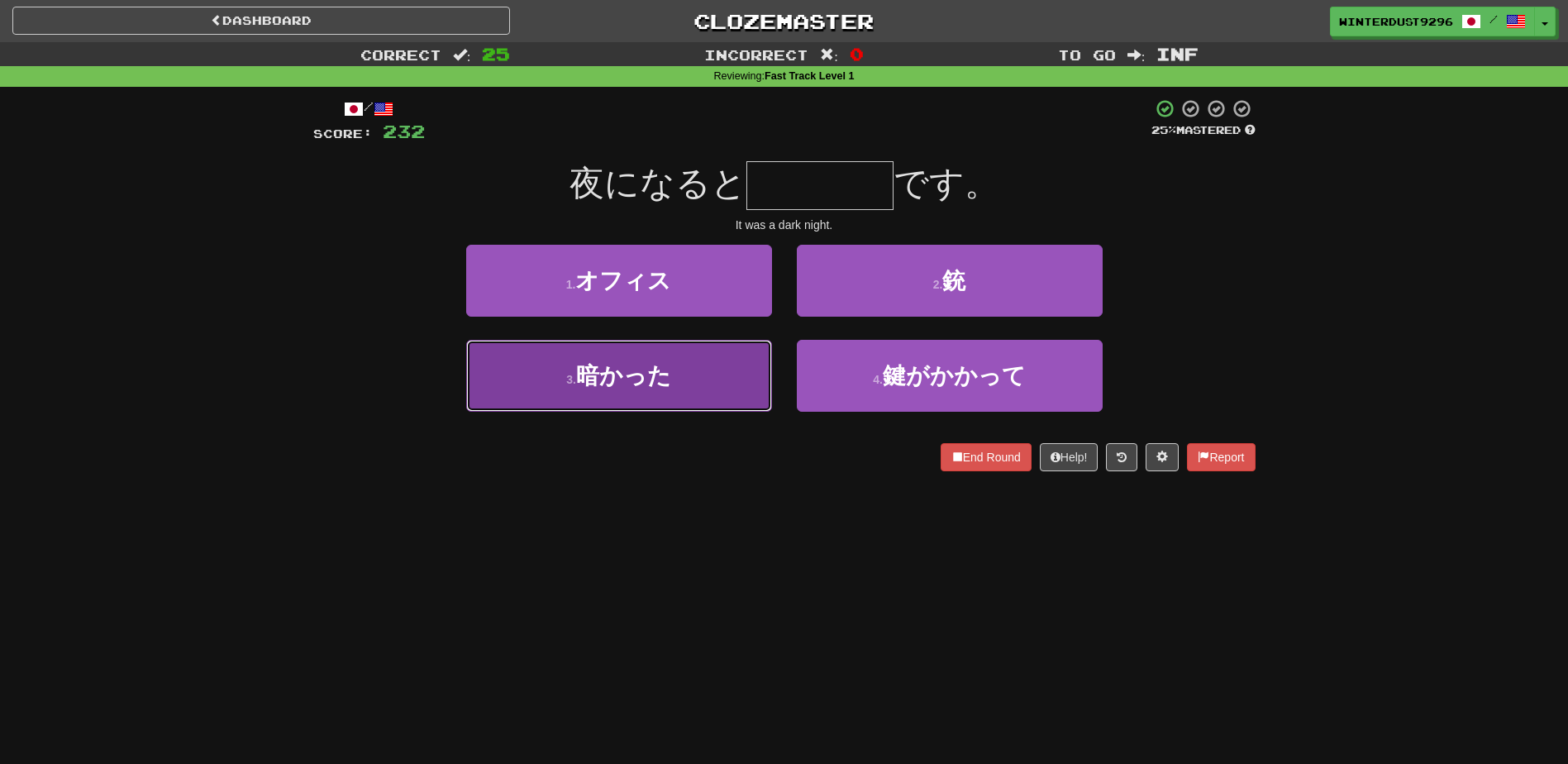
click at [697, 387] on button "3 . 暗かった" at bounding box center [619, 376] width 306 height 71
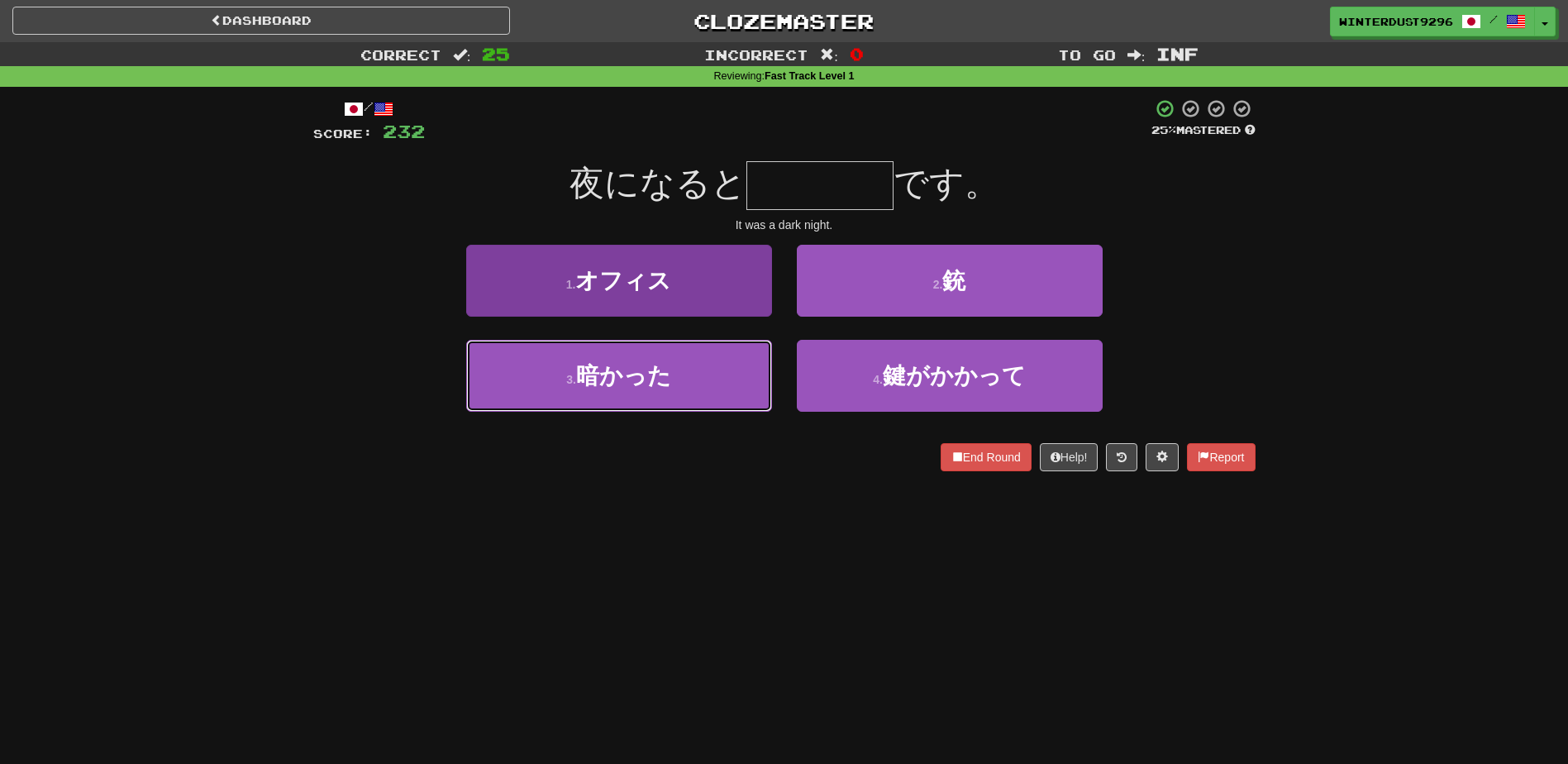
type input "****"
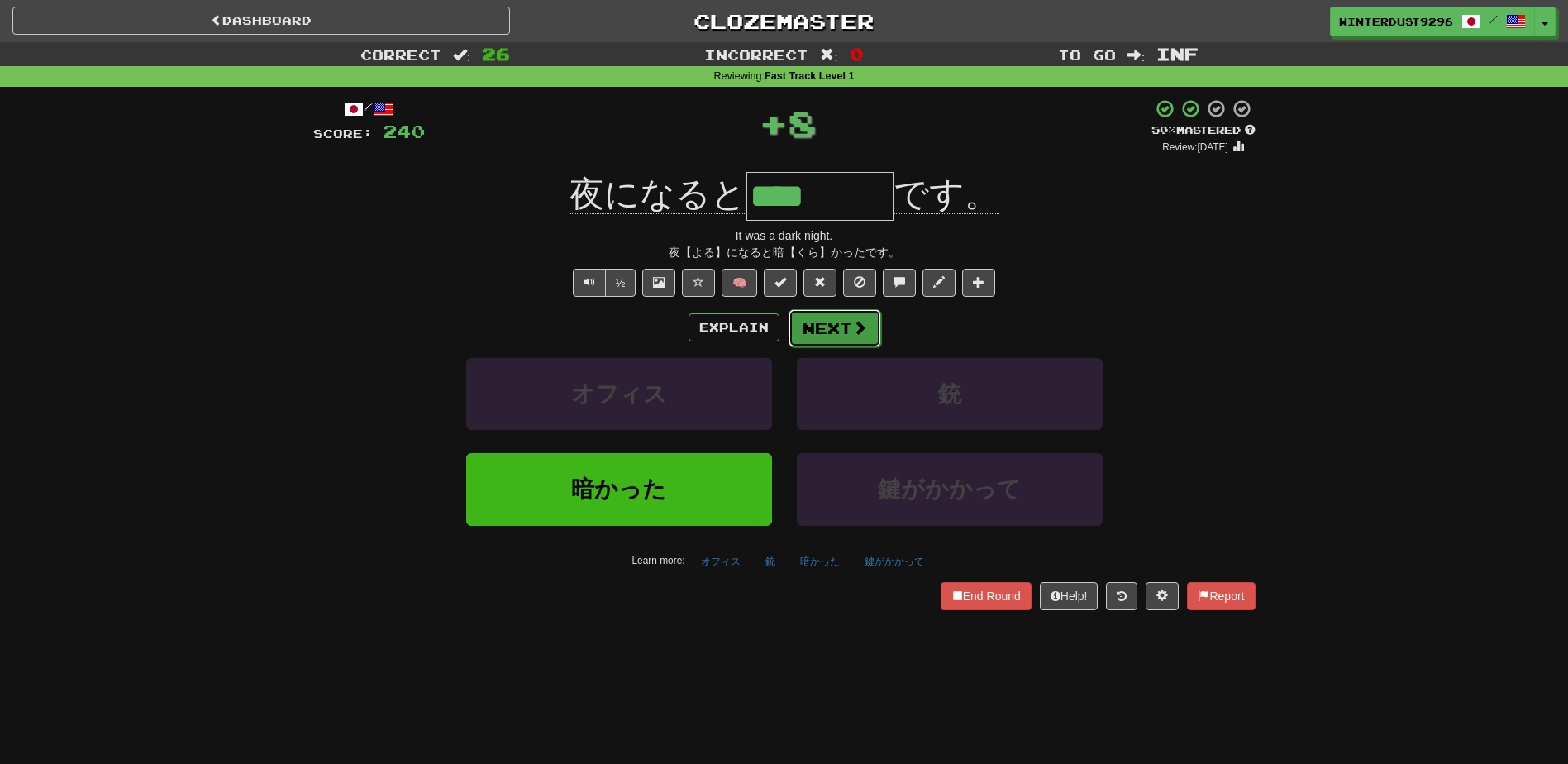
click at [824, 330] on button "Next" at bounding box center [835, 327] width 93 height 38
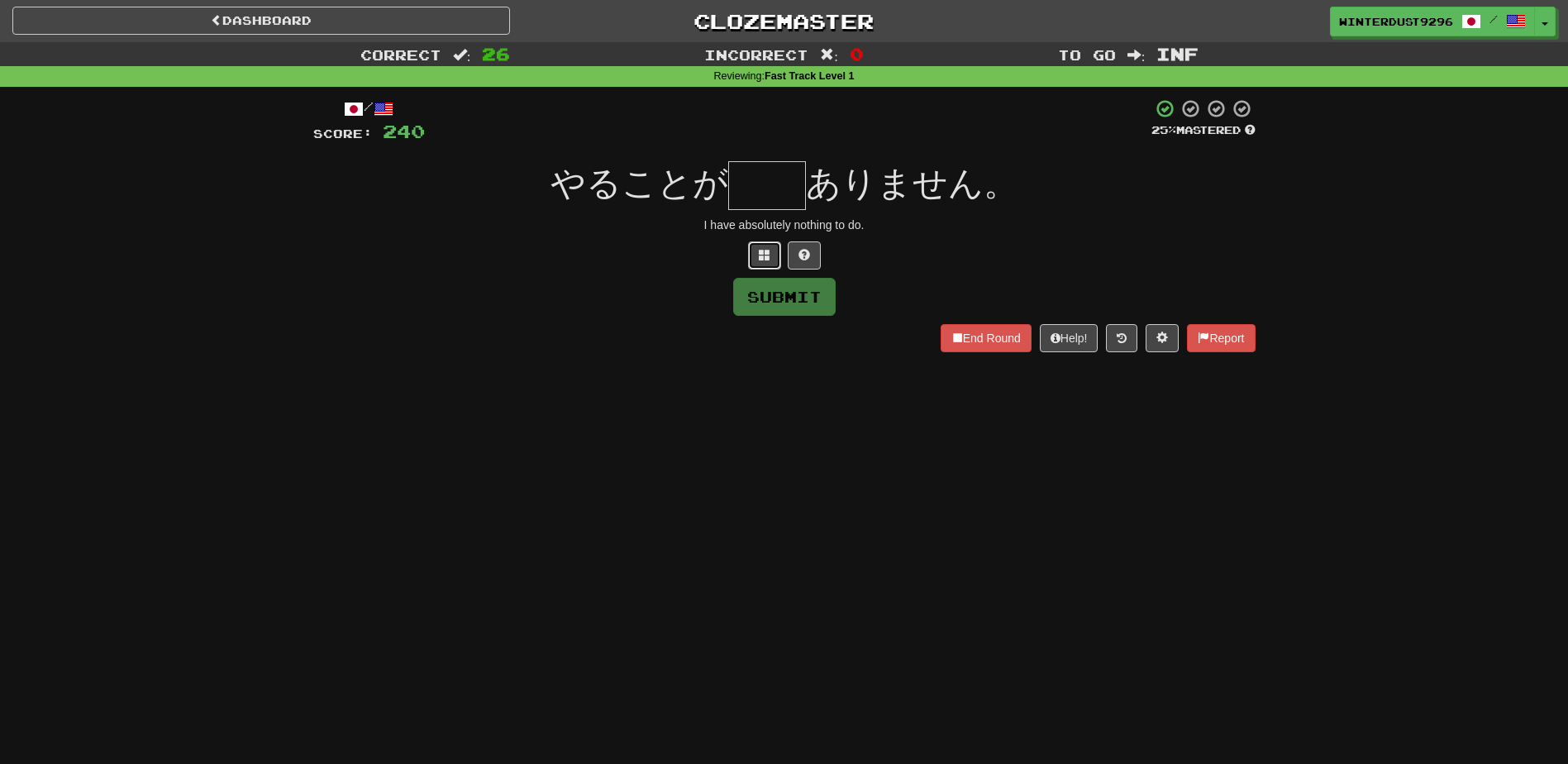
click at [759, 257] on span at bounding box center [765, 255] width 12 height 12
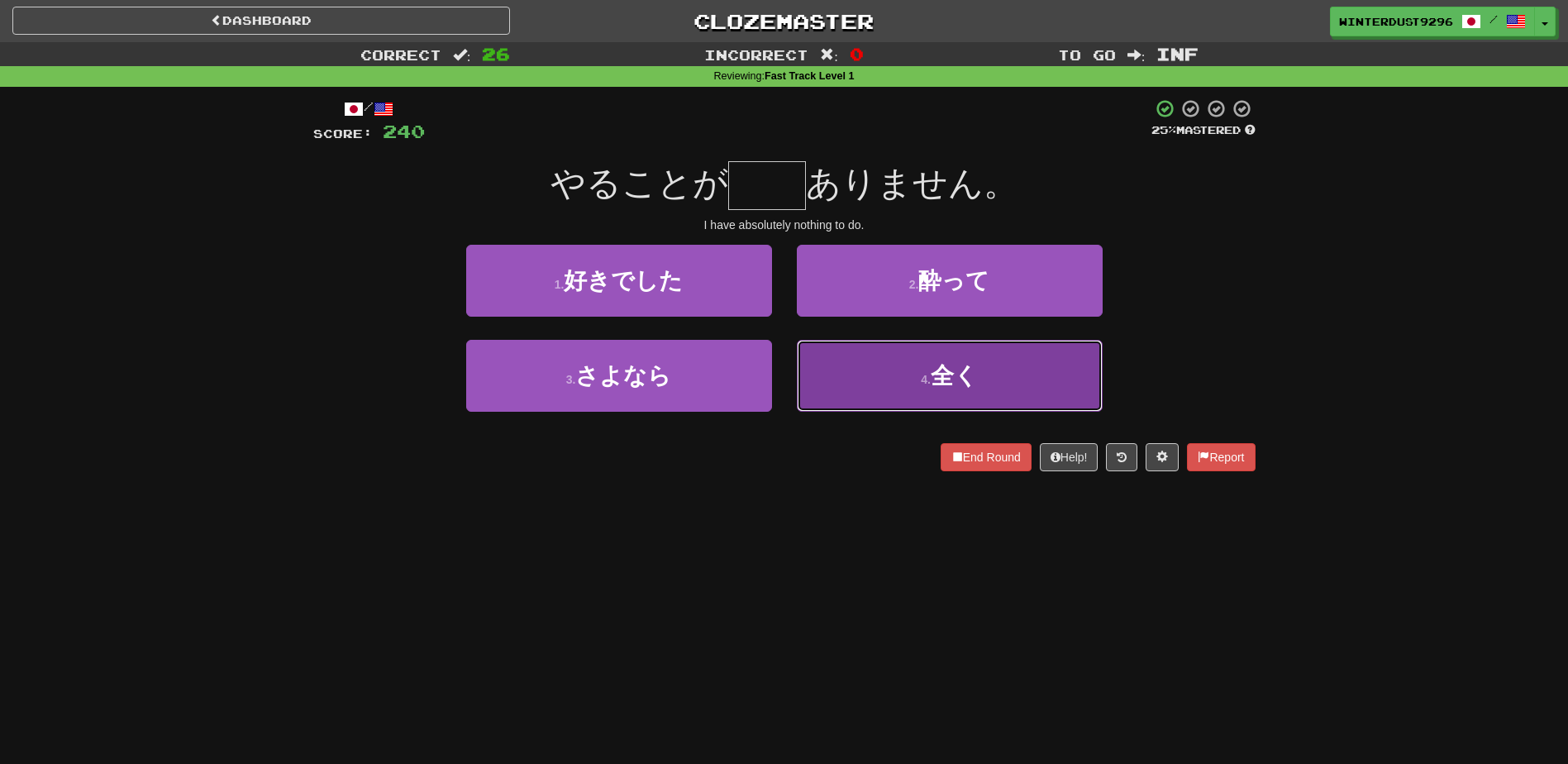
click at [854, 354] on button "4 . 全く" at bounding box center [949, 376] width 306 height 71
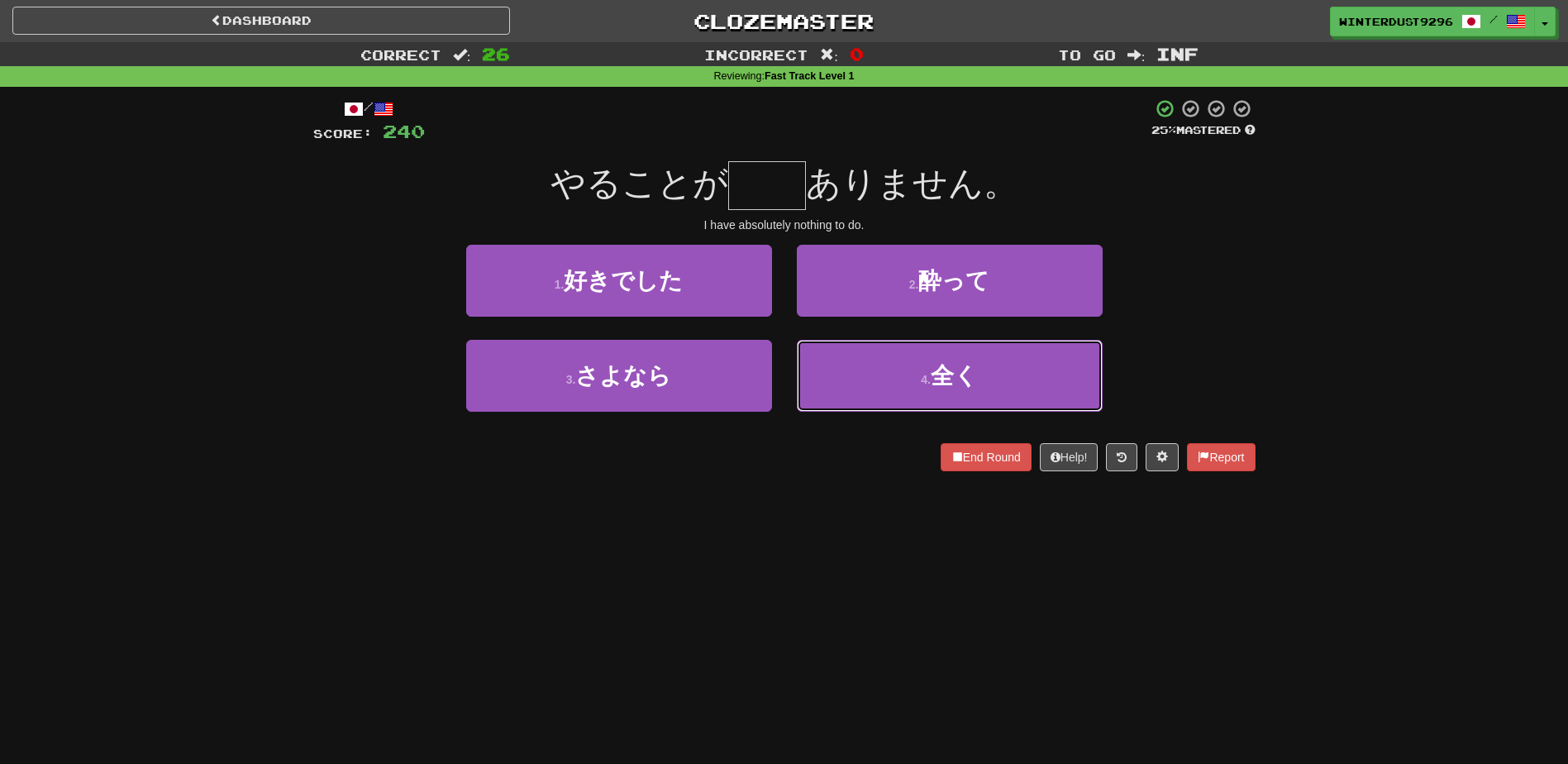
type input "**"
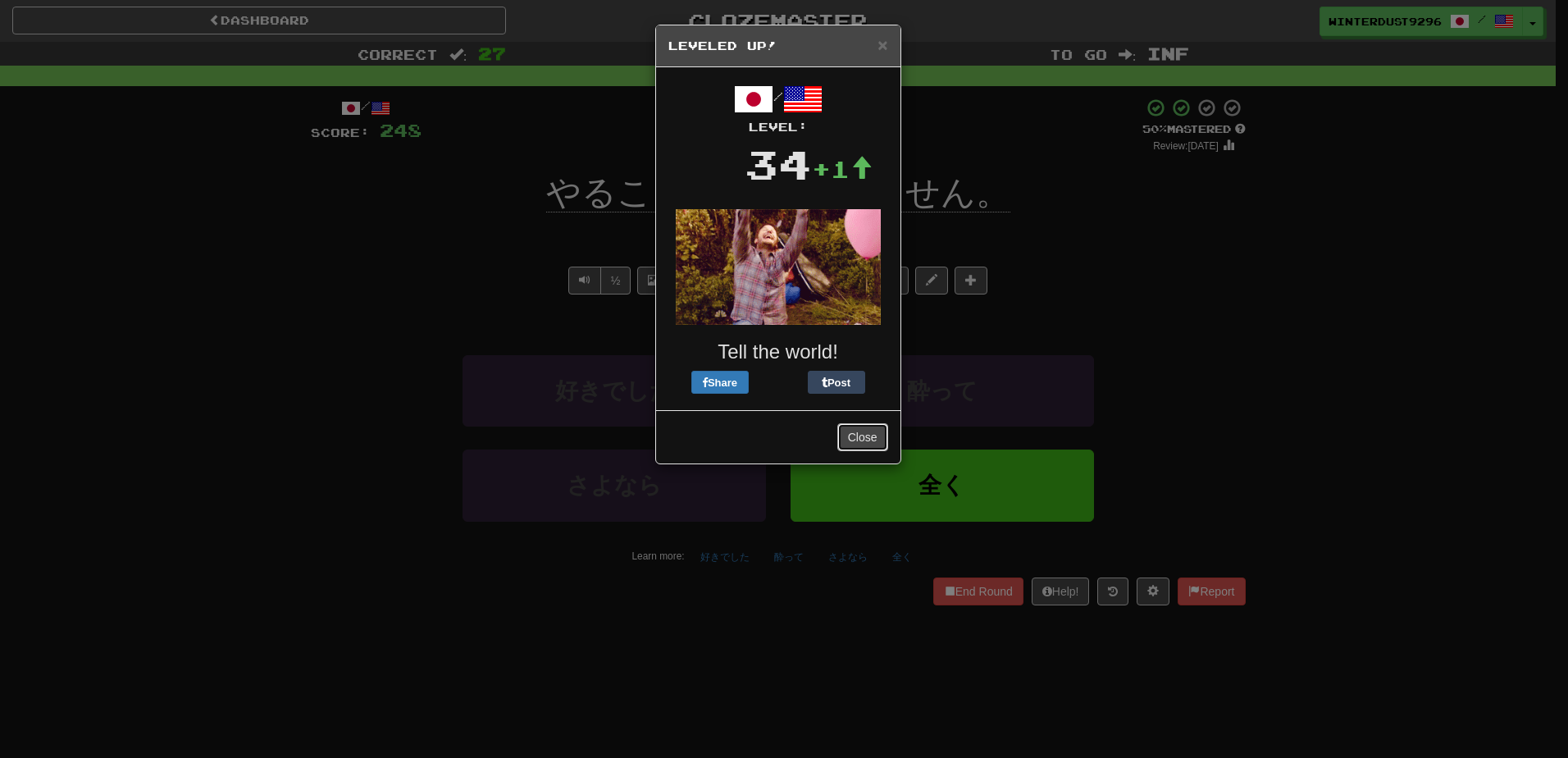
click at [857, 434] on button "Close" at bounding box center [862, 437] width 51 height 28
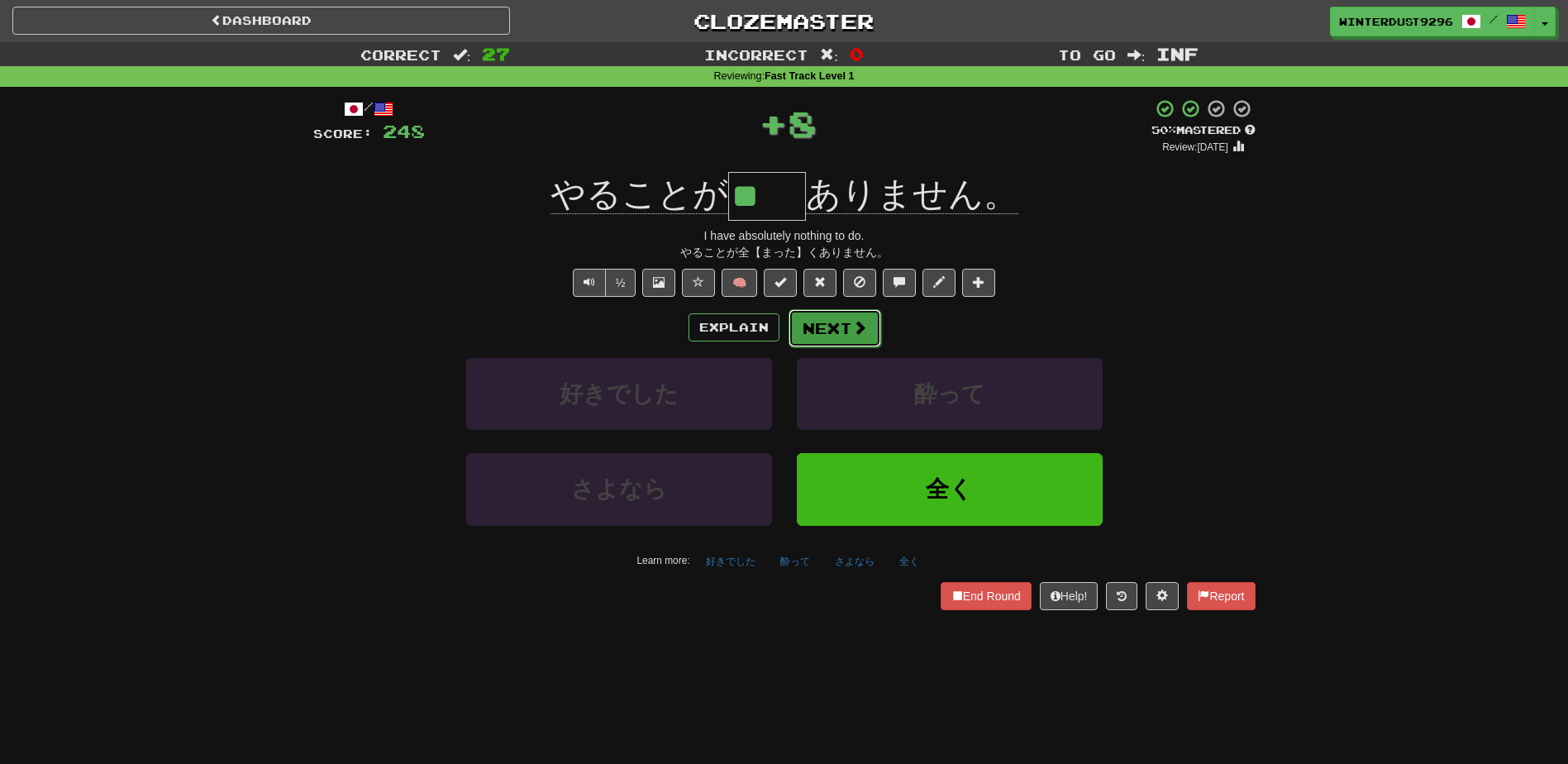
click at [840, 336] on button "Next" at bounding box center [835, 327] width 93 height 38
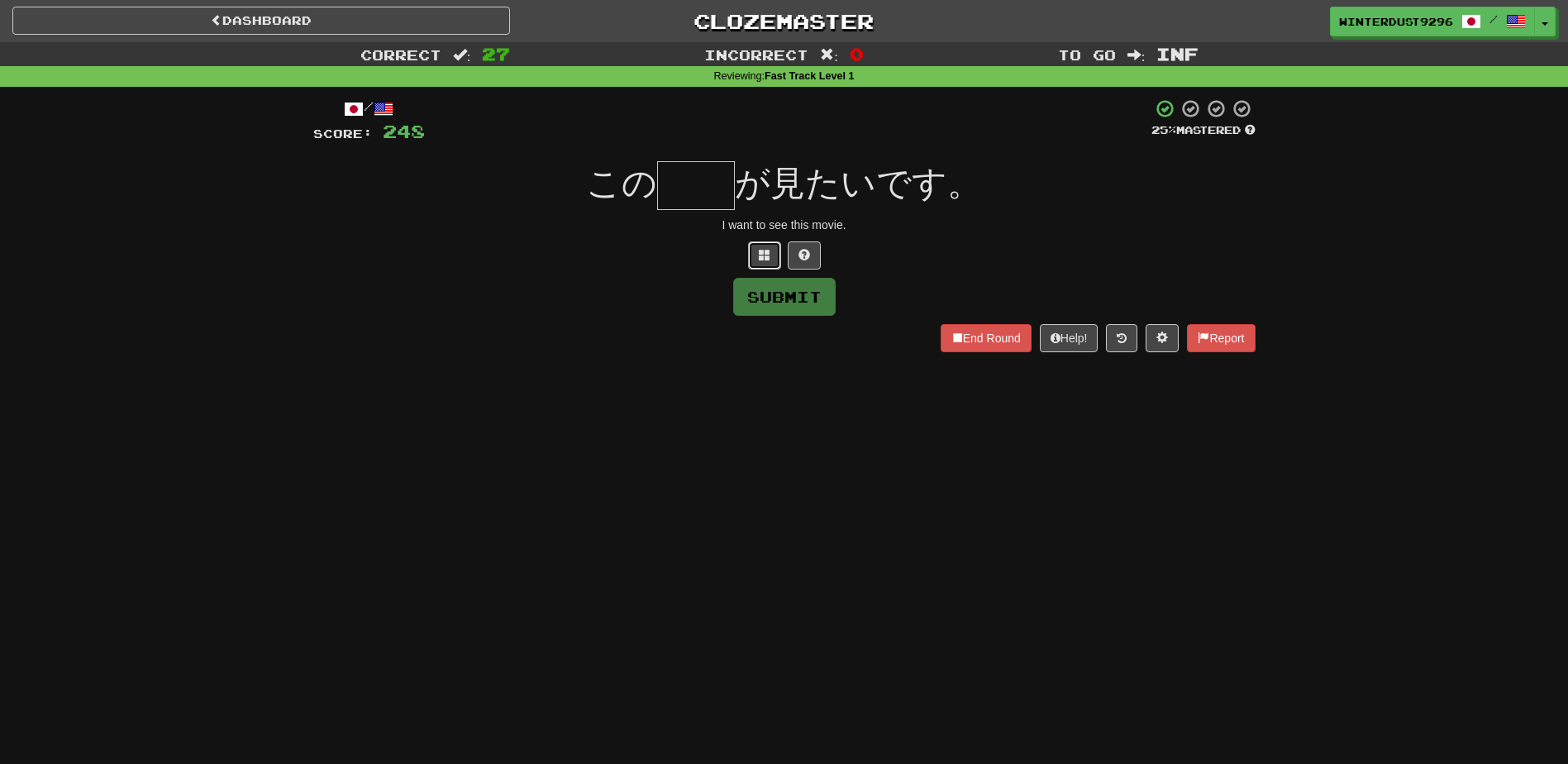
click at [761, 252] on span at bounding box center [765, 255] width 12 height 12
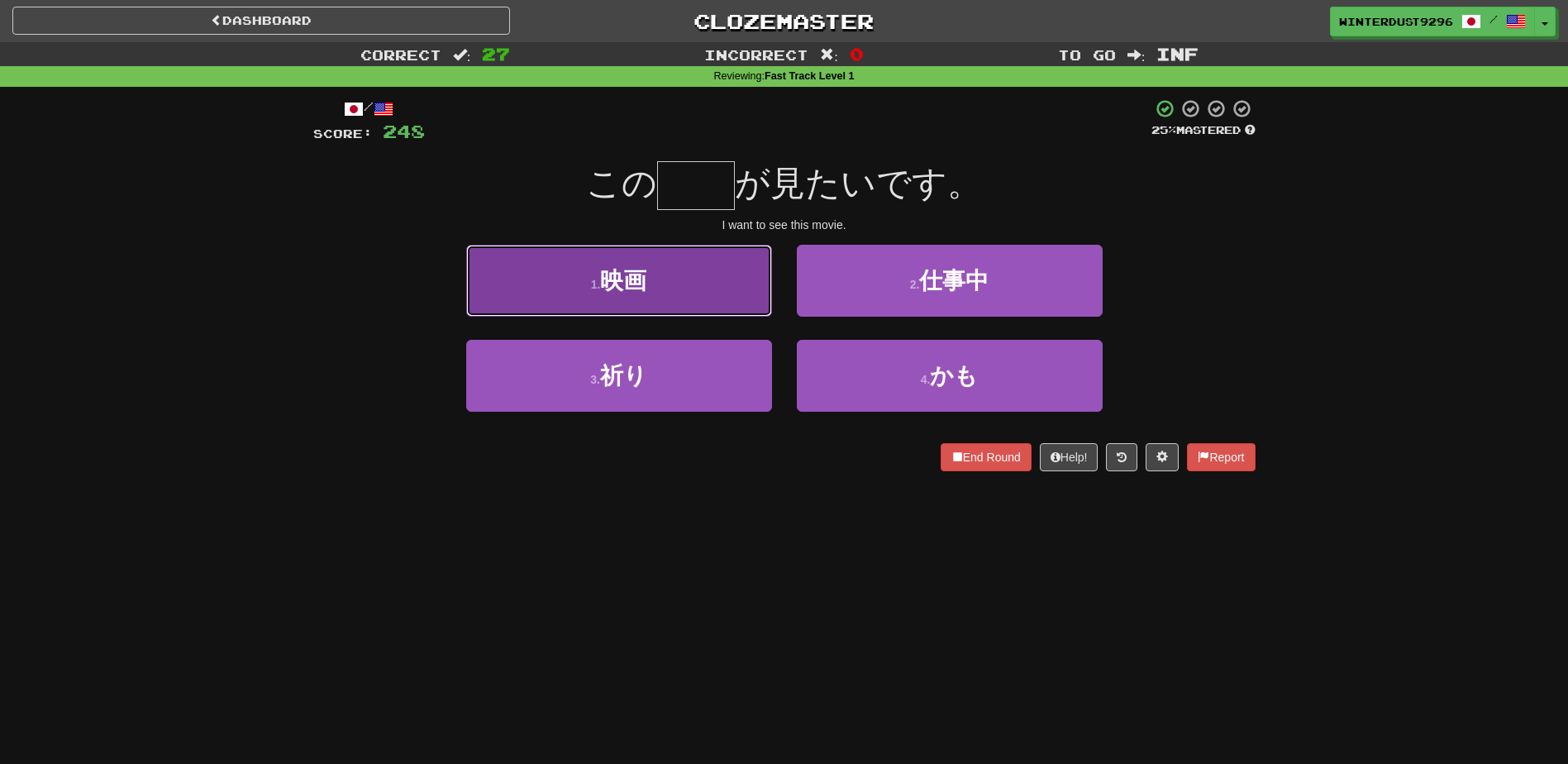
click at [661, 297] on button "1 . 映画" at bounding box center [619, 280] width 306 height 71
type input "**"
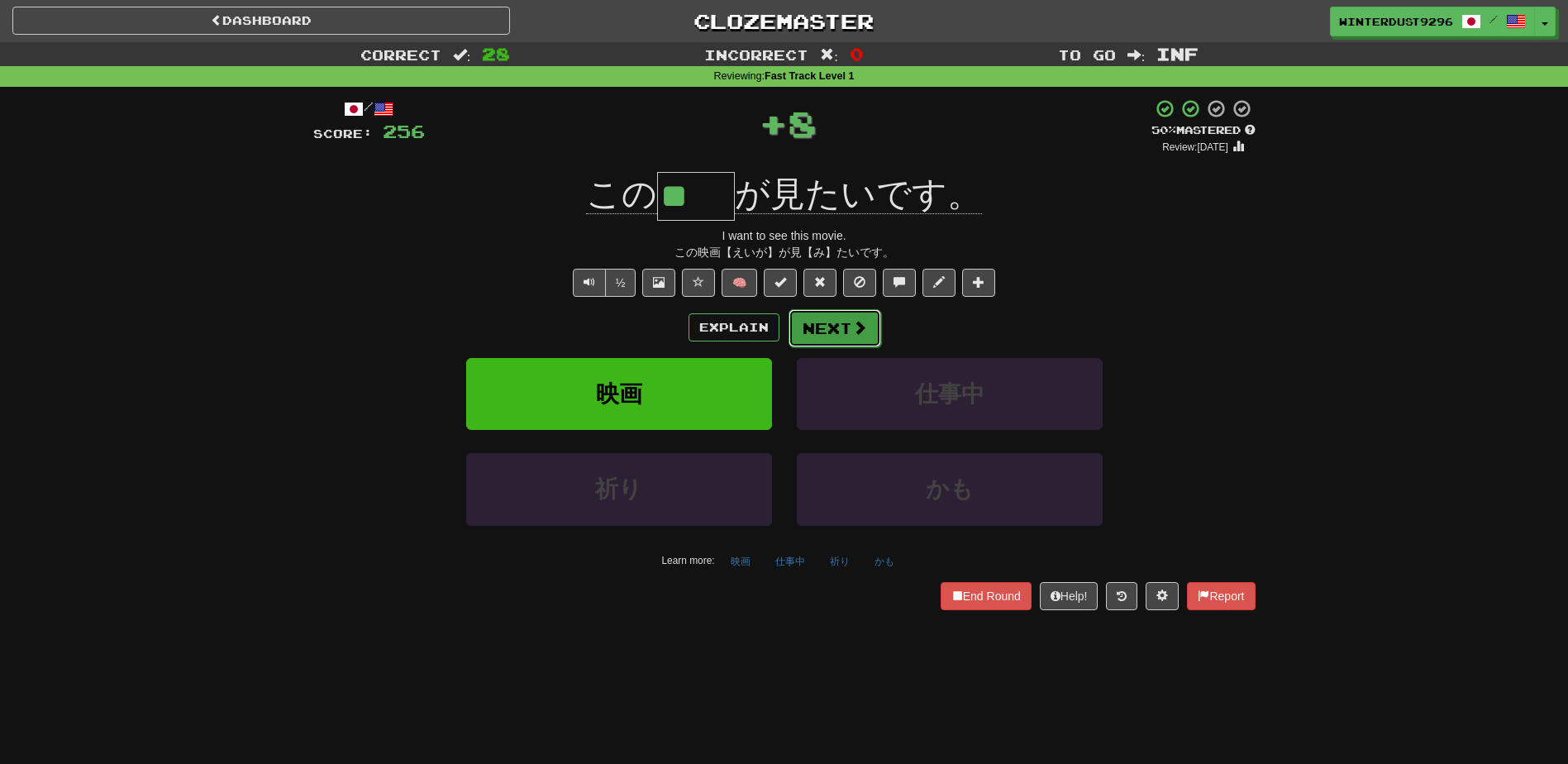
click at [851, 337] on button "Next" at bounding box center [835, 327] width 93 height 38
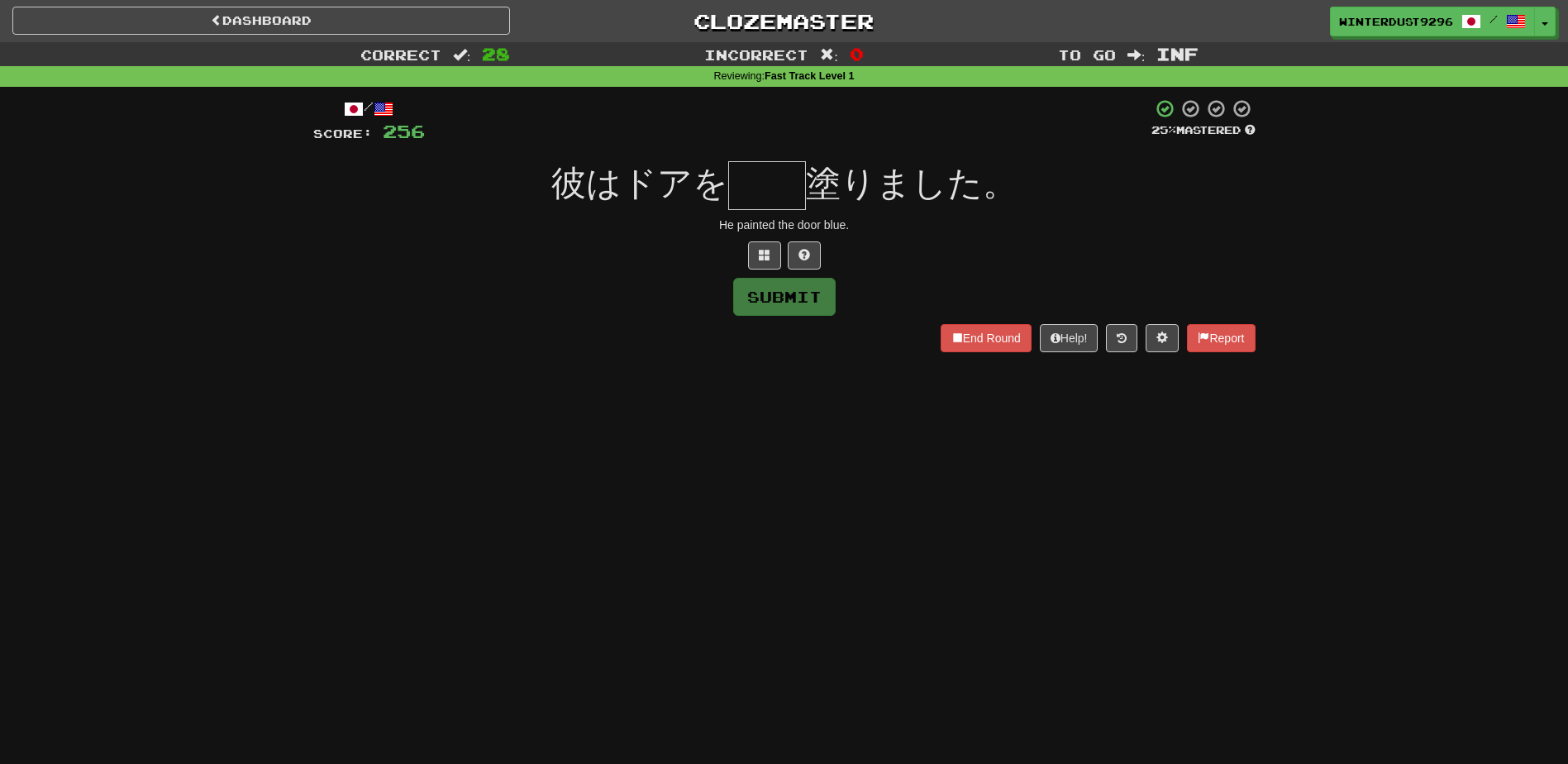
drag, startPoint x: 851, startPoint y: 337, endPoint x: 931, endPoint y: 265, distance: 107.6
click at [1065, 253] on div at bounding box center [784, 255] width 942 height 28
click at [765, 244] on button at bounding box center [765, 255] width 33 height 28
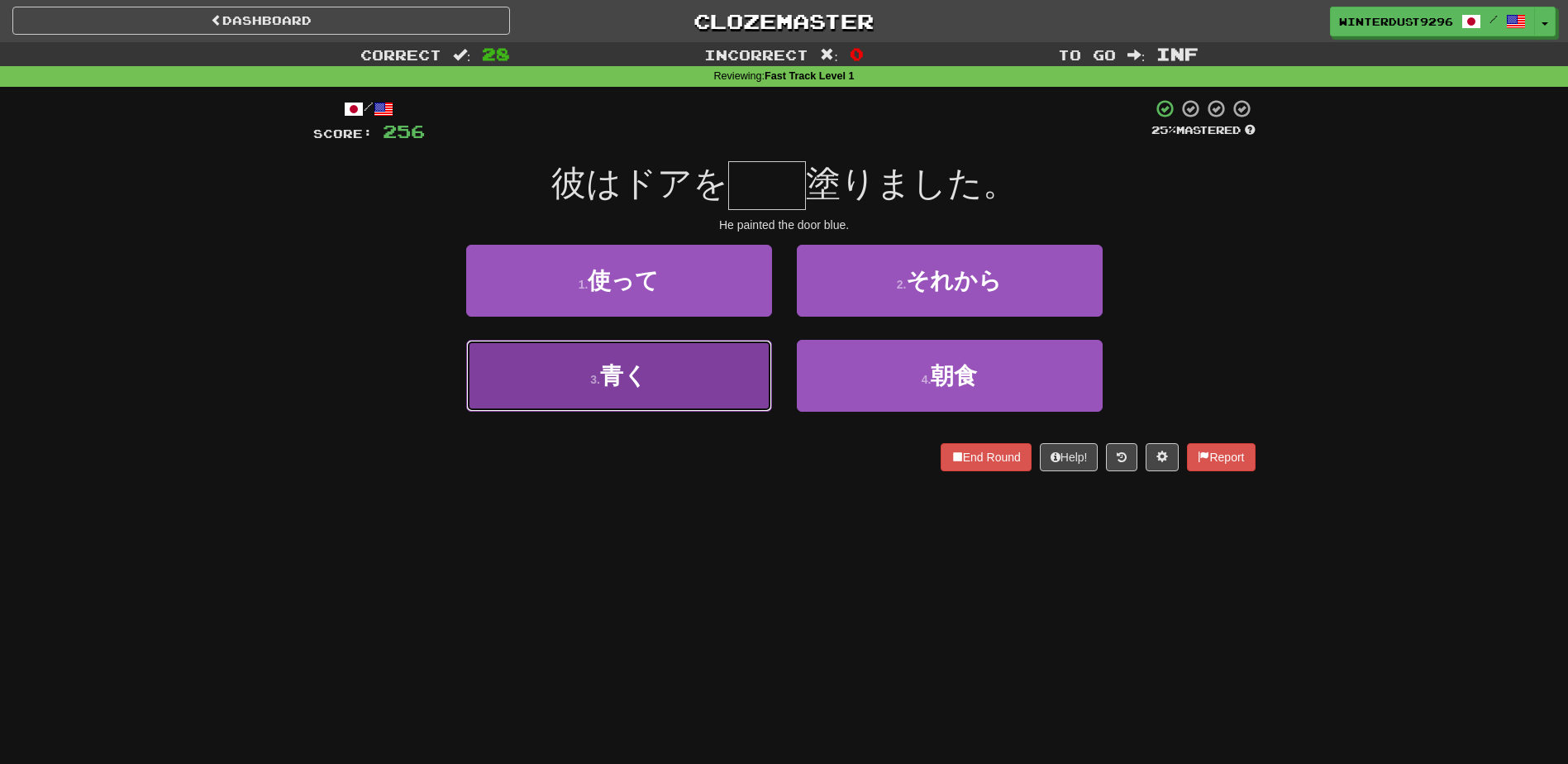
click at [733, 377] on button "3 . 青く" at bounding box center [619, 376] width 306 height 71
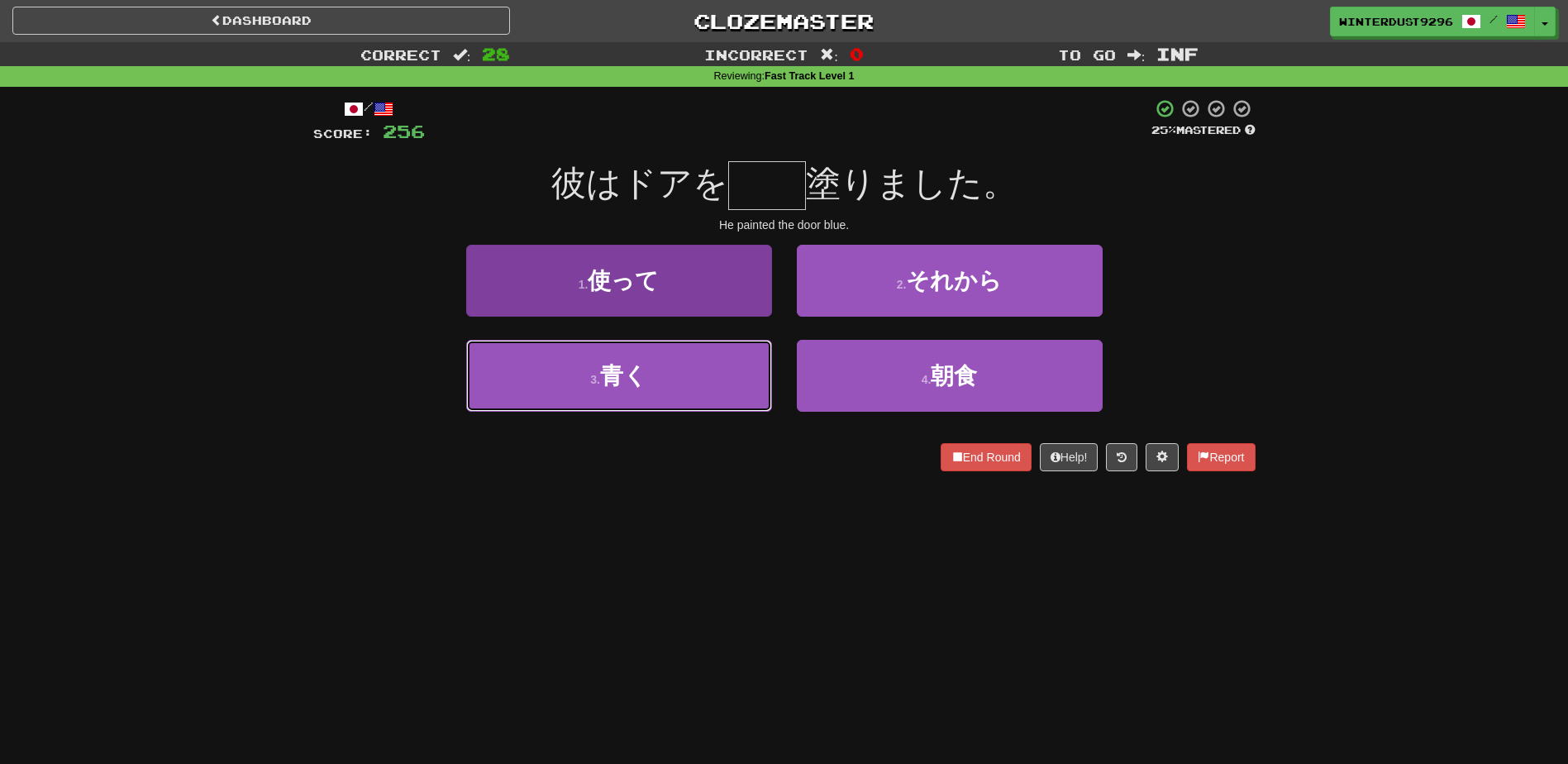
type input "**"
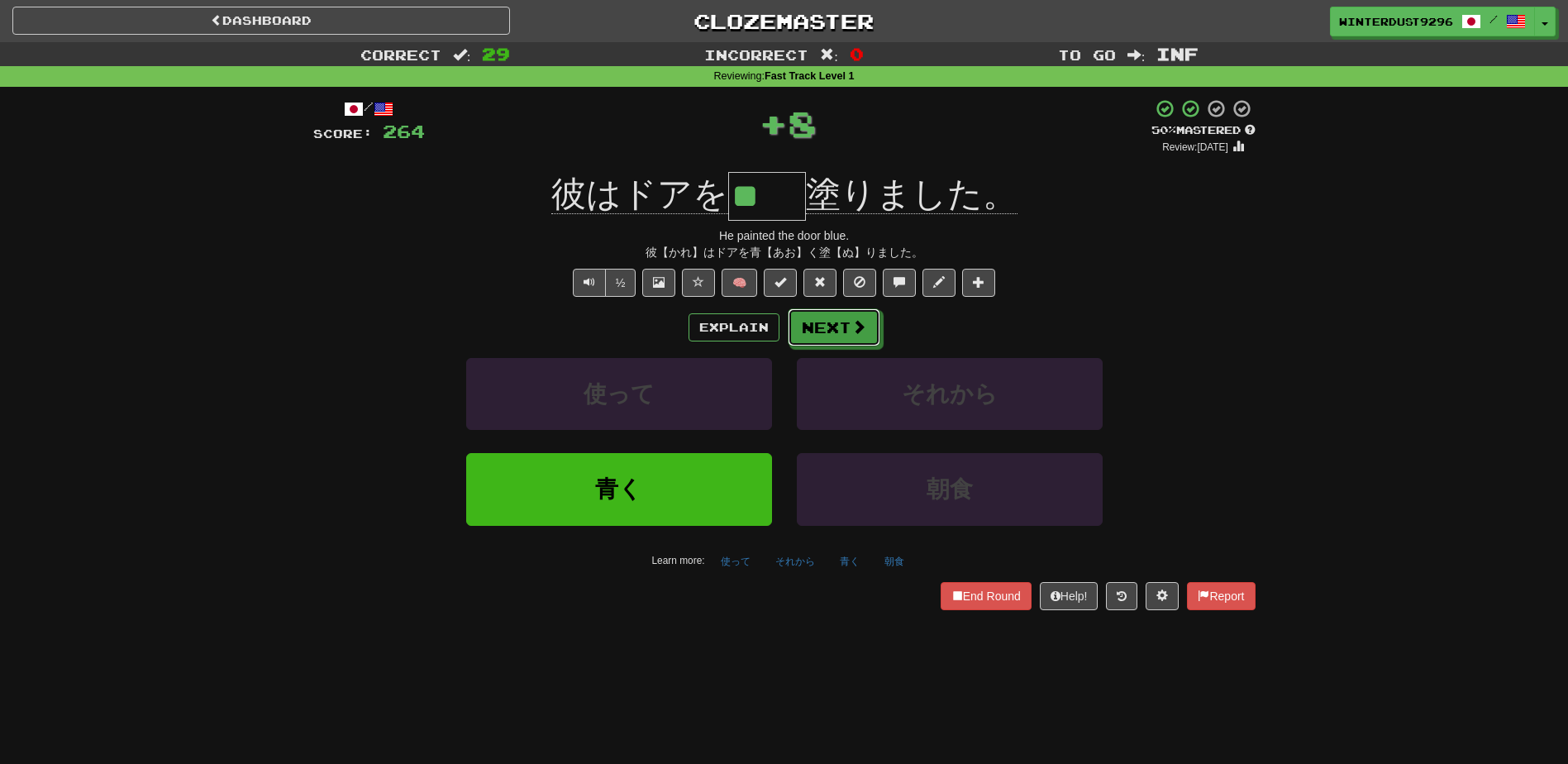
click at [818, 325] on button "Next" at bounding box center [834, 326] width 93 height 38
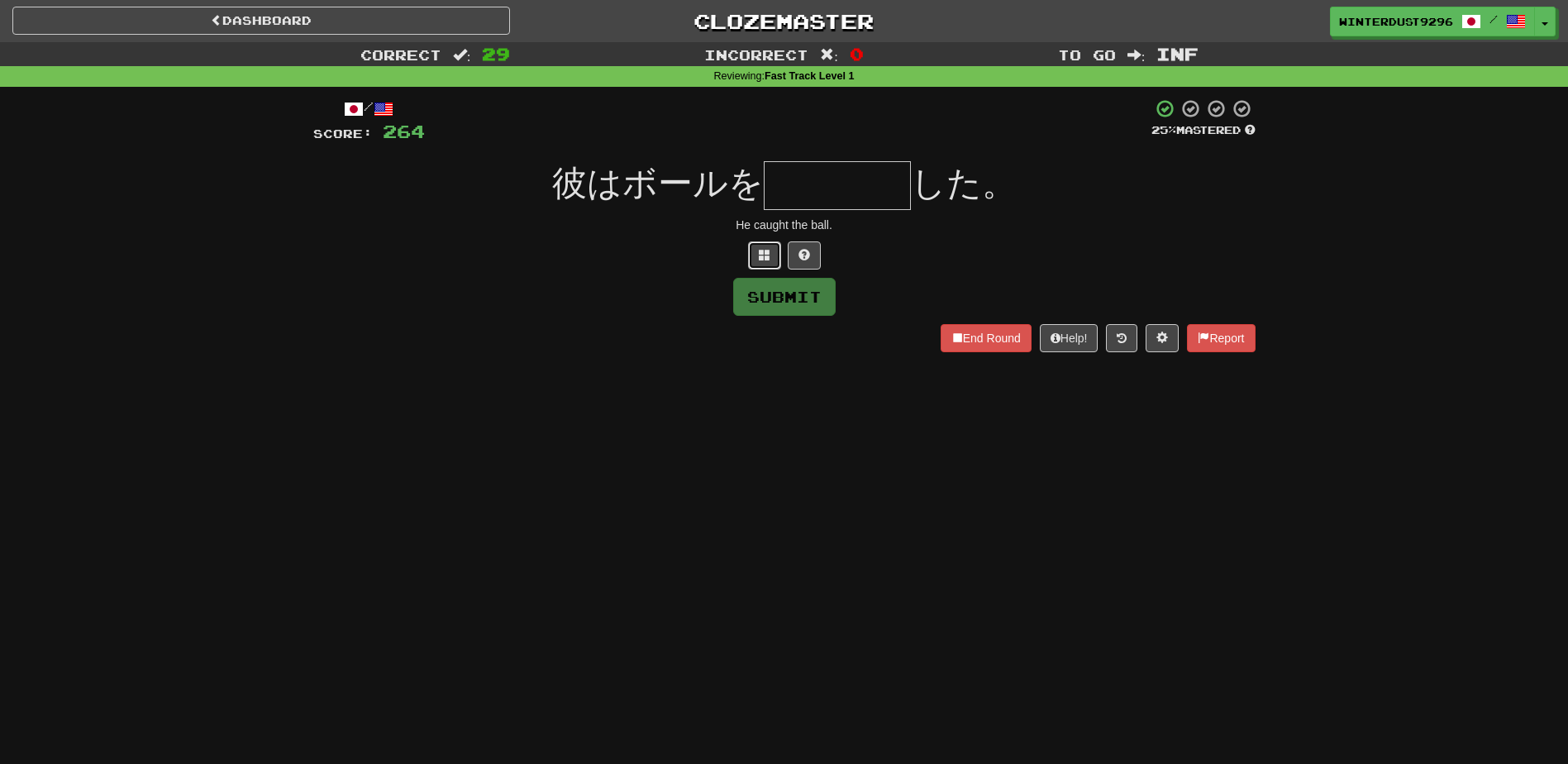
click at [768, 246] on button at bounding box center [765, 255] width 33 height 28
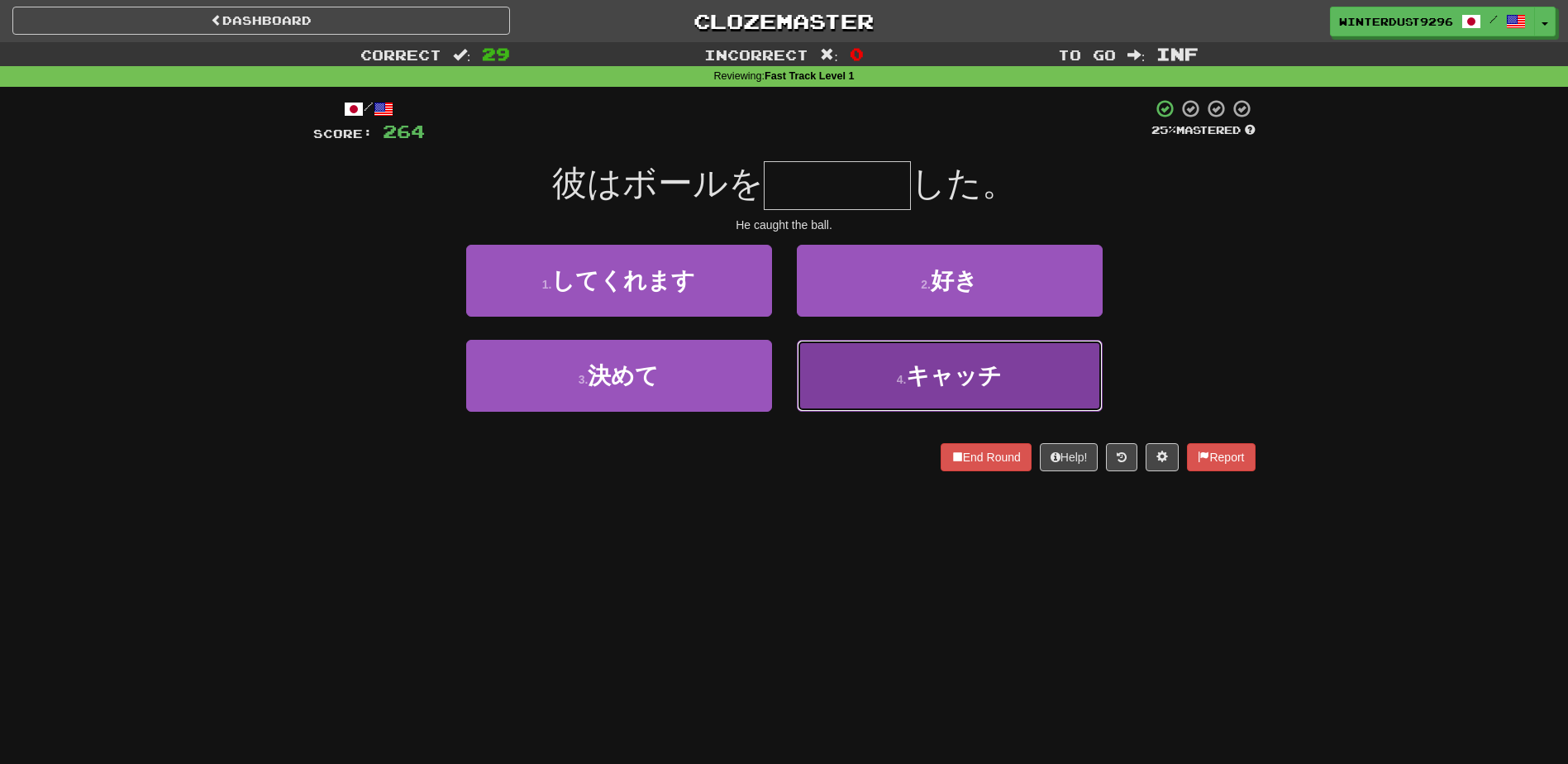
click at [871, 359] on button "4 . キャッチ" at bounding box center [949, 376] width 306 height 71
type input "****"
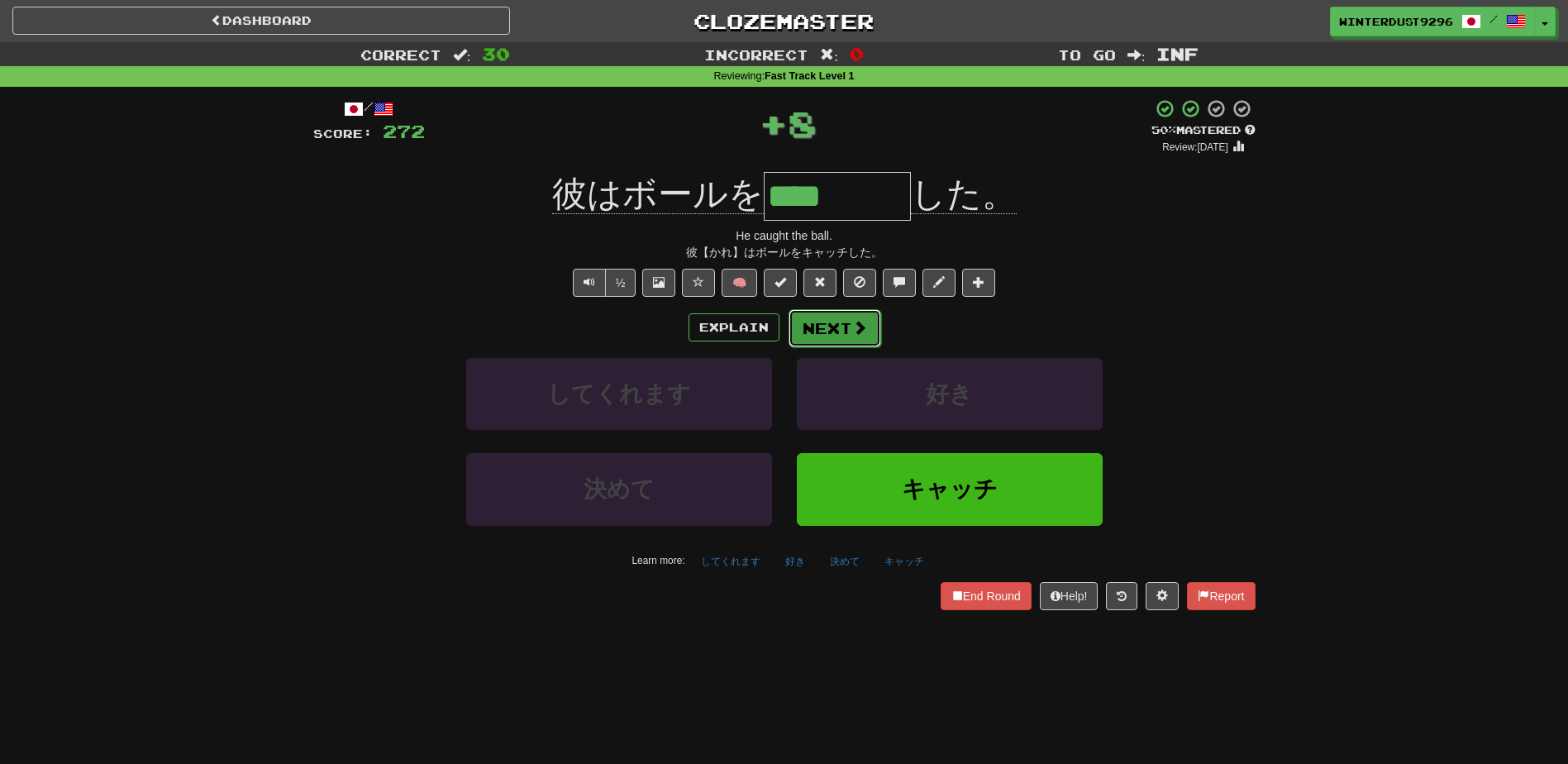
click at [812, 336] on button "Next" at bounding box center [835, 327] width 93 height 38
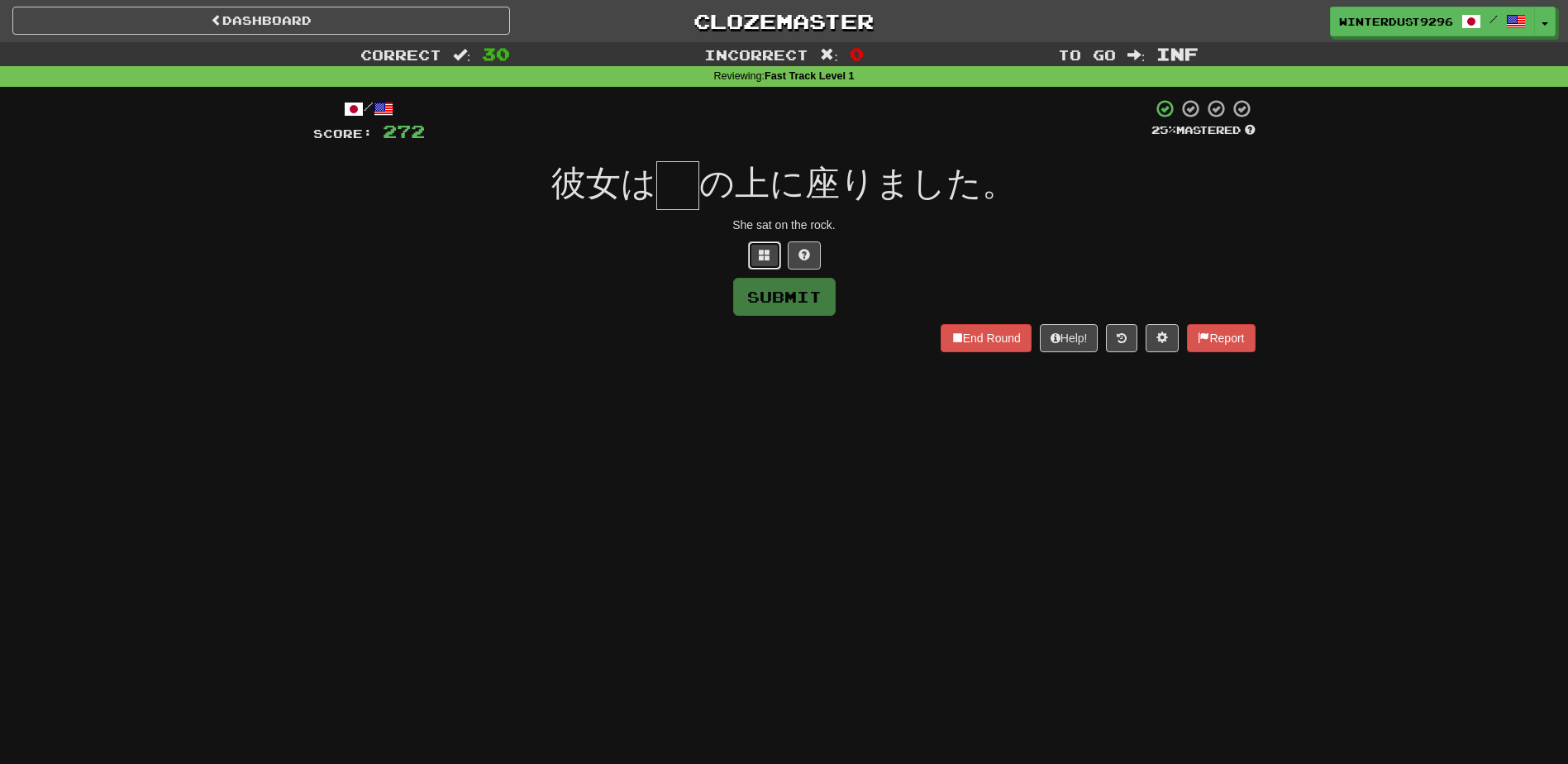
click at [759, 263] on button at bounding box center [765, 255] width 33 height 28
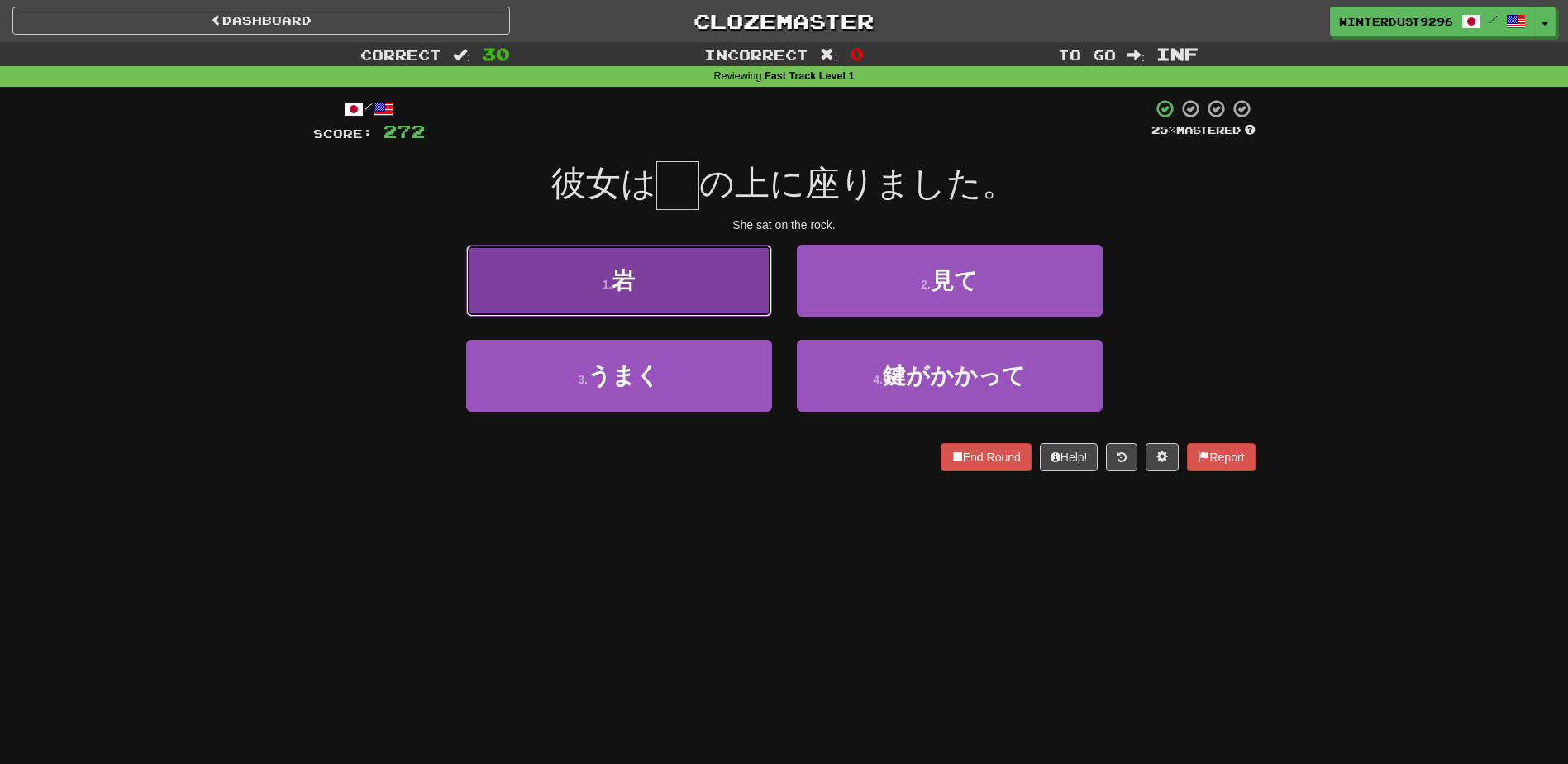
click at [747, 281] on button "1 . 岩" at bounding box center [619, 280] width 306 height 71
type input "*"
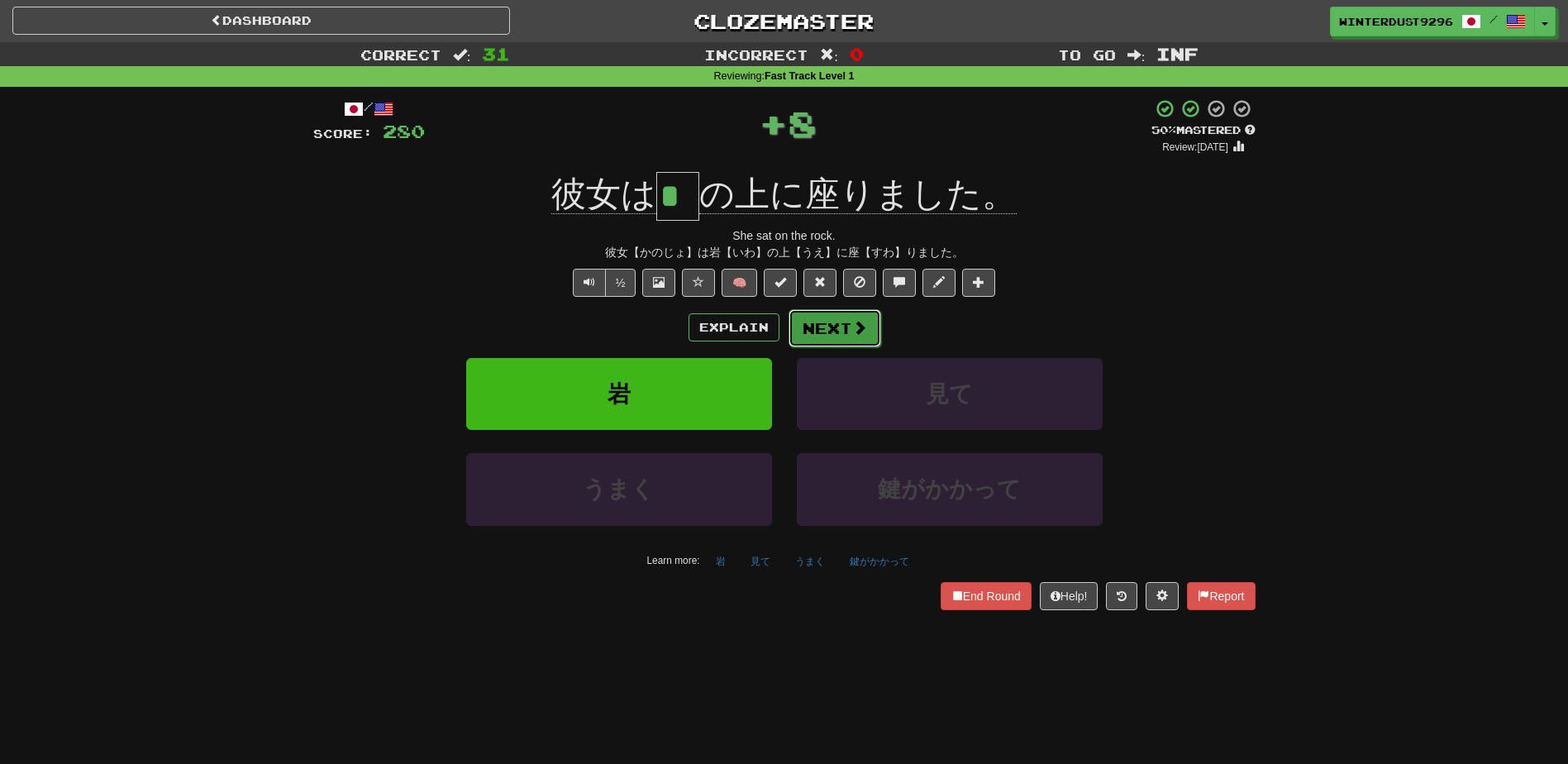
click at [844, 328] on button "Next" at bounding box center [835, 327] width 93 height 38
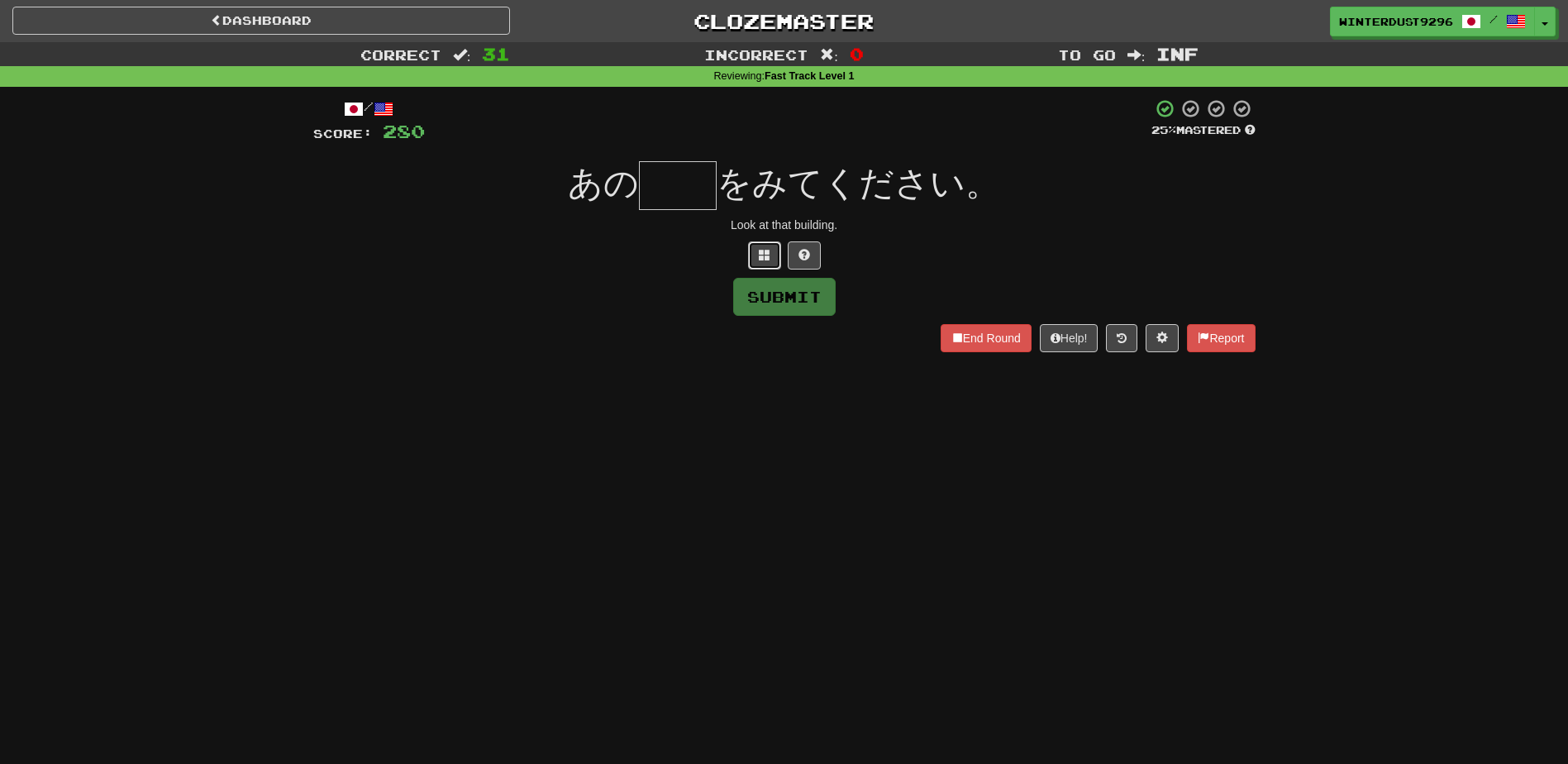
click at [767, 254] on span at bounding box center [765, 255] width 12 height 12
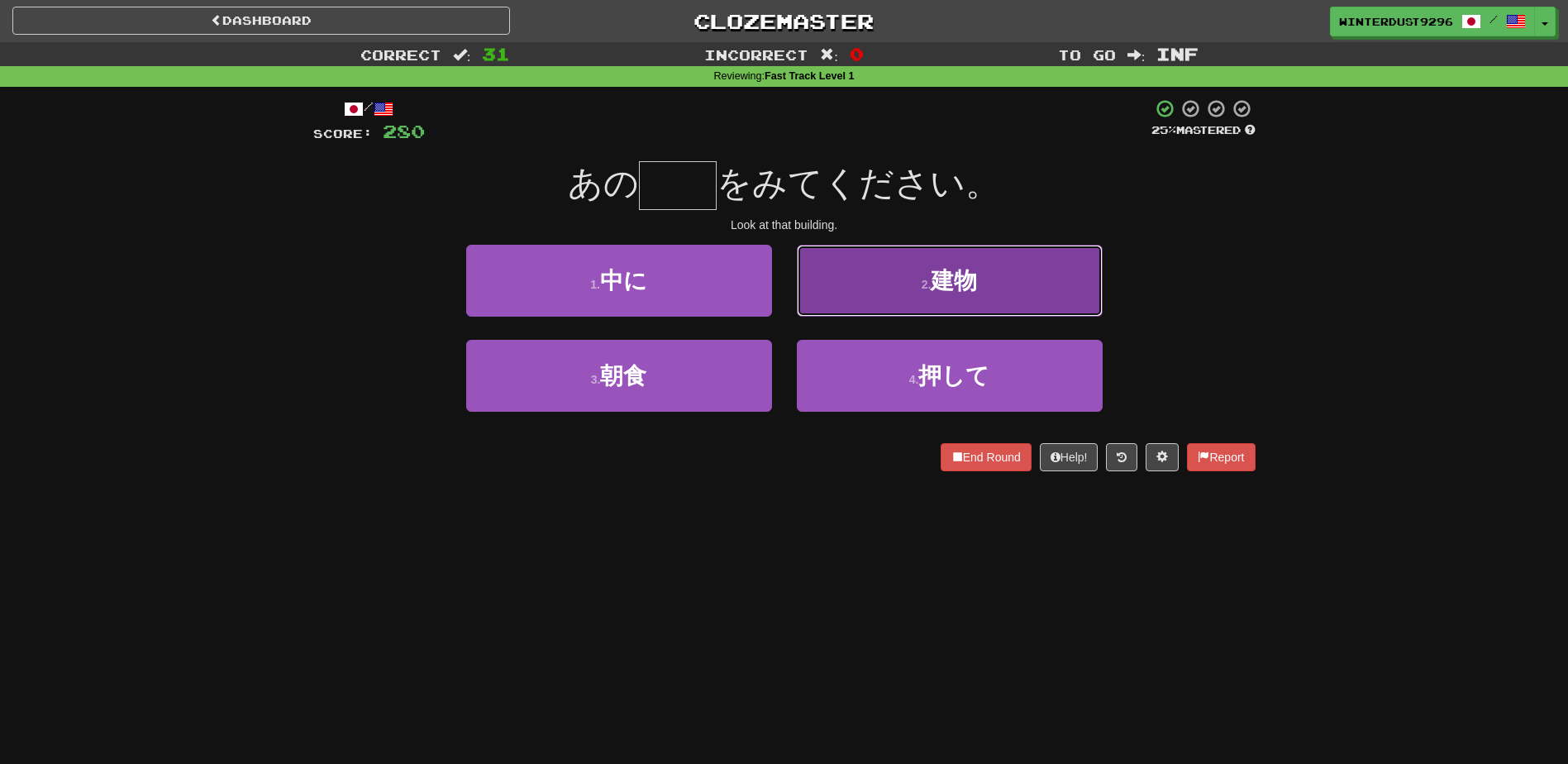
click at [859, 302] on button "2 . 建物" at bounding box center [949, 280] width 306 height 71
type input "**"
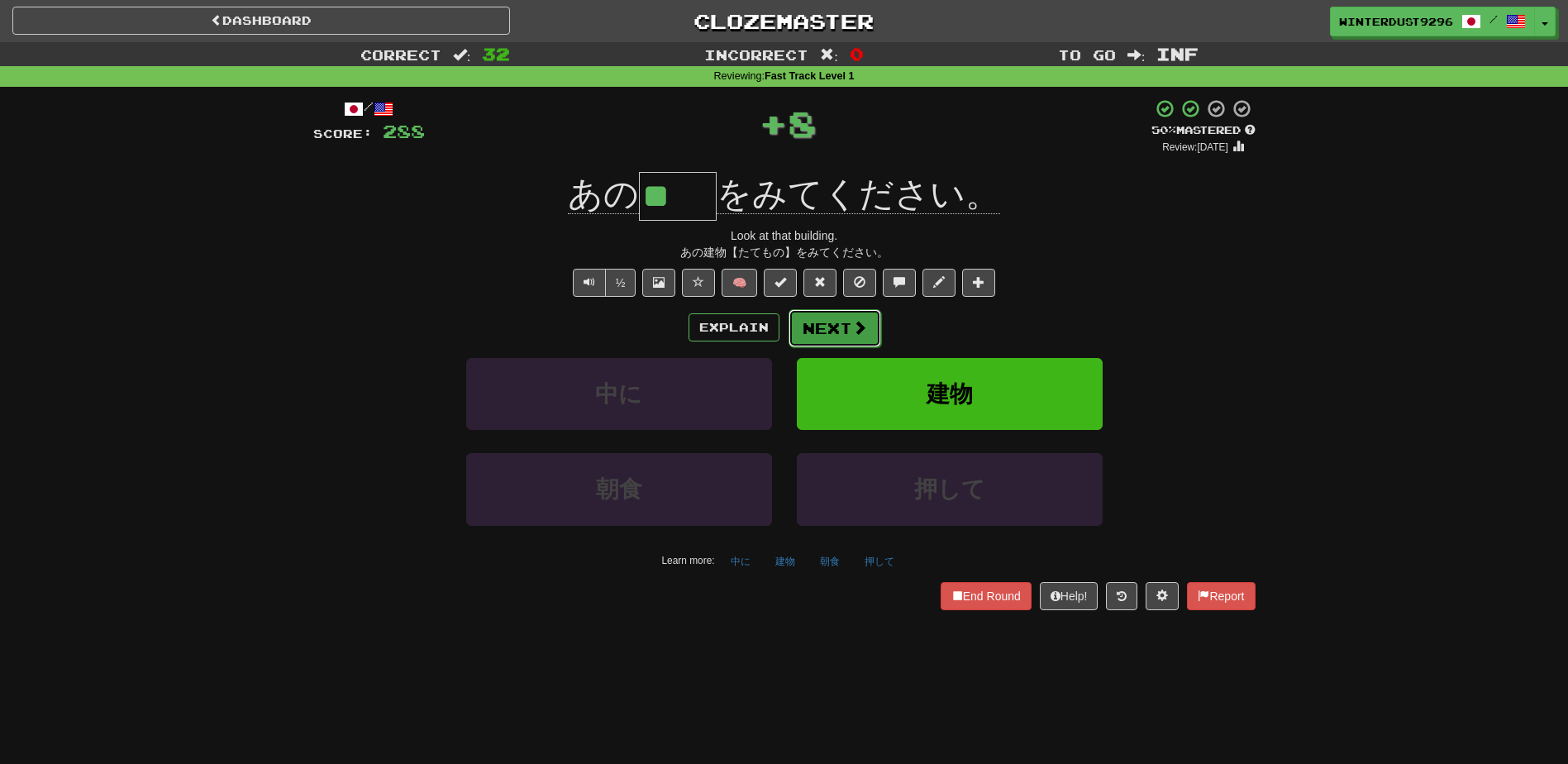
click at [831, 337] on button "Next" at bounding box center [835, 327] width 93 height 38
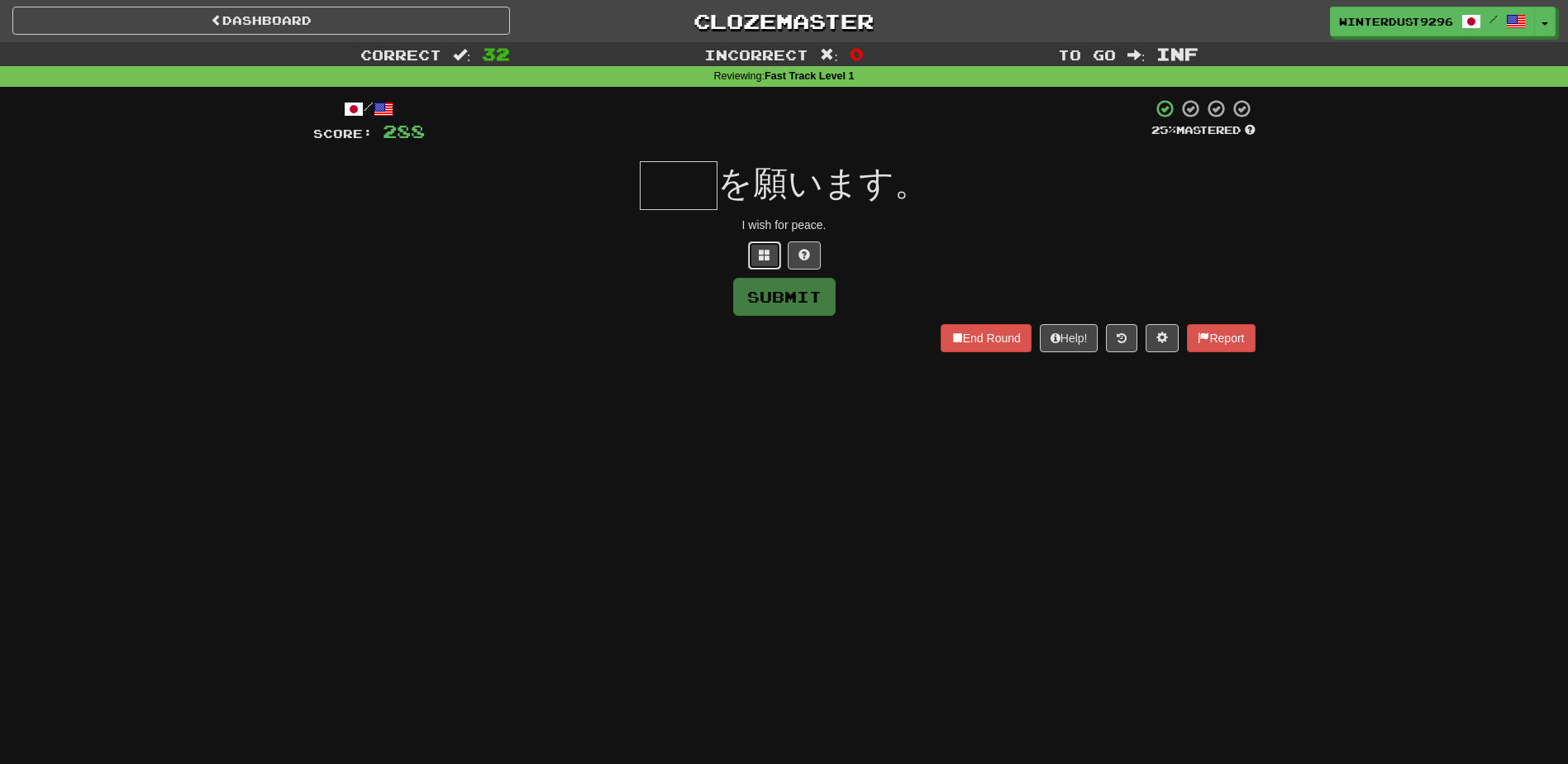
click at [760, 247] on button at bounding box center [765, 255] width 33 height 28
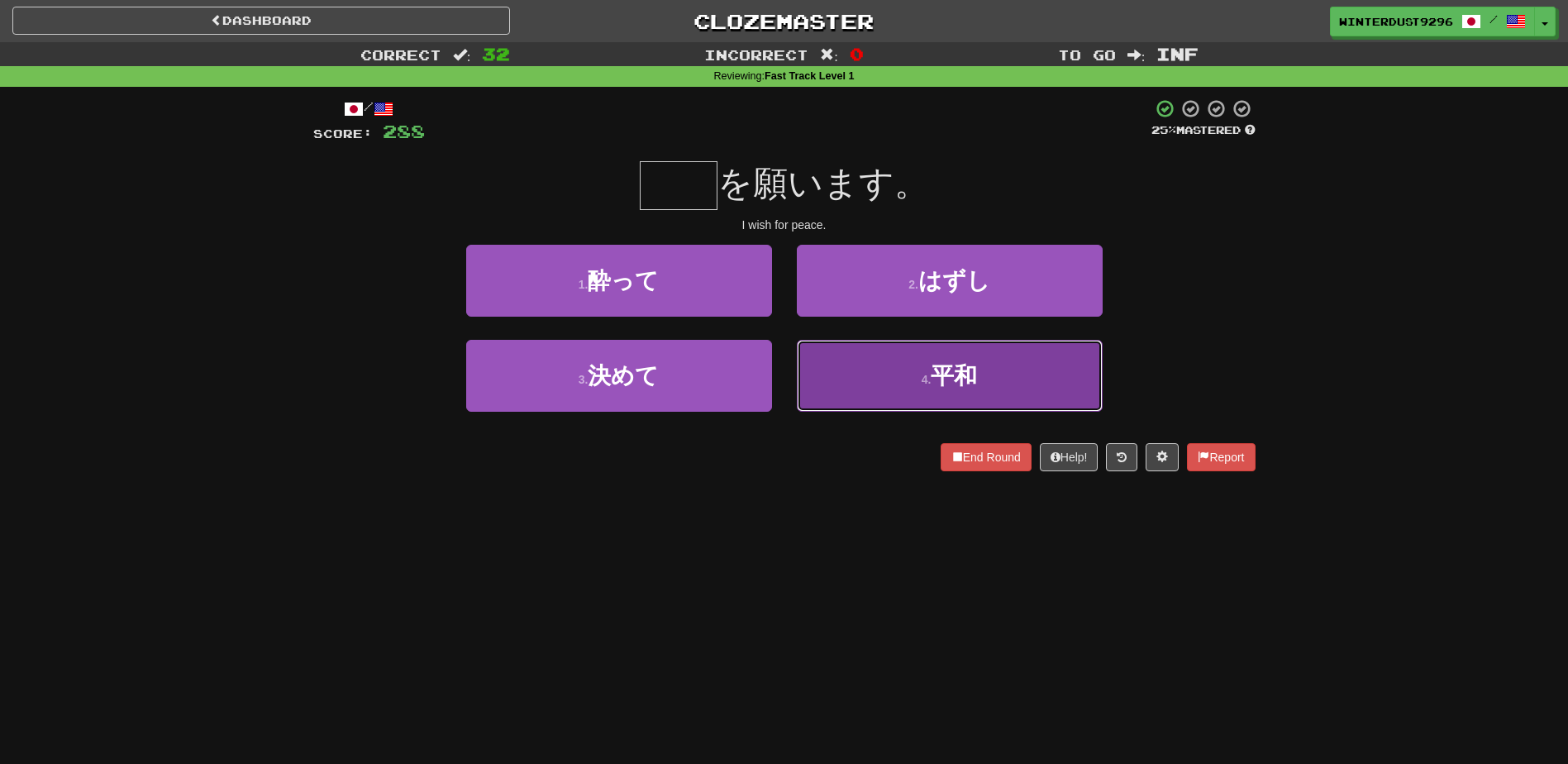
click at [903, 381] on button "4 . 平和" at bounding box center [949, 376] width 306 height 71
type input "**"
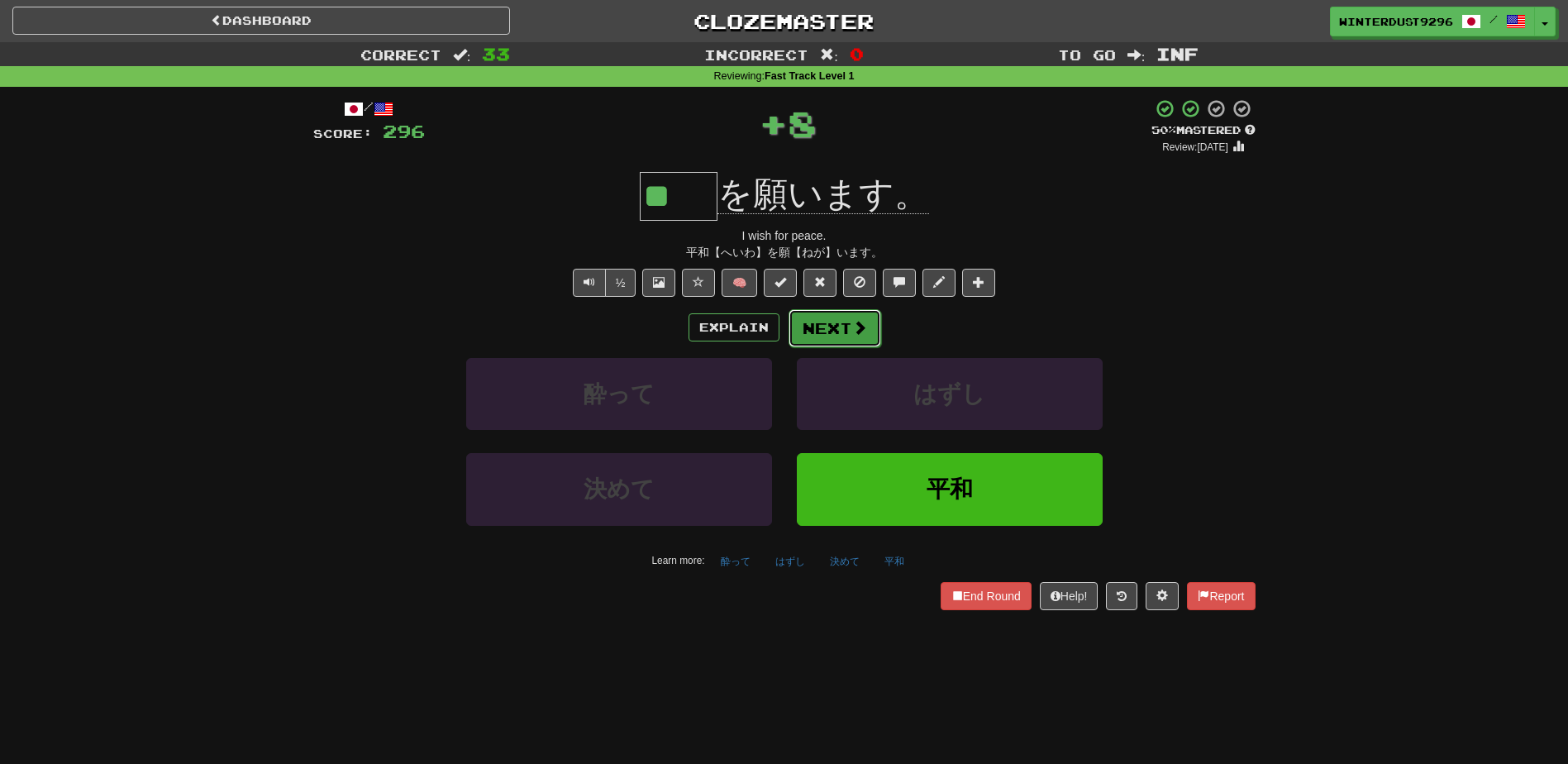
click at [842, 321] on button "Next" at bounding box center [835, 327] width 93 height 38
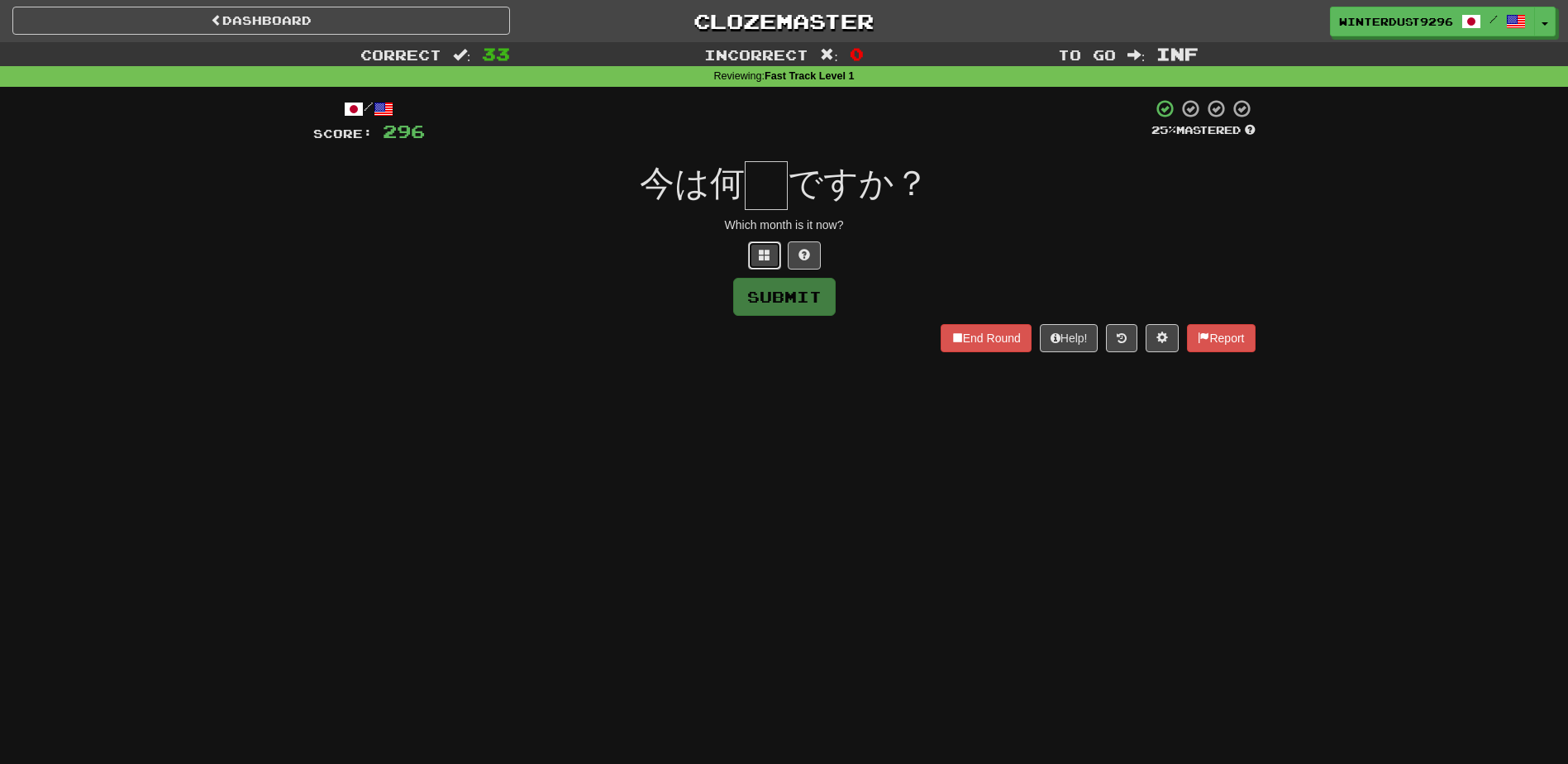
click at [768, 261] on span at bounding box center [765, 255] width 12 height 12
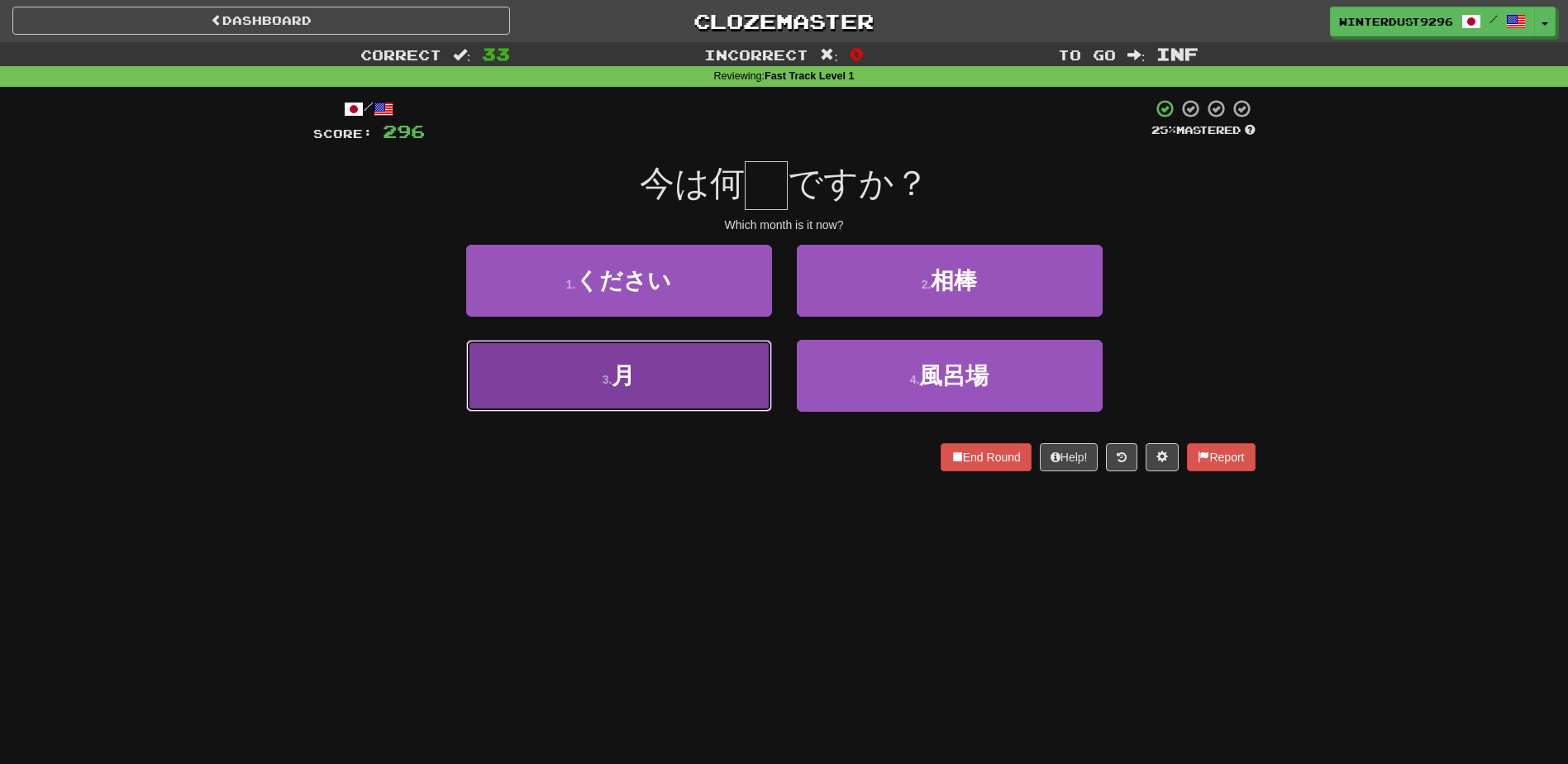
click at [736, 365] on button "3 . 月" at bounding box center [619, 376] width 306 height 71
type input "*"
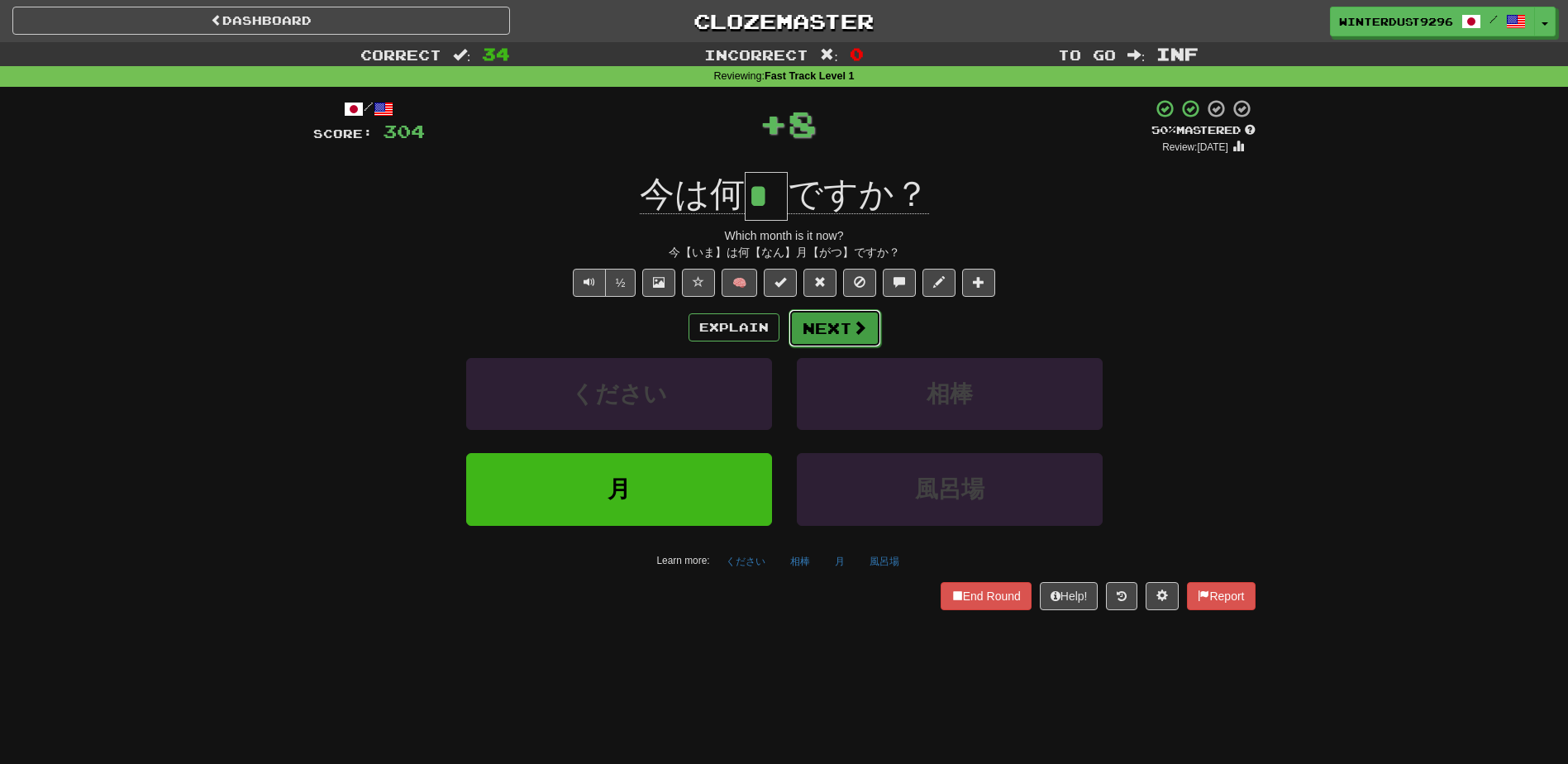
click at [823, 331] on button "Next" at bounding box center [835, 327] width 93 height 38
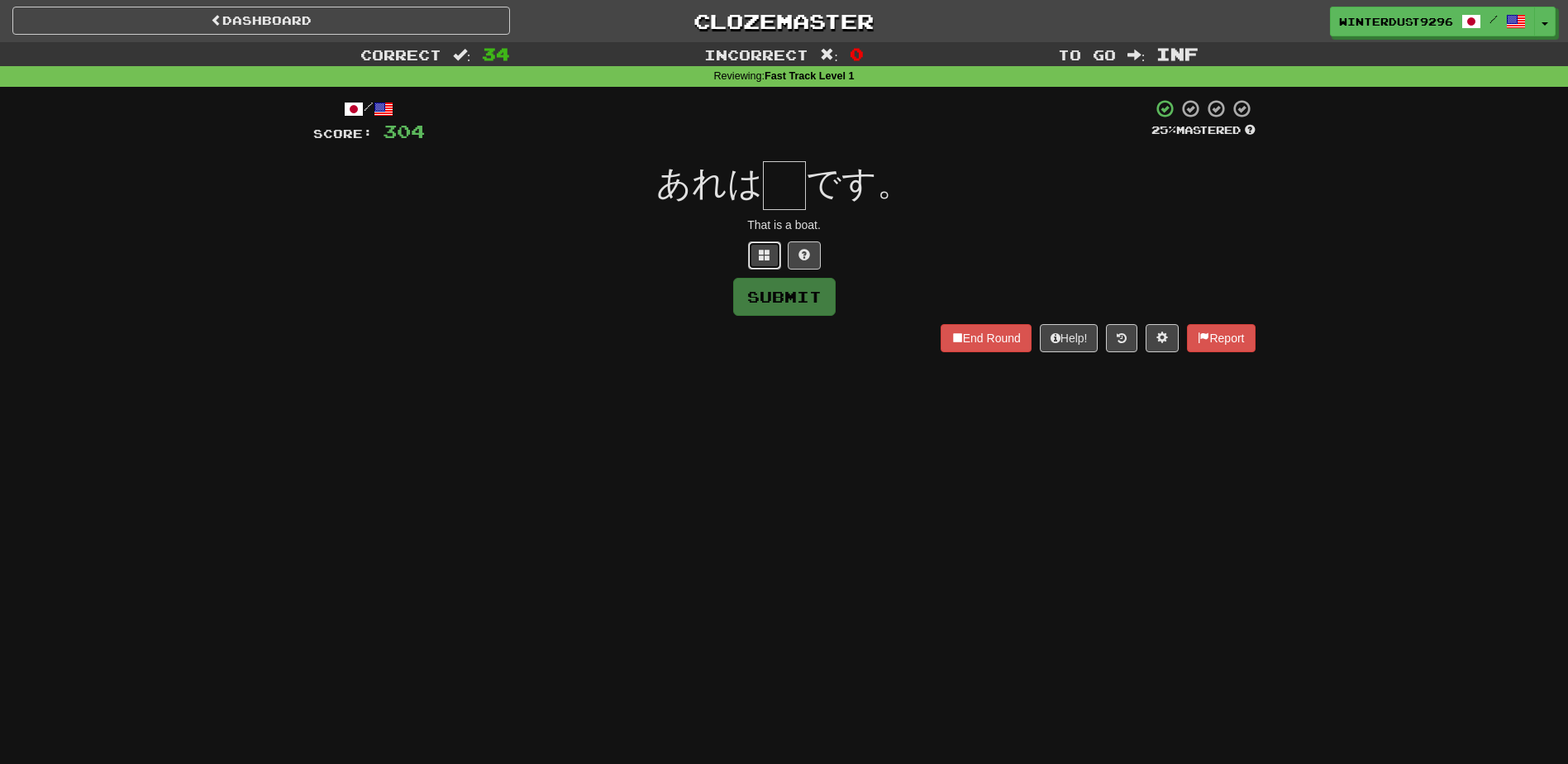
click at [771, 259] on button at bounding box center [765, 255] width 33 height 28
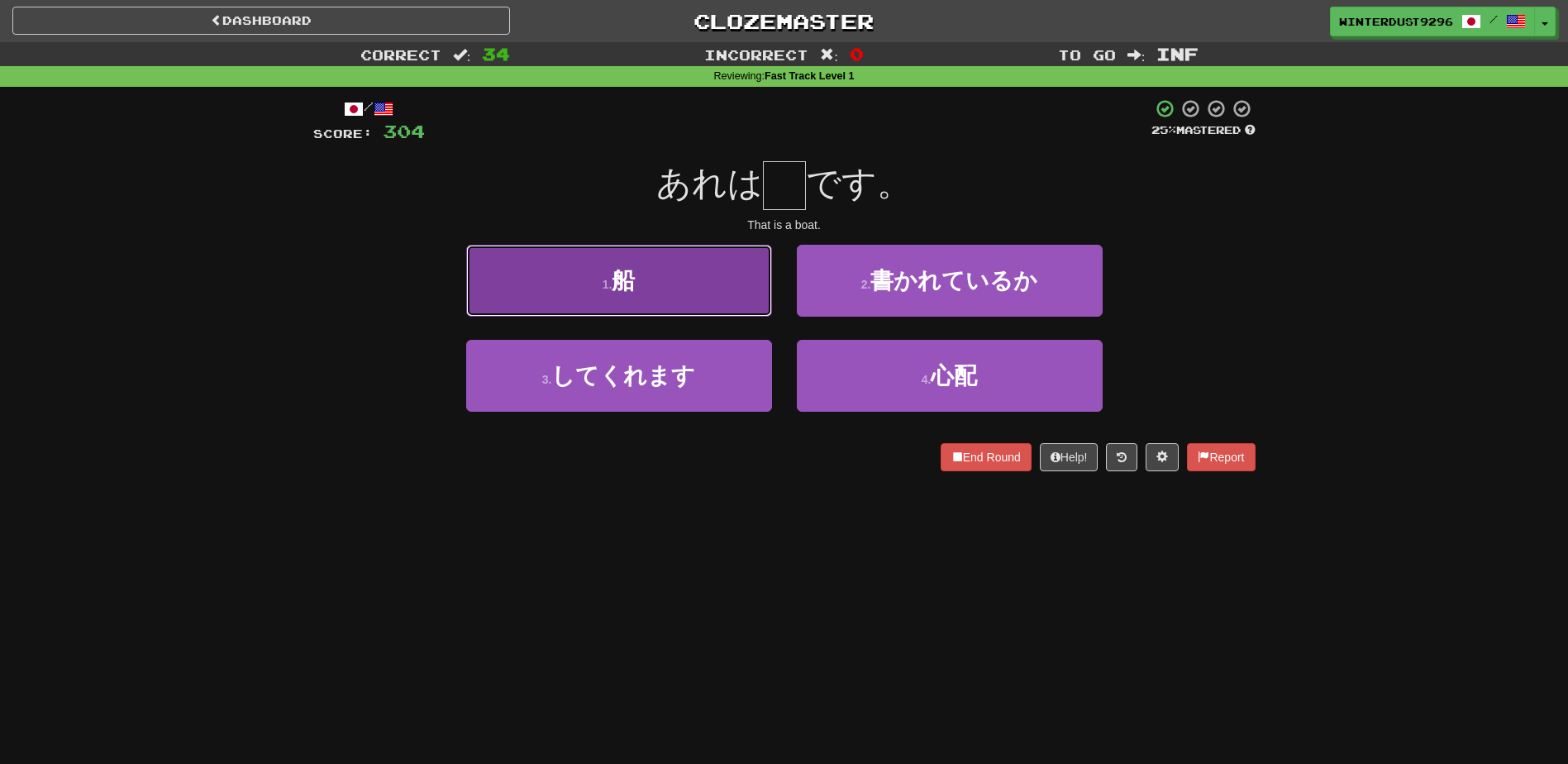
click at [736, 281] on button "1 . 船" at bounding box center [619, 280] width 306 height 71
type input "*"
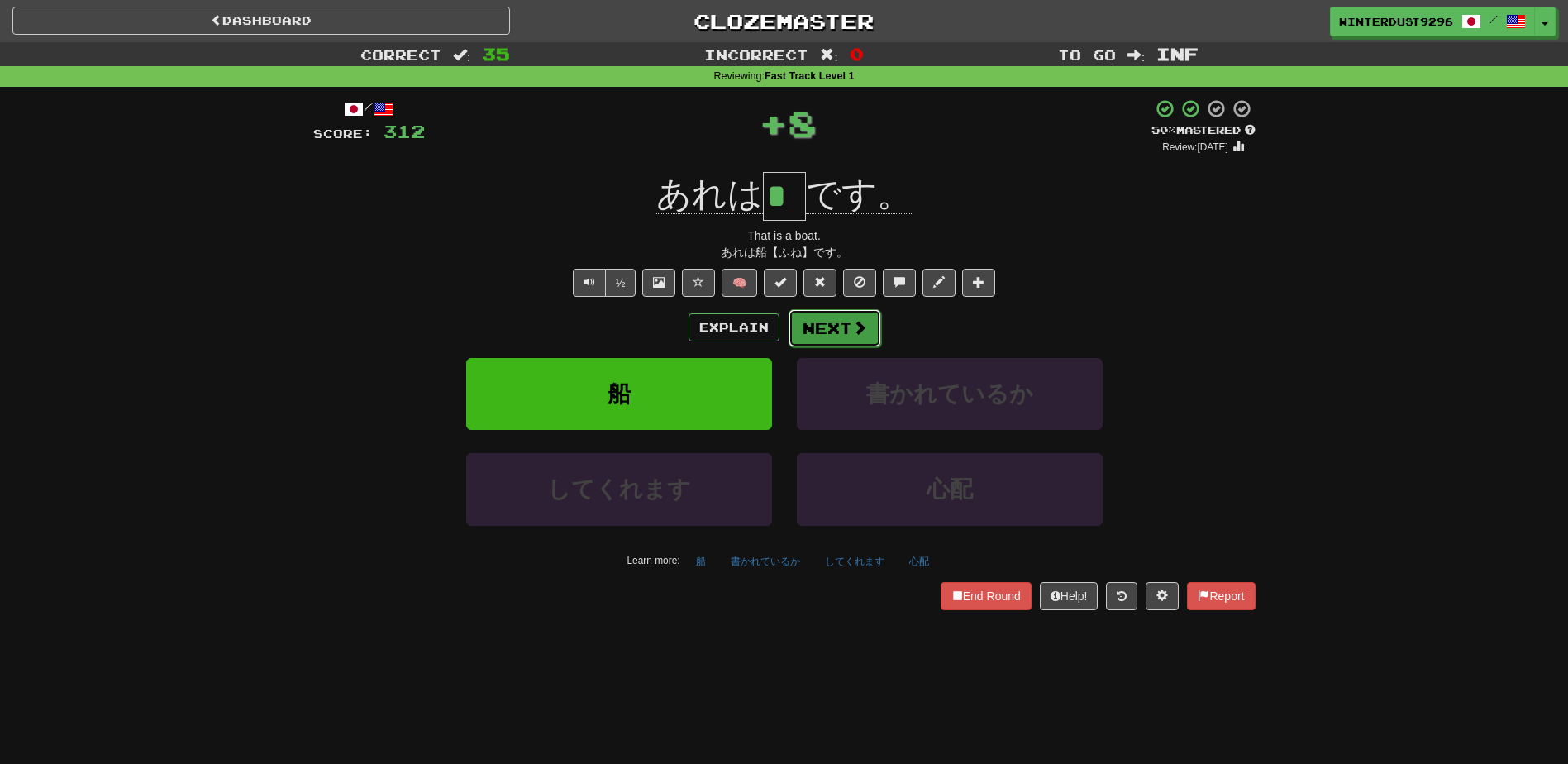
click at [846, 324] on button "Next" at bounding box center [835, 327] width 93 height 38
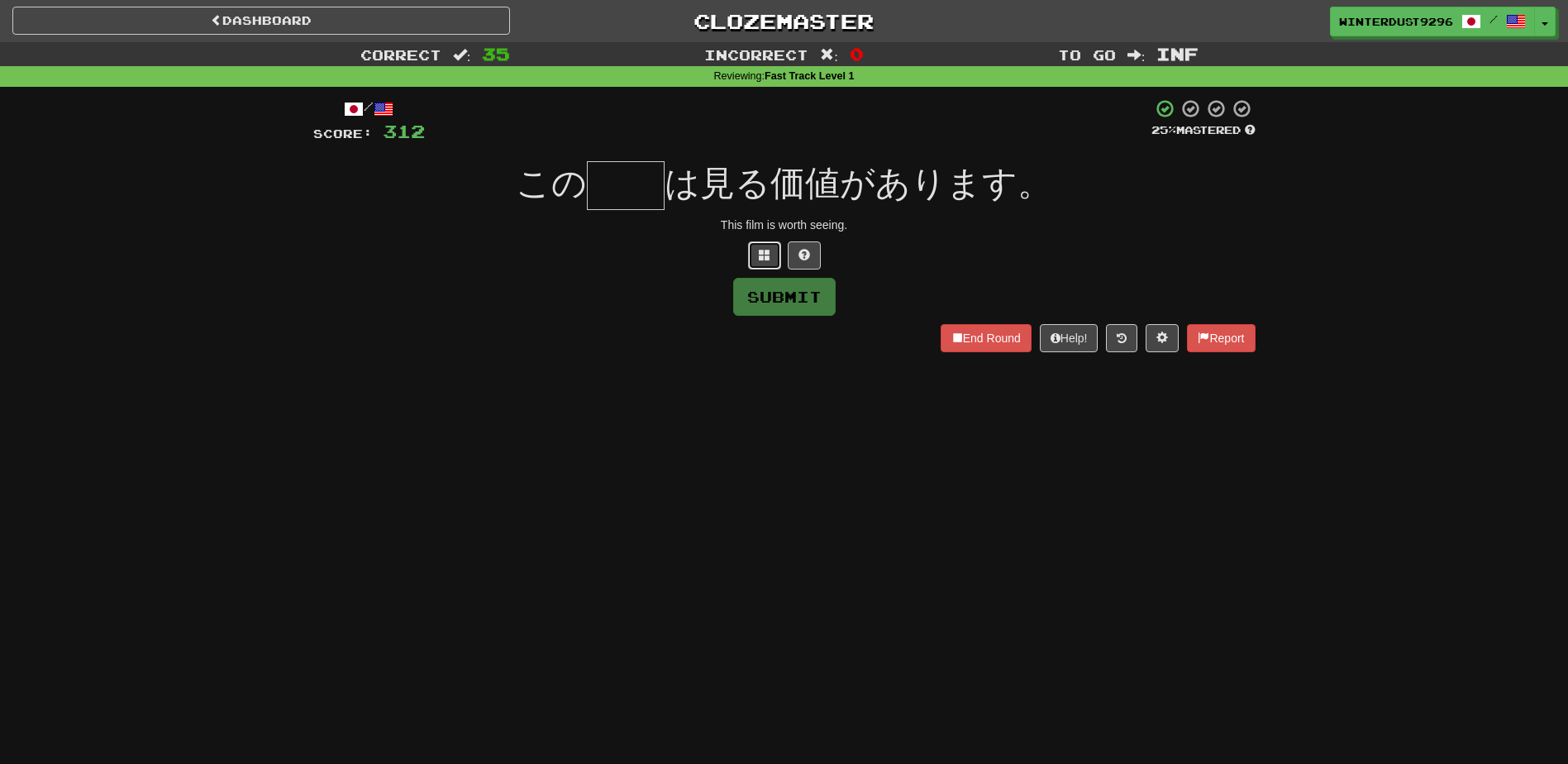
click at [765, 256] on span at bounding box center [765, 255] width 12 height 12
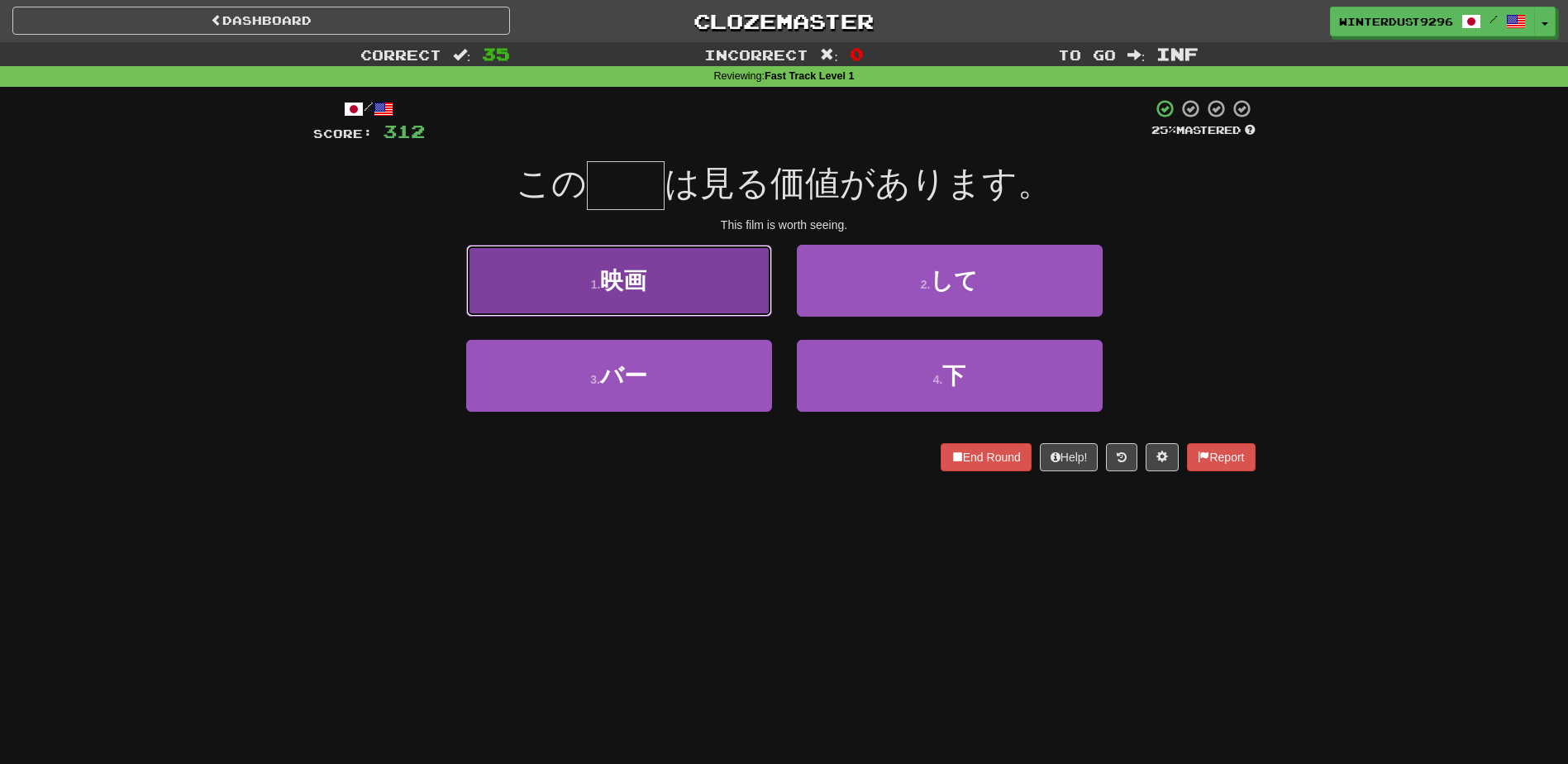
click at [671, 296] on button "1 . 映画" at bounding box center [619, 280] width 306 height 71
type input "**"
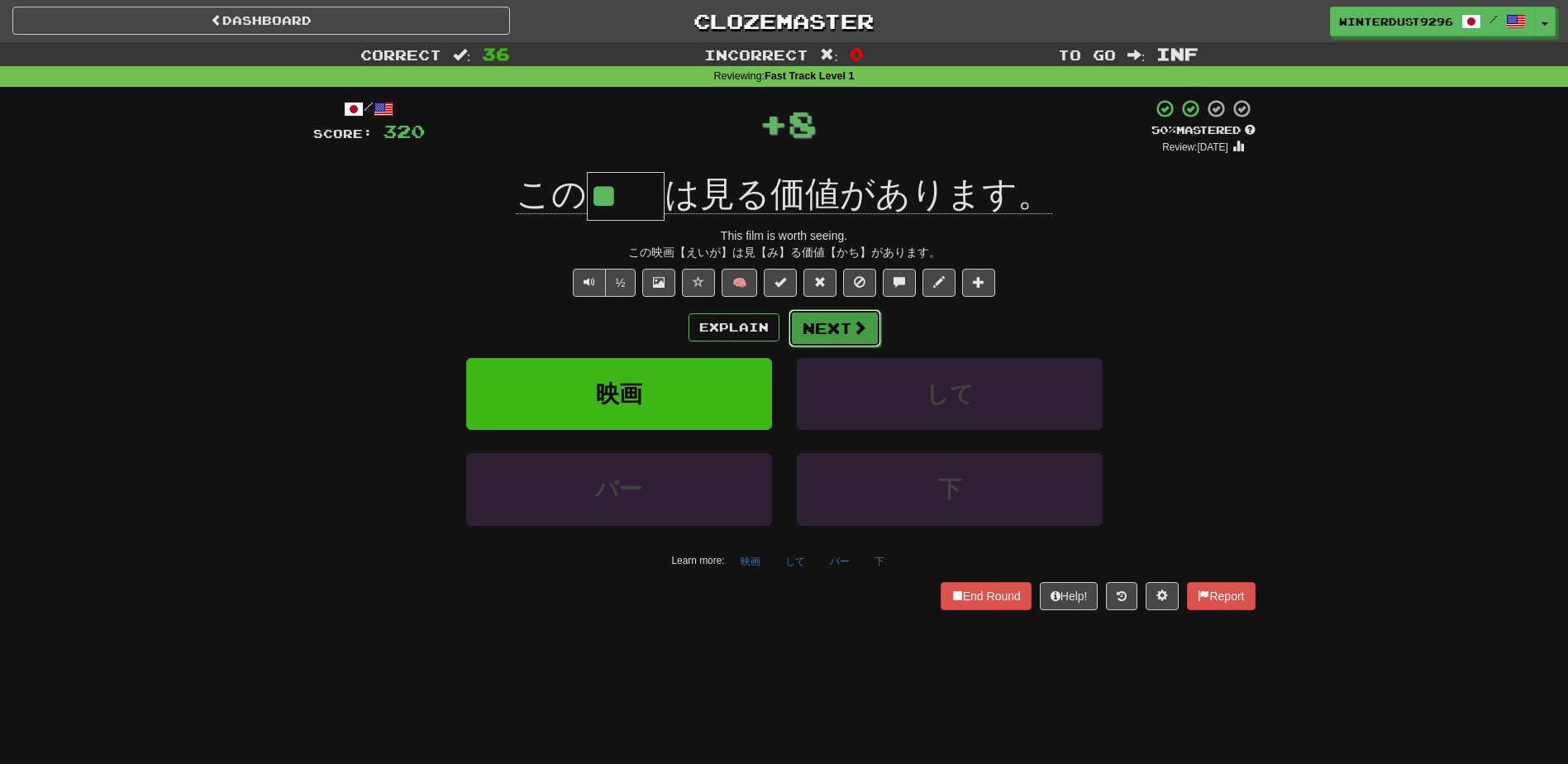
click at [814, 323] on button "Next" at bounding box center [835, 327] width 93 height 38
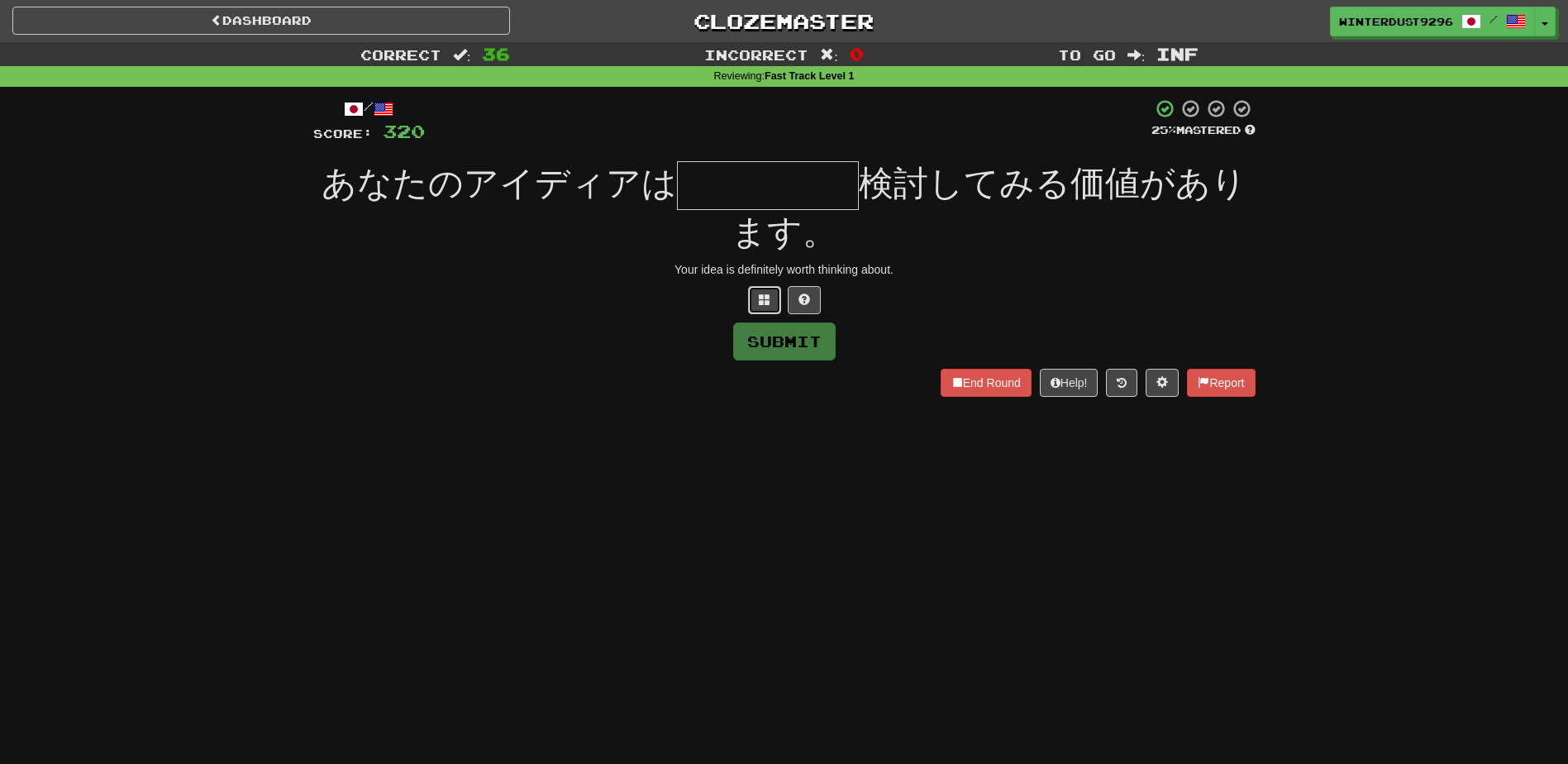
click at [778, 306] on button at bounding box center [765, 299] width 33 height 28
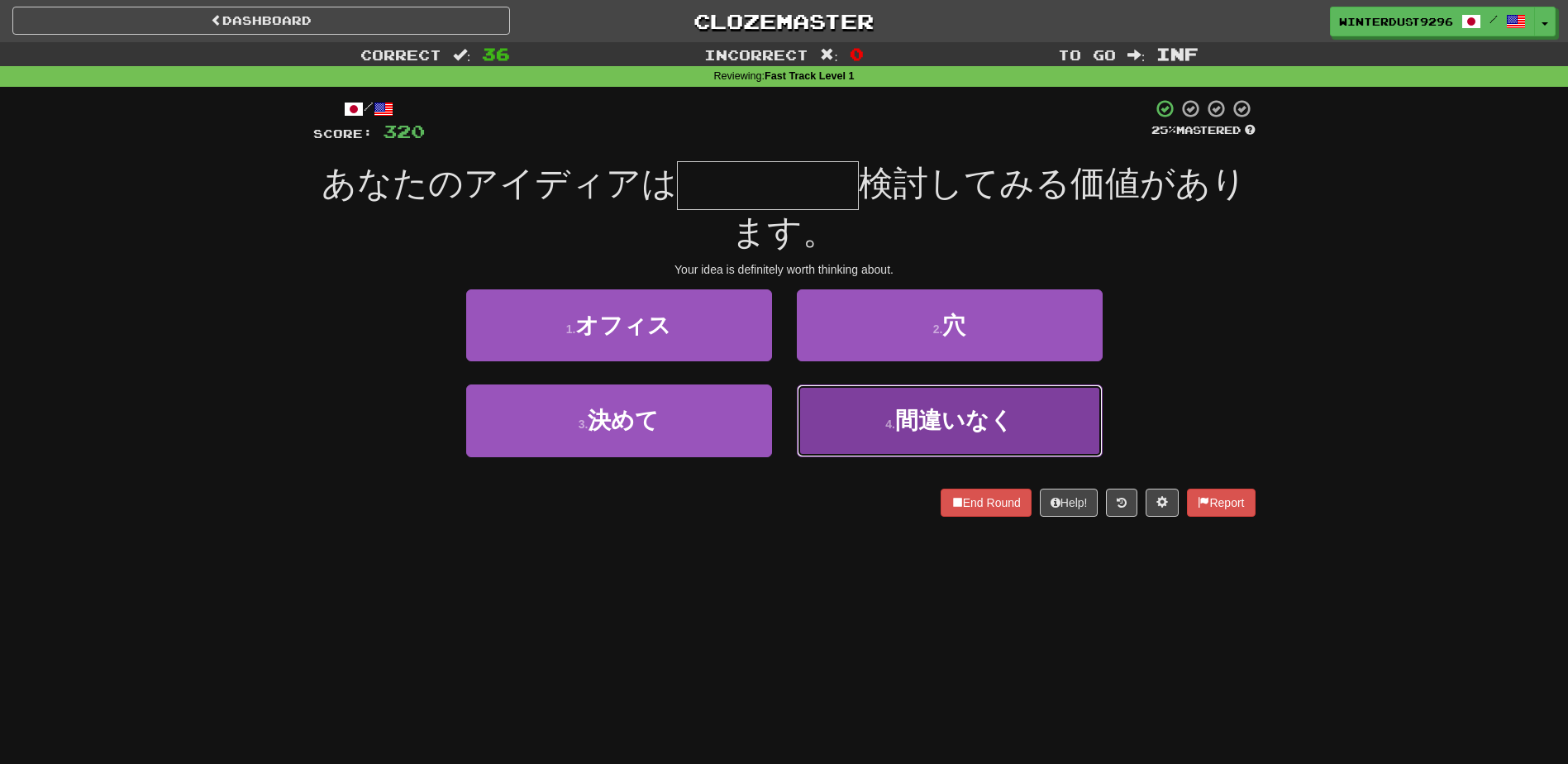
click at [878, 420] on button "4 . 間違いなく" at bounding box center [949, 420] width 306 height 71
type input "*****"
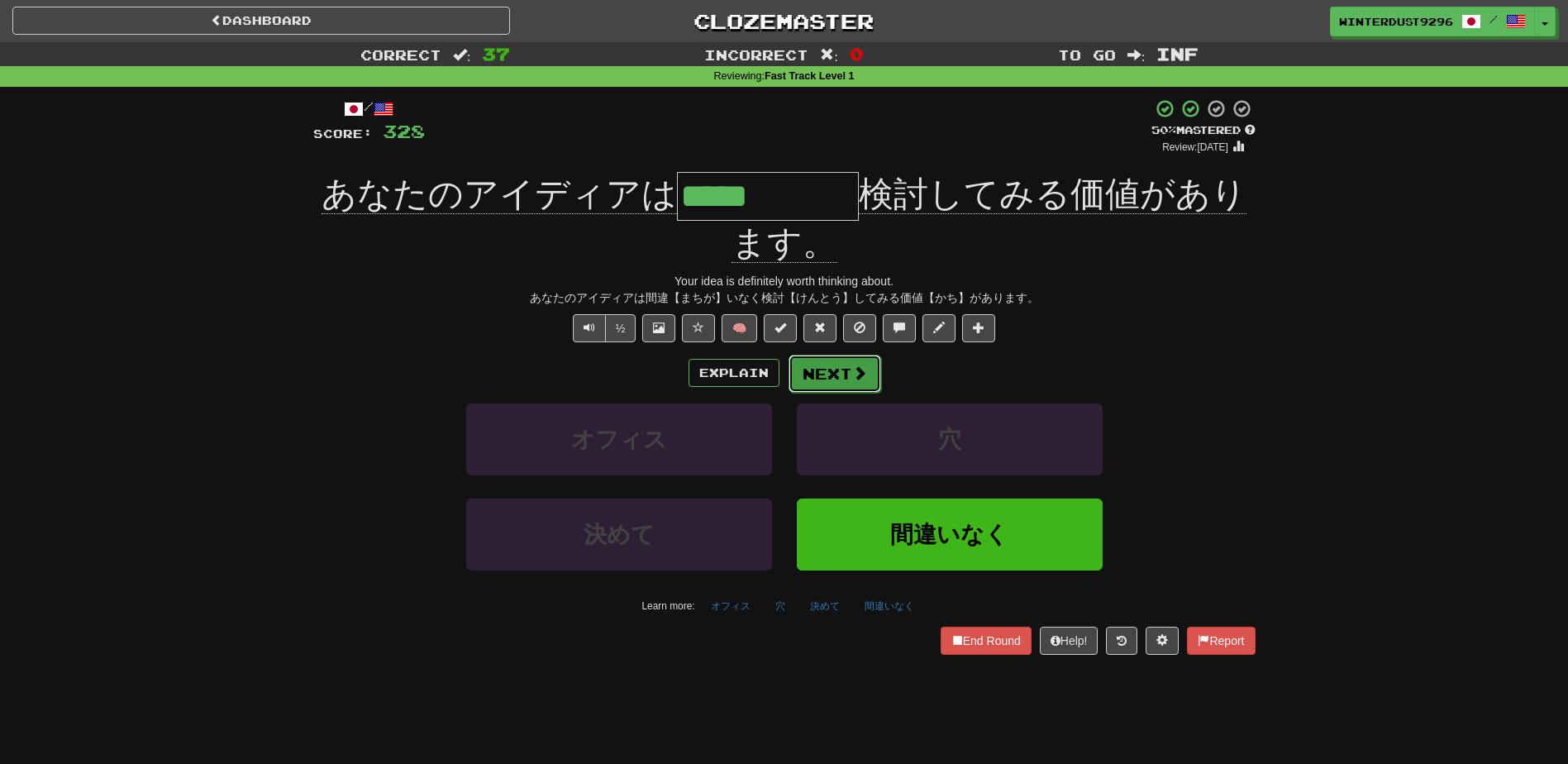
click at [858, 372] on span at bounding box center [859, 372] width 14 height 14
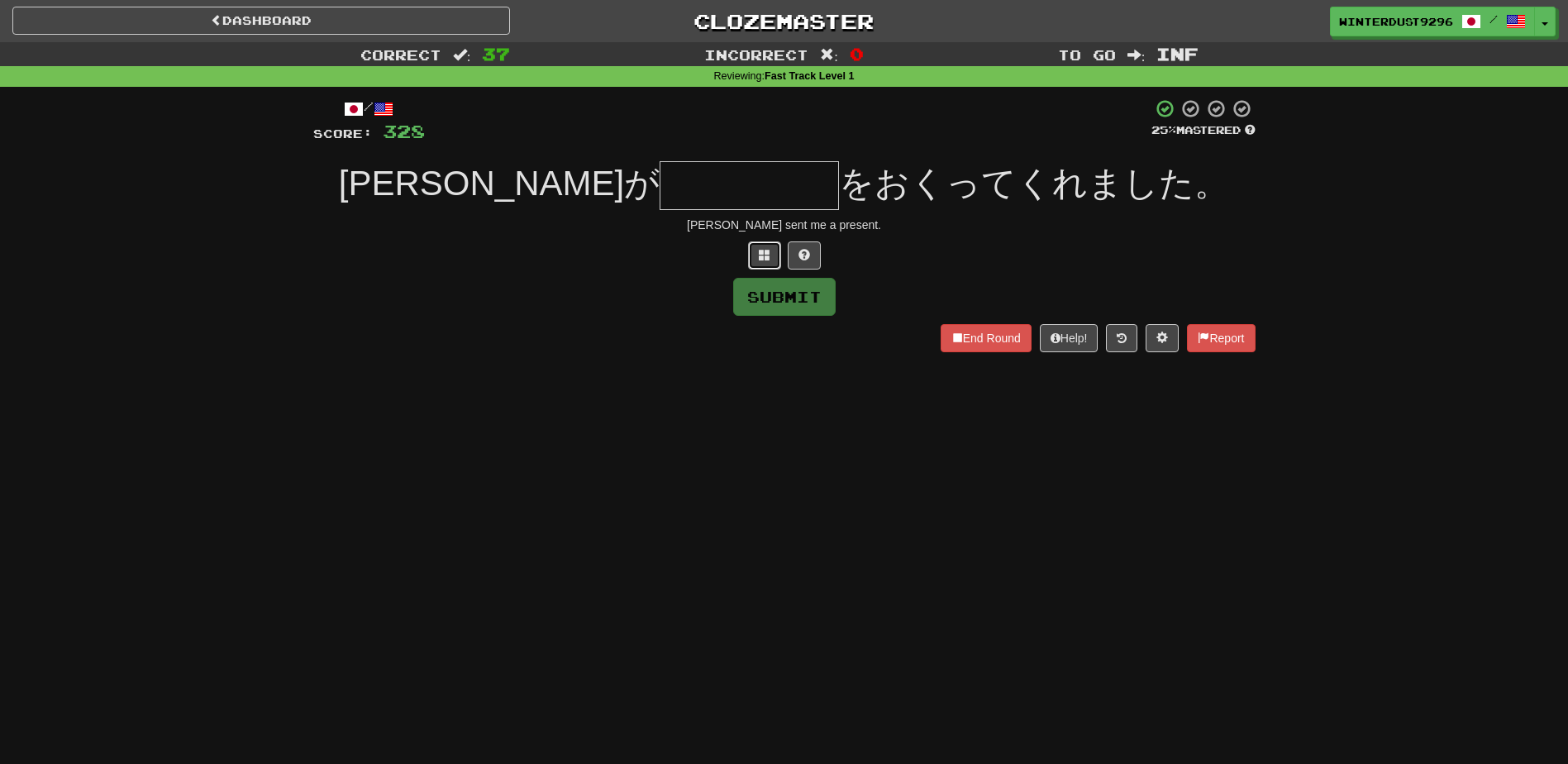
click at [764, 249] on span at bounding box center [765, 255] width 12 height 12
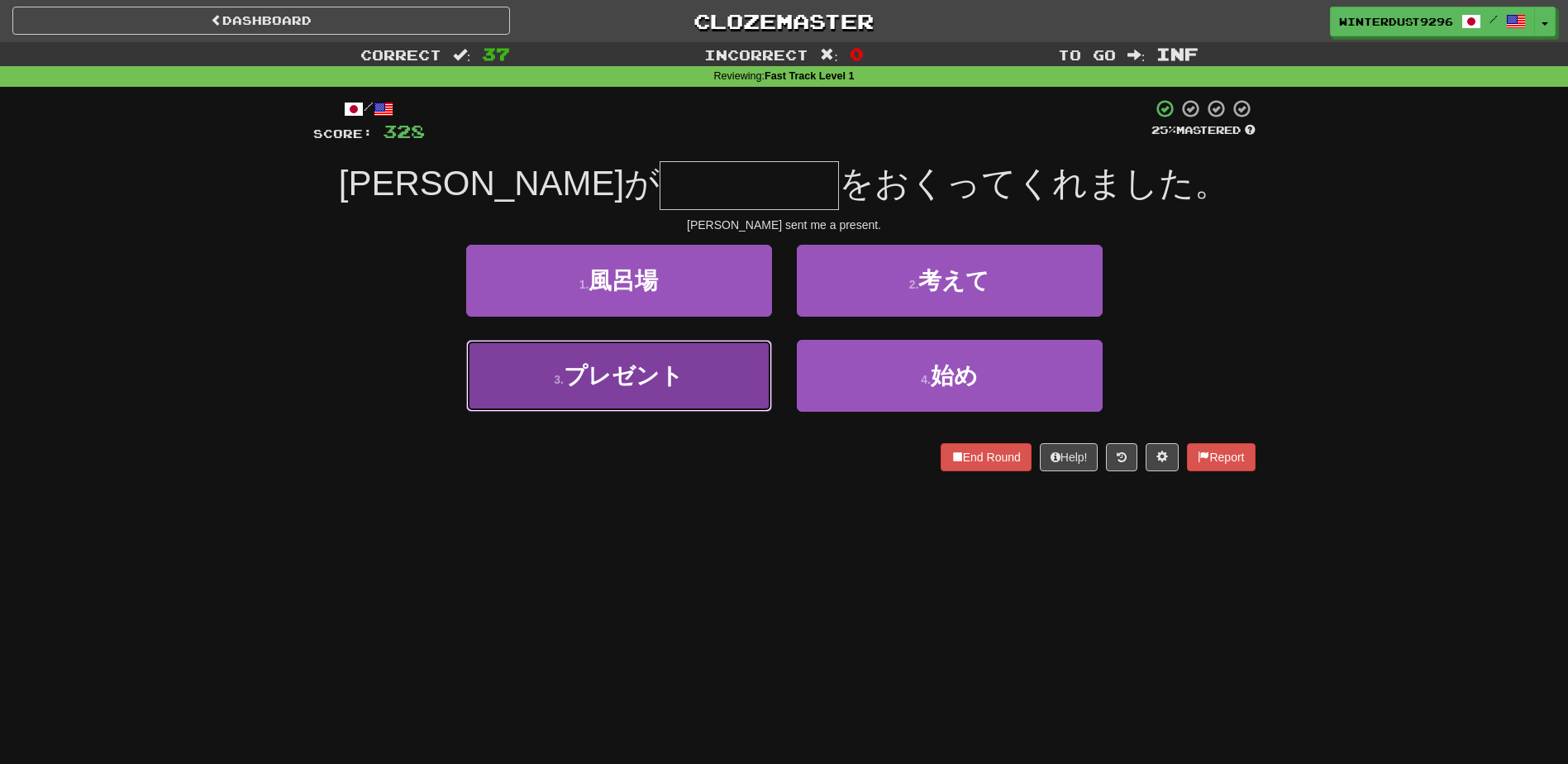
click at [671, 394] on button "3 . プレゼント" at bounding box center [619, 376] width 306 height 71
type input "*****"
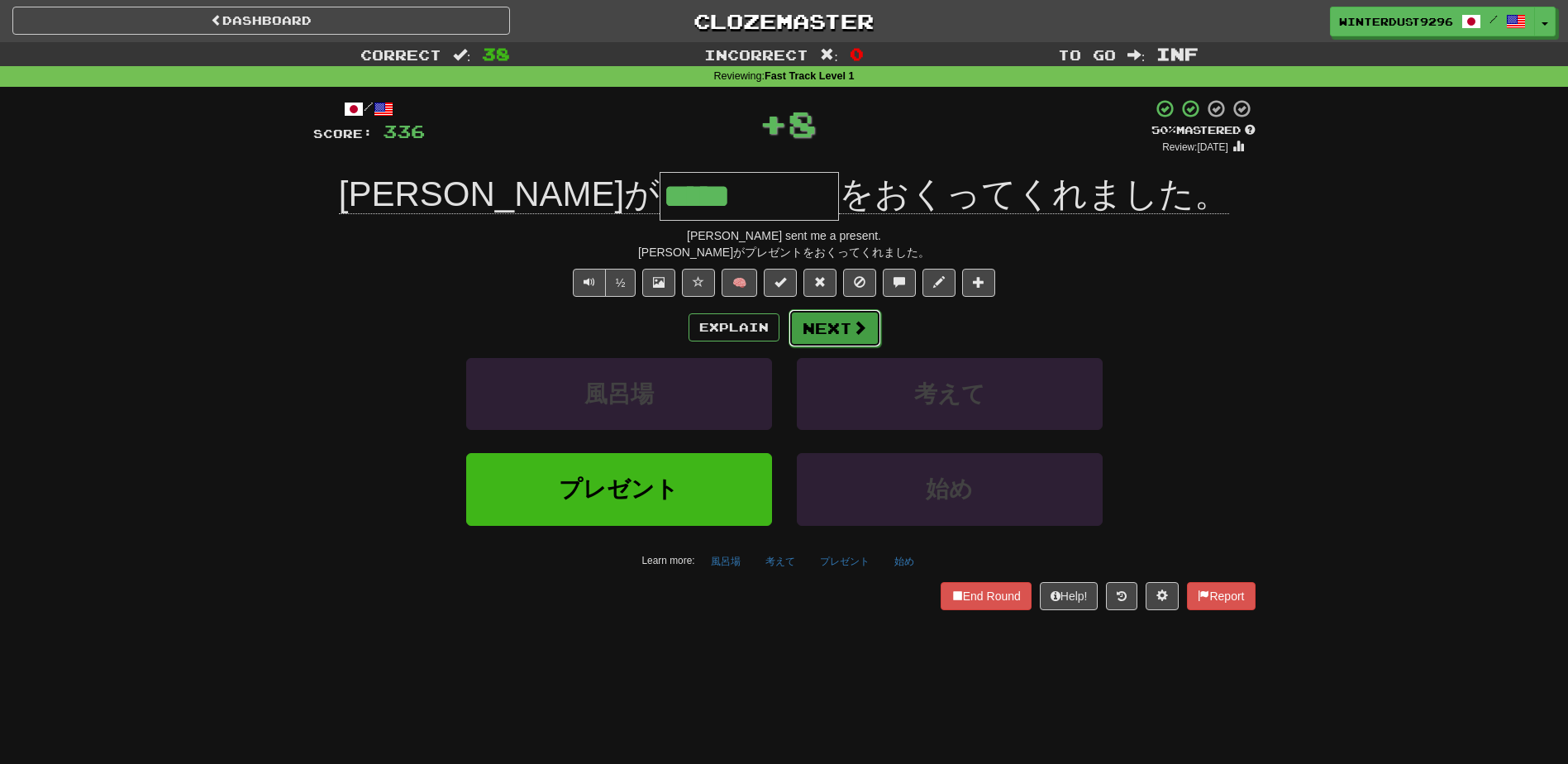
click at [836, 324] on button "Next" at bounding box center [835, 327] width 93 height 38
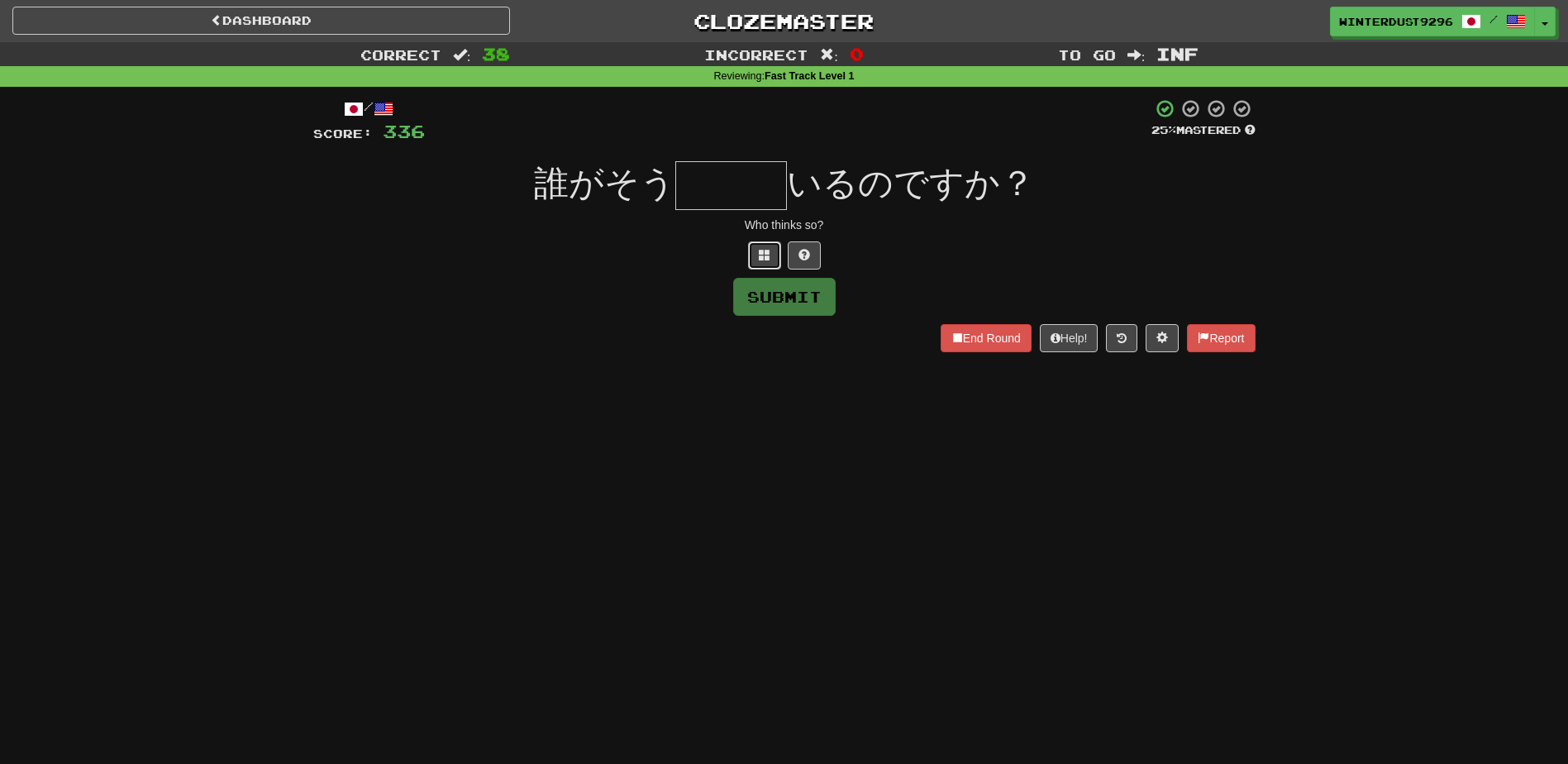
click at [765, 251] on span at bounding box center [765, 255] width 12 height 12
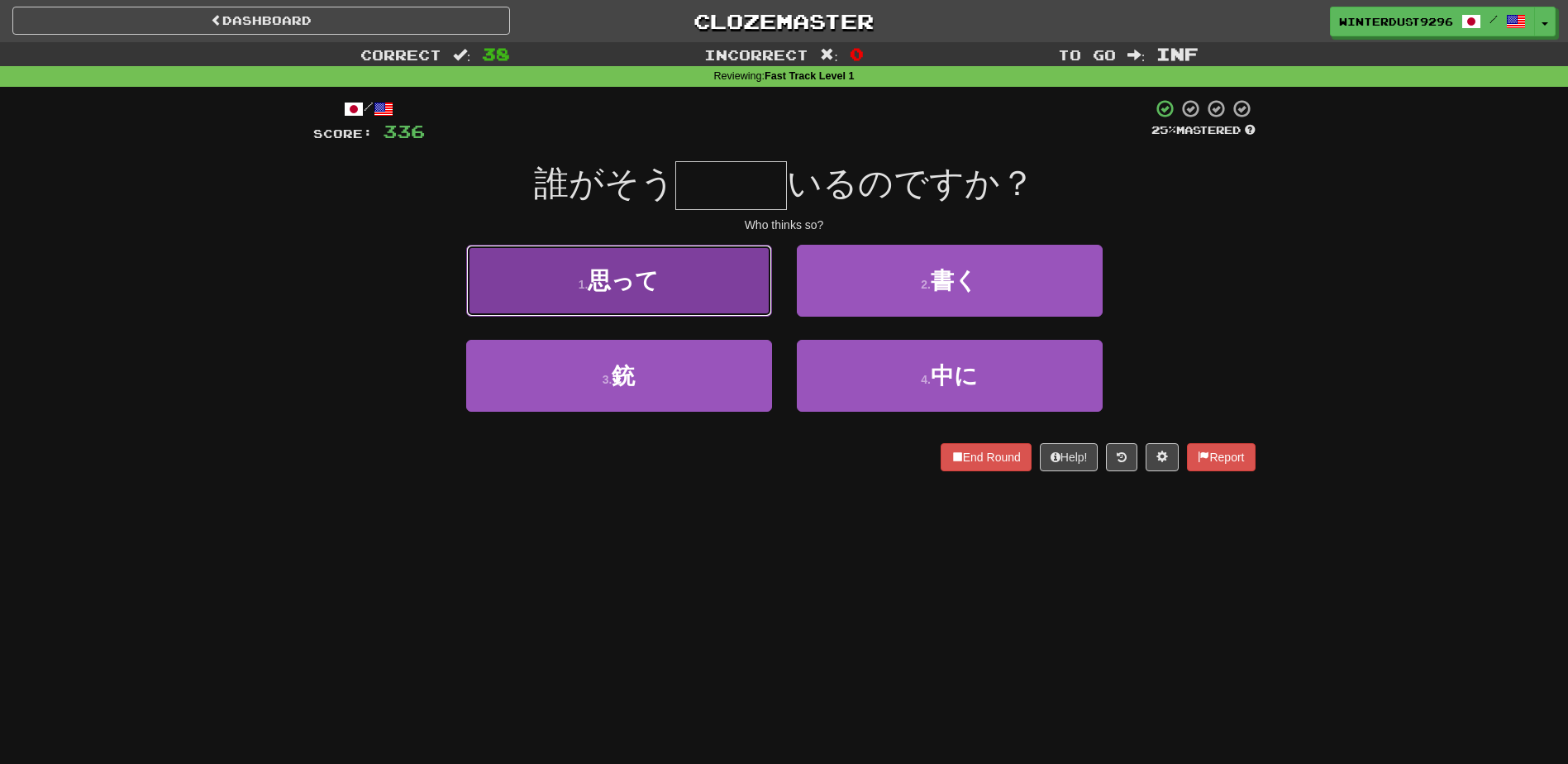
click at [743, 296] on button "1 . 思って" at bounding box center [619, 280] width 306 height 71
type input "***"
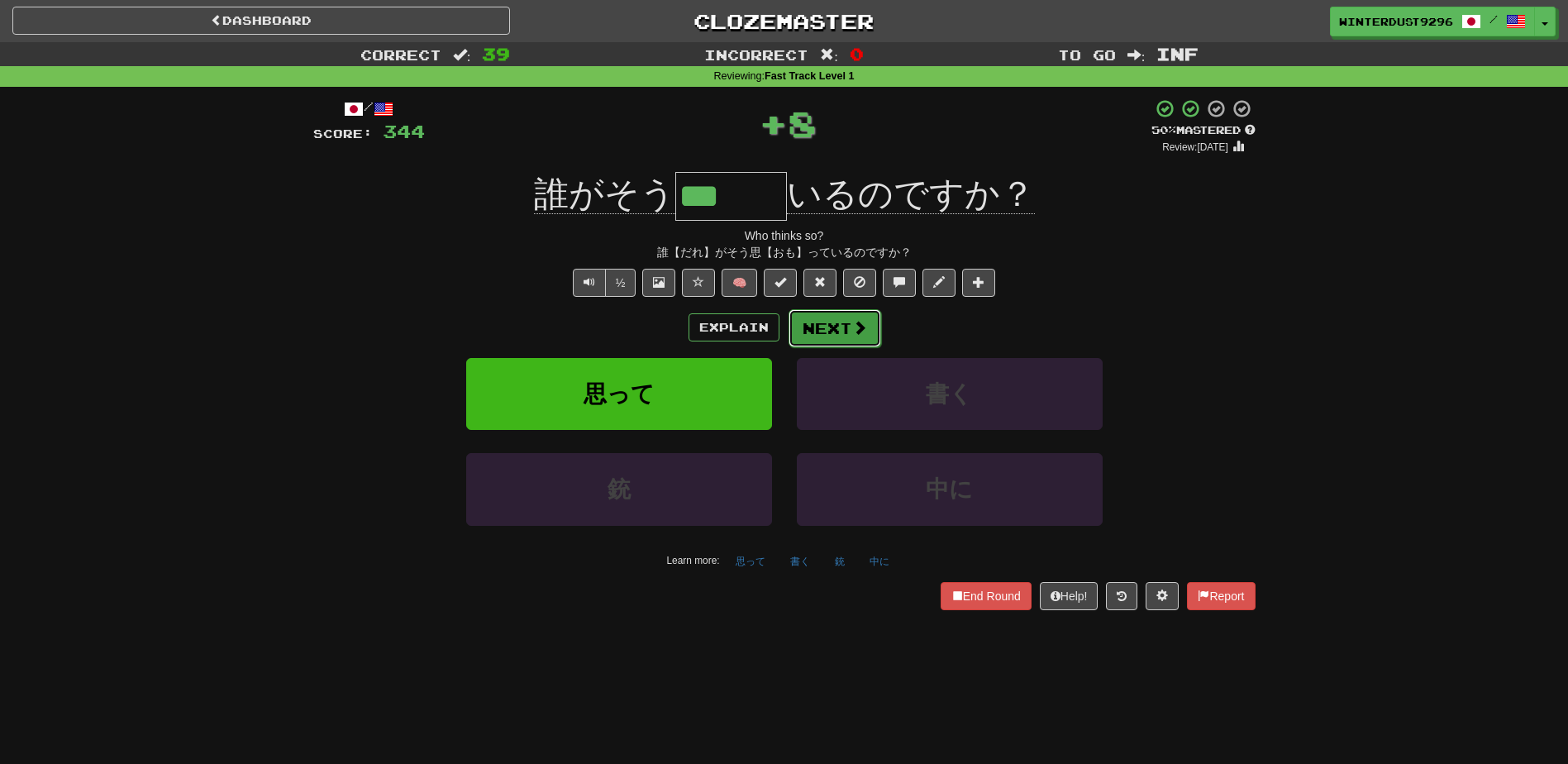
click at [853, 325] on span at bounding box center [859, 326] width 14 height 14
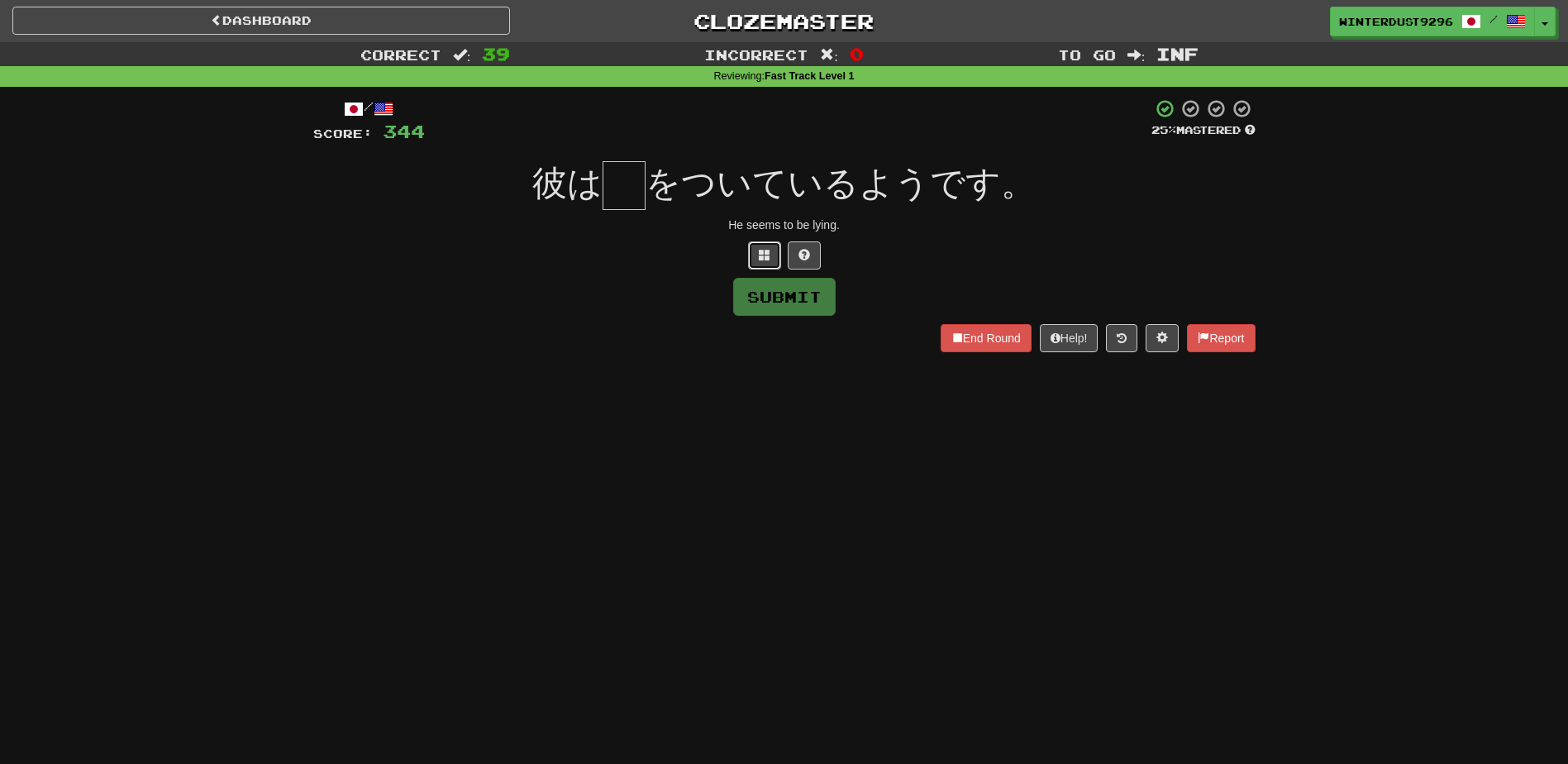
click at [761, 255] on span at bounding box center [765, 255] width 12 height 12
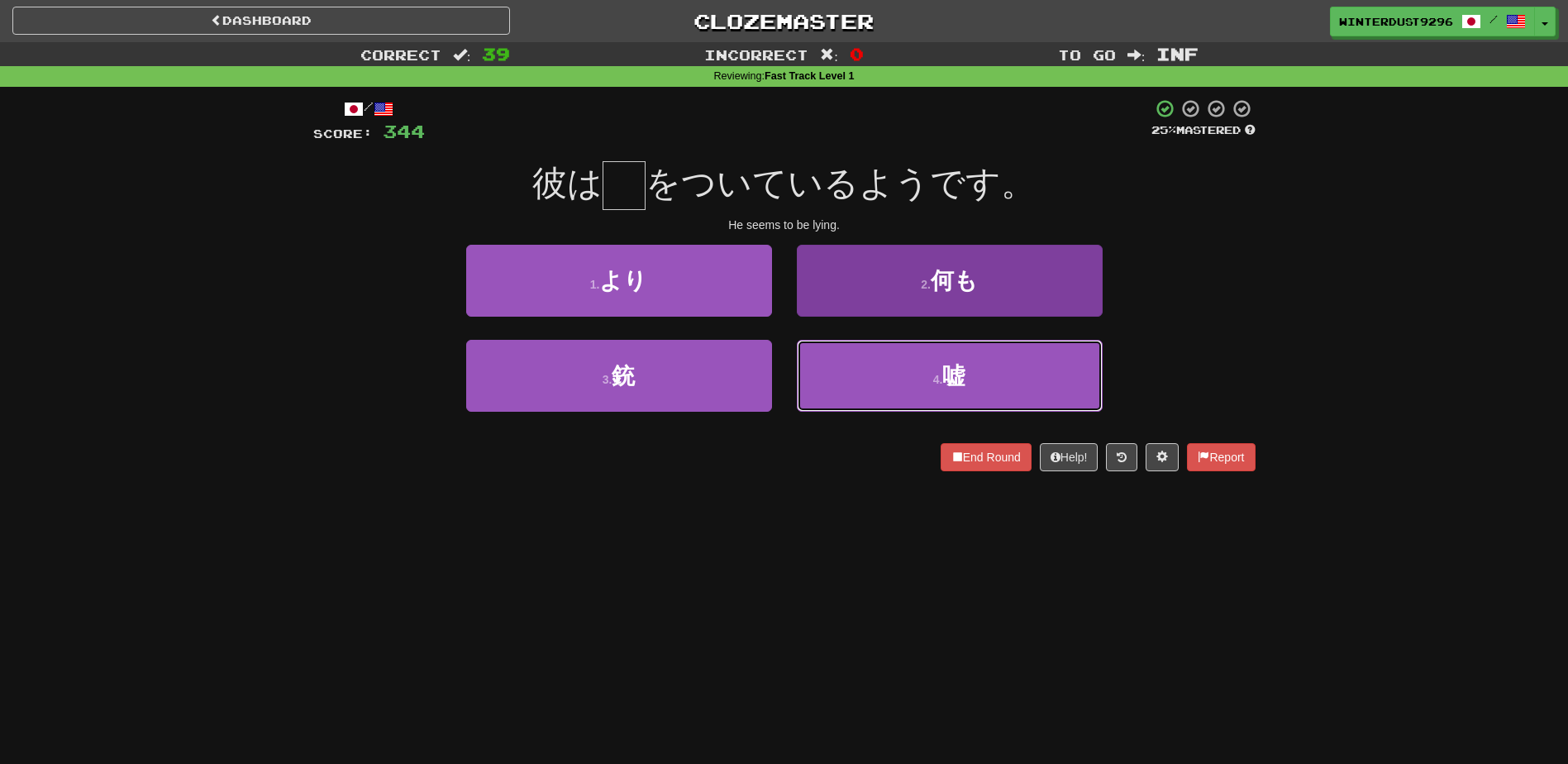
click at [918, 384] on button "4 . 嘘" at bounding box center [949, 376] width 306 height 71
type input "*"
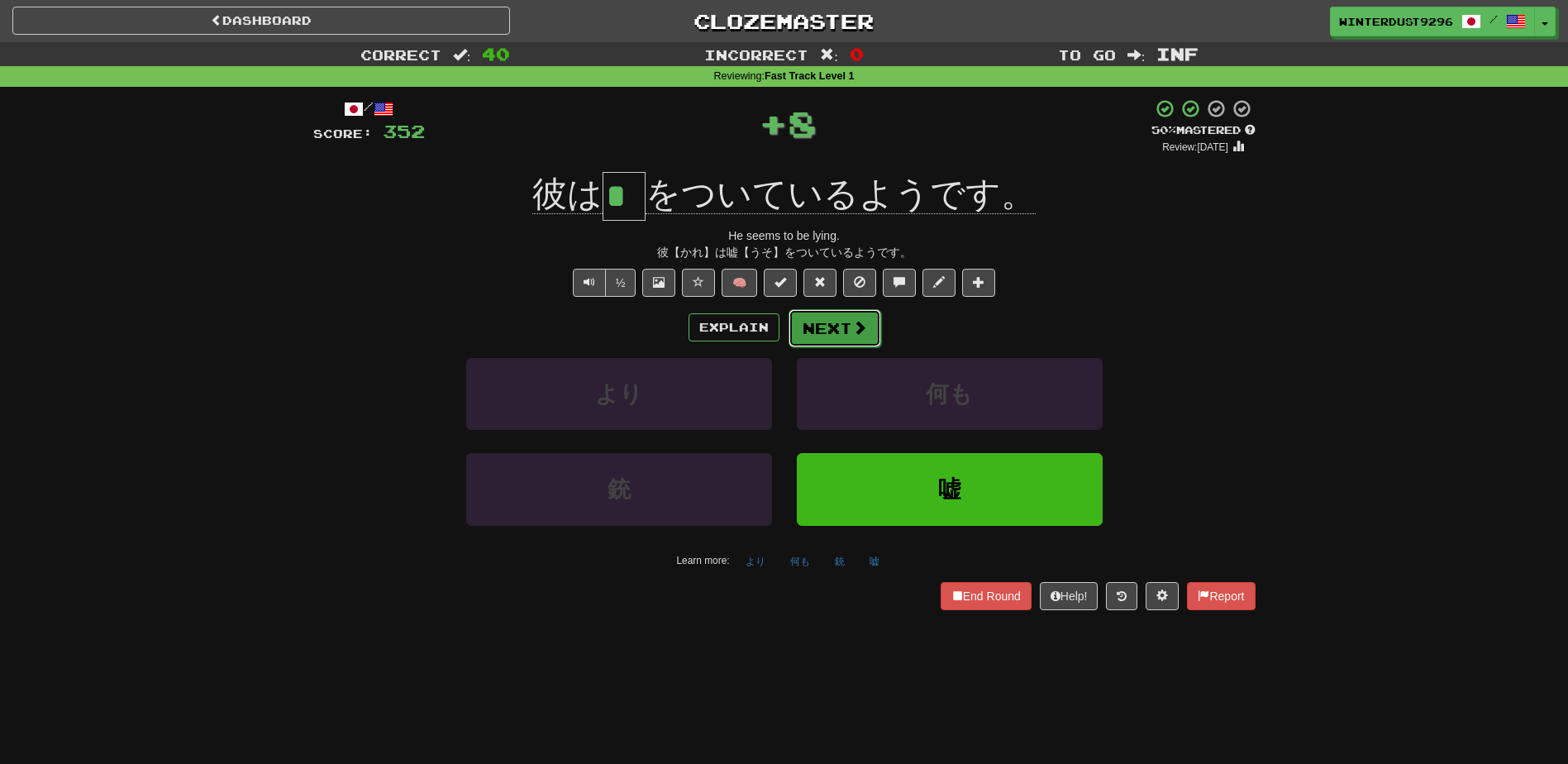
click at [836, 338] on button "Next" at bounding box center [835, 327] width 93 height 38
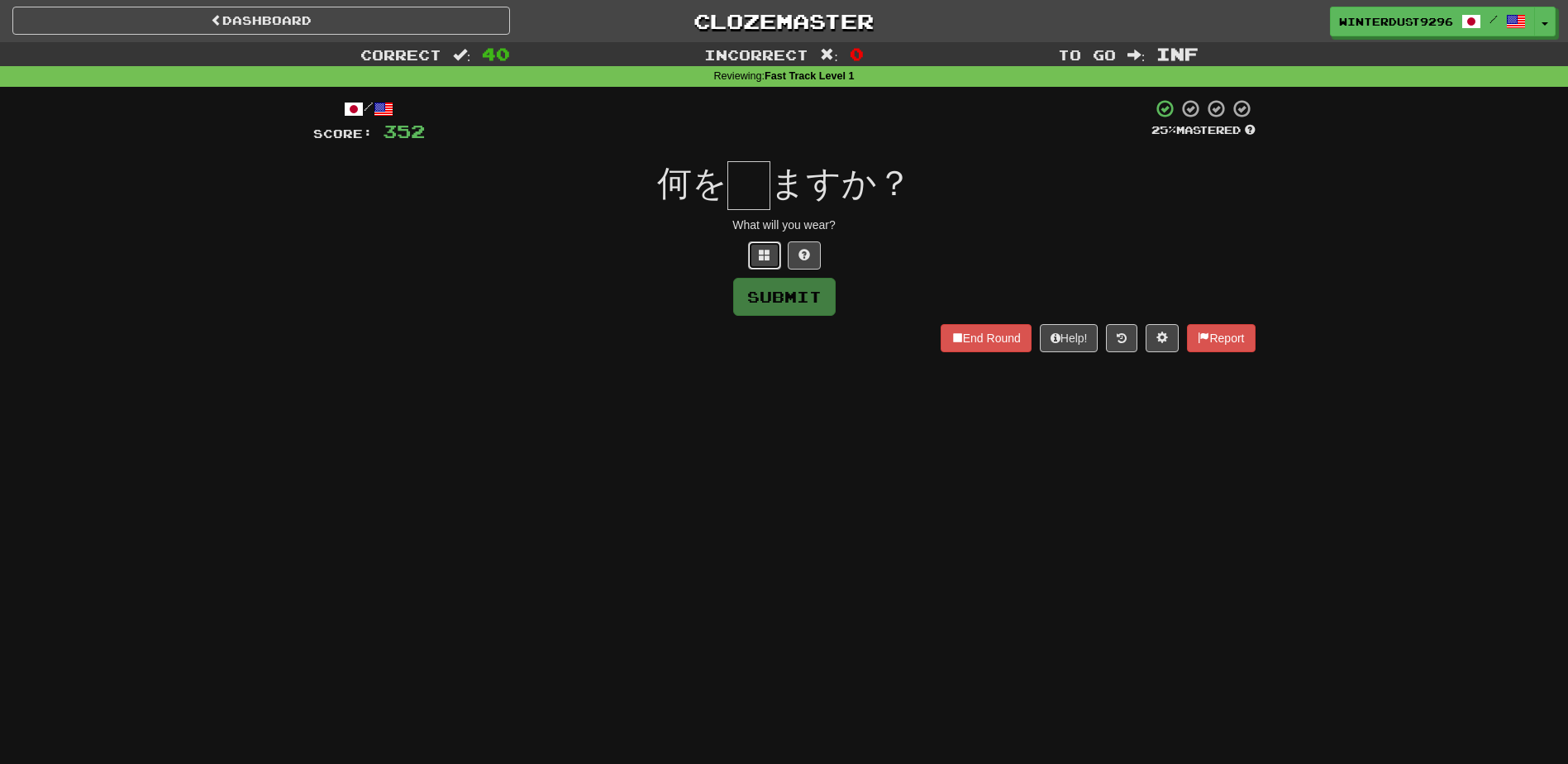
click at [759, 268] on button at bounding box center [765, 255] width 33 height 28
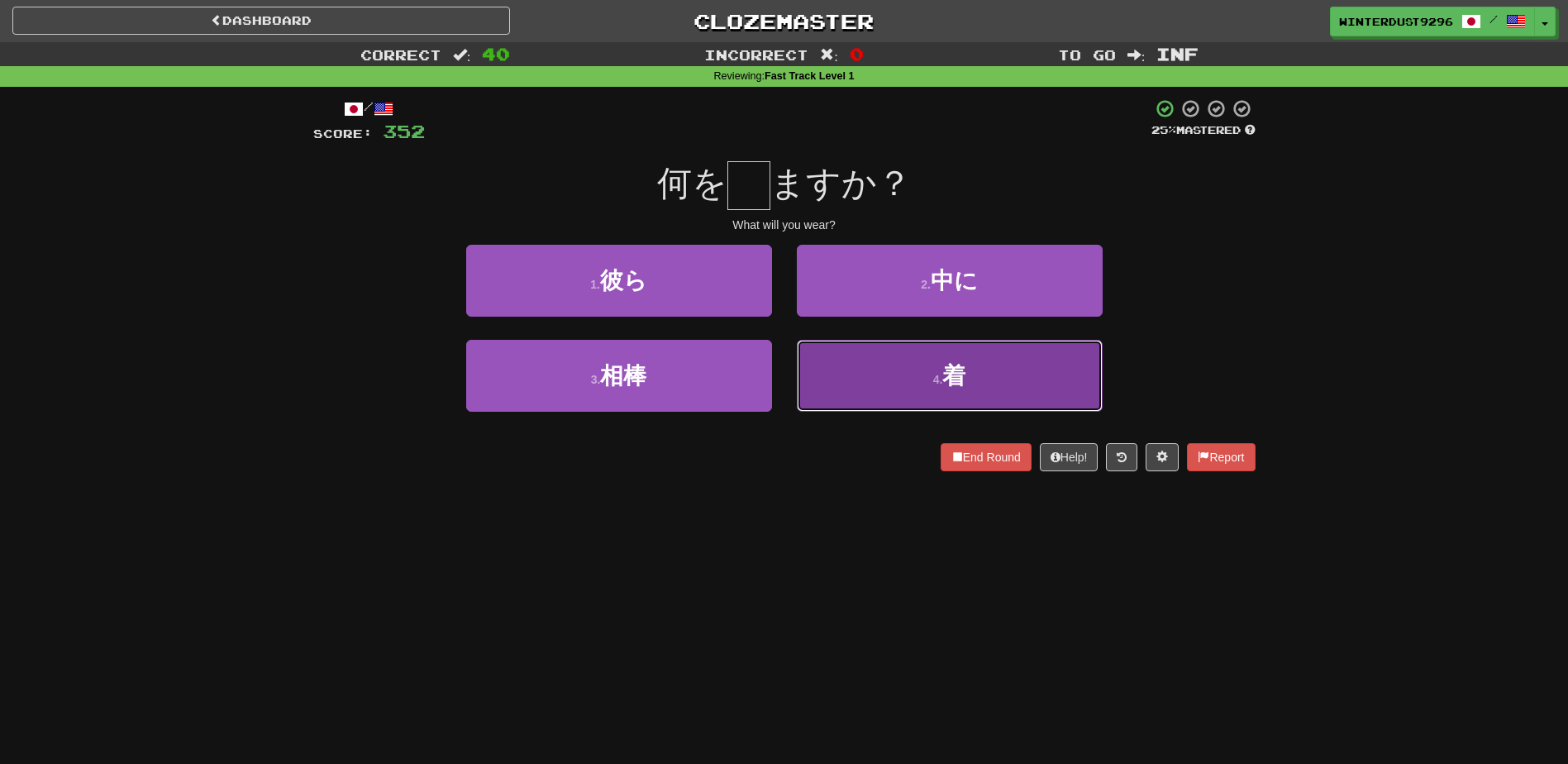
click at [908, 404] on button "4 . 着" at bounding box center [949, 376] width 306 height 71
type input "*"
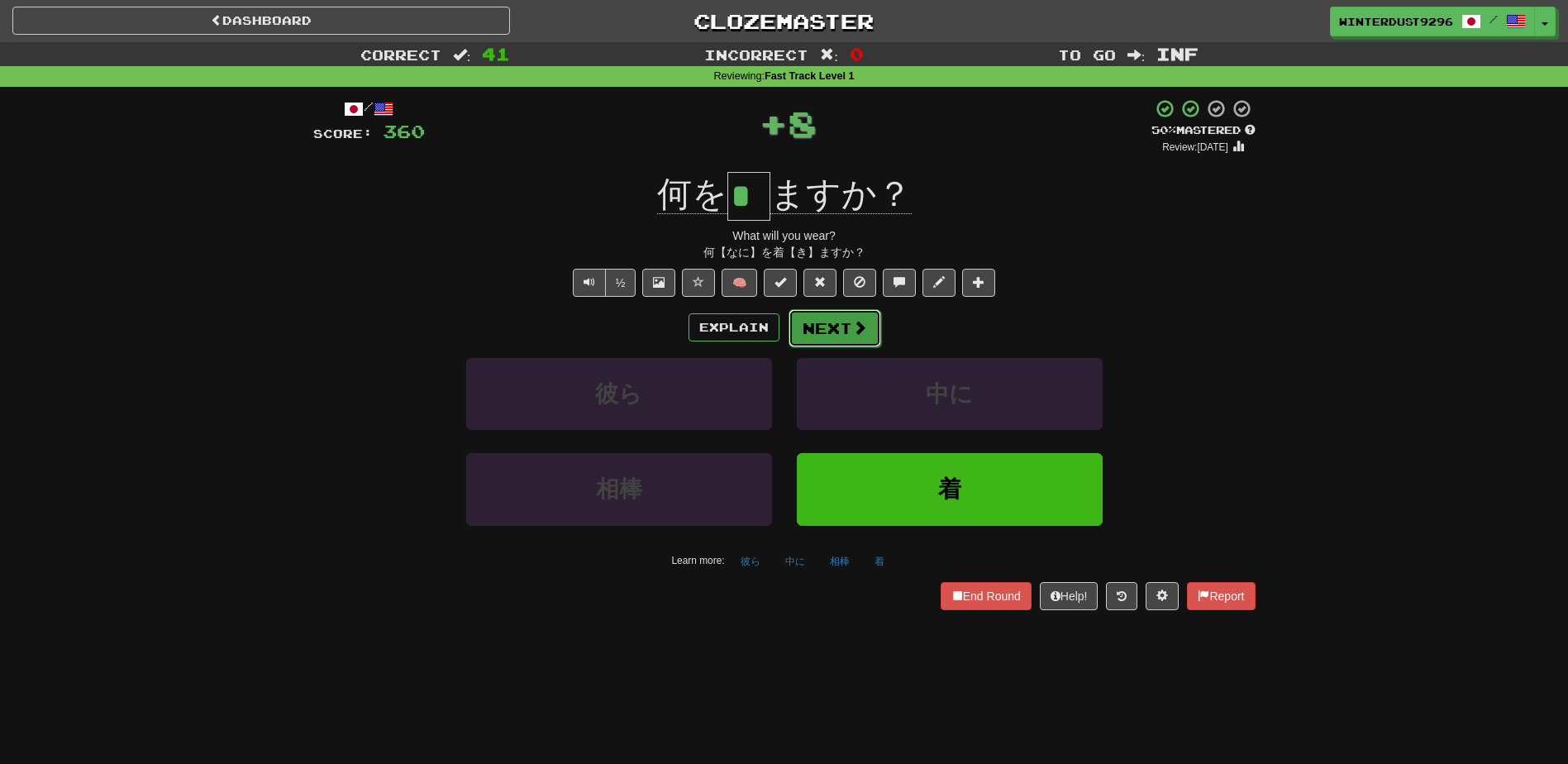
click at [835, 323] on button "Next" at bounding box center [835, 327] width 93 height 38
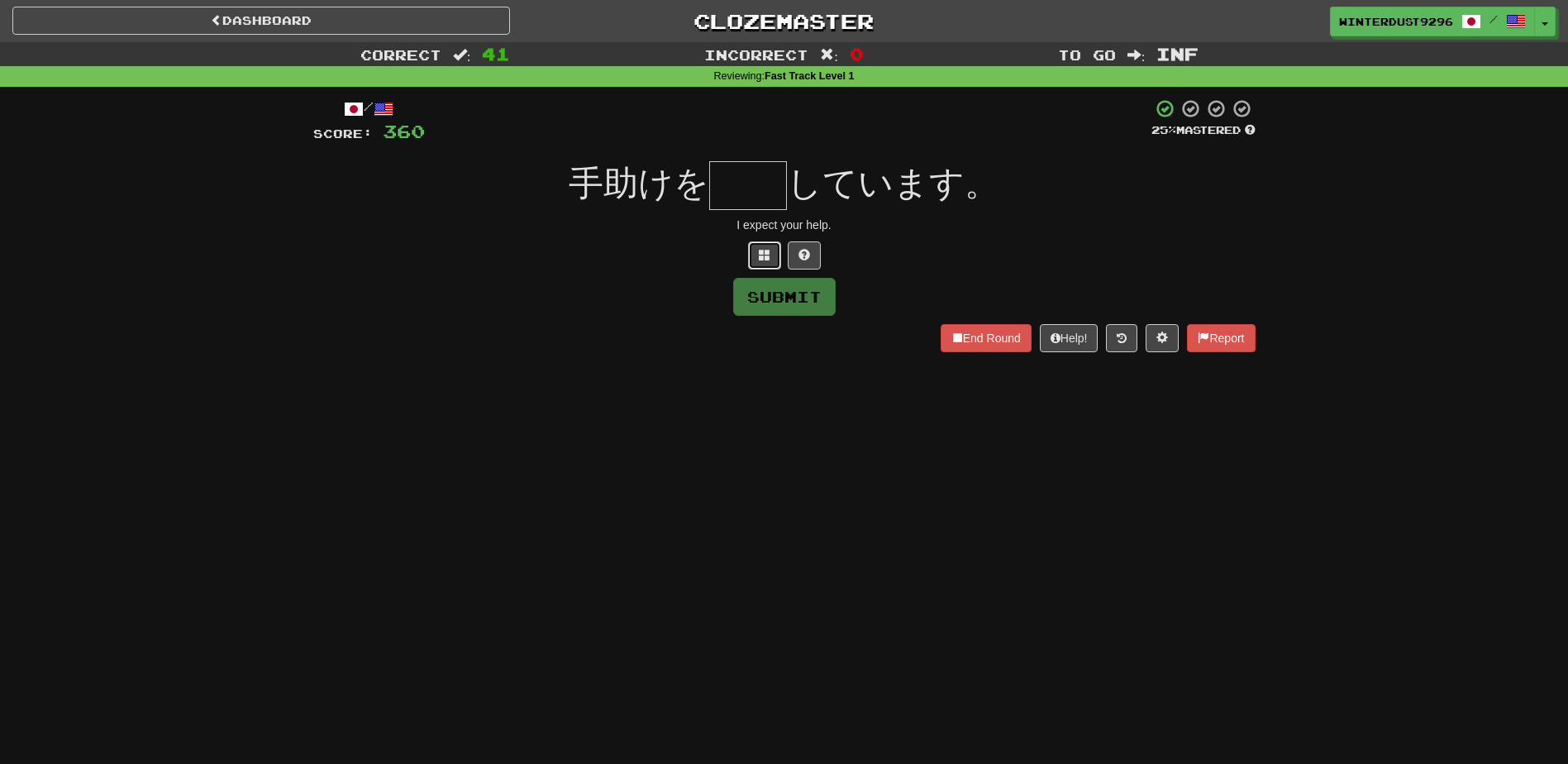
click at [766, 250] on span at bounding box center [765, 255] width 12 height 12
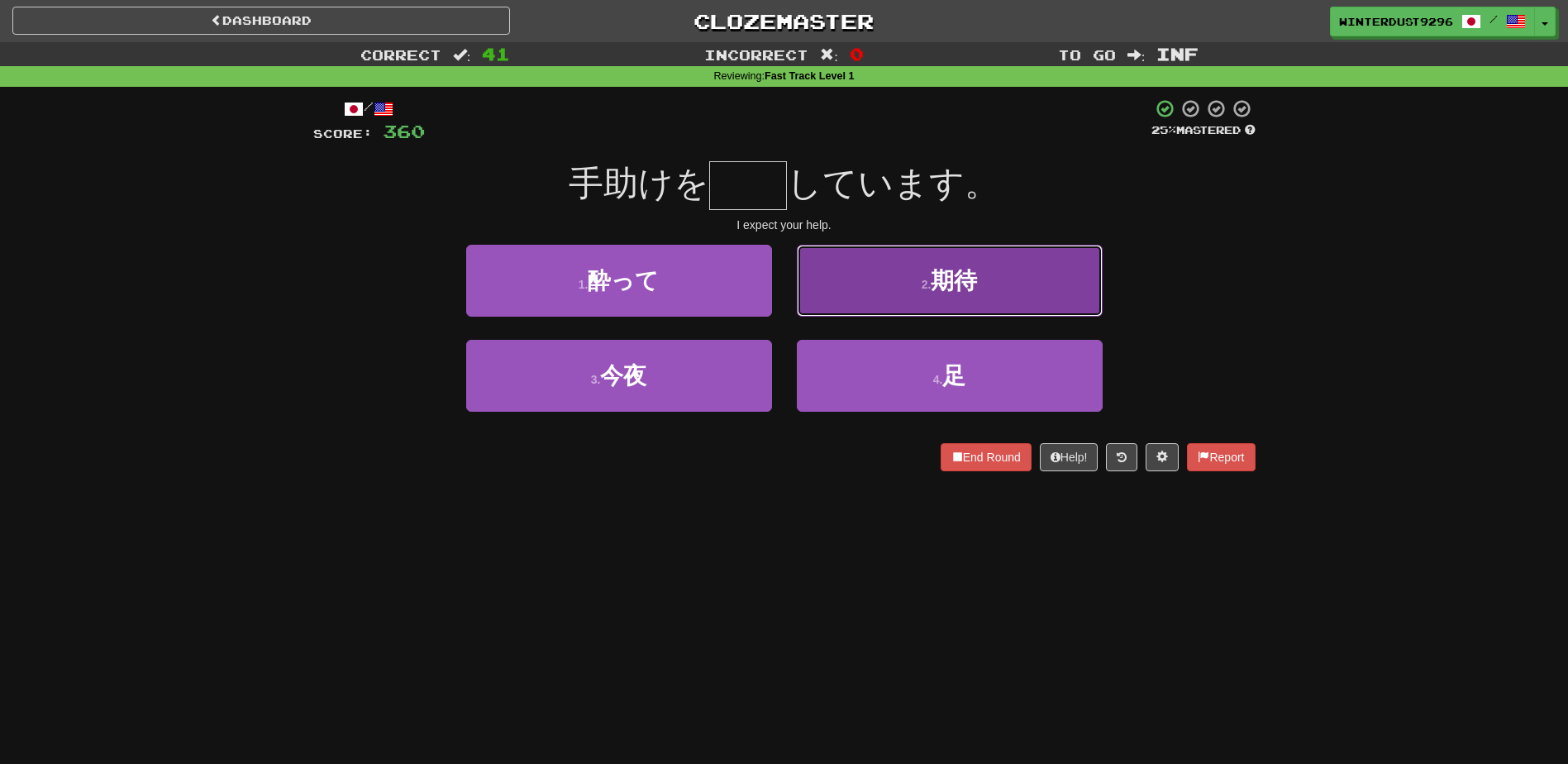
click at [912, 300] on button "2 . 期待" at bounding box center [949, 280] width 306 height 71
type input "**"
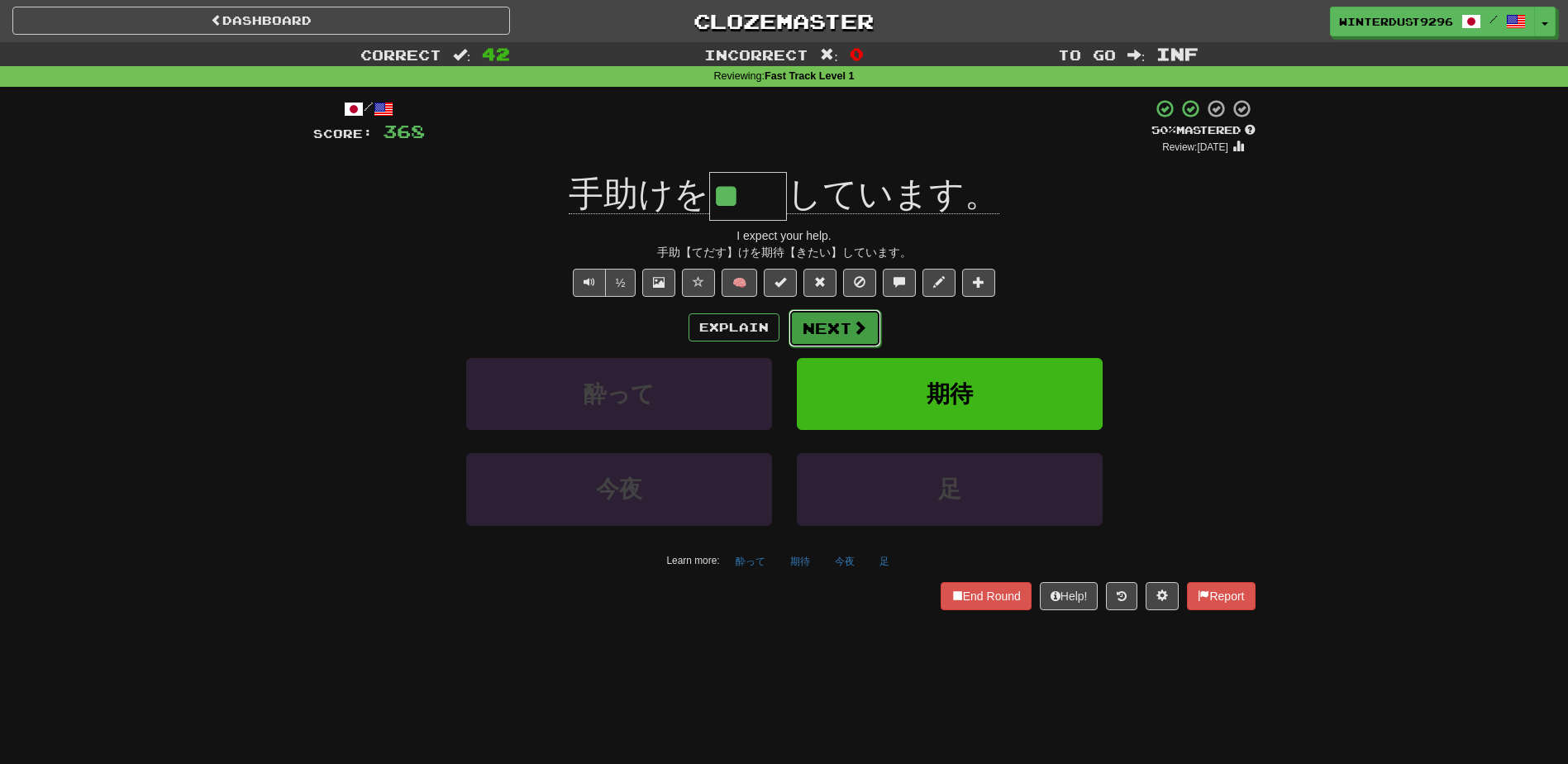
click at [843, 315] on button "Next" at bounding box center [835, 327] width 93 height 38
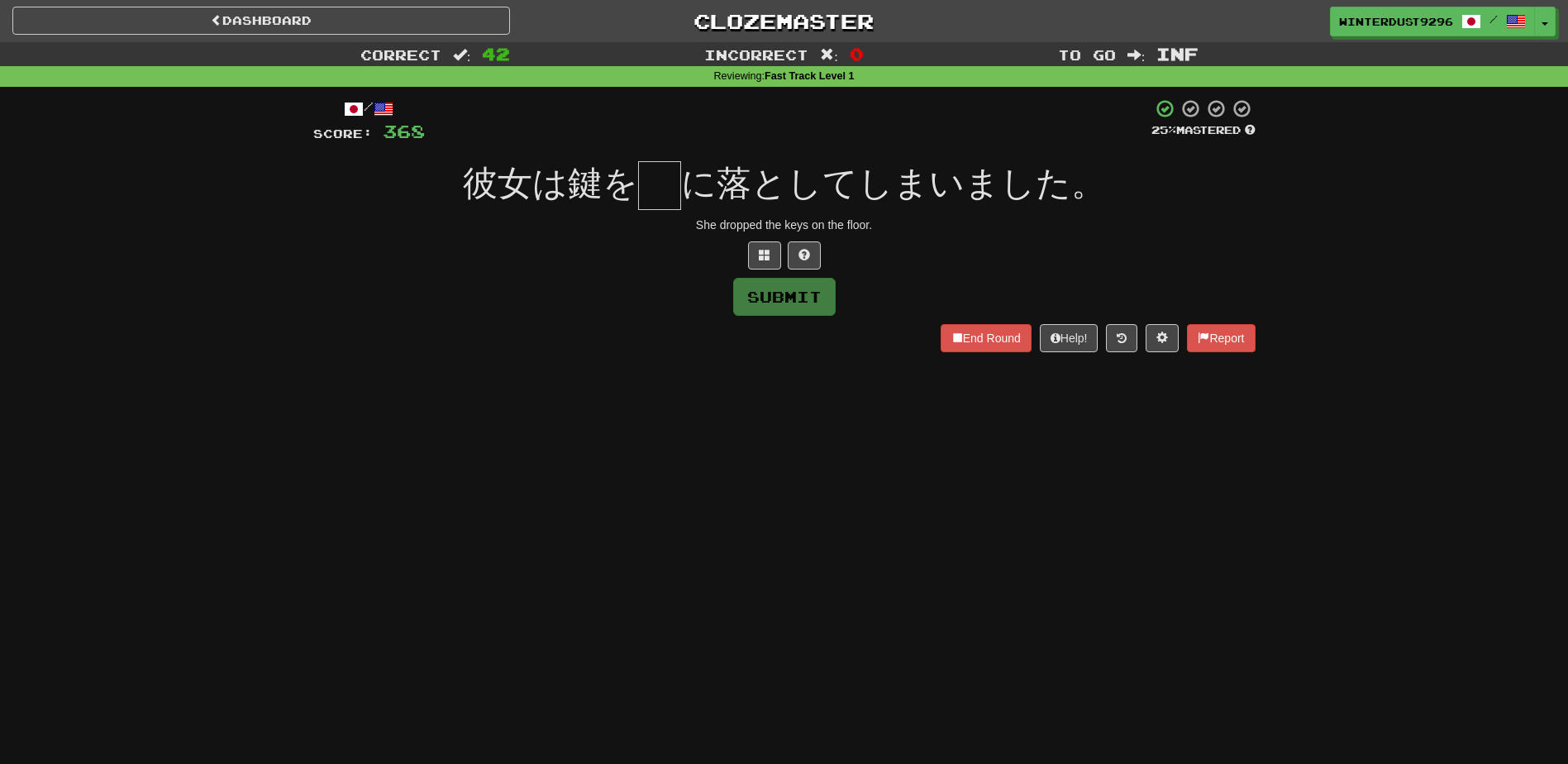
click at [586, 195] on span "彼女は鍵を" at bounding box center [549, 183] width 175 height 39
click at [767, 262] on button at bounding box center [765, 255] width 33 height 28
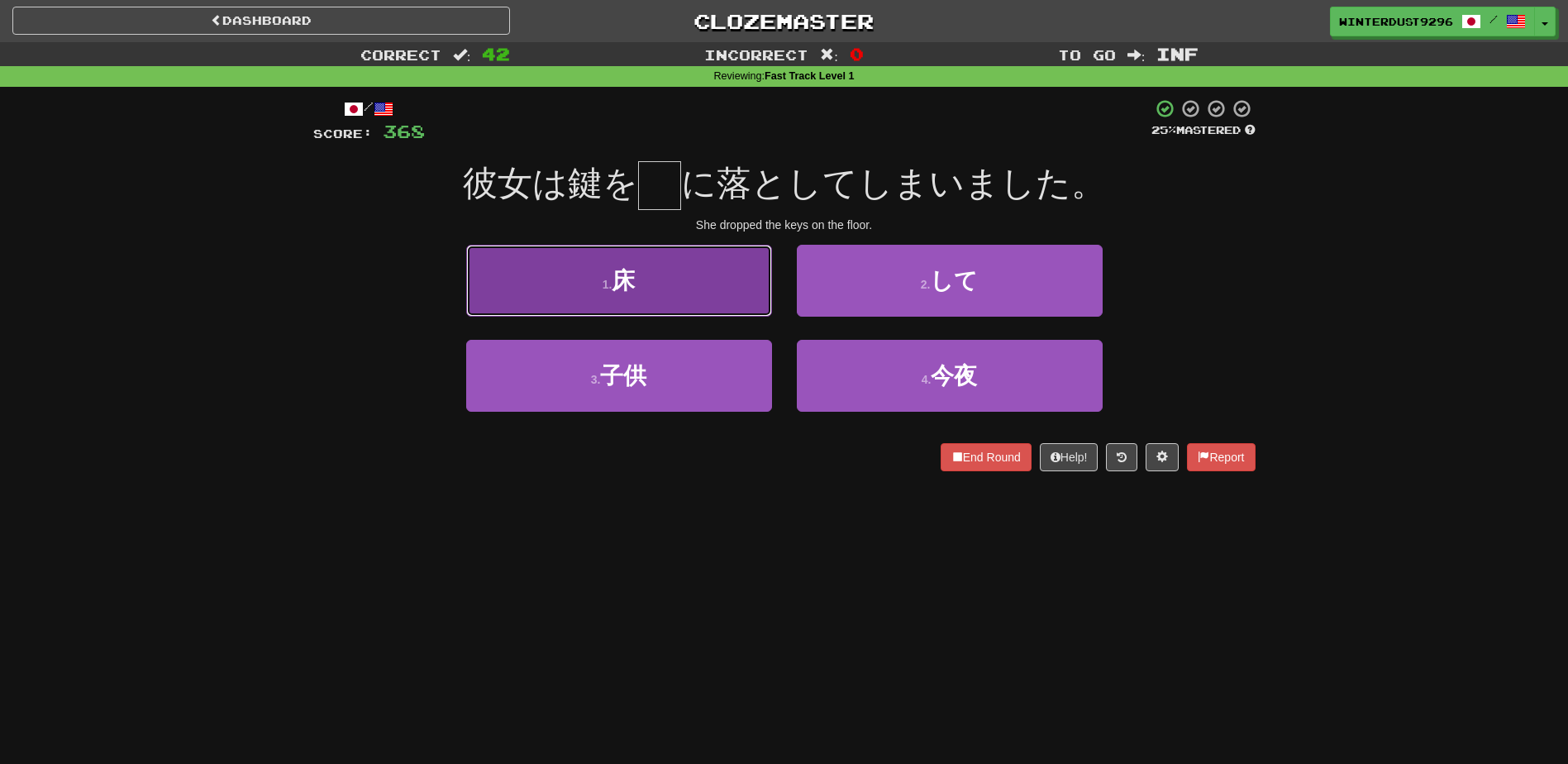
click at [683, 272] on button "1 . 床" at bounding box center [619, 280] width 306 height 71
type input "*"
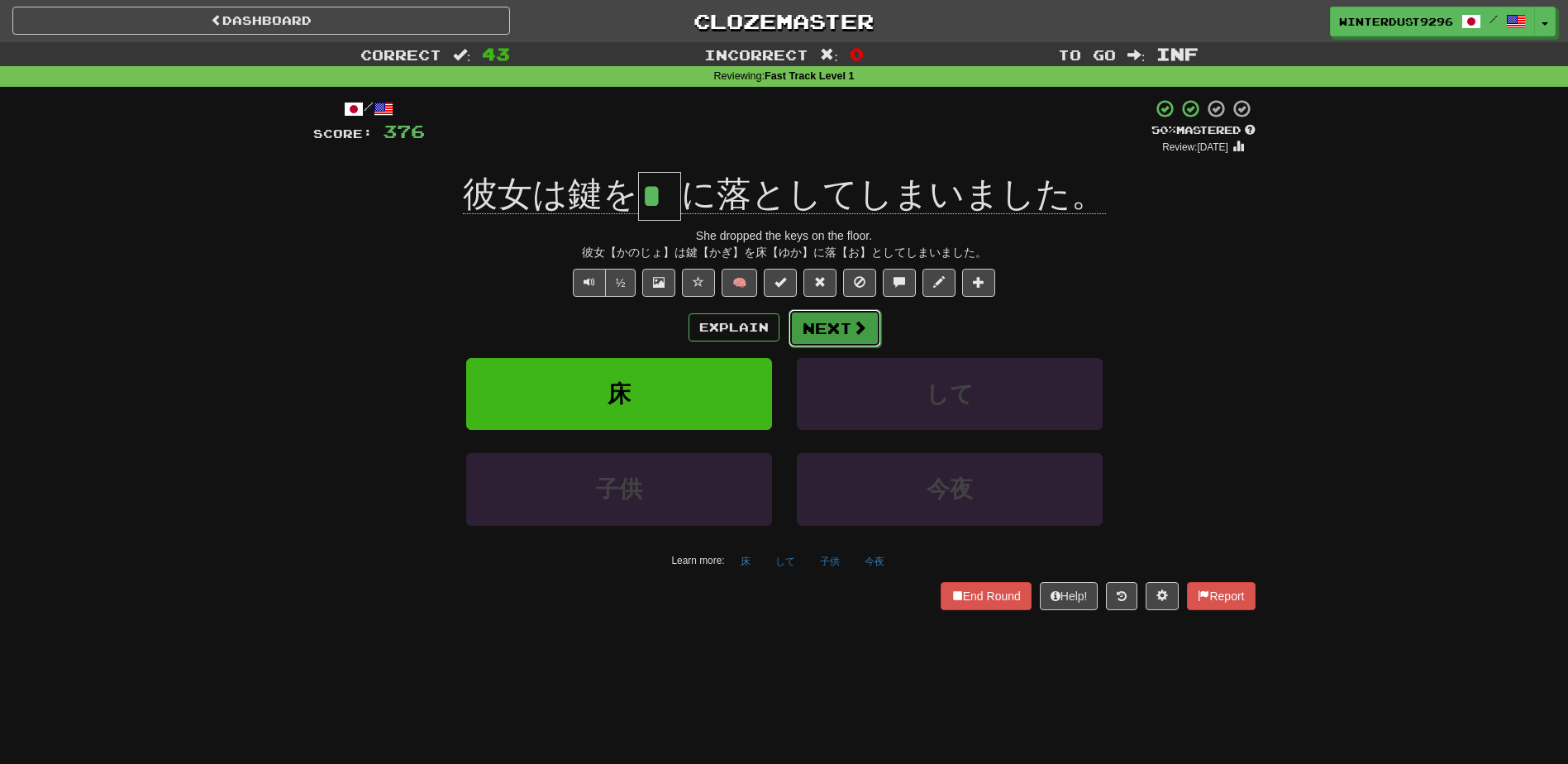
click at [857, 335] on span at bounding box center [859, 326] width 14 height 14
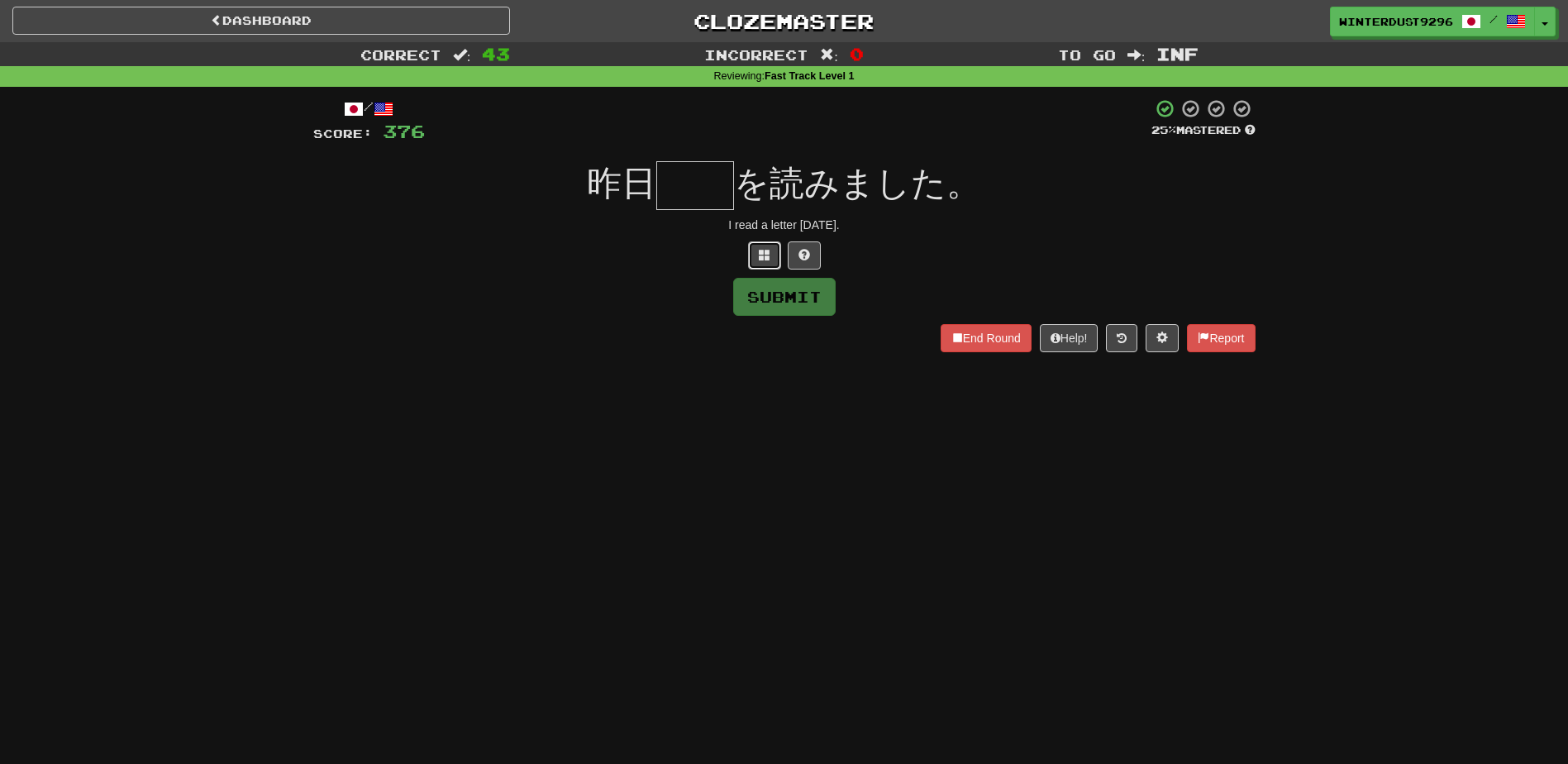
click at [765, 256] on span at bounding box center [765, 255] width 12 height 12
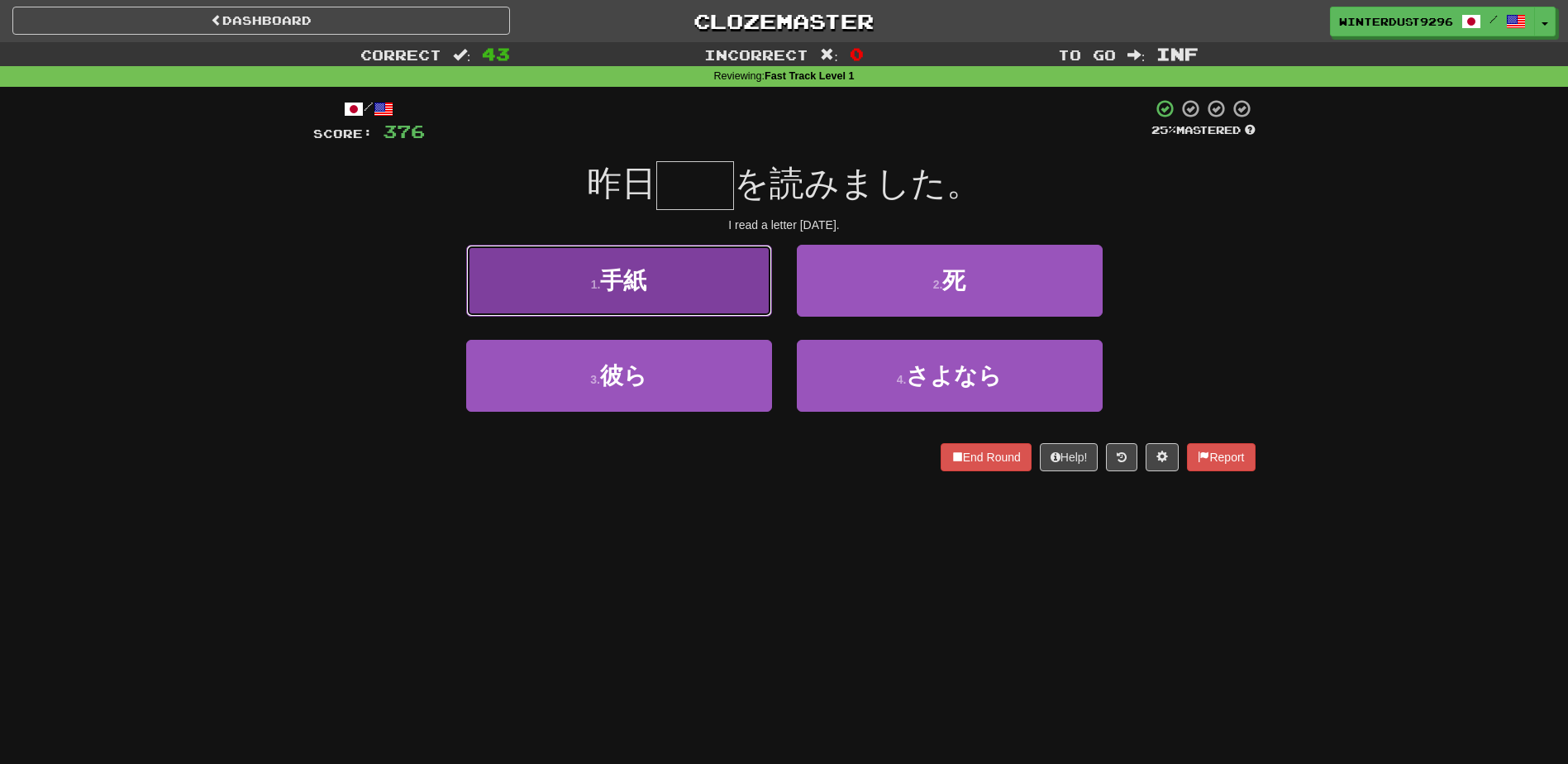
click at [681, 278] on button "1 . 手紙" at bounding box center [619, 280] width 306 height 71
type input "**"
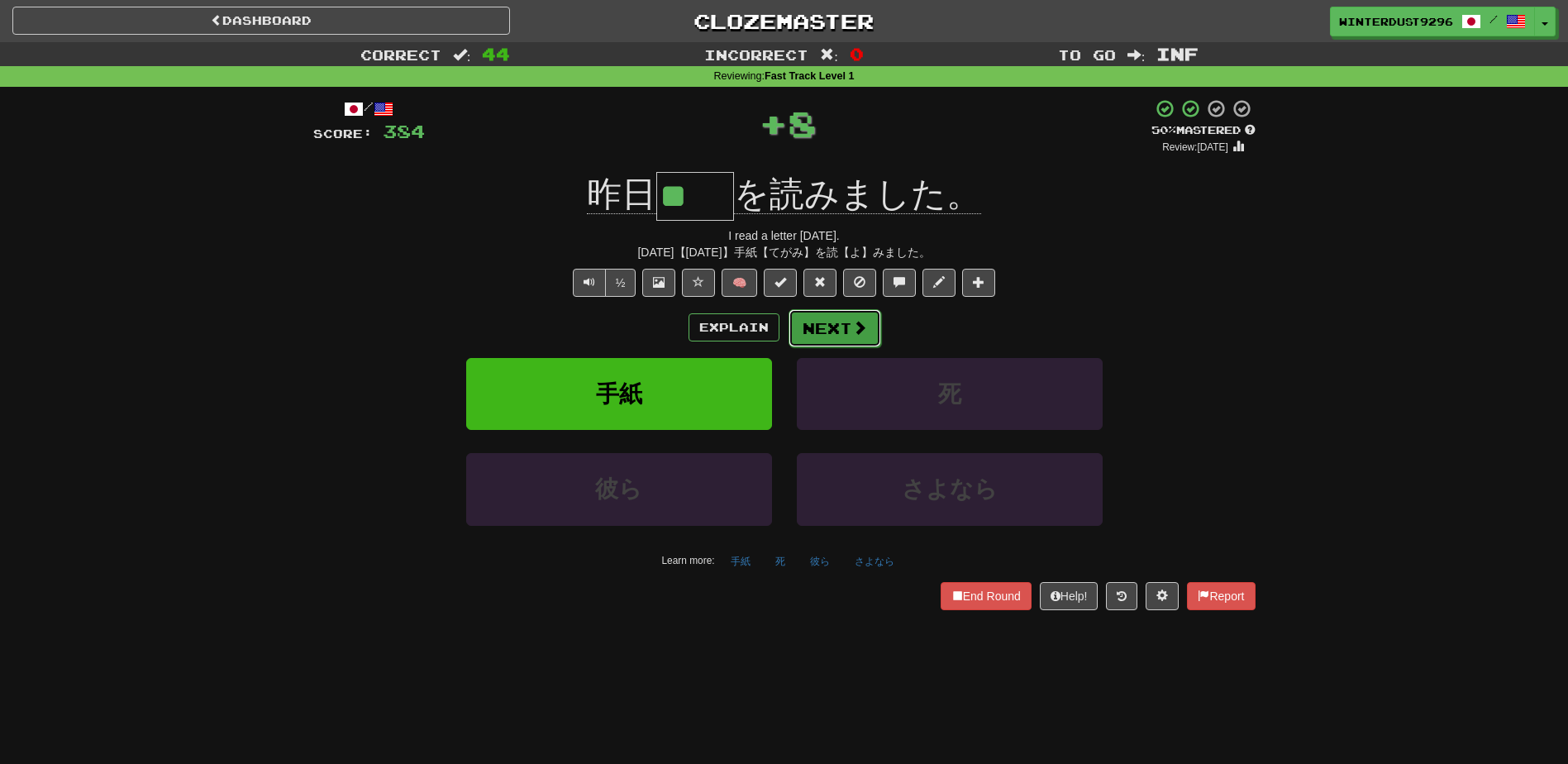
click at [853, 325] on span at bounding box center [859, 326] width 14 height 14
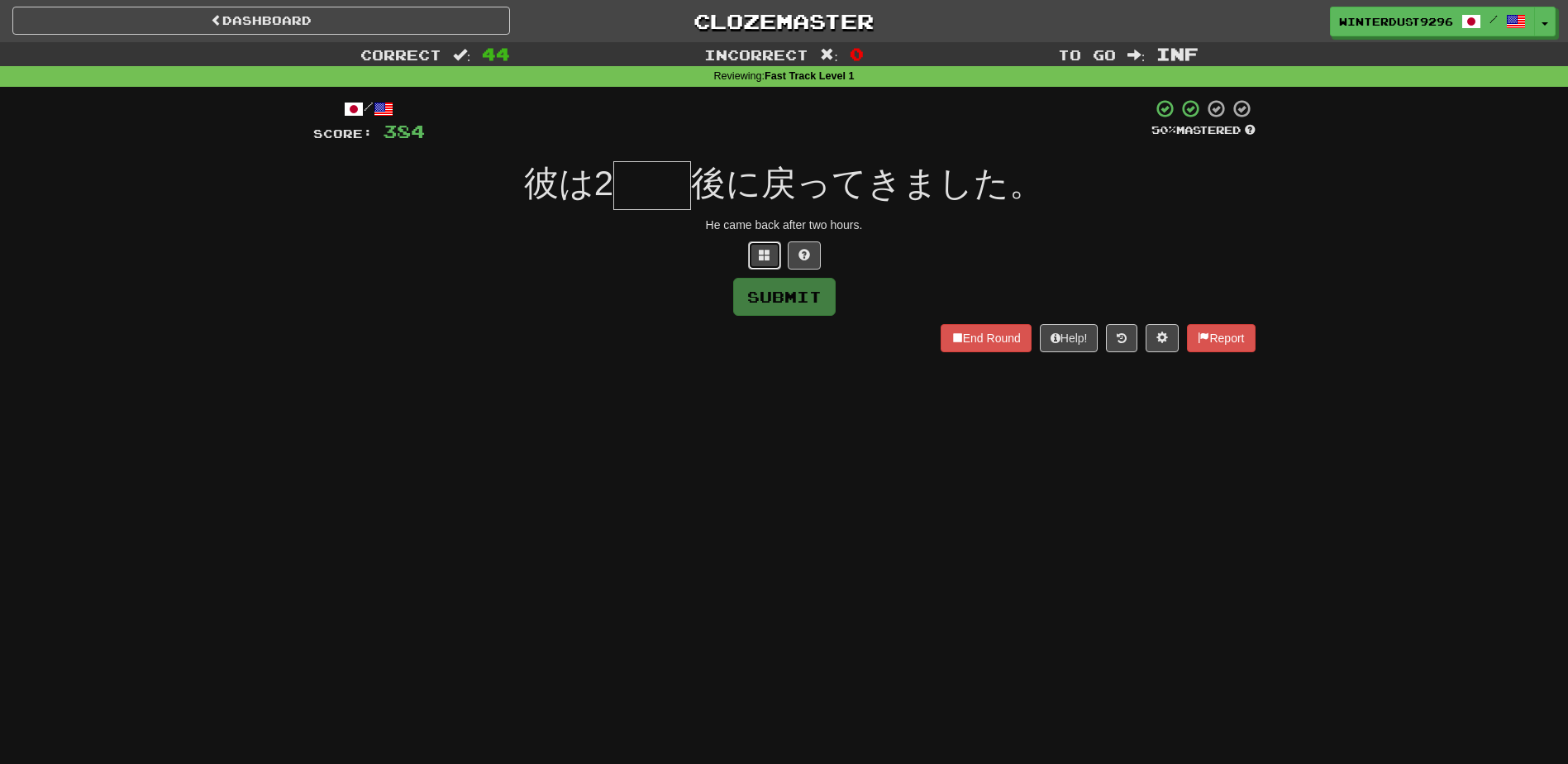
click at [754, 259] on button at bounding box center [765, 255] width 33 height 28
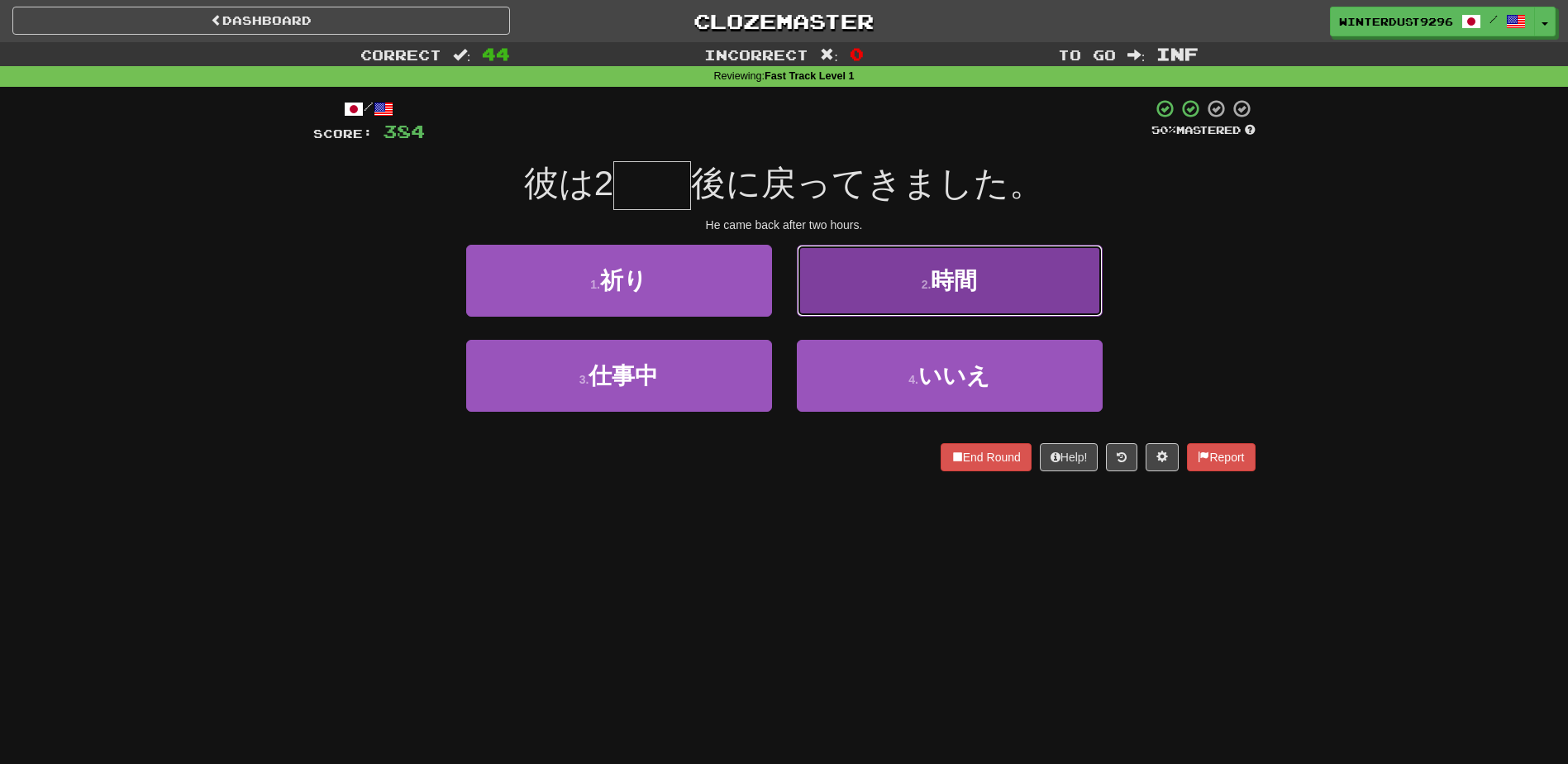
click at [894, 292] on button "2 . 時間" at bounding box center [949, 280] width 306 height 71
type input "**"
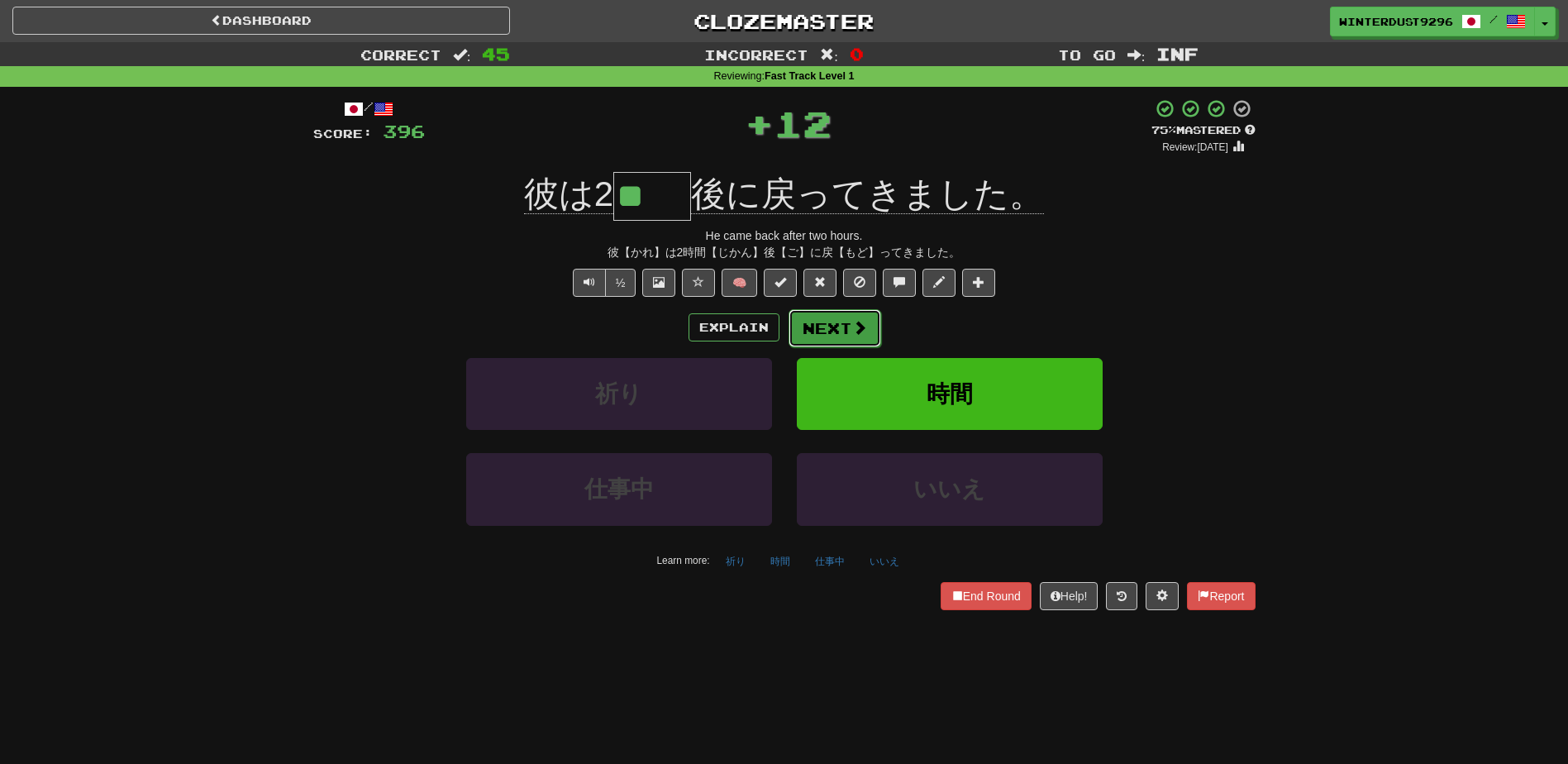
click at [841, 325] on button "Next" at bounding box center [835, 327] width 93 height 38
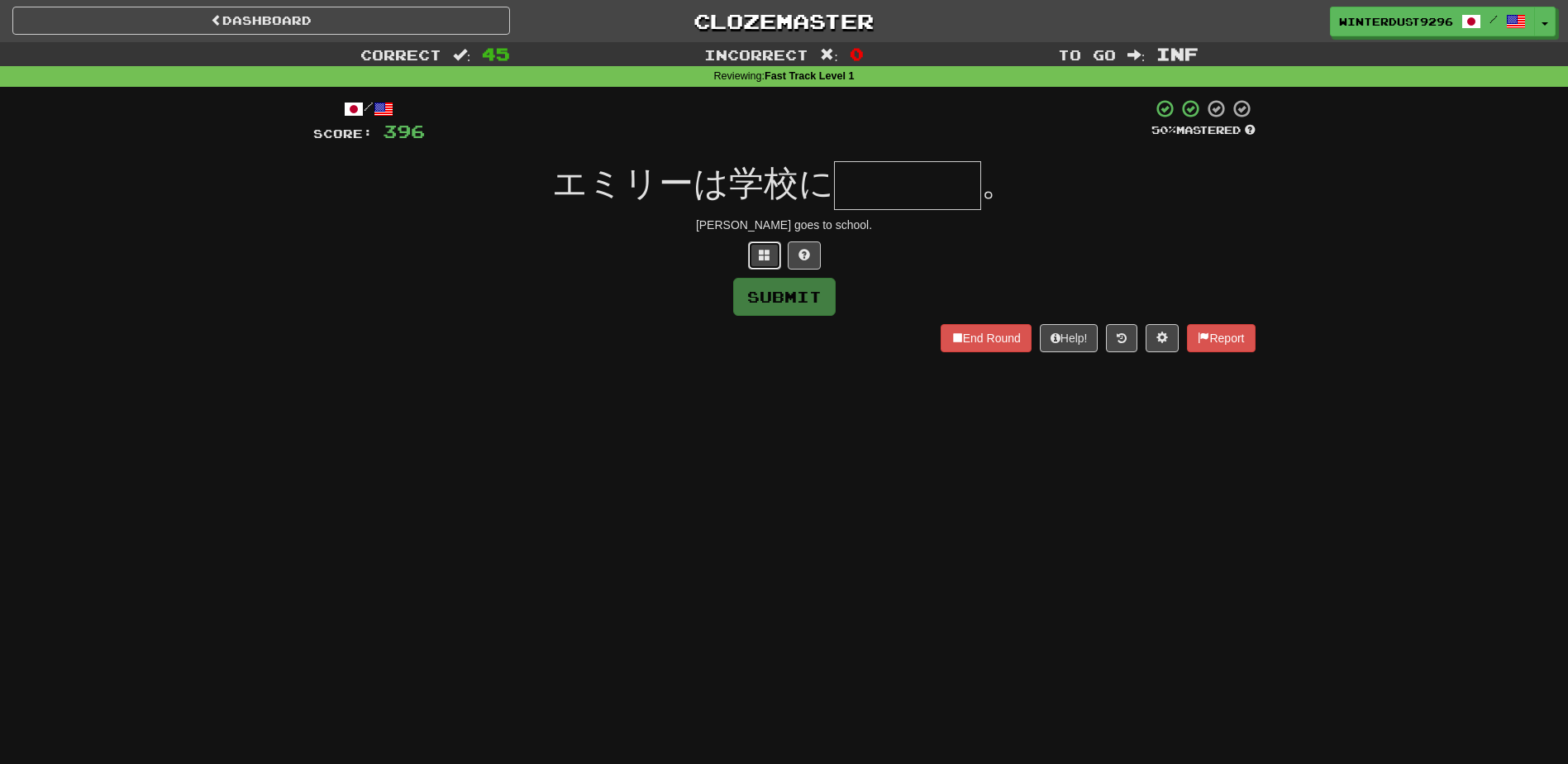
click at [766, 264] on button at bounding box center [765, 255] width 33 height 28
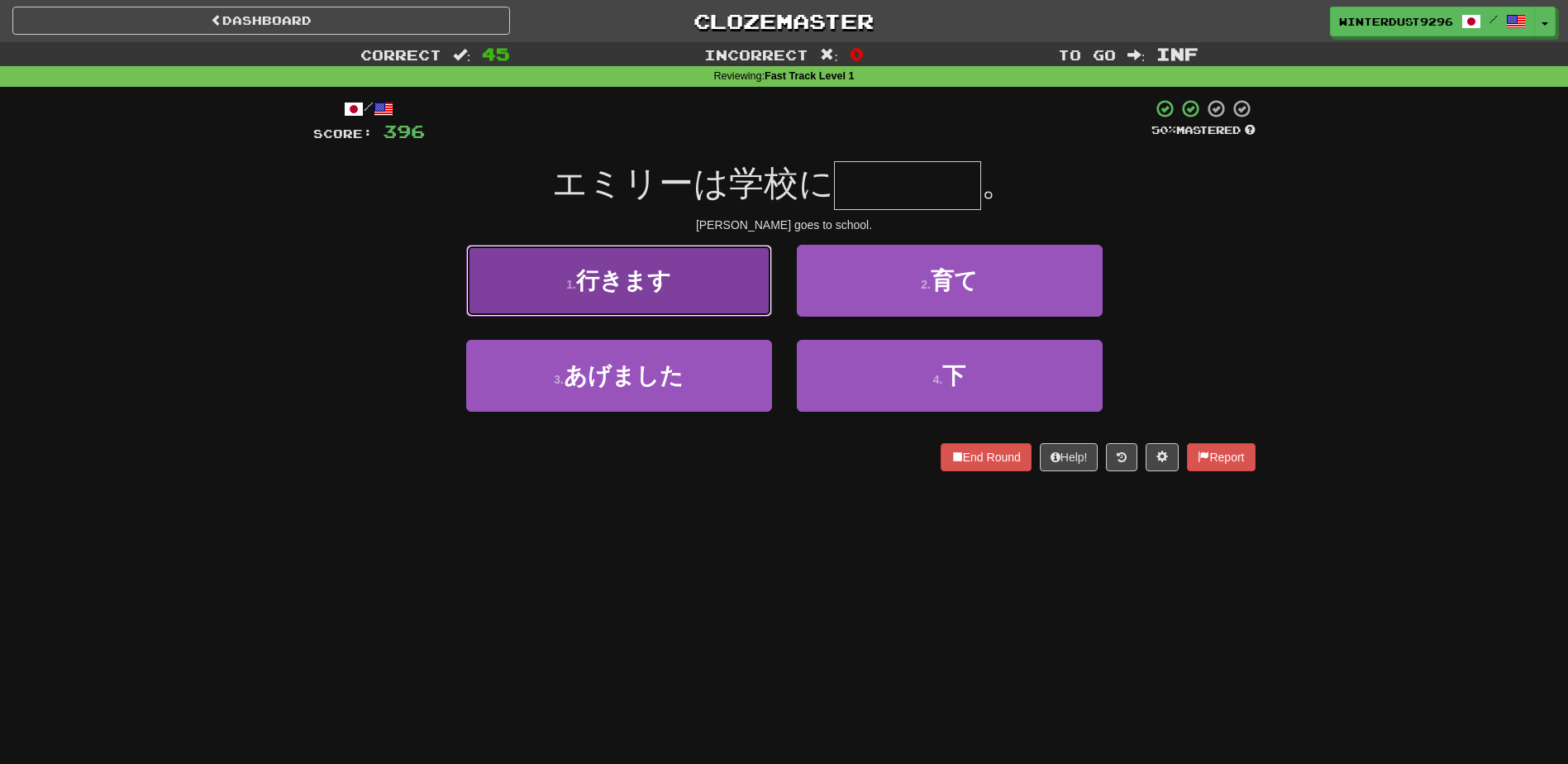
click at [742, 290] on button "1 . 行きます" at bounding box center [619, 280] width 306 height 71
type input "****"
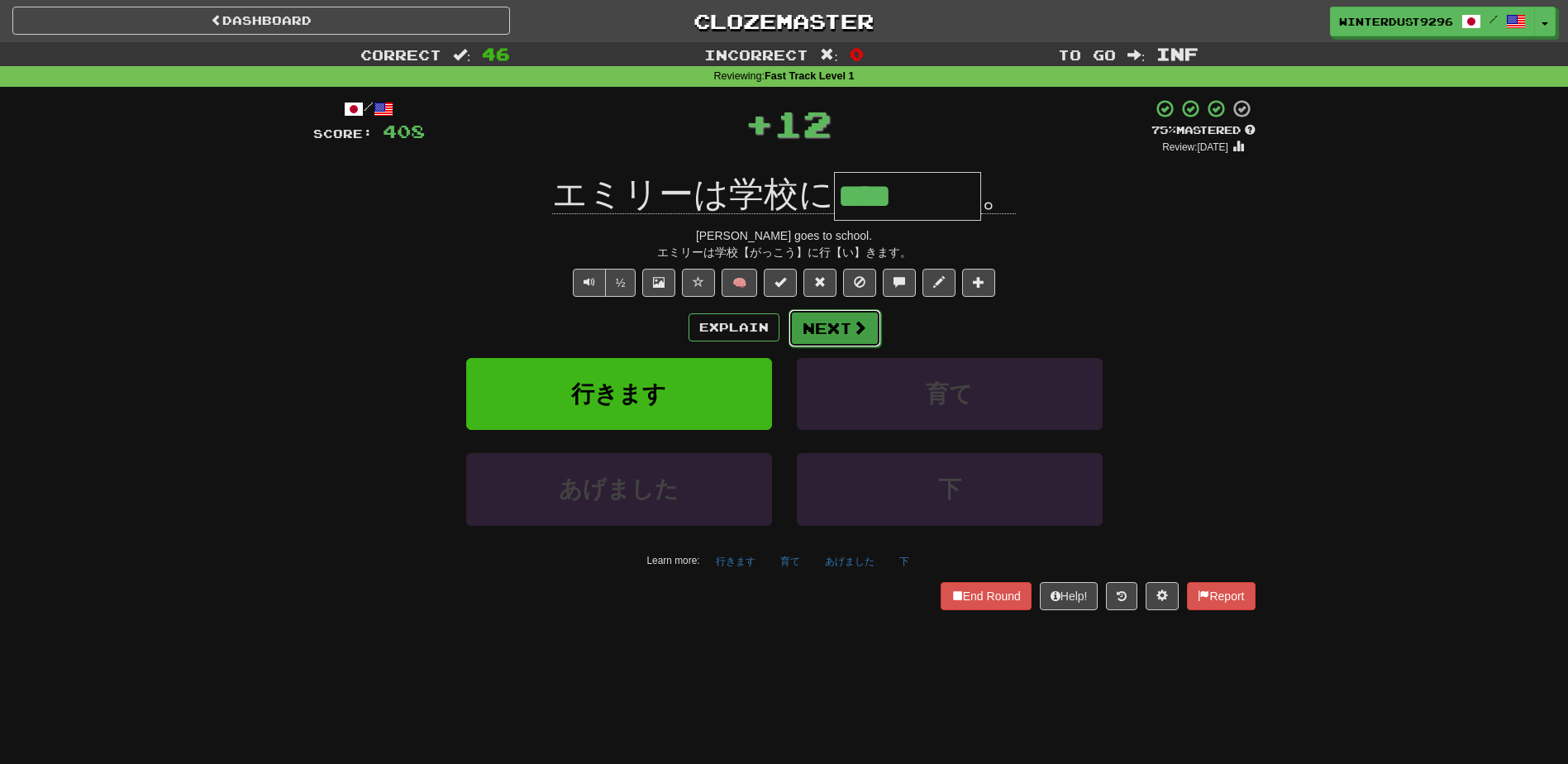
click at [845, 319] on button "Next" at bounding box center [835, 327] width 93 height 38
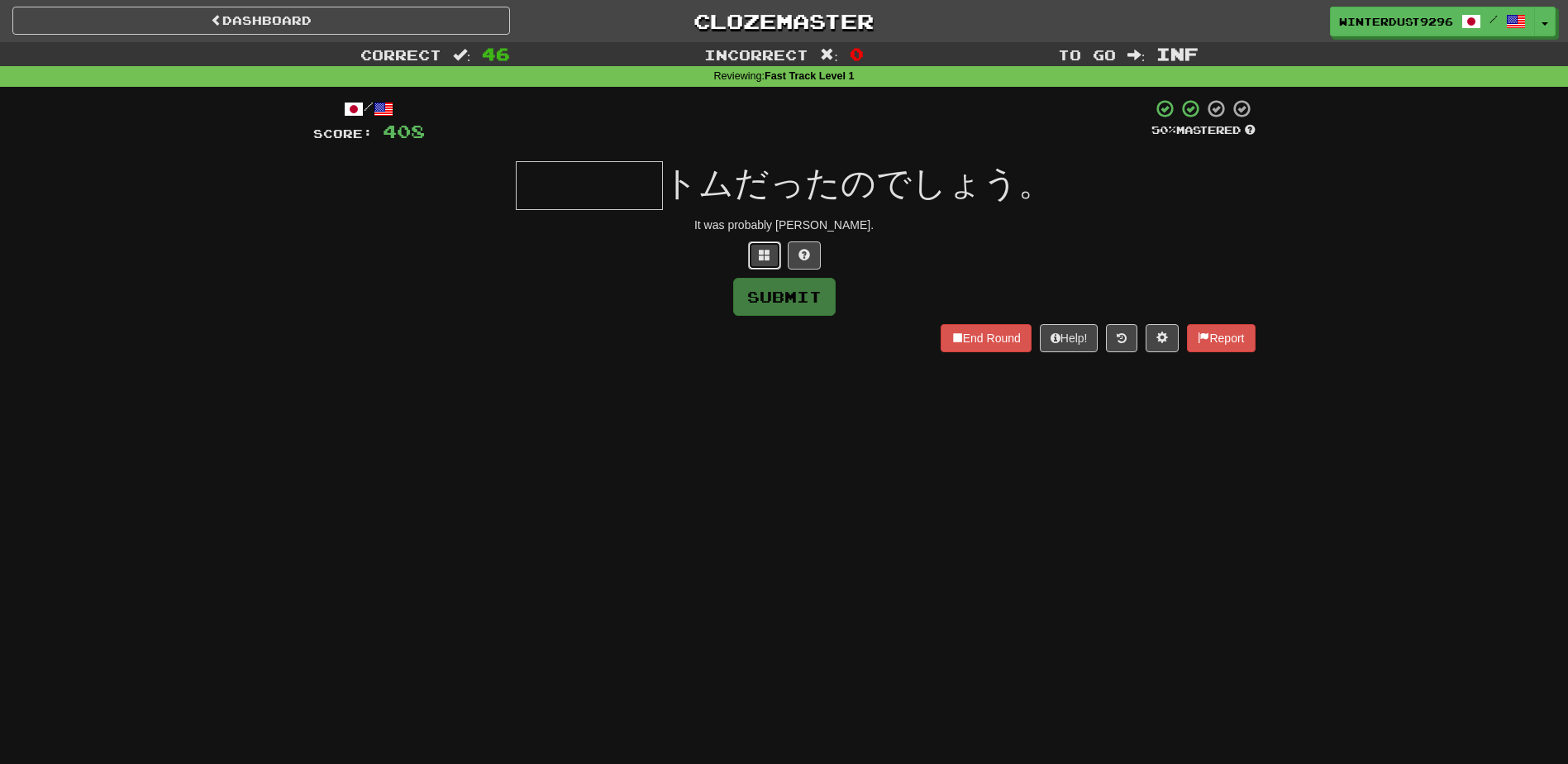
click at [767, 263] on button at bounding box center [765, 255] width 33 height 28
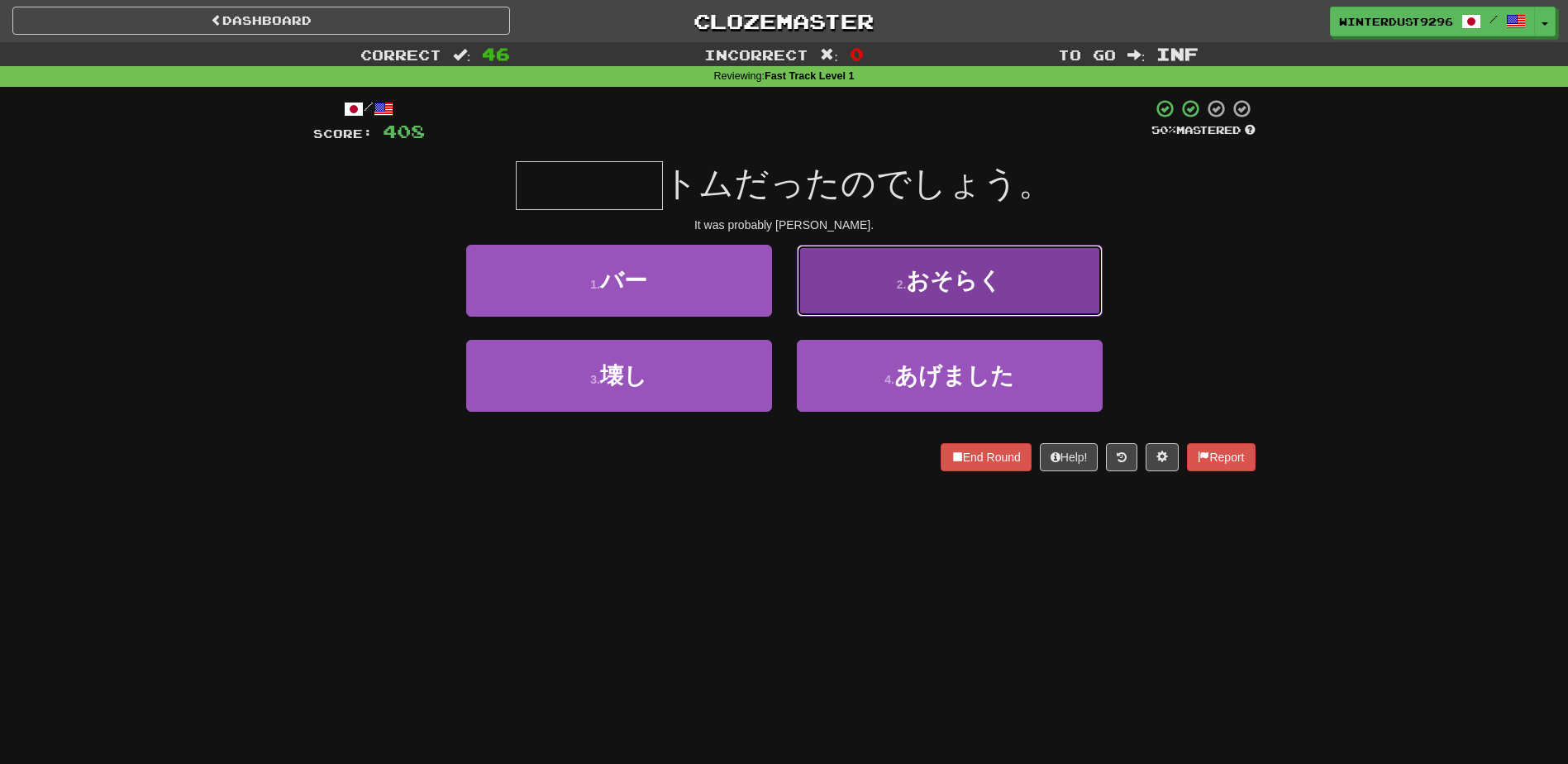
click at [933, 278] on span "おそらく" at bounding box center [953, 280] width 96 height 26
type input "****"
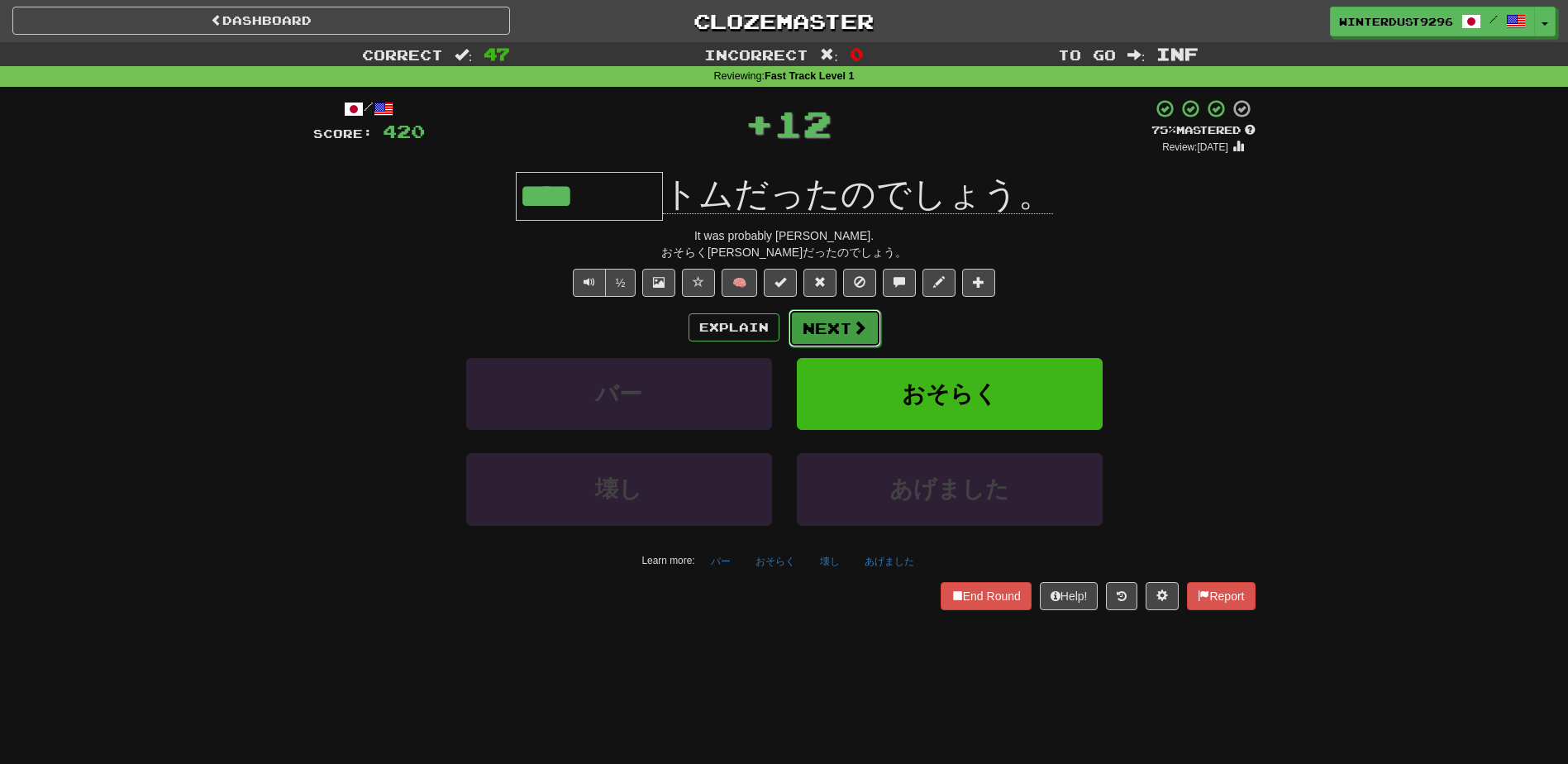
click at [836, 329] on button "Next" at bounding box center [835, 327] width 93 height 38
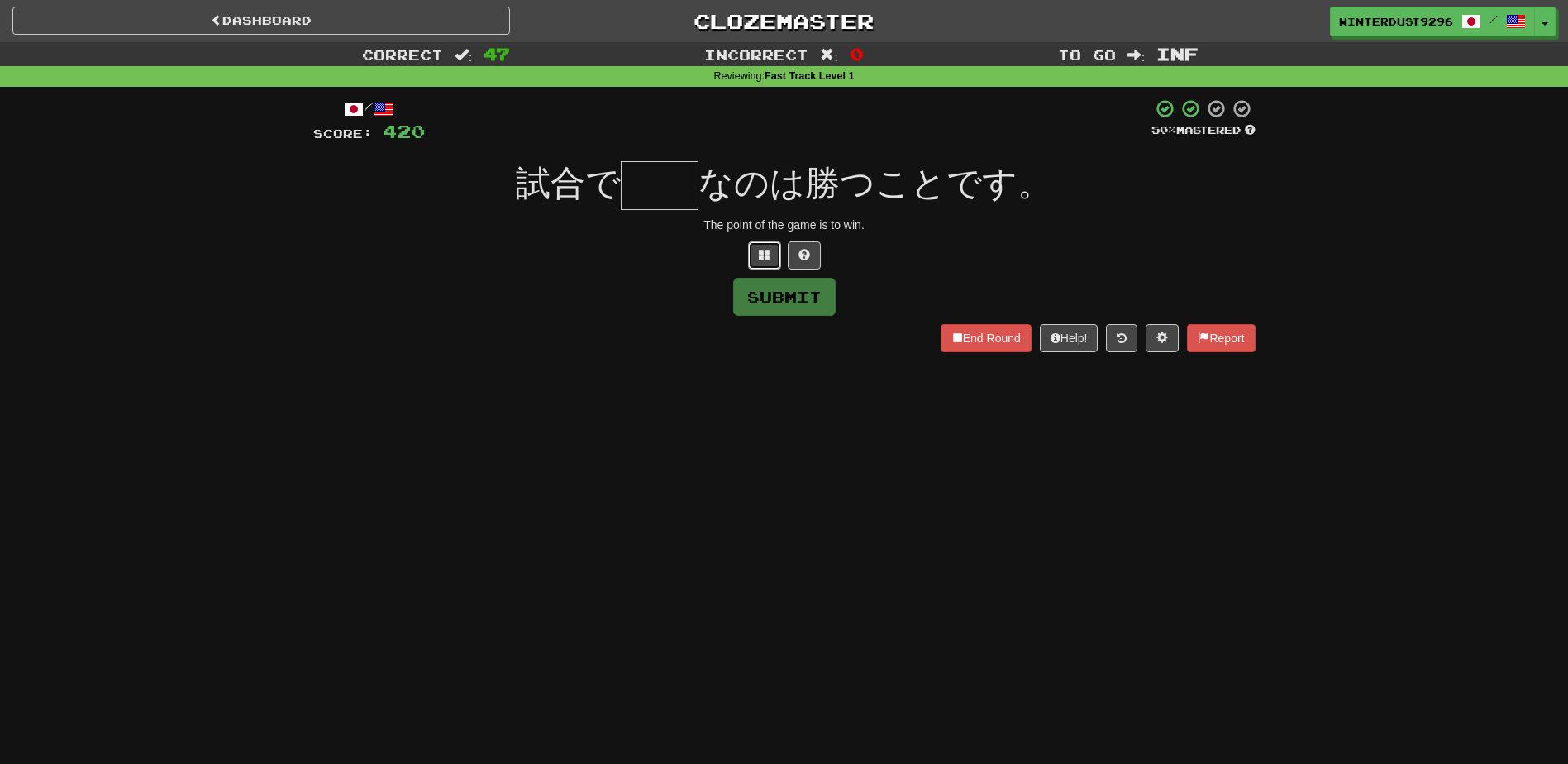
click at [766, 254] on span at bounding box center [765, 255] width 12 height 12
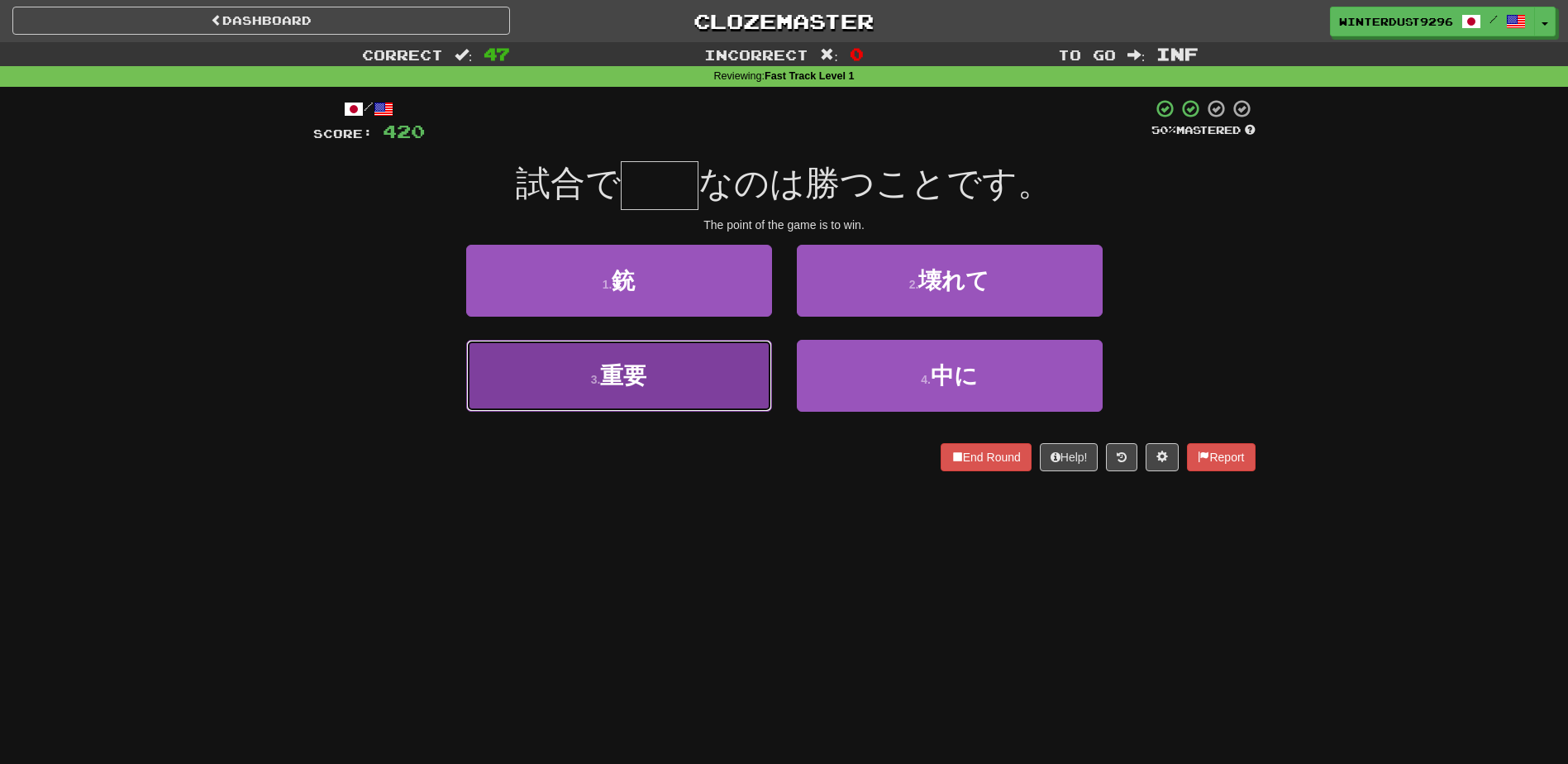
click at [675, 365] on button "3 . 重要" at bounding box center [619, 376] width 306 height 71
type input "**"
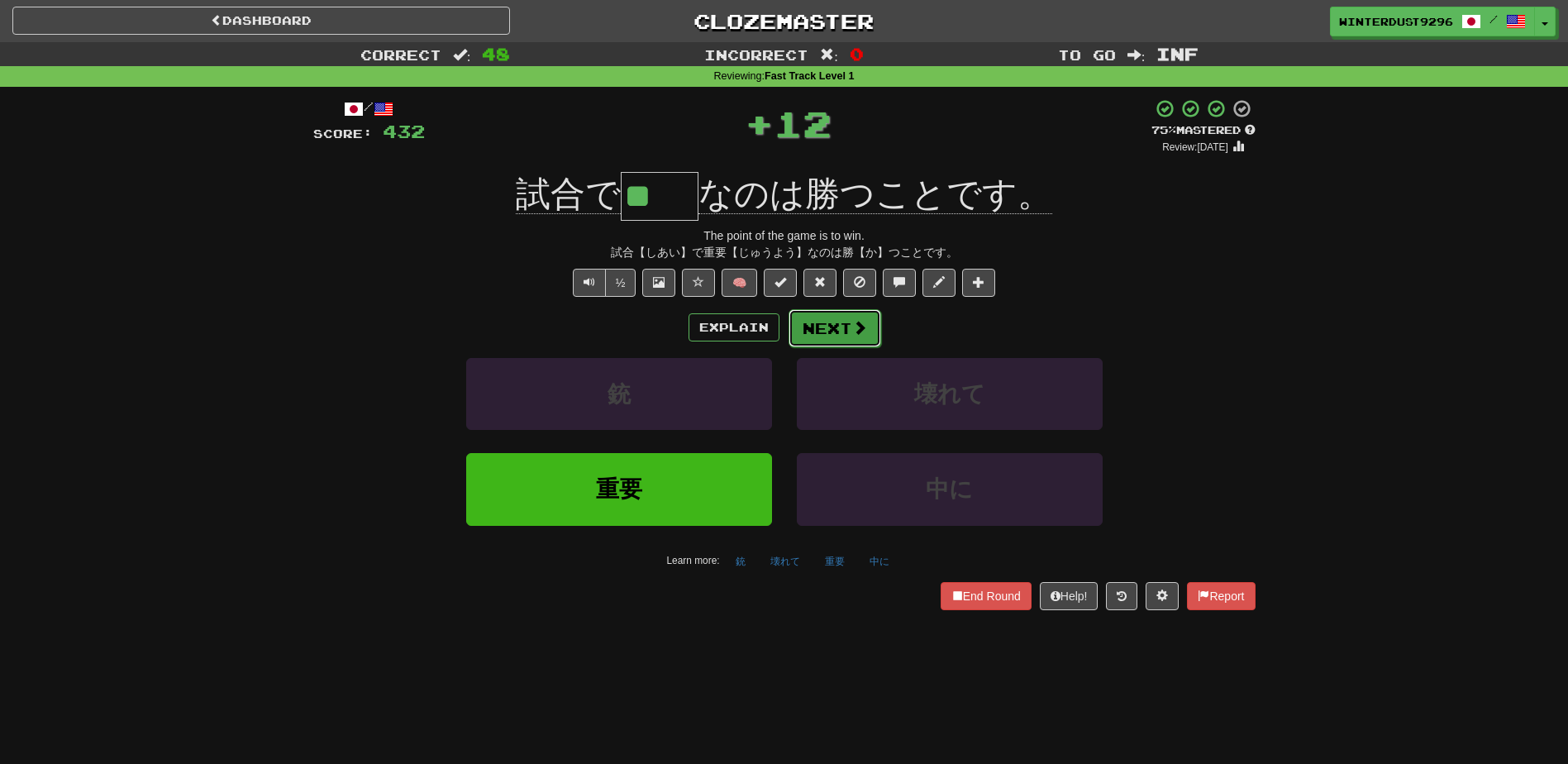
click at [842, 332] on button "Next" at bounding box center [835, 327] width 93 height 38
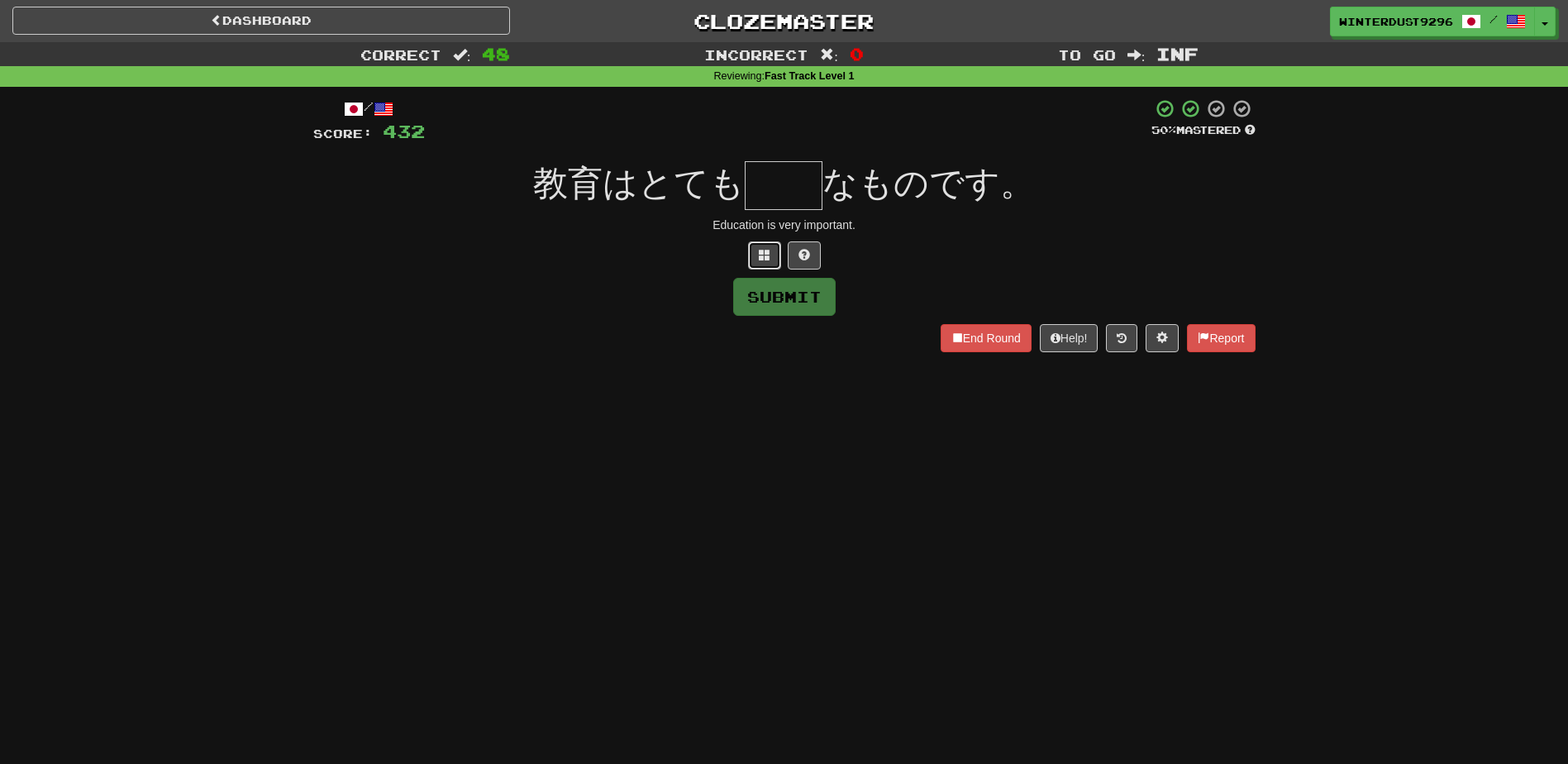
click at [749, 255] on button at bounding box center [765, 255] width 33 height 28
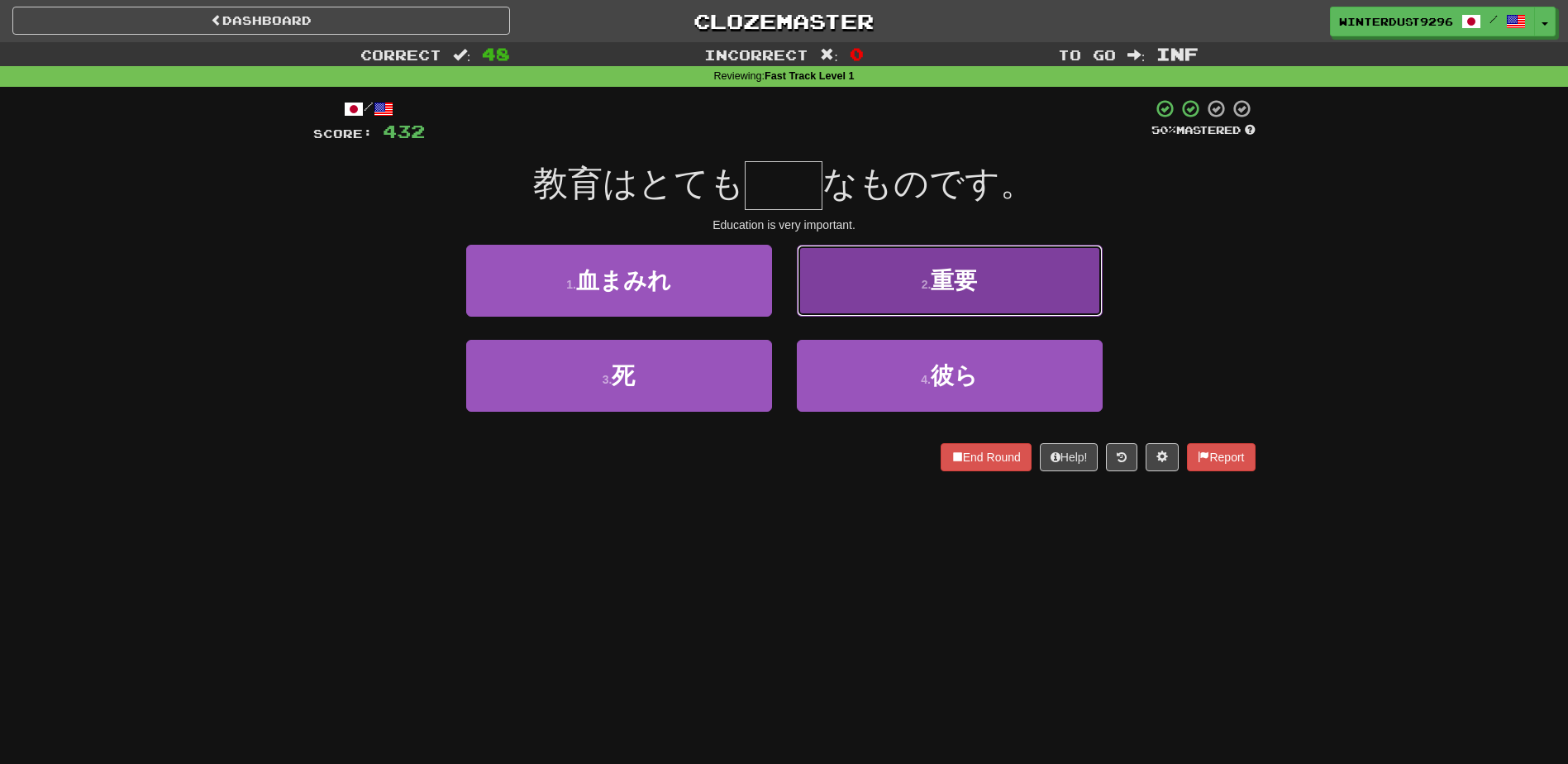
click at [831, 299] on button "2 . 重要" at bounding box center [949, 280] width 306 height 71
type input "**"
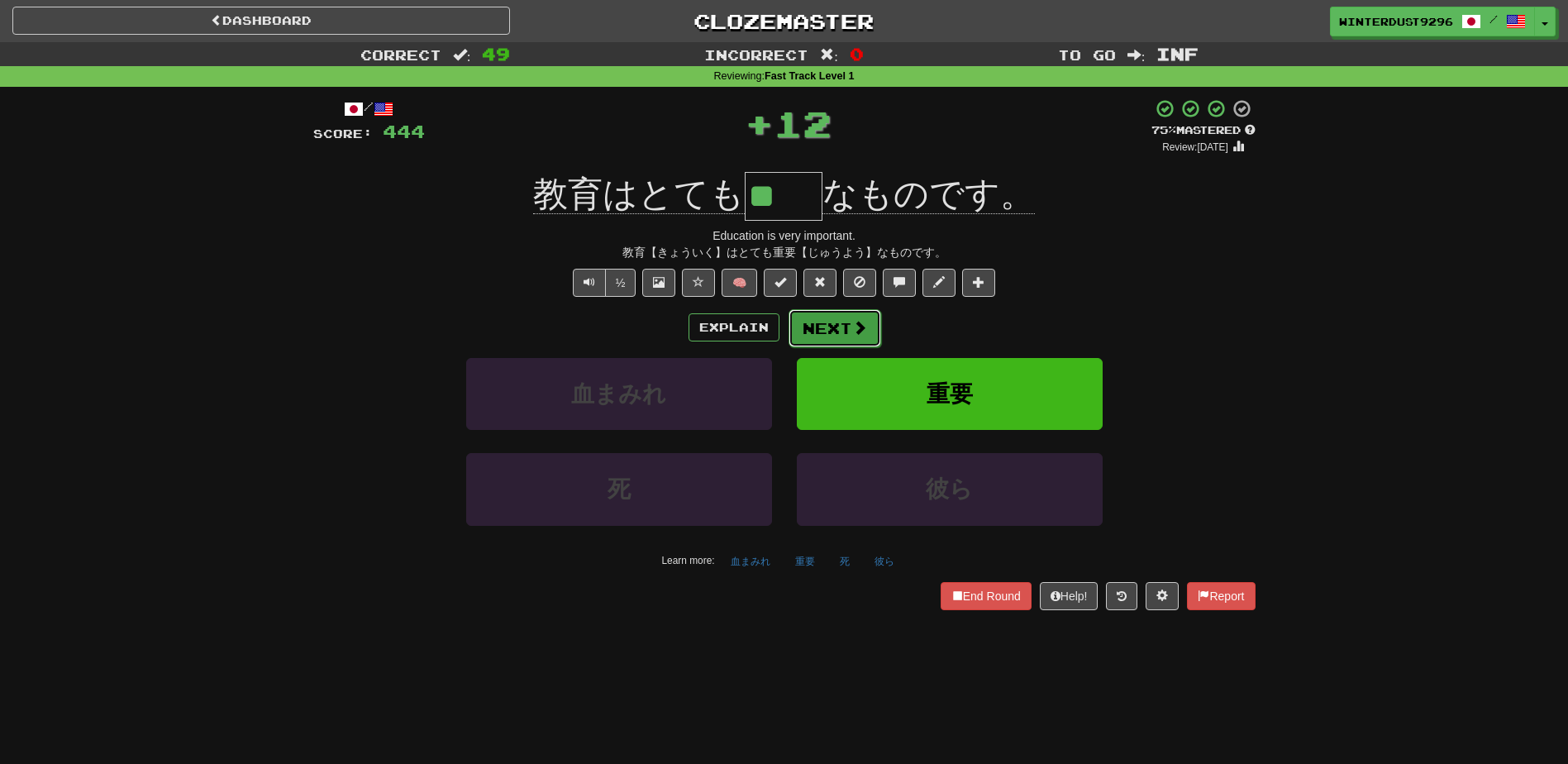
click at [838, 324] on button "Next" at bounding box center [835, 327] width 93 height 38
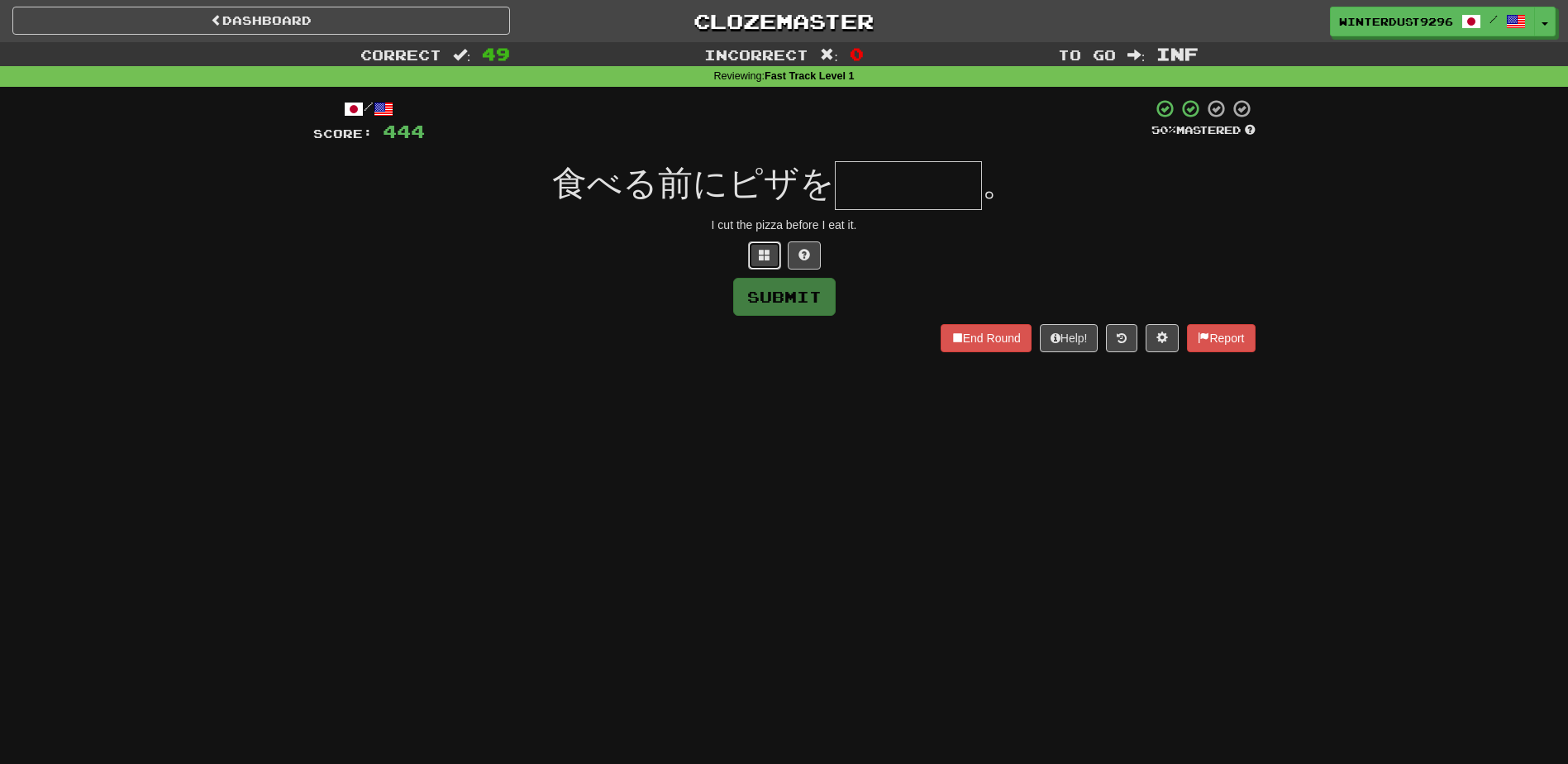
click at [755, 263] on button at bounding box center [765, 255] width 33 height 28
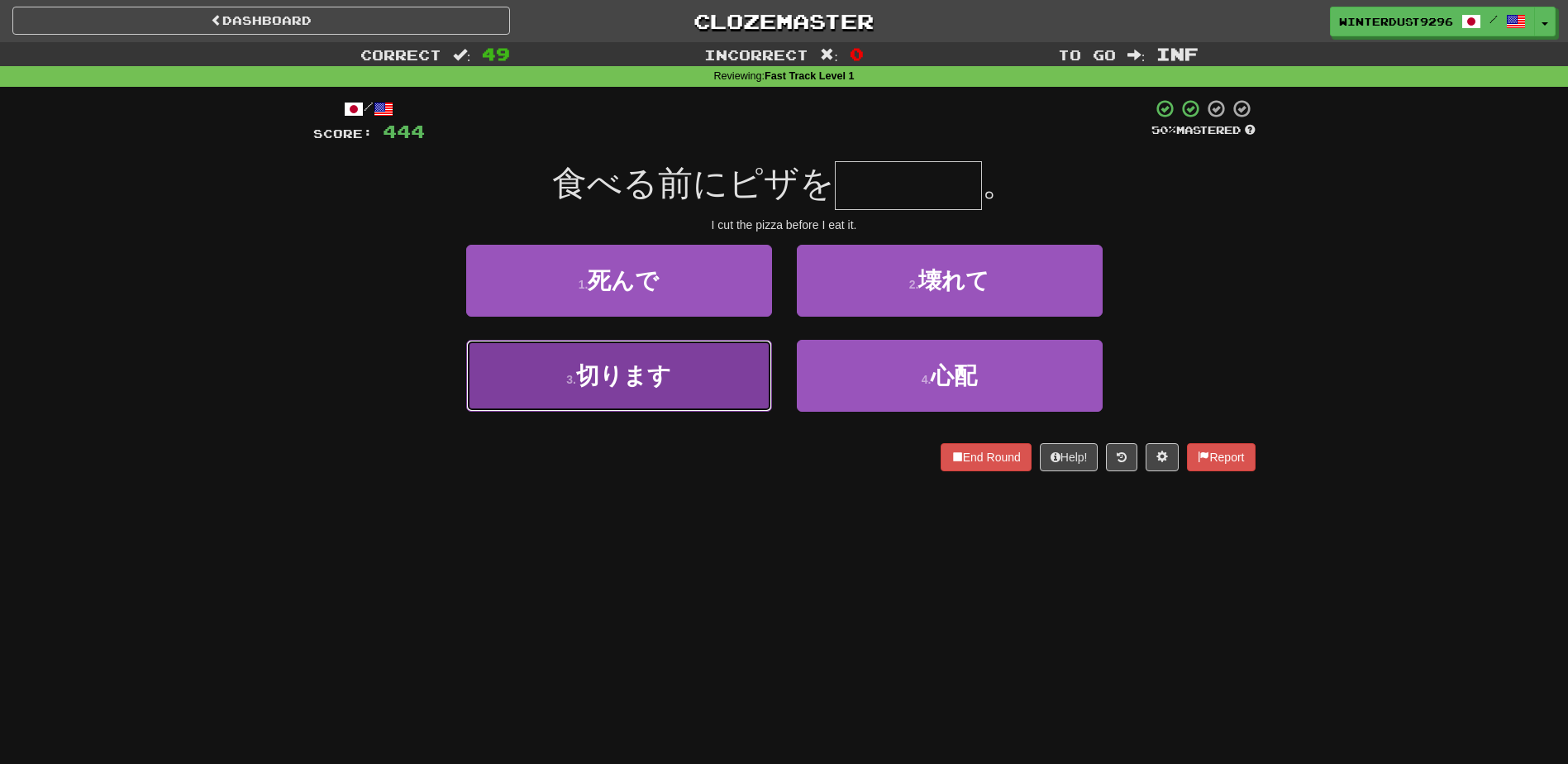
click at [697, 393] on button "3 . 切ります" at bounding box center [619, 376] width 306 height 71
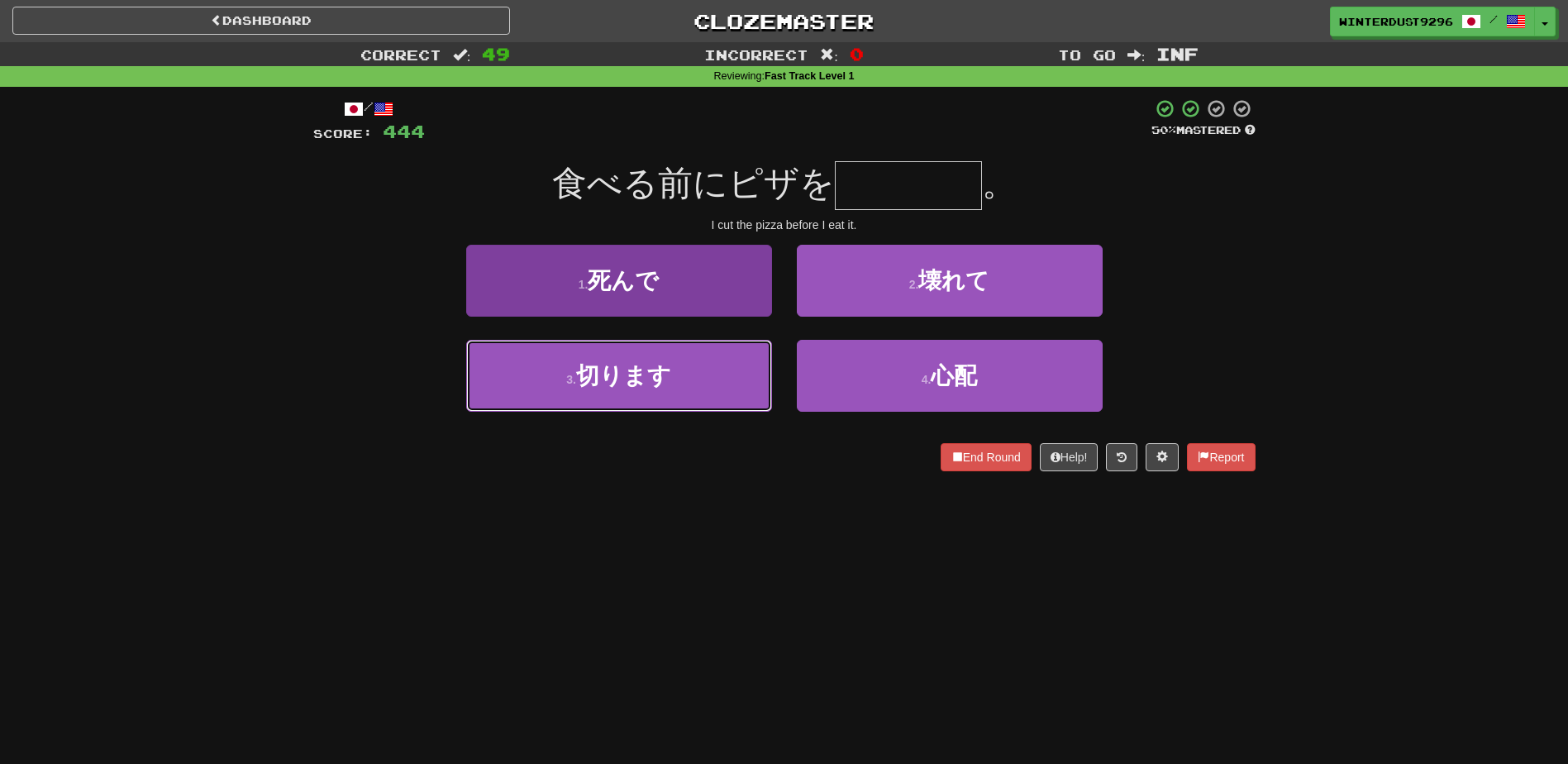
type input "****"
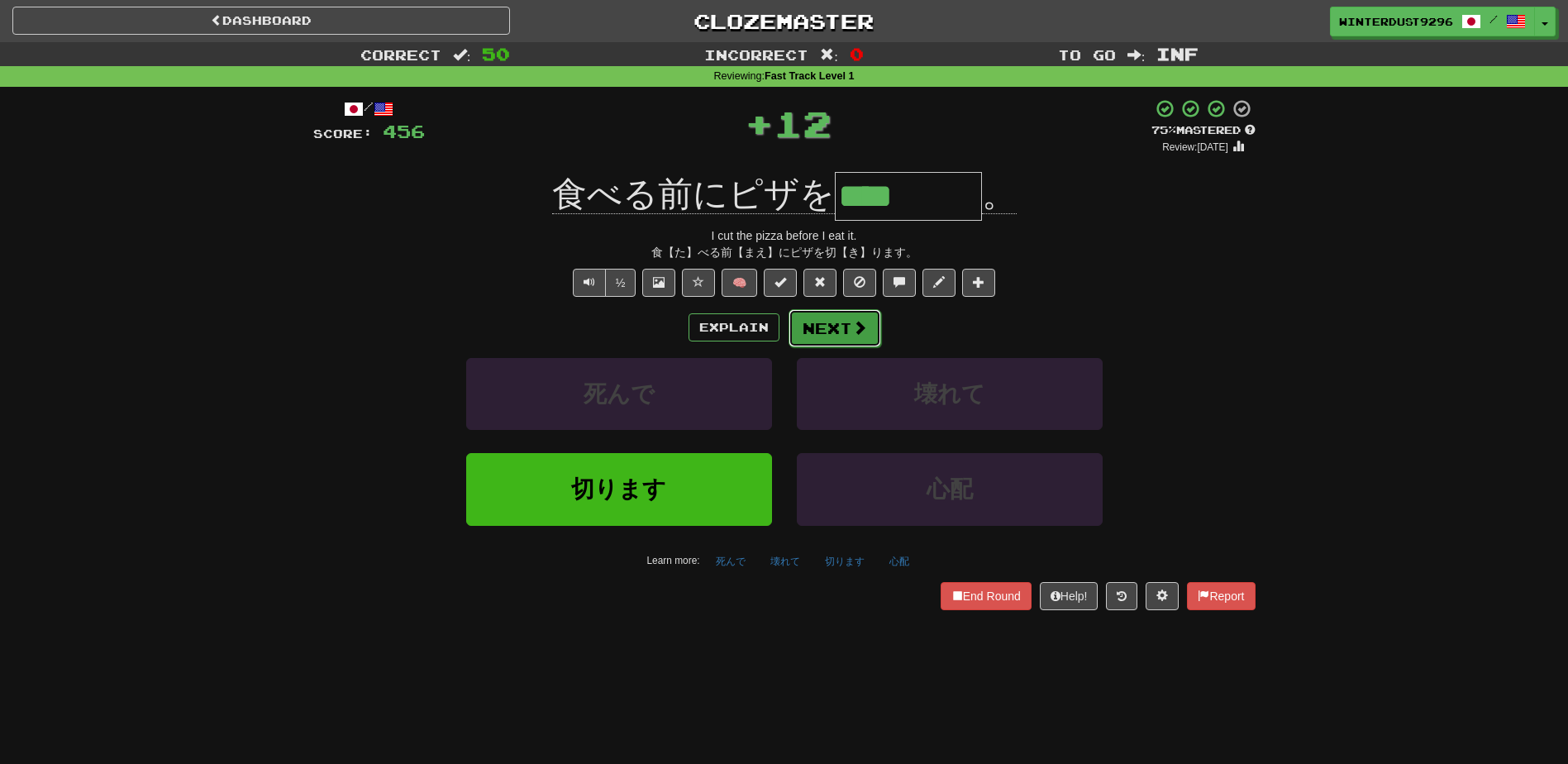
click at [835, 326] on button "Next" at bounding box center [835, 327] width 93 height 38
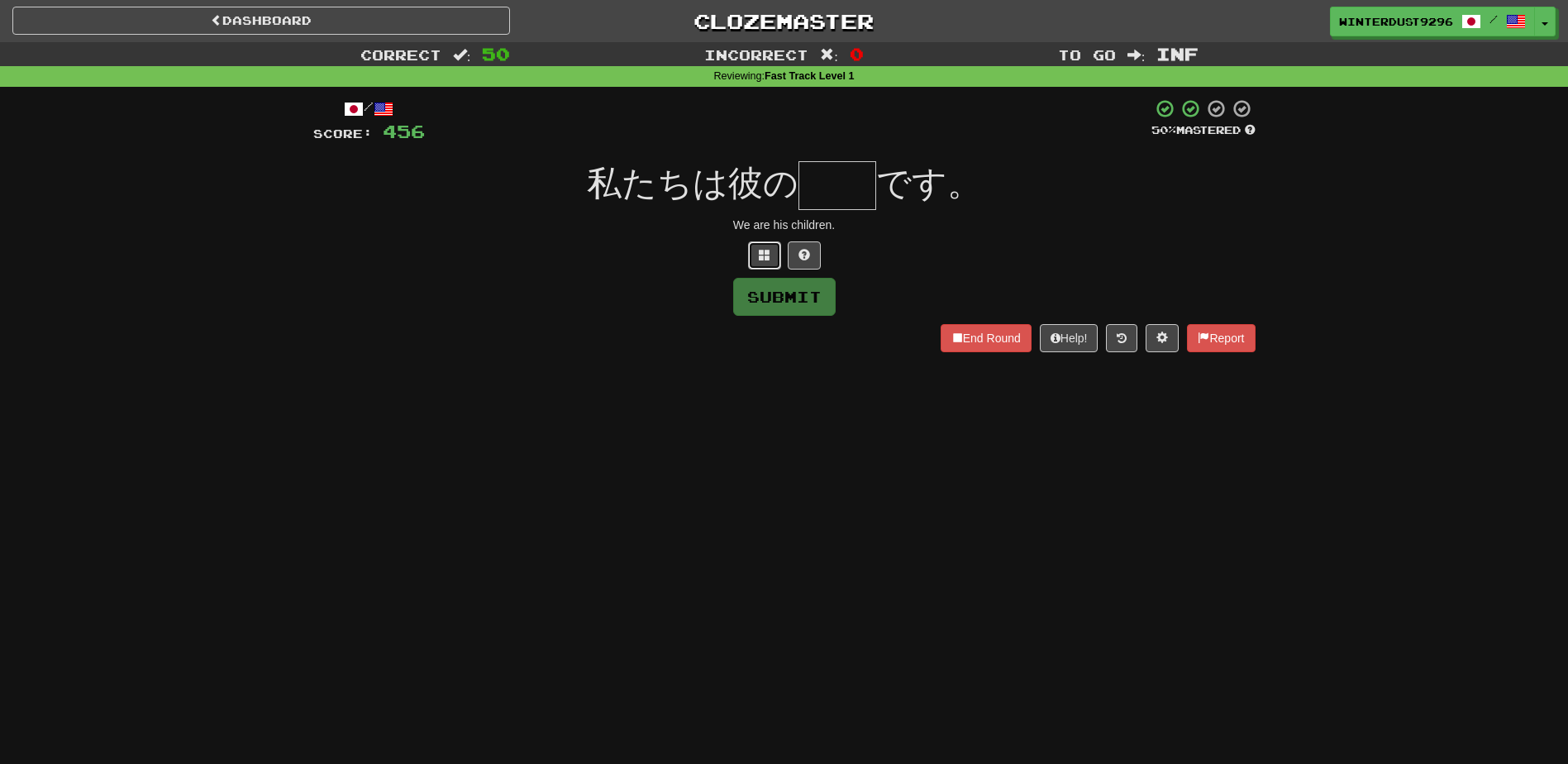
click at [770, 258] on span at bounding box center [765, 255] width 12 height 12
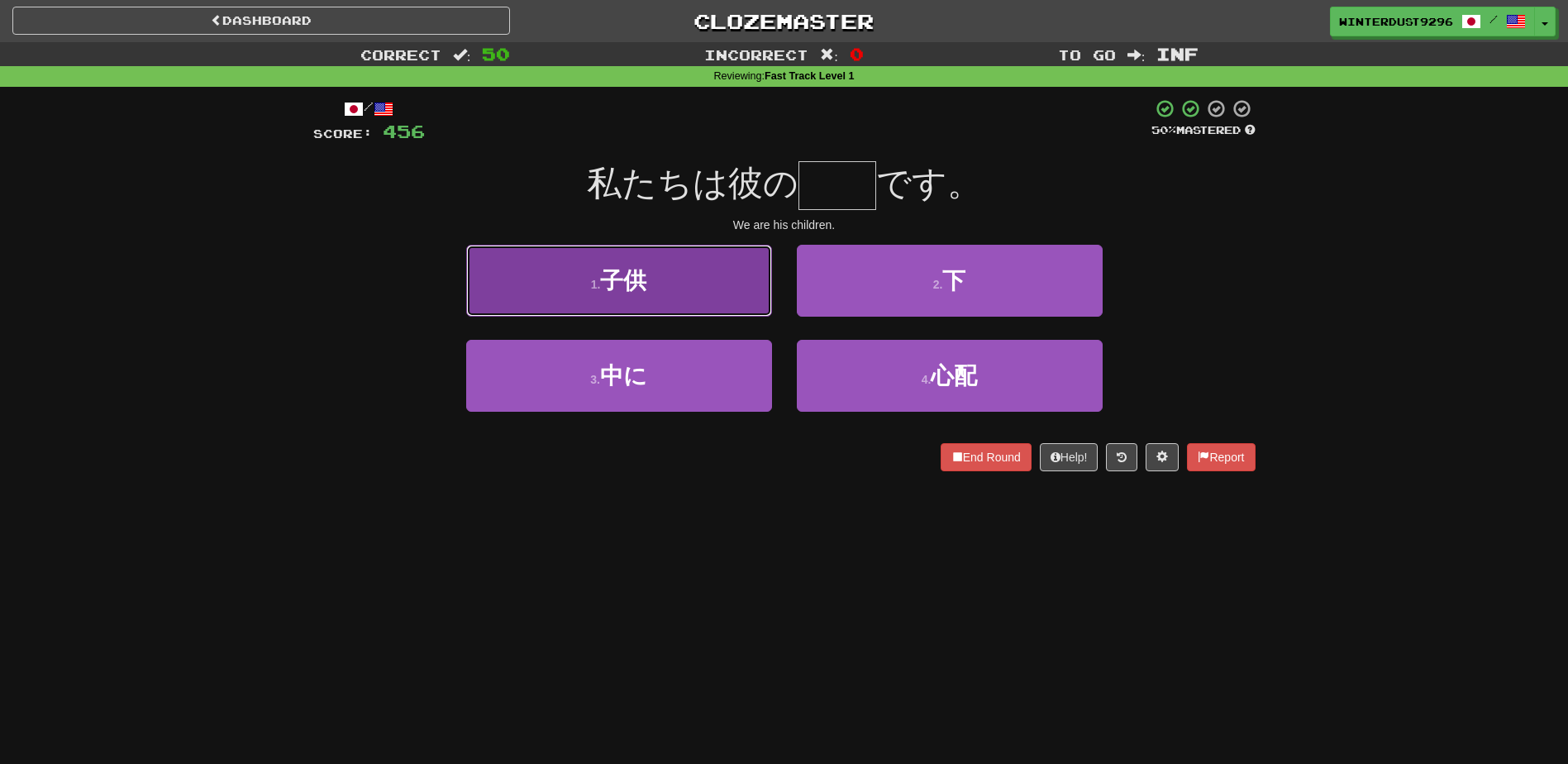
click at [733, 278] on button "1 . 子供" at bounding box center [619, 280] width 306 height 71
type input "**"
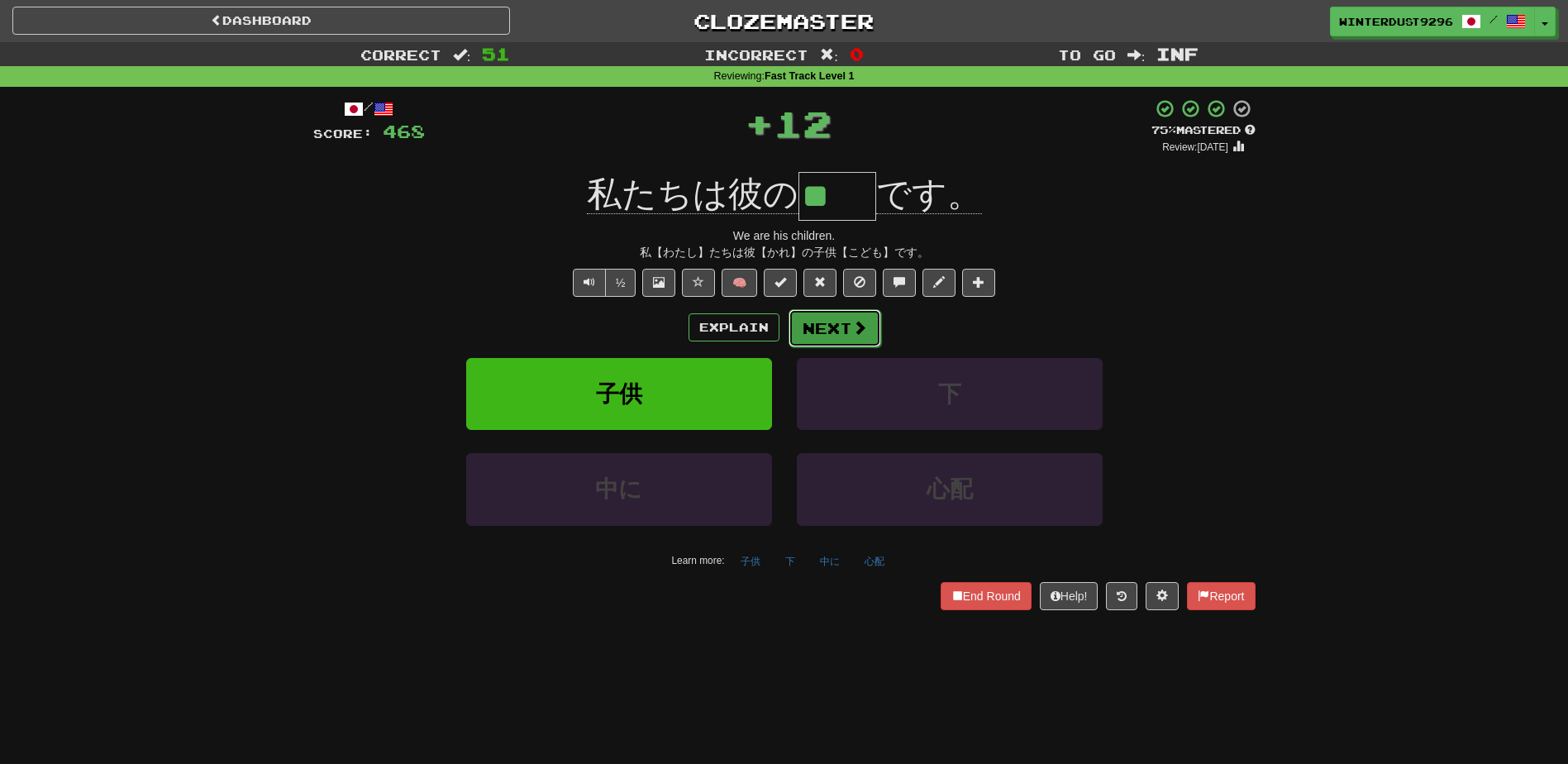
click at [844, 325] on button "Next" at bounding box center [835, 327] width 93 height 38
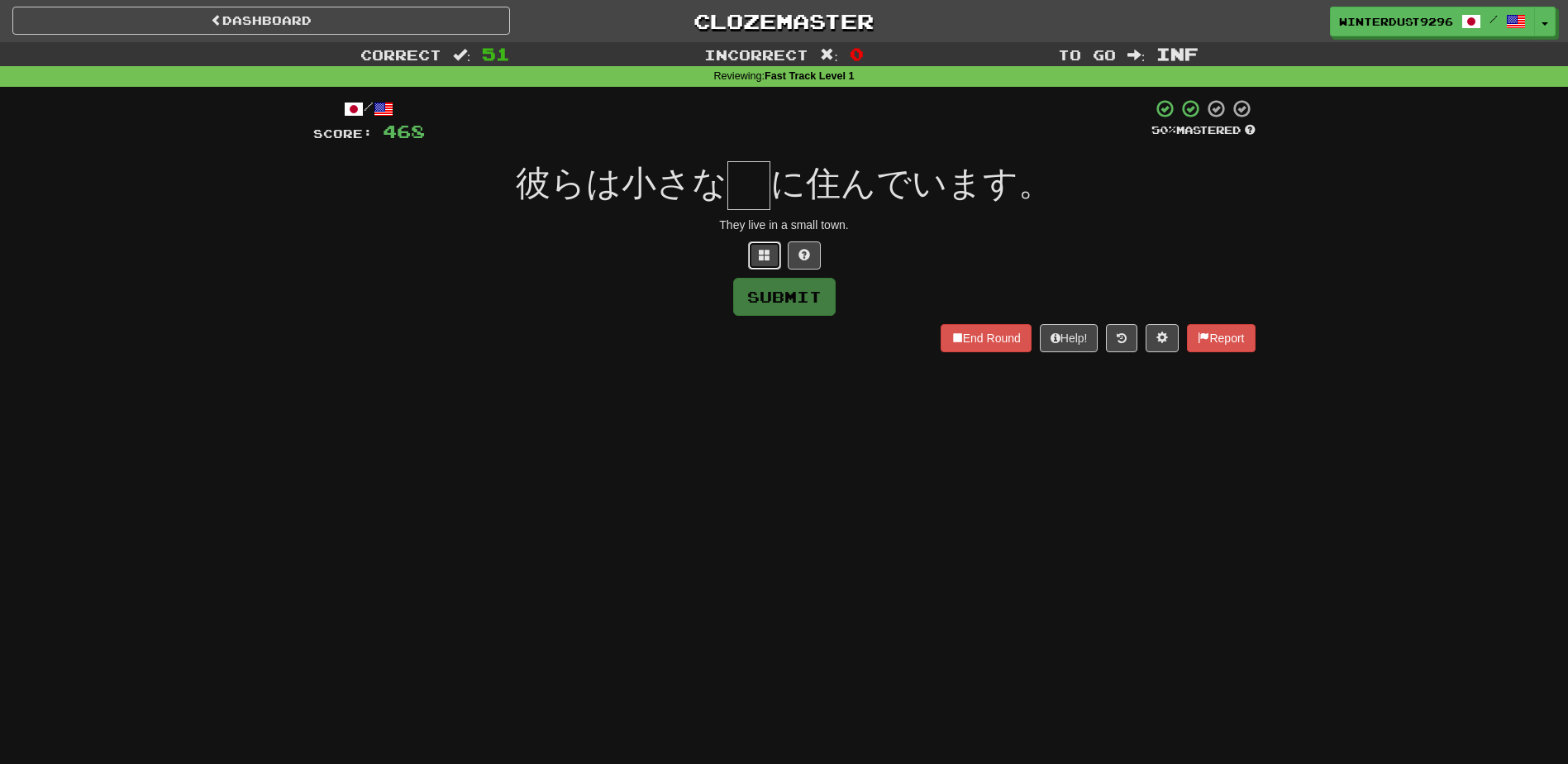
click at [751, 257] on button at bounding box center [765, 255] width 33 height 28
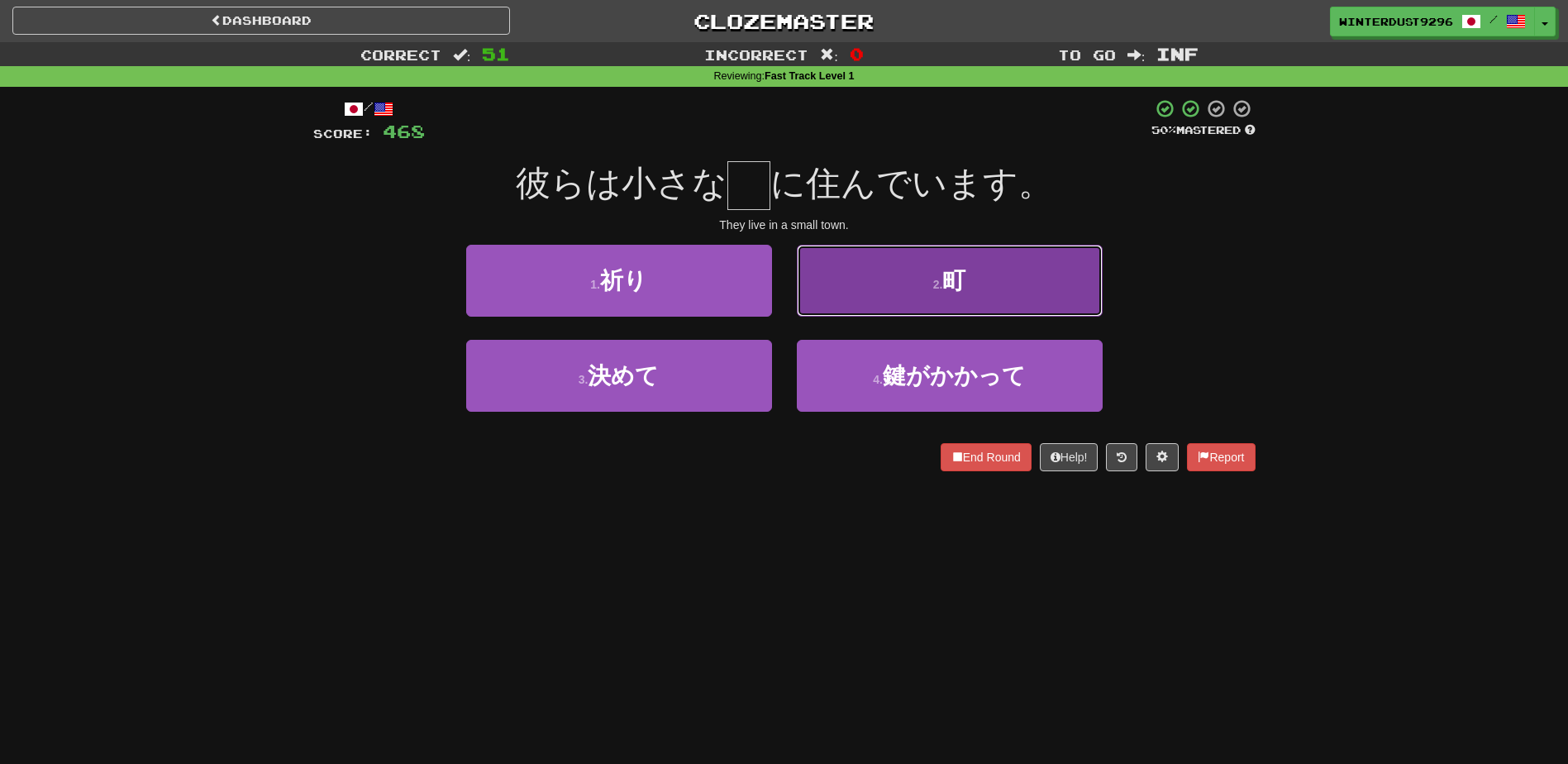
click at [862, 282] on button "2 . 町" at bounding box center [949, 280] width 306 height 71
type input "*"
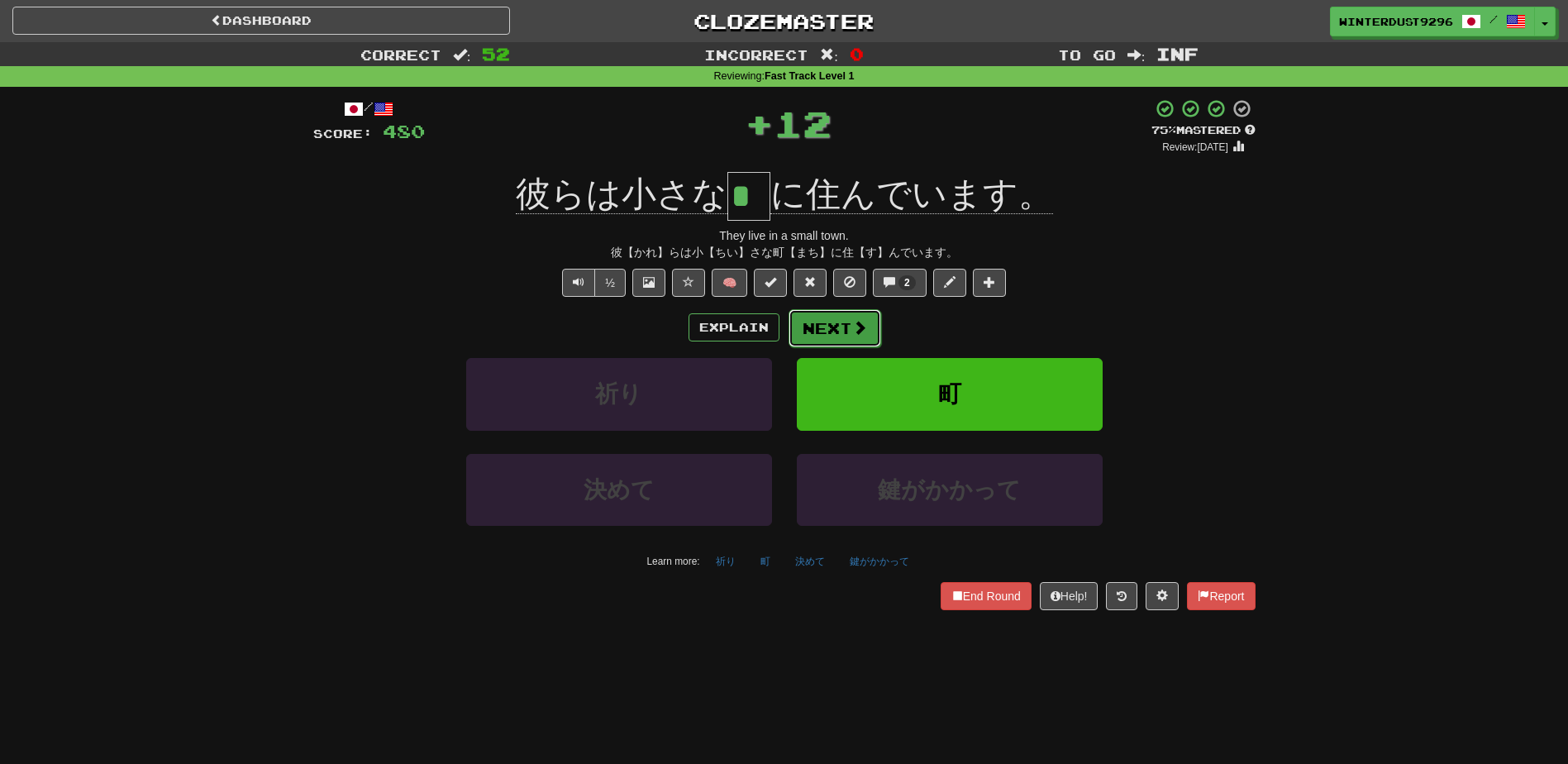
click at [856, 328] on span at bounding box center [859, 326] width 14 height 14
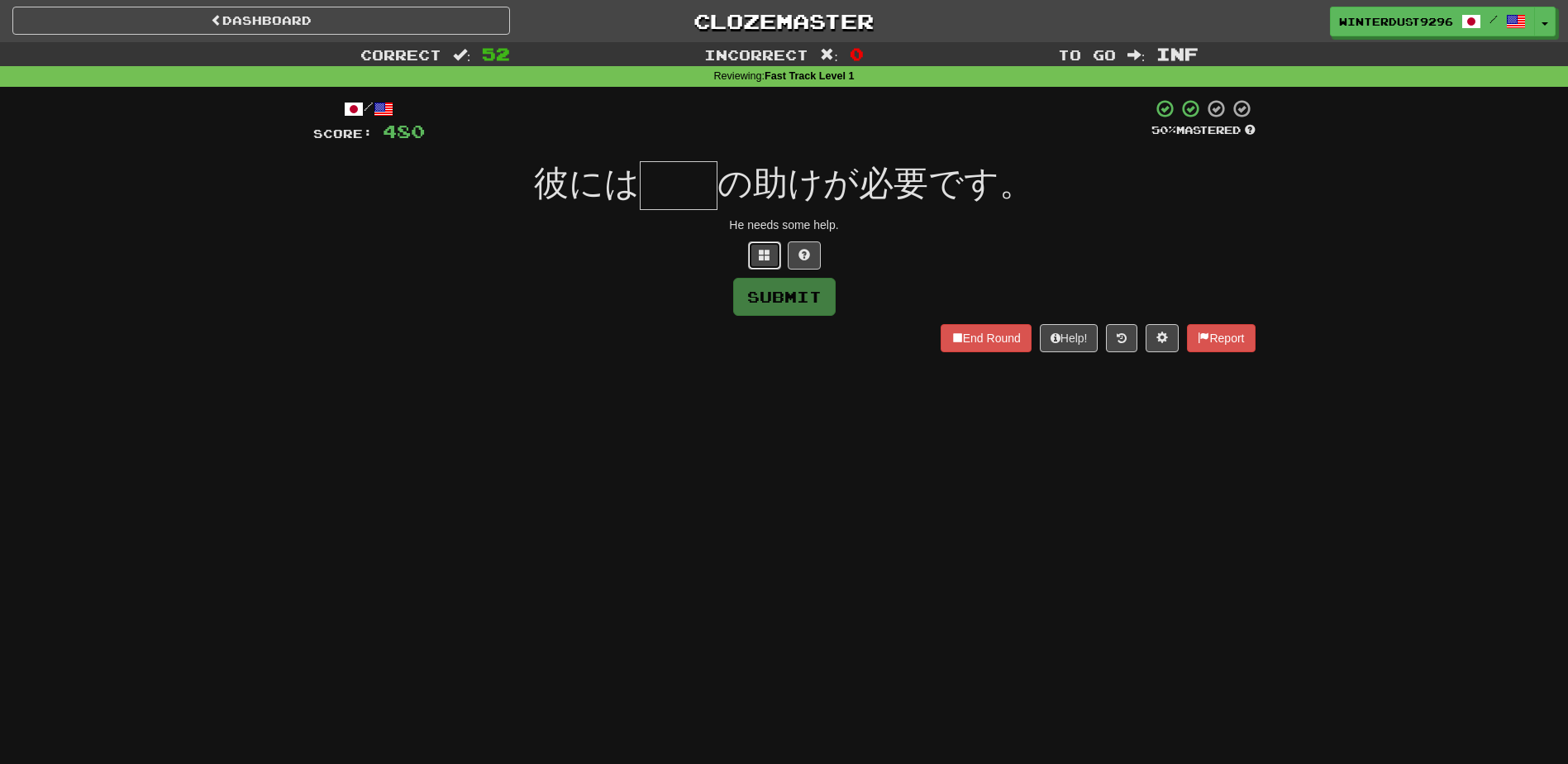
click at [758, 267] on button at bounding box center [765, 255] width 33 height 28
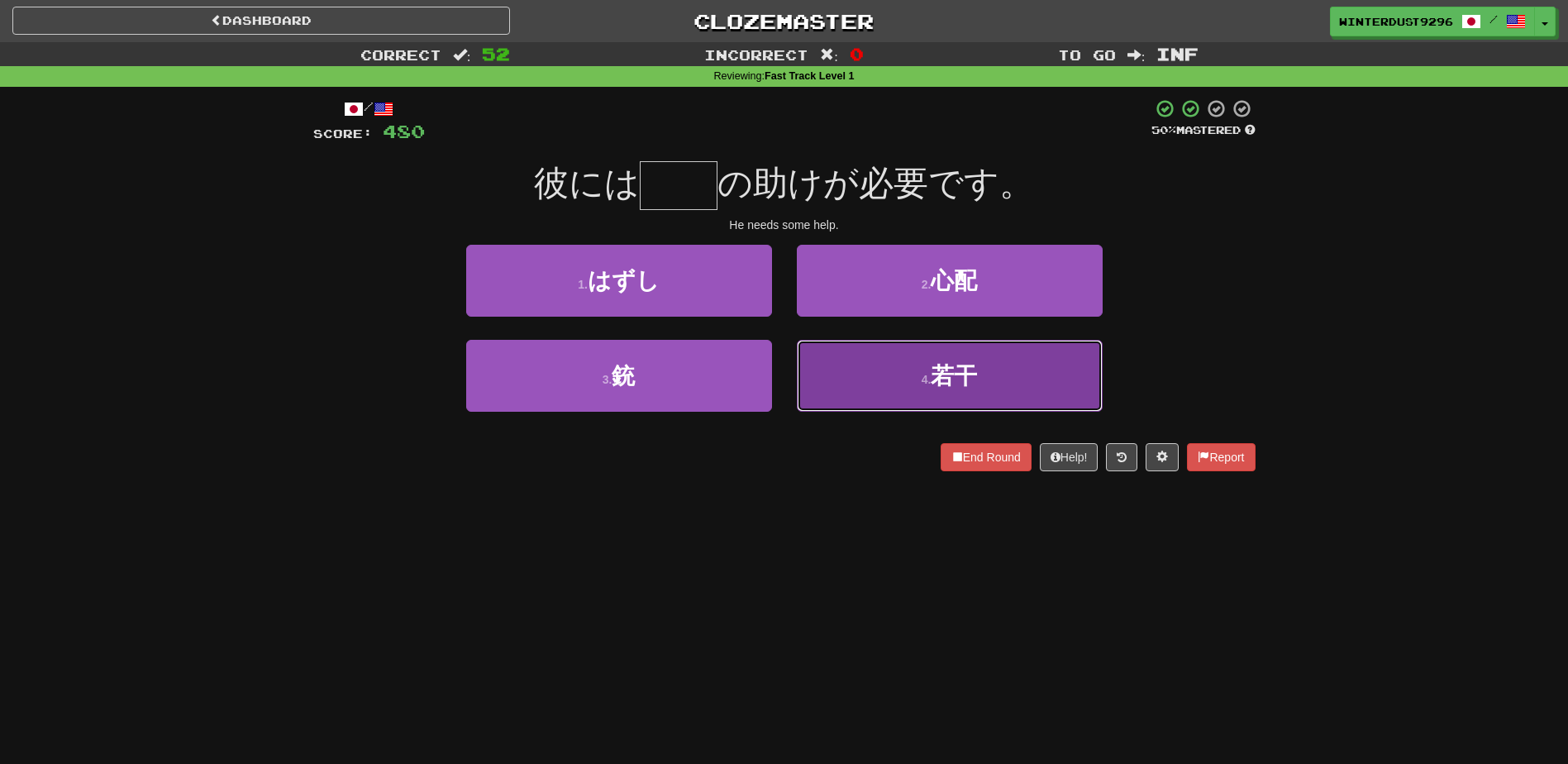
click at [907, 378] on button "4 . 若干" at bounding box center [949, 376] width 306 height 71
type input "**"
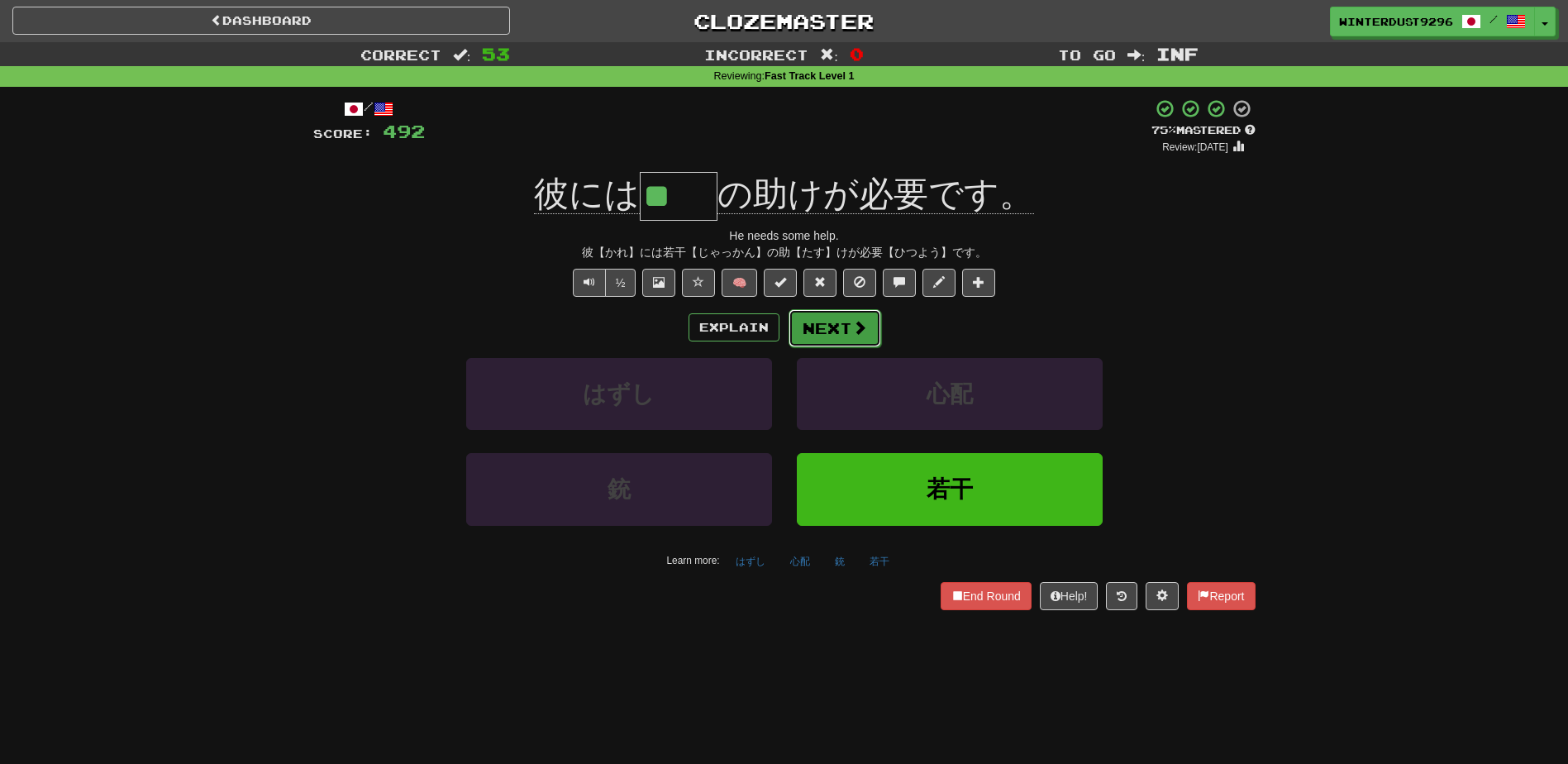
click at [823, 330] on button "Next" at bounding box center [835, 327] width 93 height 38
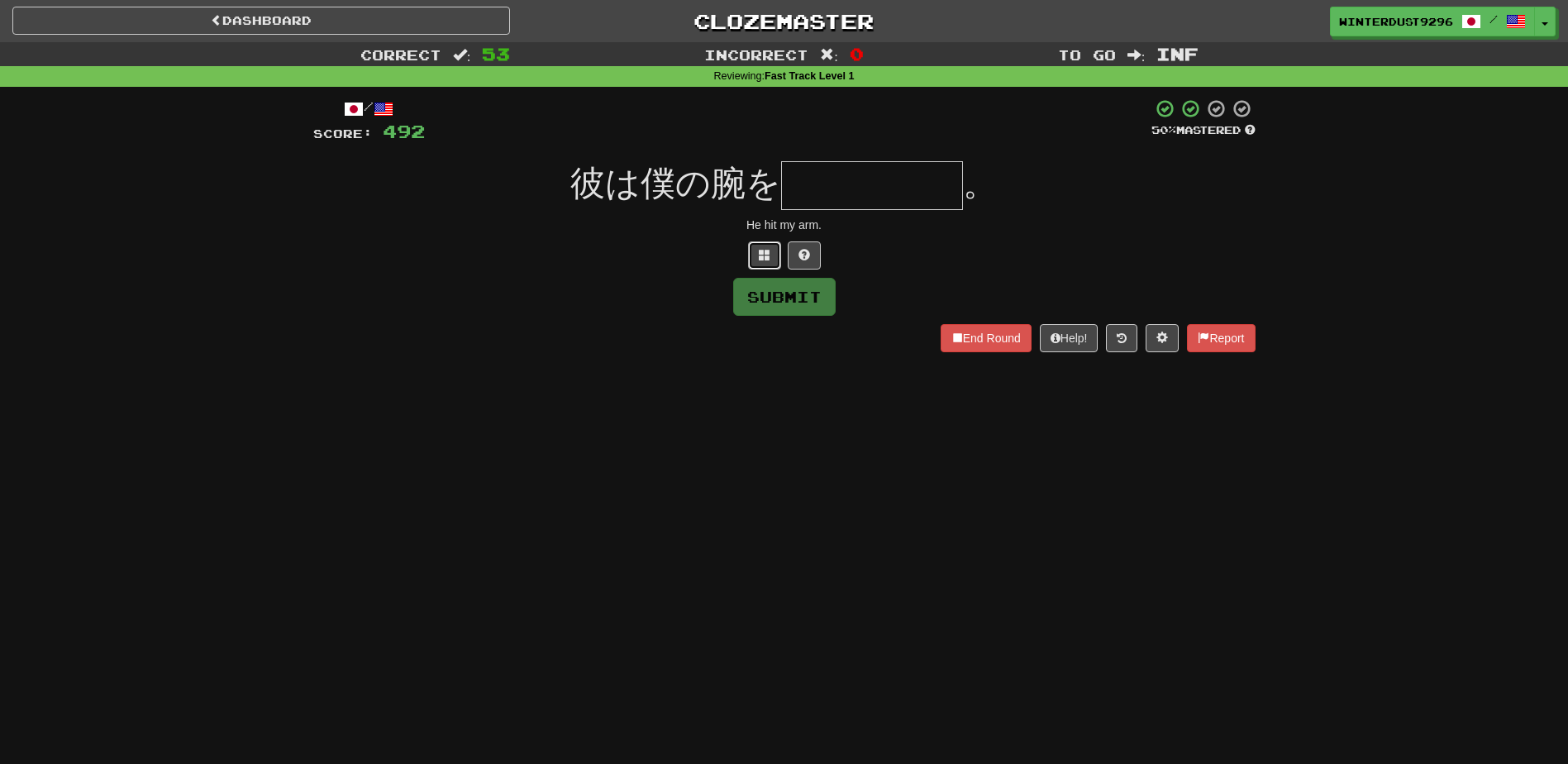
click at [770, 257] on button at bounding box center [765, 255] width 33 height 28
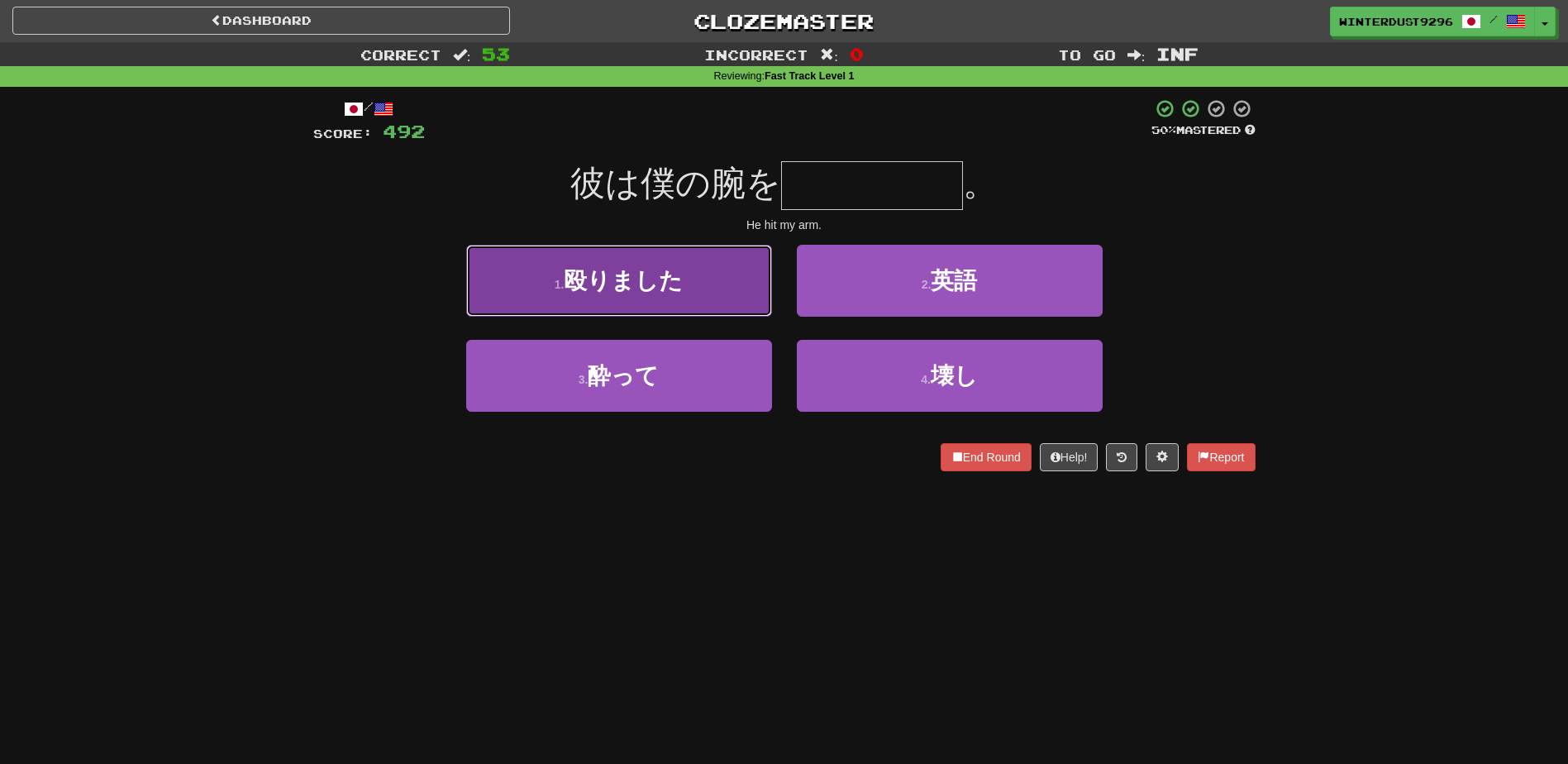
click at [695, 304] on button "1 . 殴りました" at bounding box center [619, 280] width 306 height 71
type input "*****"
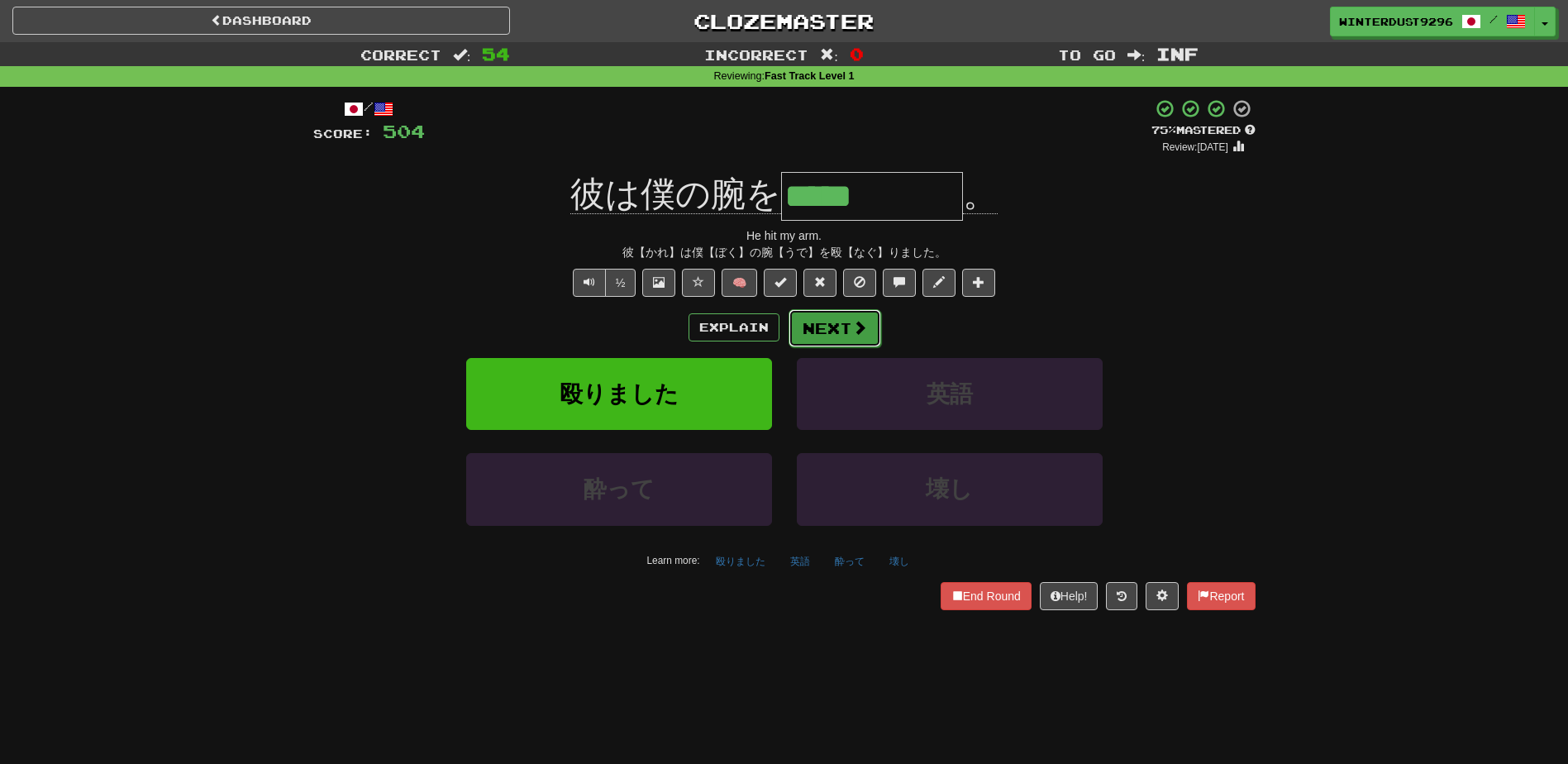
click at [827, 325] on button "Next" at bounding box center [835, 327] width 93 height 38
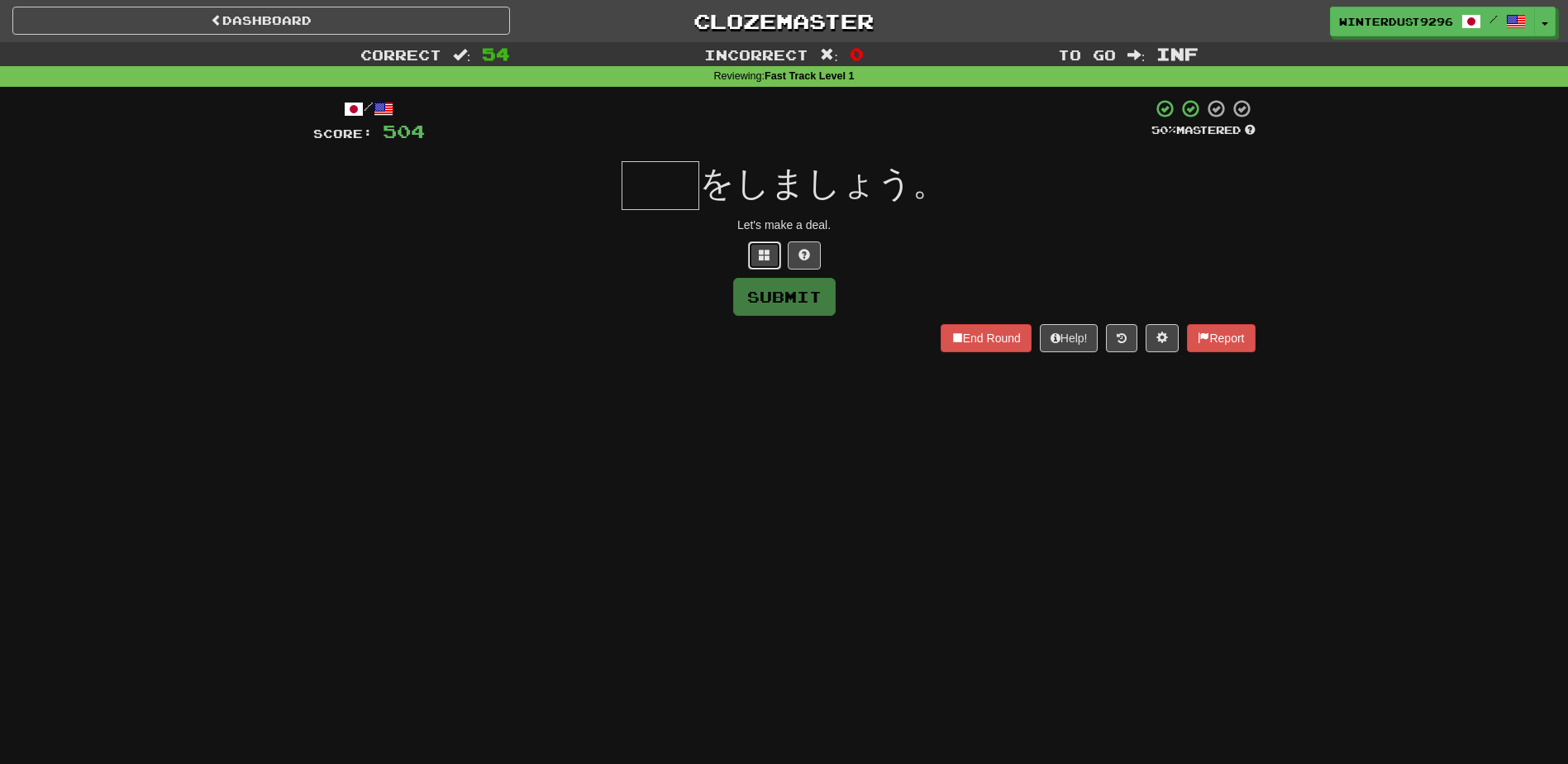
click at [766, 250] on span at bounding box center [765, 255] width 12 height 12
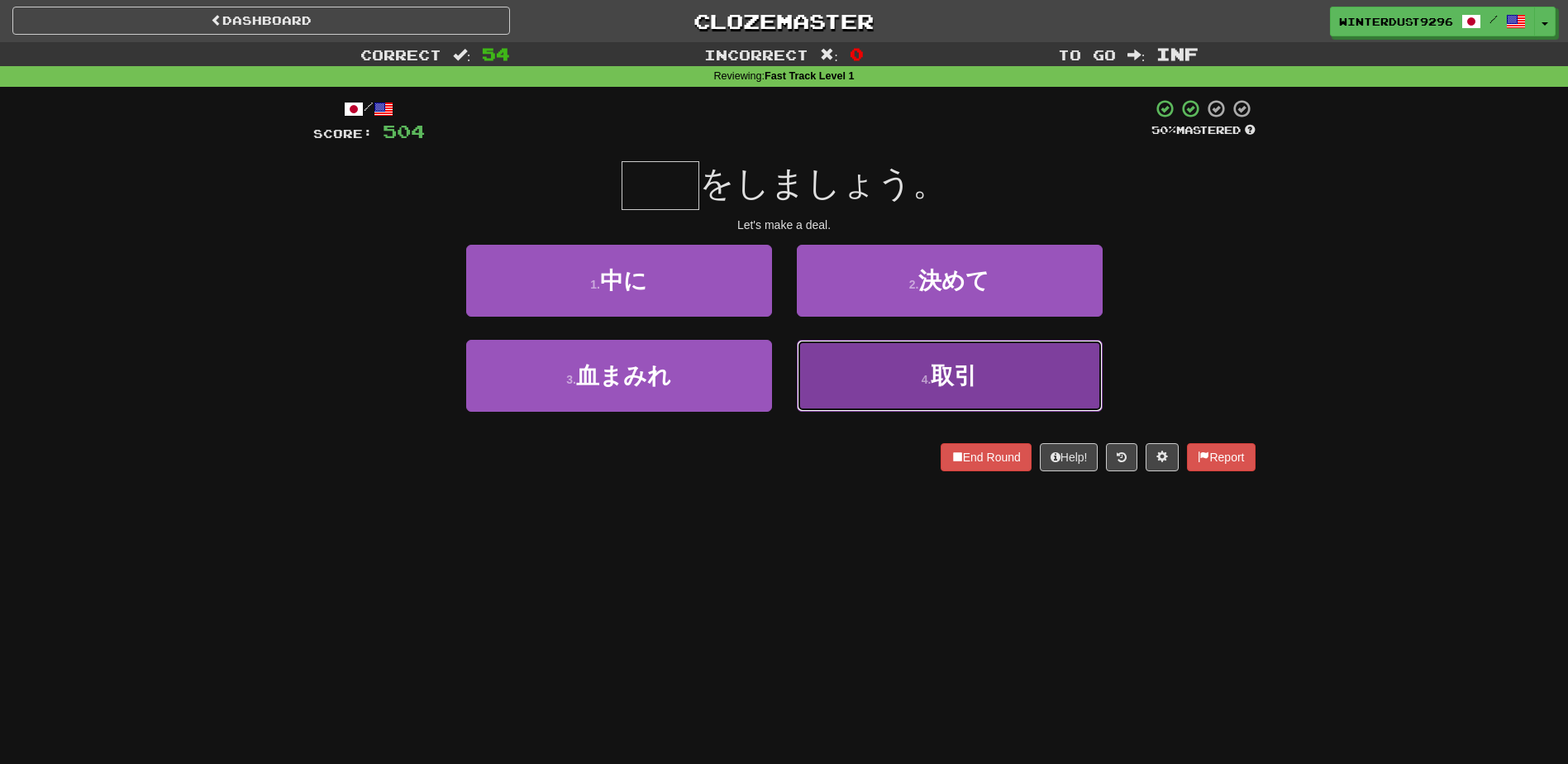
click at [896, 370] on button "4 . 取引" at bounding box center [949, 376] width 306 height 71
type input "**"
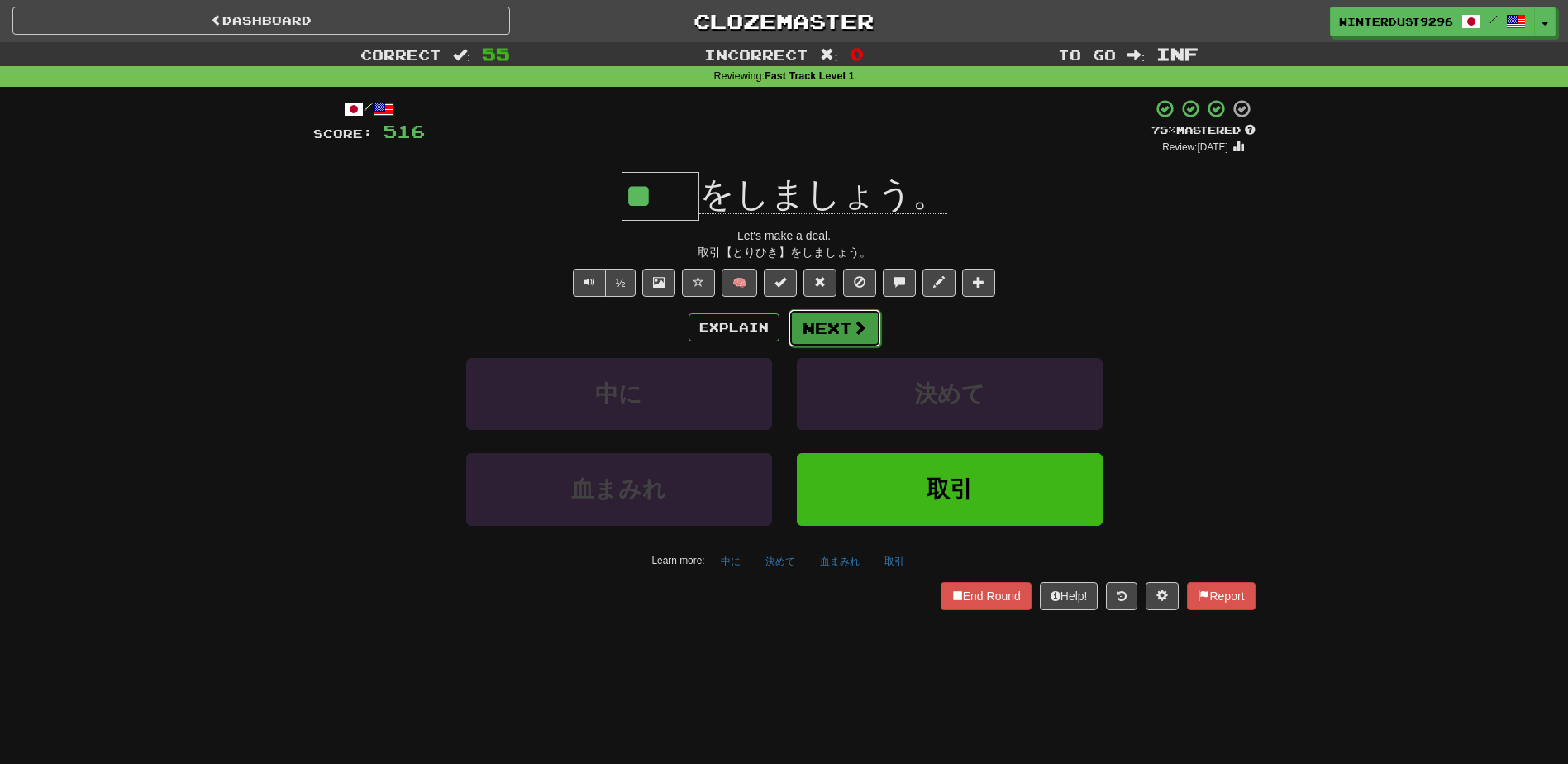
click at [833, 323] on button "Next" at bounding box center [835, 327] width 93 height 38
